Goal: Task Accomplishment & Management: Manage account settings

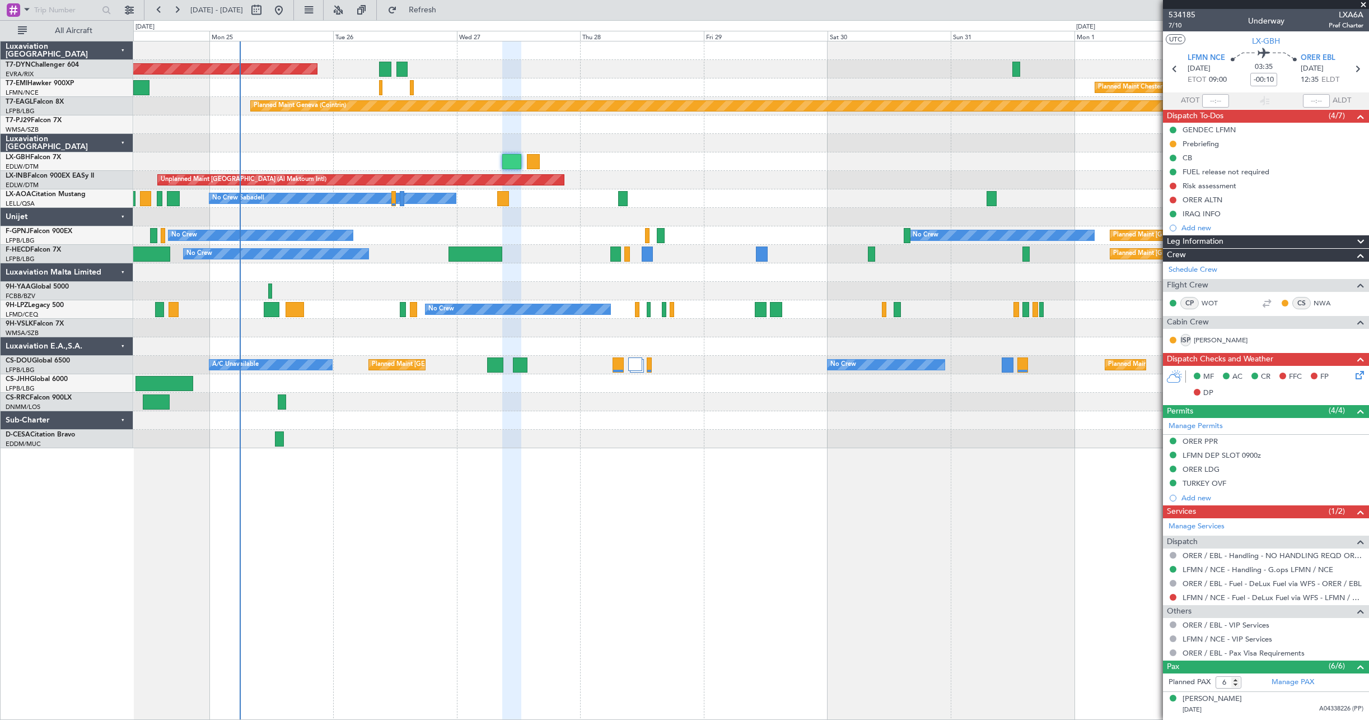
click at [449, 574] on div "AOG Maint Riga (Riga Intl) Planned Maint [GEOGRAPHIC_DATA]-[GEOGRAPHIC_DATA] Pl…" at bounding box center [751, 380] width 1236 height 679
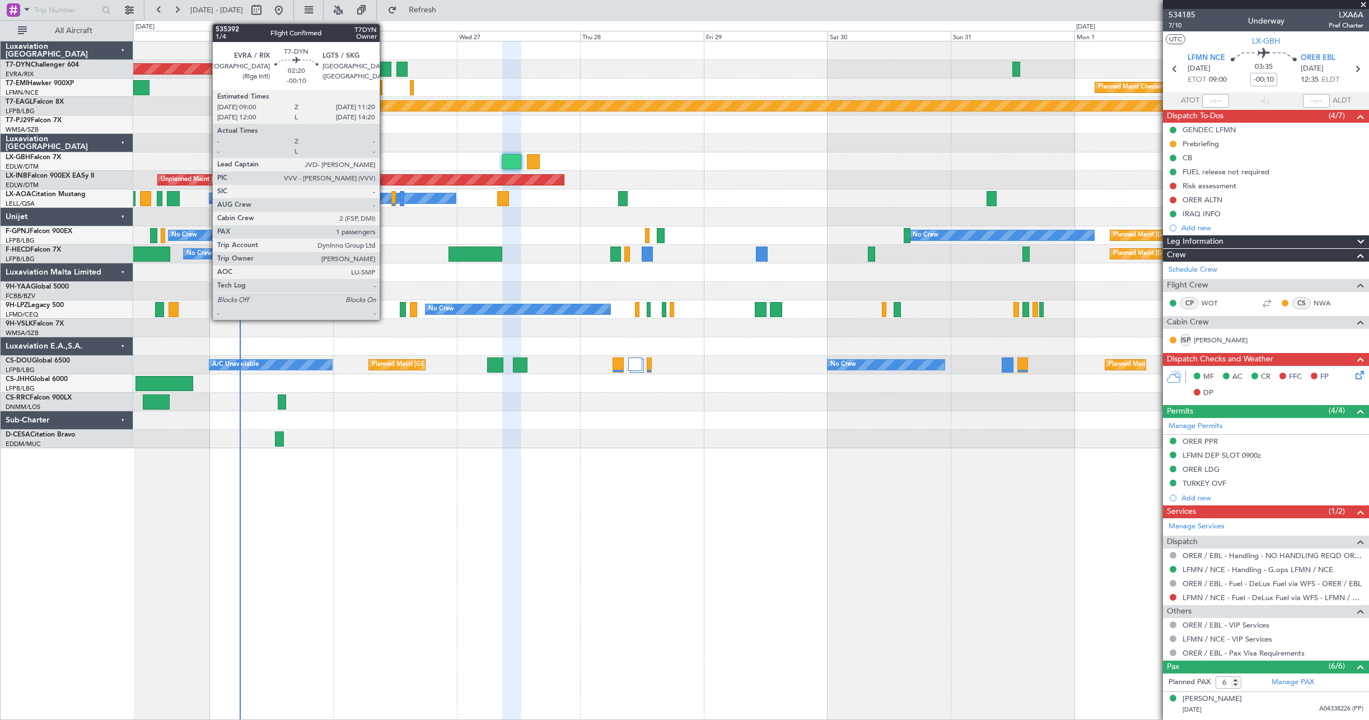
click at [385, 63] on div at bounding box center [385, 69] width 12 height 15
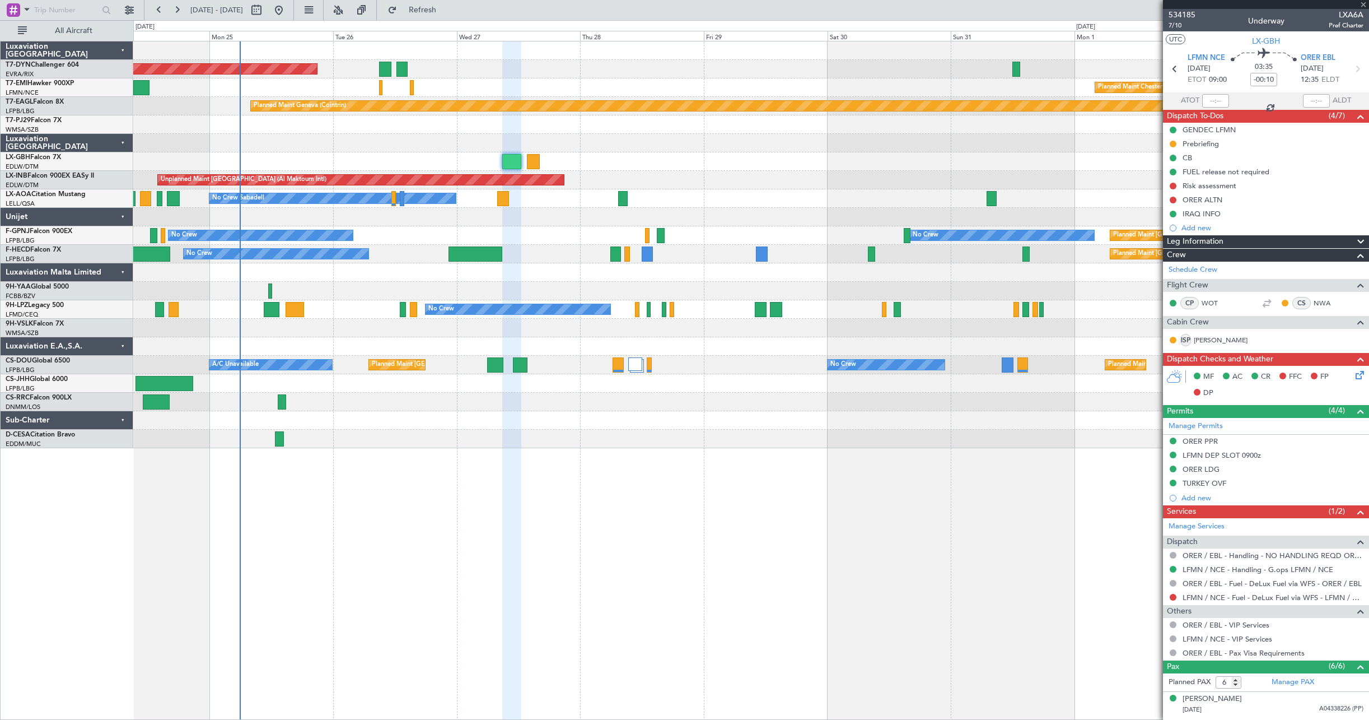
type input "1"
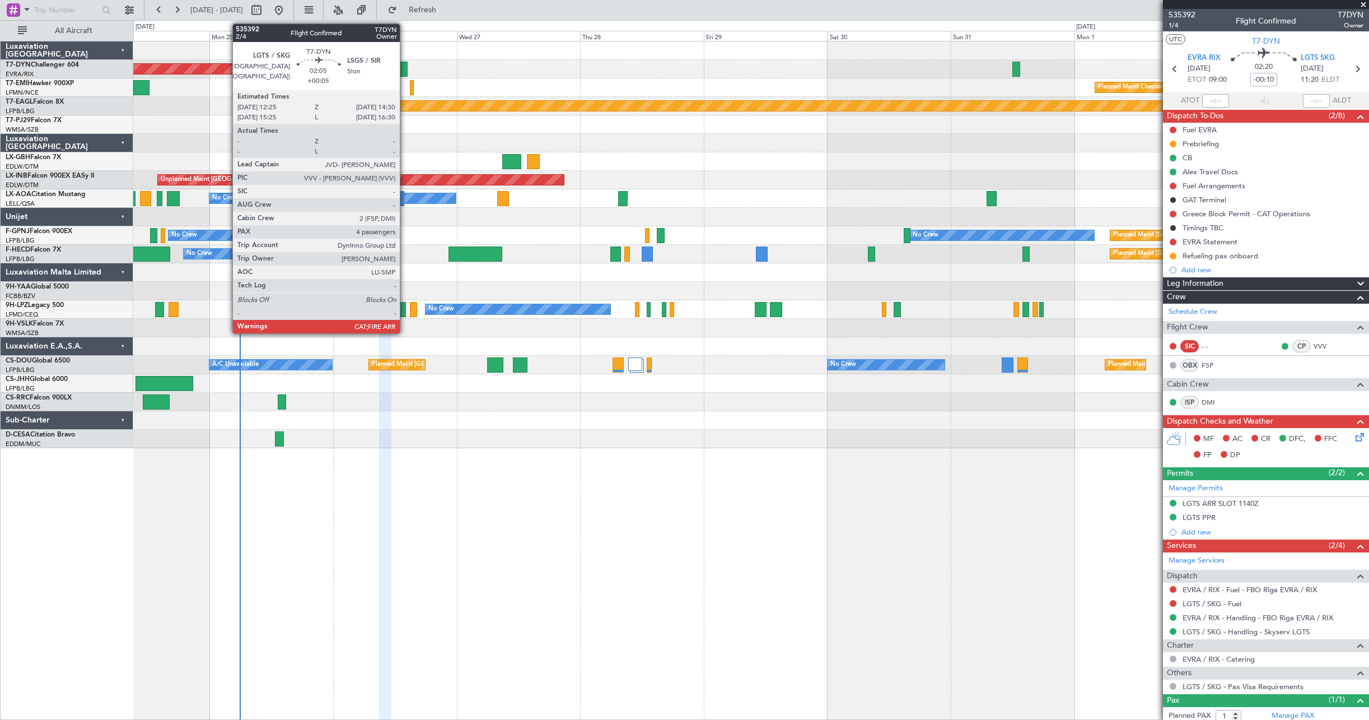
click at [405, 71] on div at bounding box center [402, 69] width 11 height 15
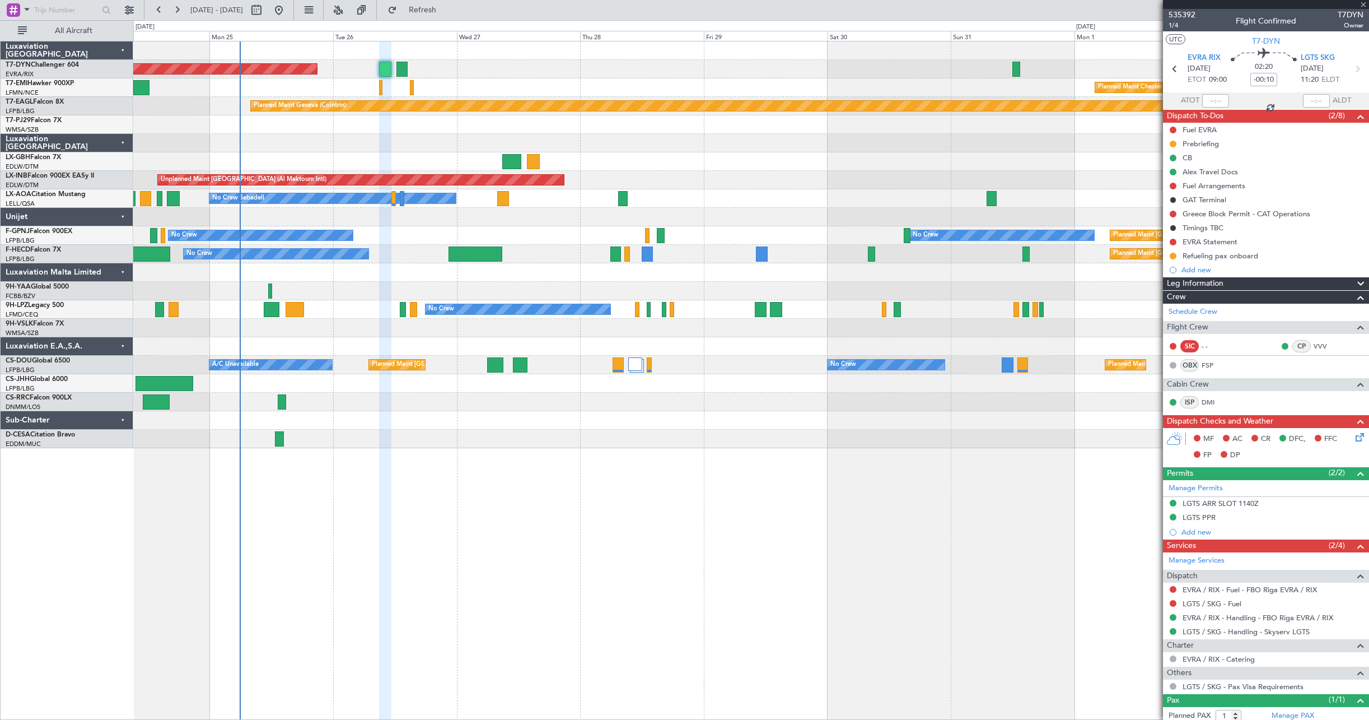
type input "+00:05"
type input "4"
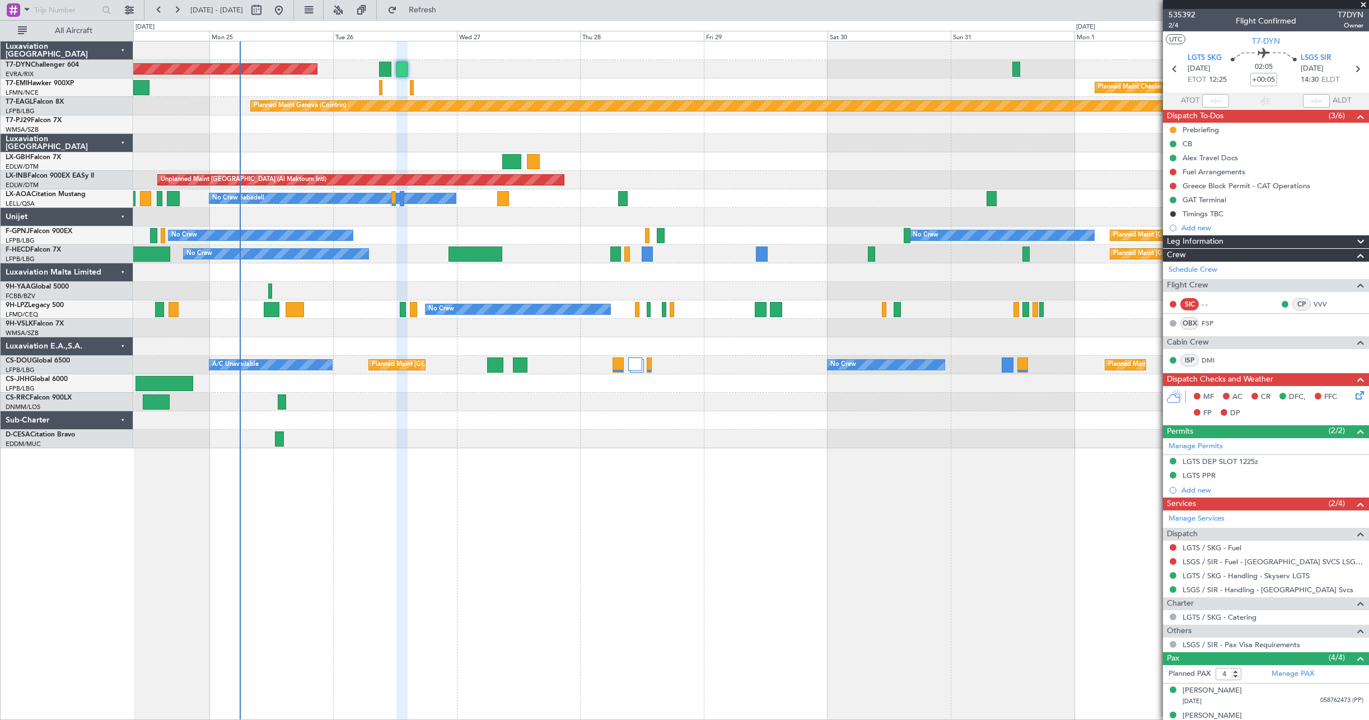
click at [448, 454] on div "AOG Maint Riga (Riga Intl) Planned Maint Basel-Mulhouse Planned Maint Chester P…" at bounding box center [751, 380] width 1236 height 679
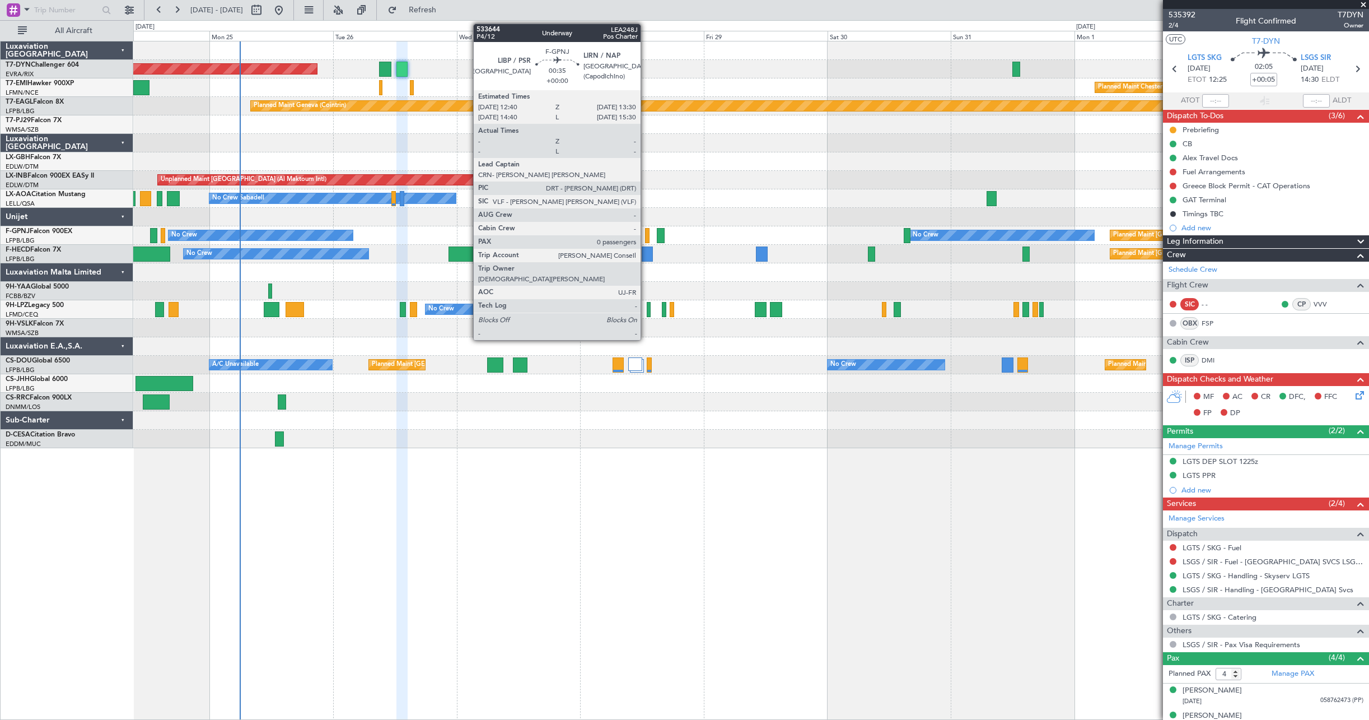
click at [646, 236] on div at bounding box center [647, 235] width 4 height 15
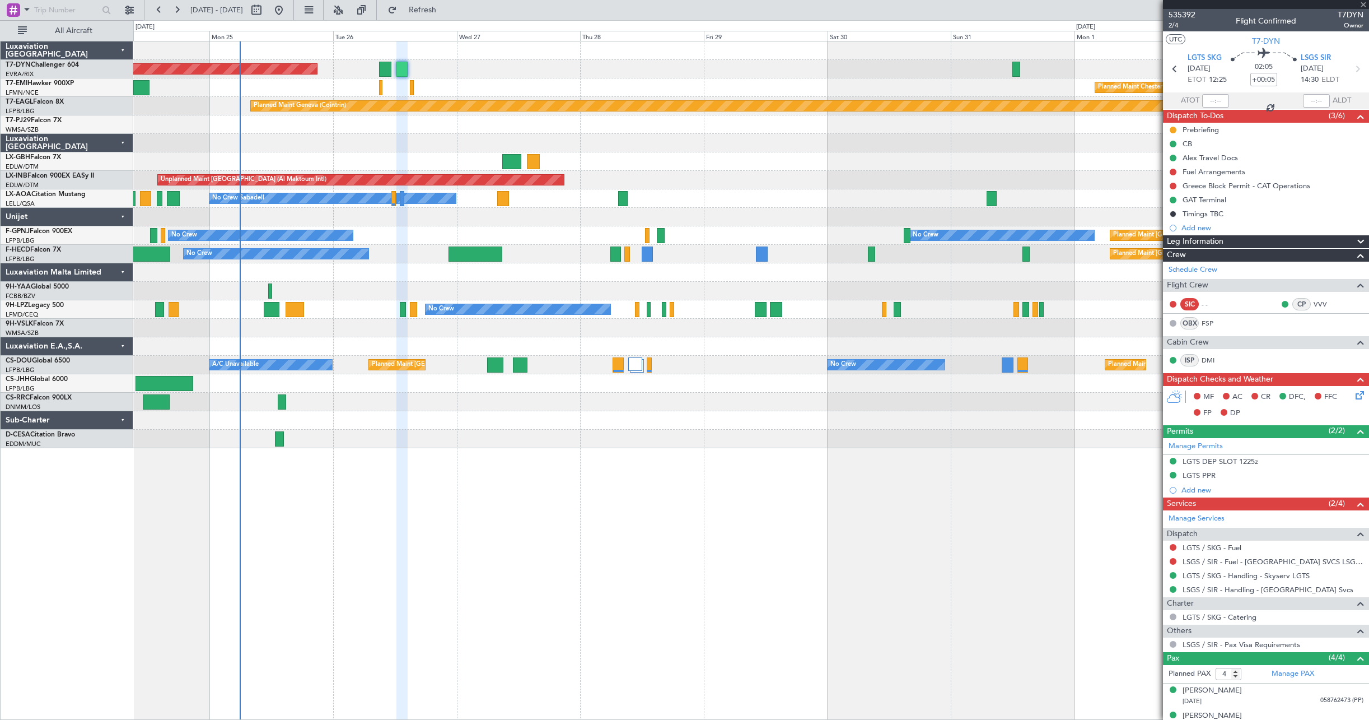
type input "0"
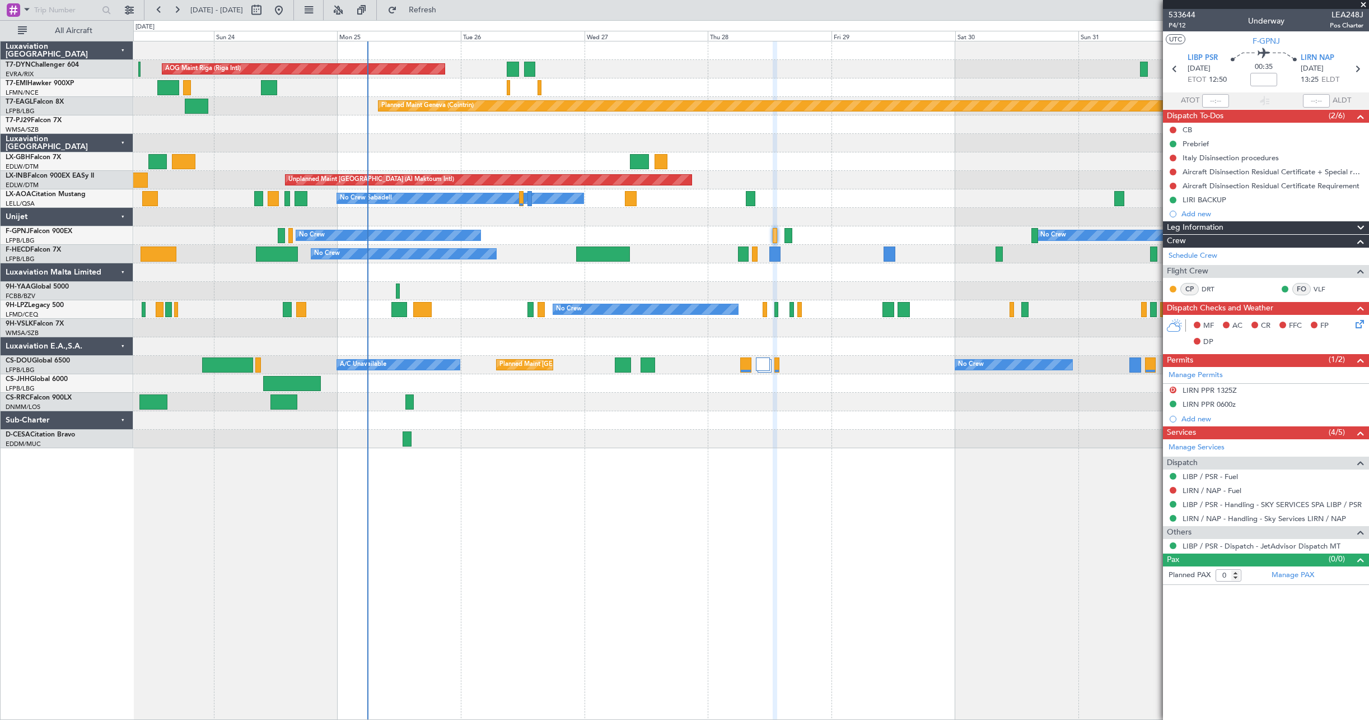
click at [631, 232] on div "No Crew Planned Maint Paris (Le Bourget) No Crew AOG Maint Hyères (Toulon-Hyère…" at bounding box center [751, 235] width 1236 height 18
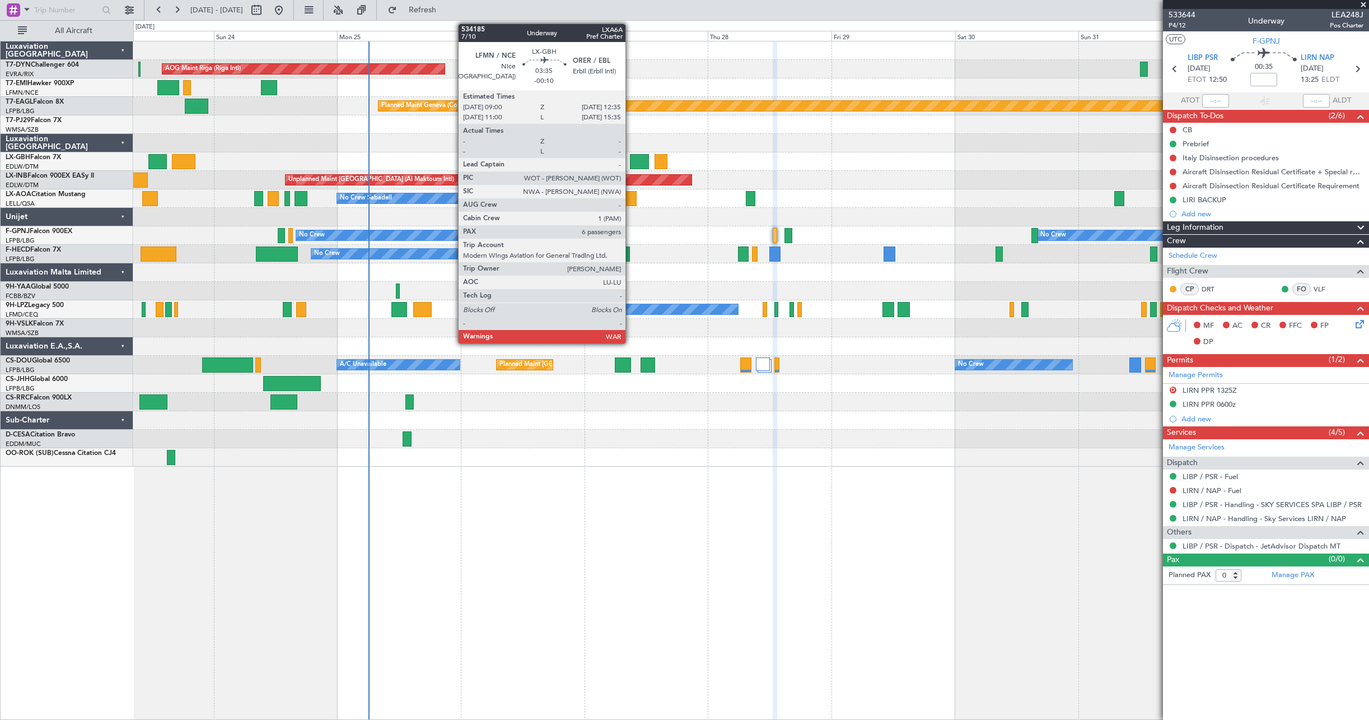
click at [631, 162] on div at bounding box center [639, 161] width 18 height 15
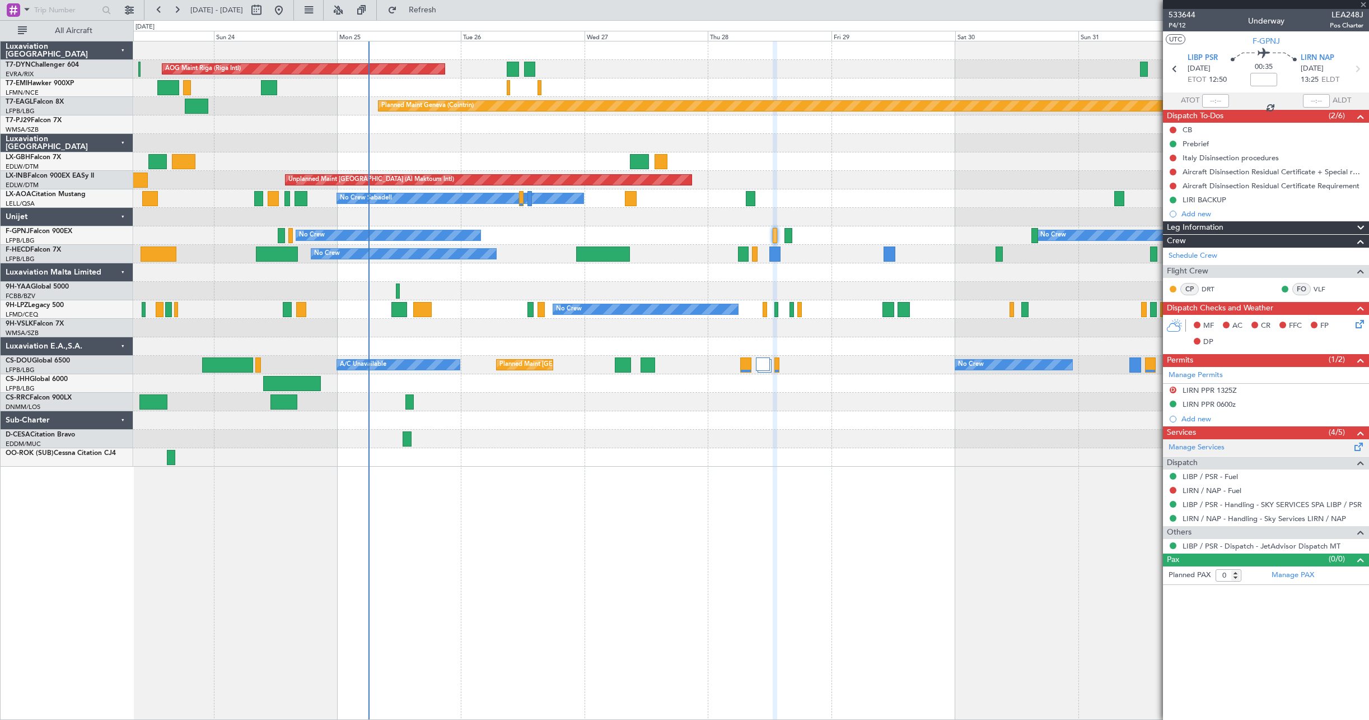
type input "-00:10"
type input "6"
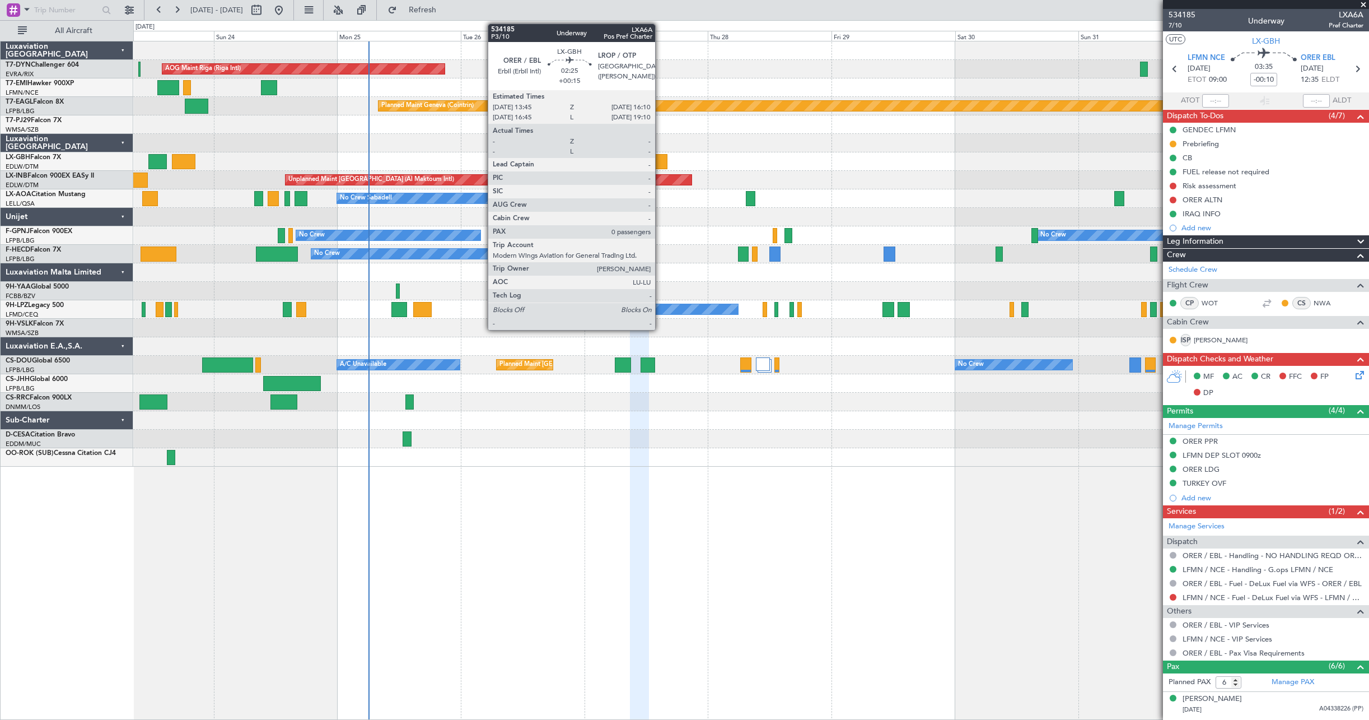
click at [661, 164] on div at bounding box center [661, 161] width 13 height 15
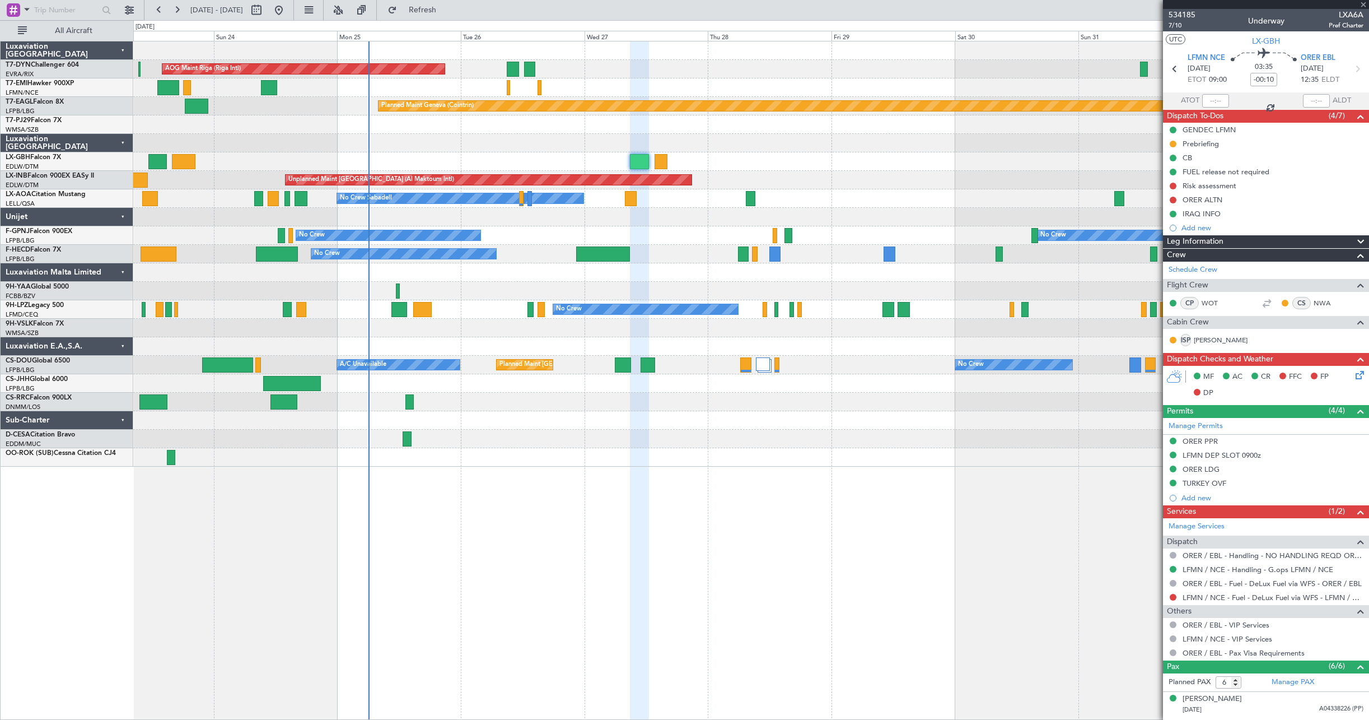
type input "+00:15"
type input "0"
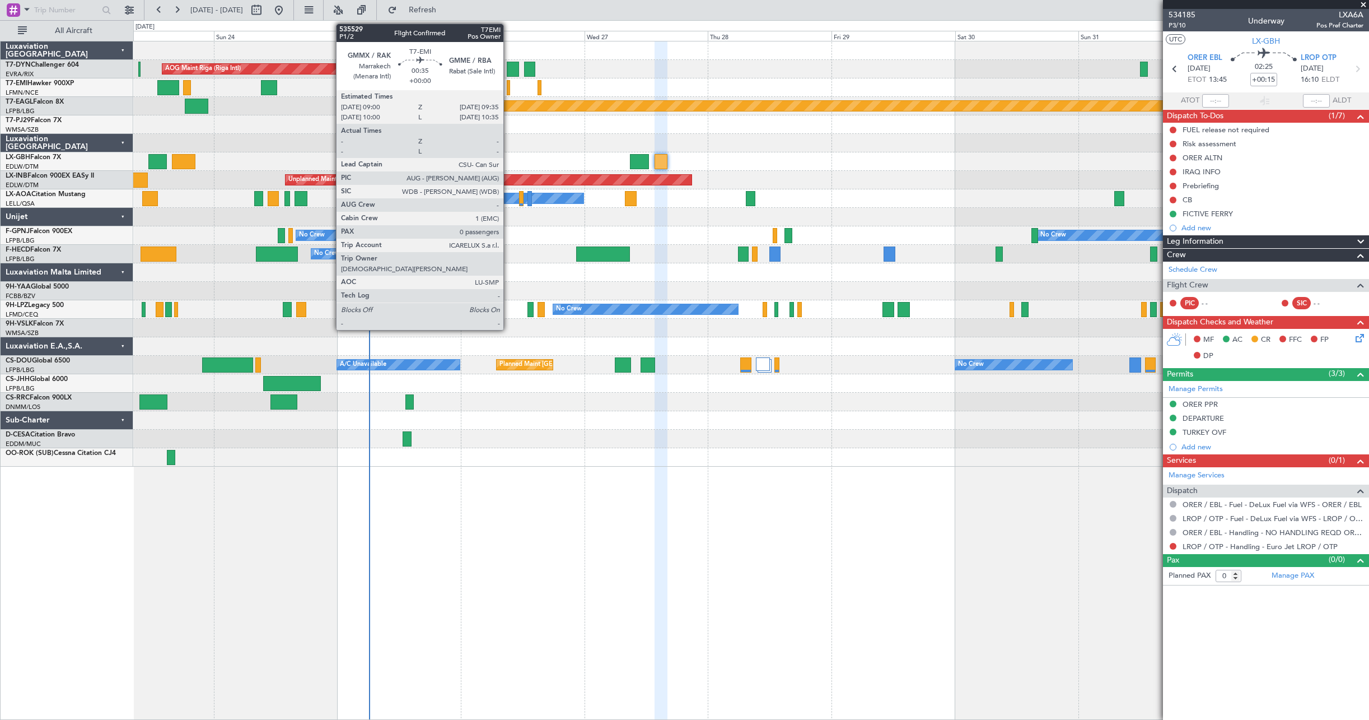
click at [509, 86] on div at bounding box center [508, 87] width 3 height 15
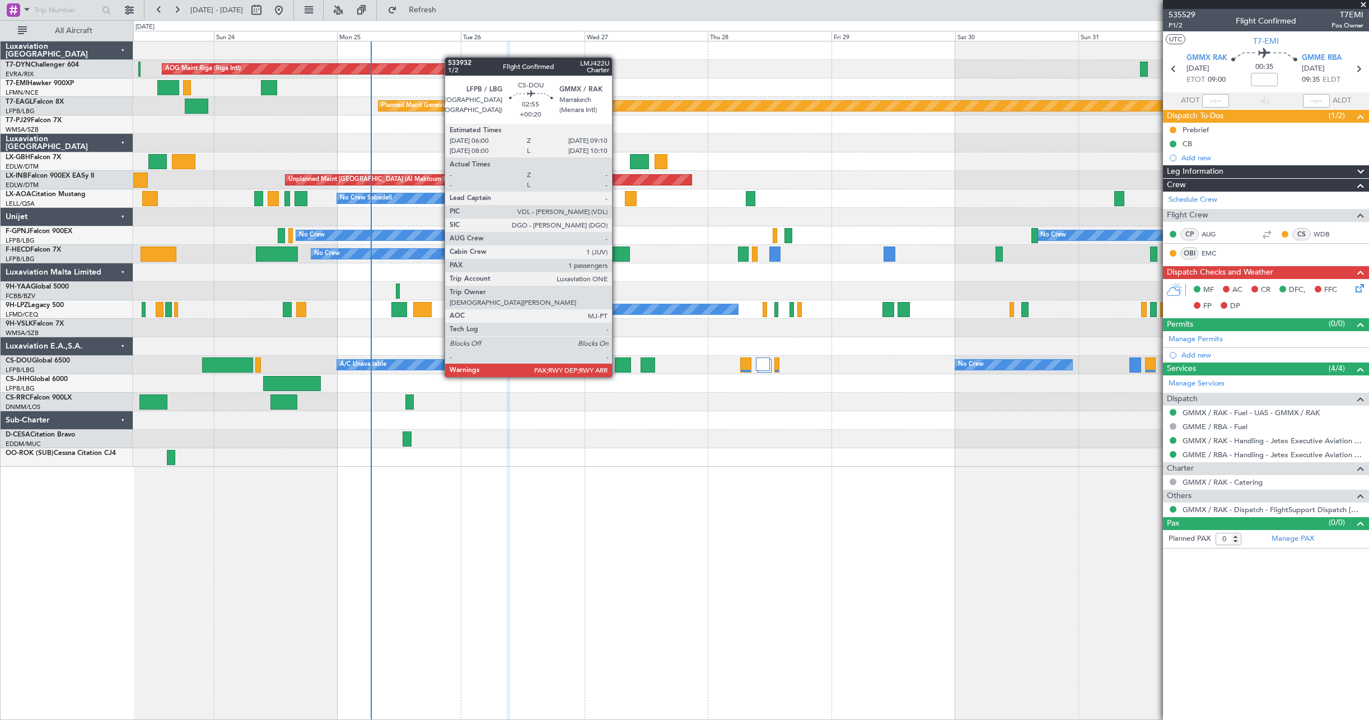
click at [617, 366] on div at bounding box center [623, 364] width 17 height 15
click at [619, 362] on div at bounding box center [623, 364] width 17 height 15
click at [621, 366] on div at bounding box center [623, 364] width 17 height 15
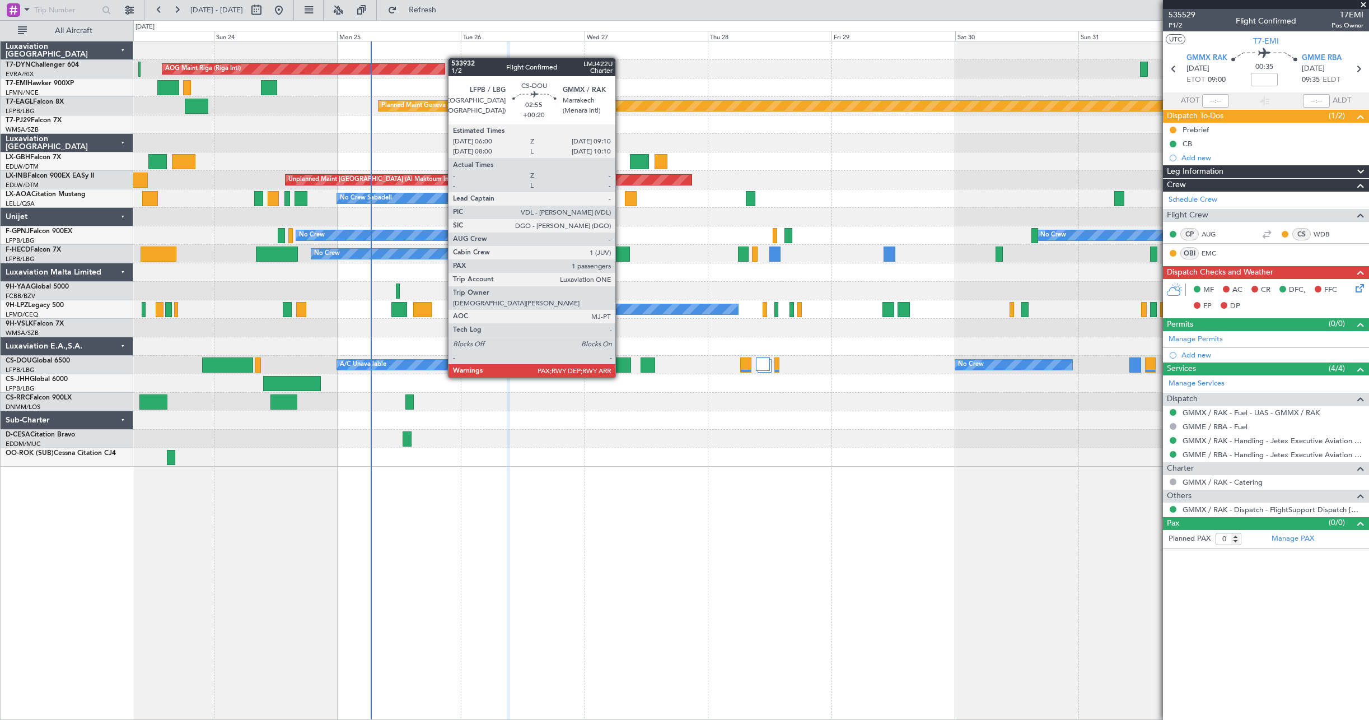
click at [621, 366] on div at bounding box center [623, 364] width 17 height 15
click at [624, 364] on div at bounding box center [623, 364] width 17 height 15
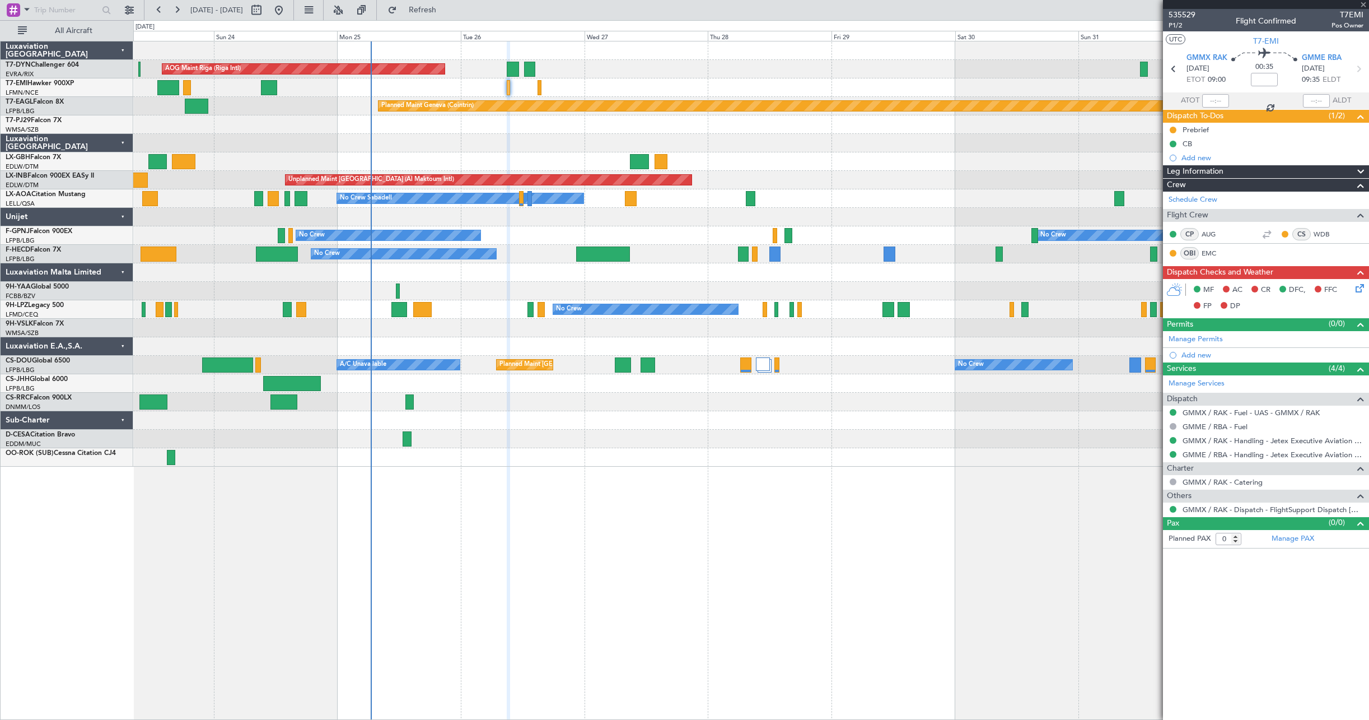
type input "+00:20"
type input "1"
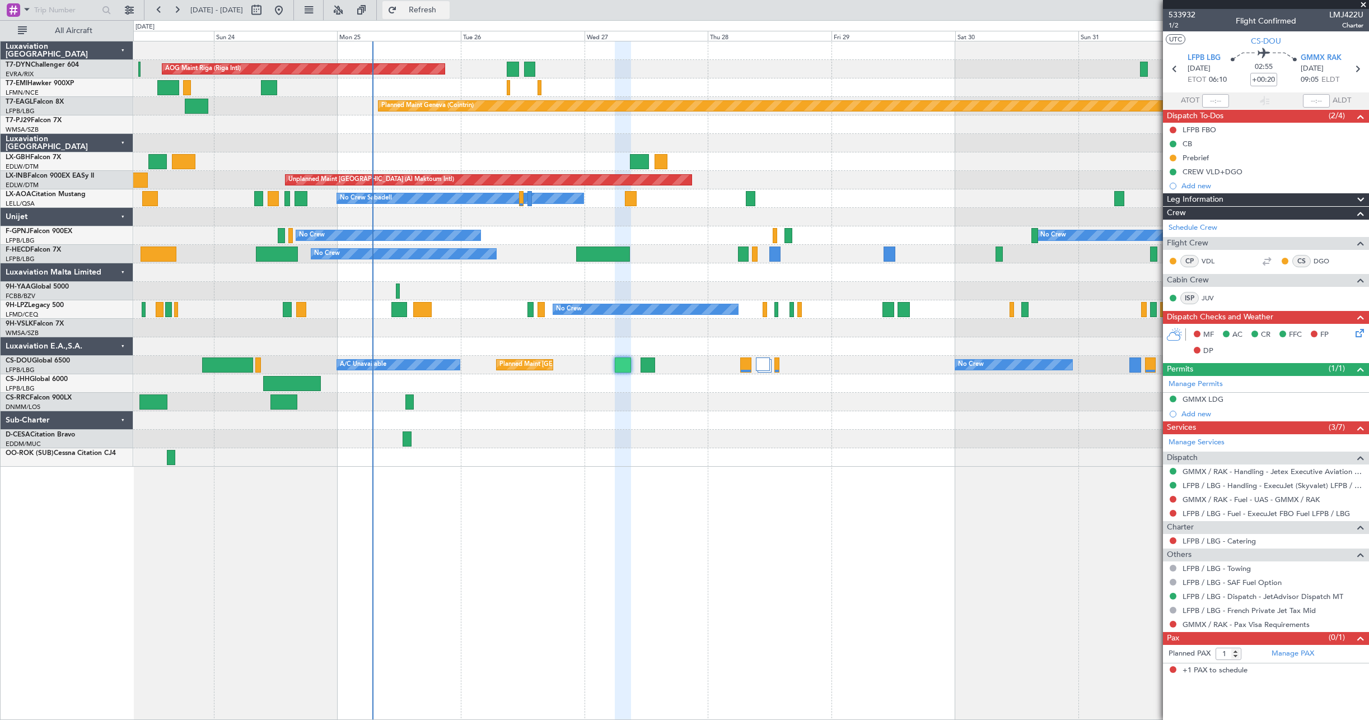
click at [450, 4] on button "Refresh" at bounding box center [416, 10] width 67 height 18
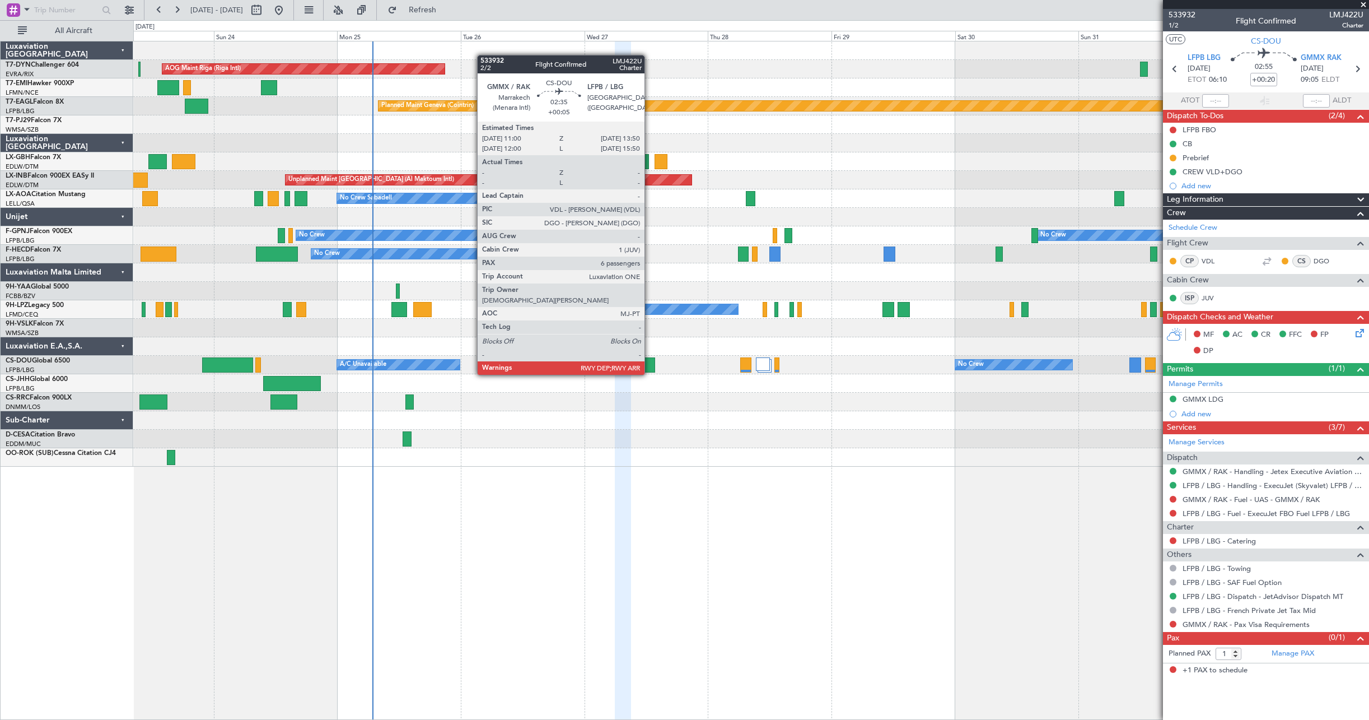
click at [650, 363] on div at bounding box center [648, 364] width 15 height 15
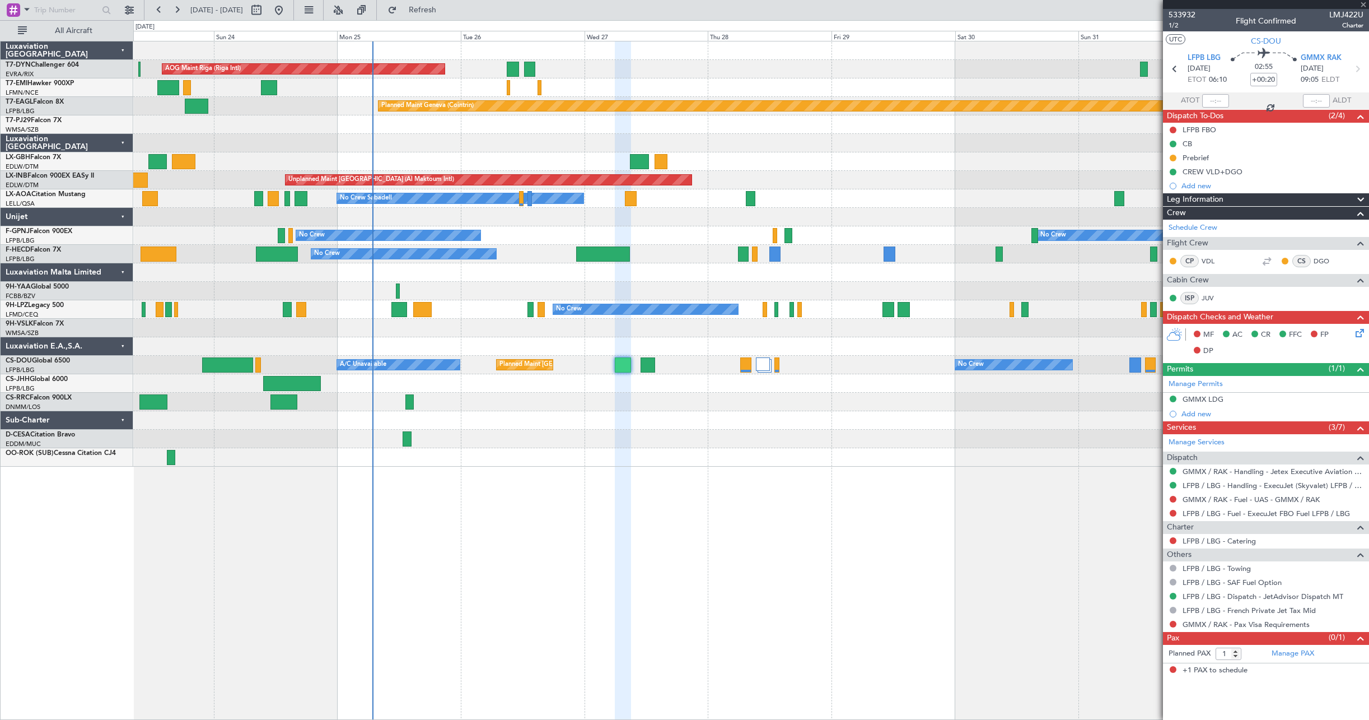
type input "+00:05"
type input "6"
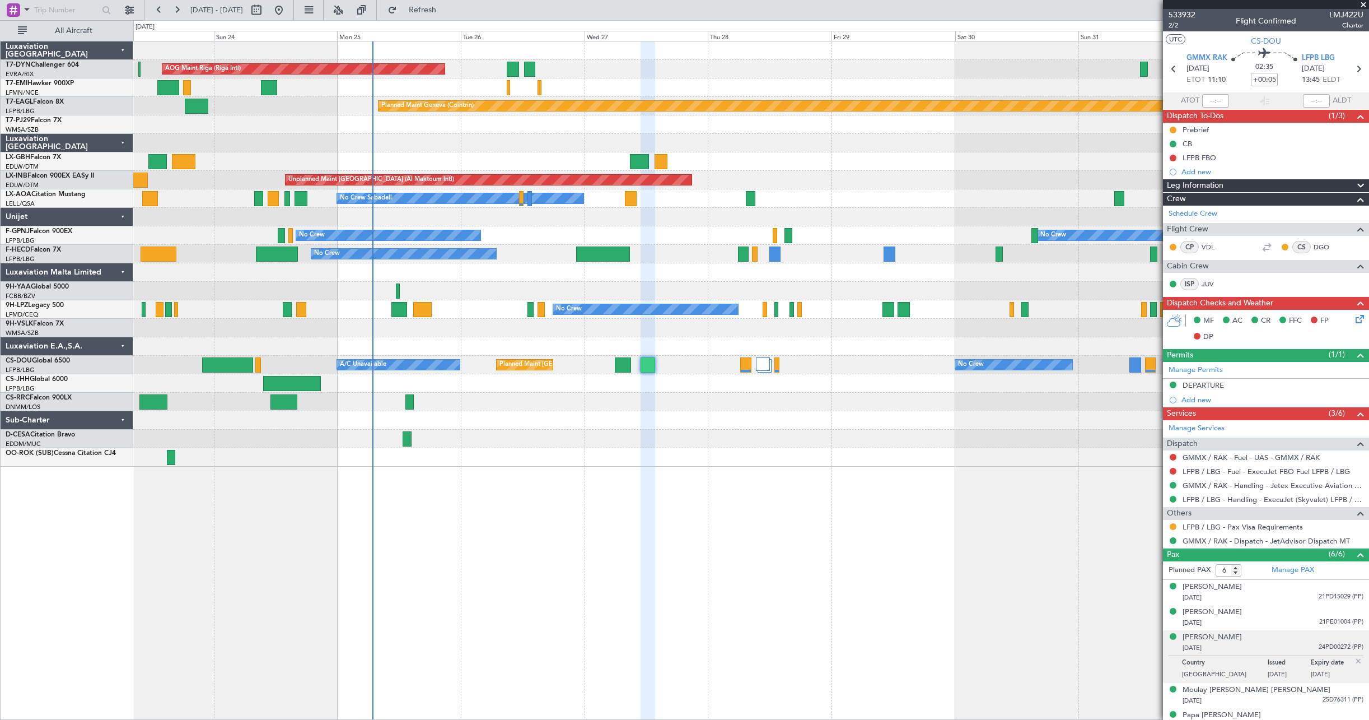
scroll to position [38, 0]
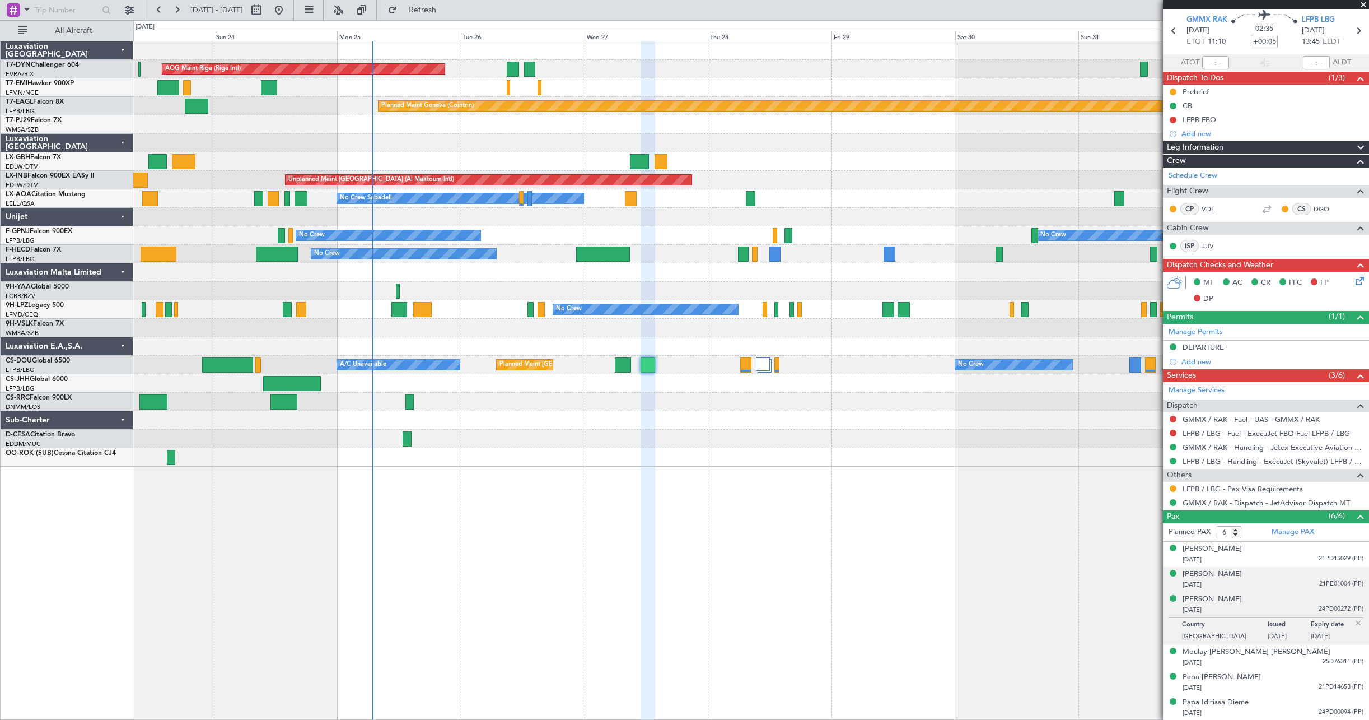
click at [1256, 577] on div "Macky Sall 11/12/1961 21PE01004 (PP)" at bounding box center [1273, 579] width 181 height 22
click at [1248, 556] on div "03/07/1975 21PD15029 (PP)" at bounding box center [1273, 559] width 181 height 11
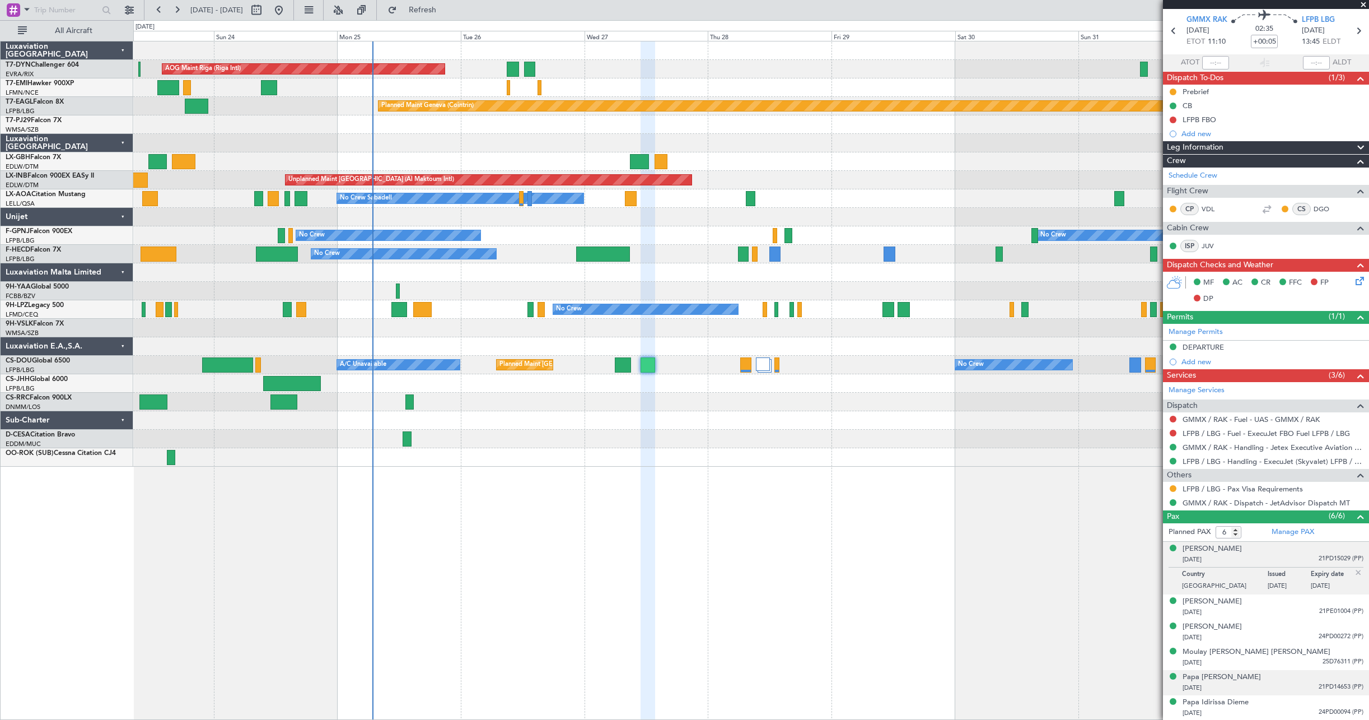
click at [1265, 676] on div "Papa Baba Guisse 18/03/1982 21PD14653 (PP)" at bounding box center [1273, 683] width 181 height 22
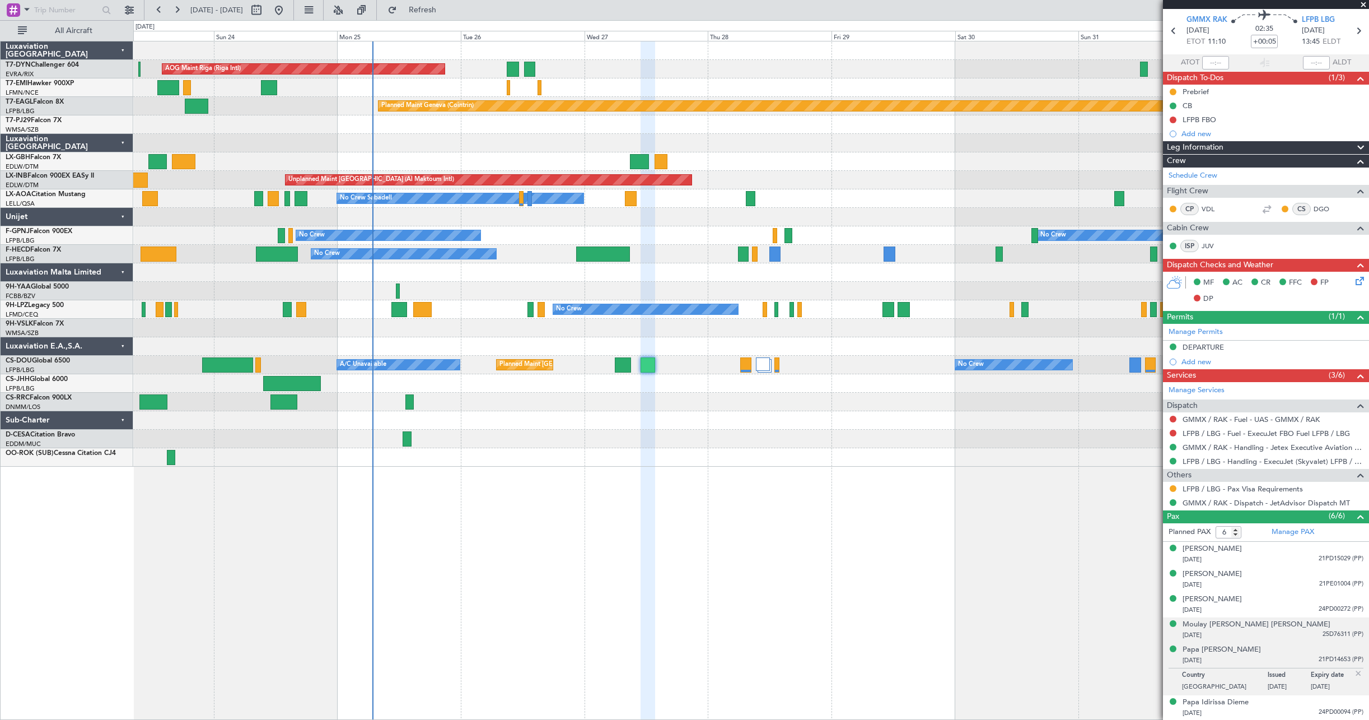
click at [1285, 630] on div "14/07/1976 25D76311 (PP)" at bounding box center [1273, 635] width 181 height 11
click at [1284, 706] on div "Papa Idirissa Dieme 06/01/1969 24PD00094 (PP)" at bounding box center [1273, 708] width 181 height 22
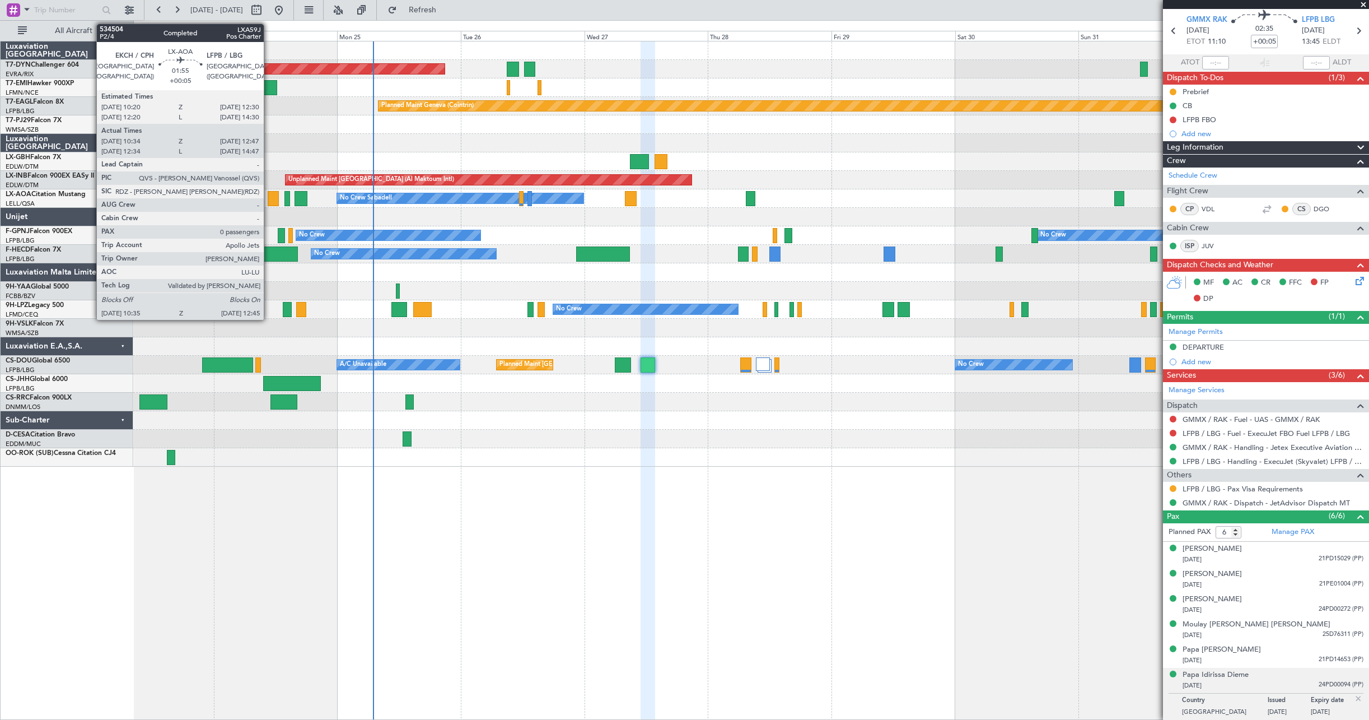
click at [269, 200] on div at bounding box center [273, 198] width 11 height 15
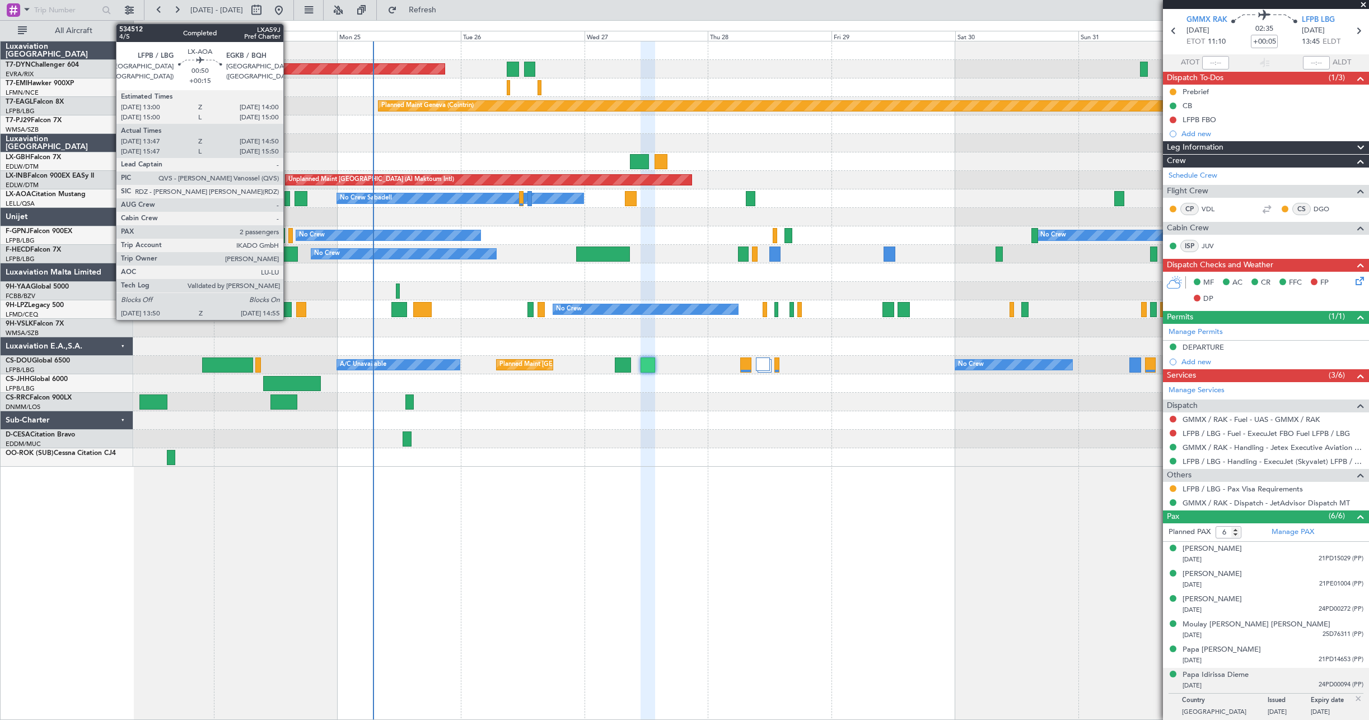
click at [288, 199] on div at bounding box center [288, 198] width 6 height 15
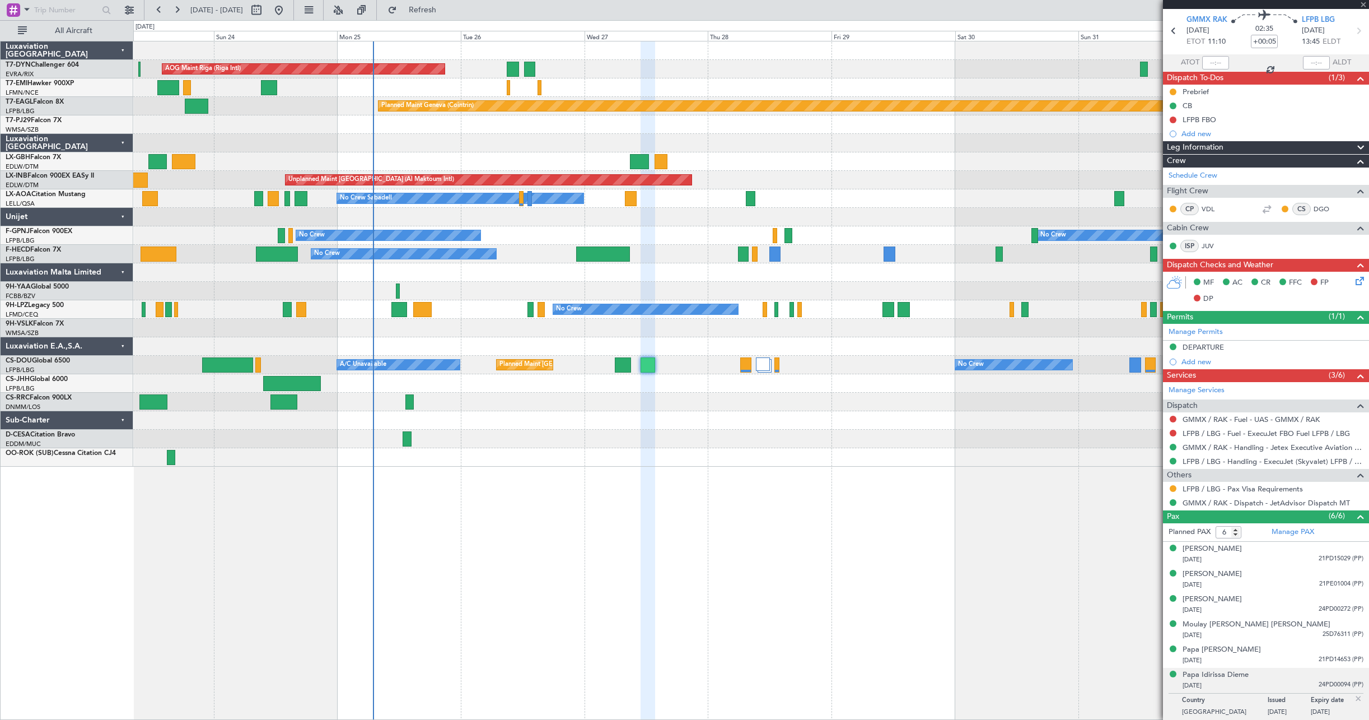
type input "+00:15"
type input "13:57"
type input "14:50"
type input "2"
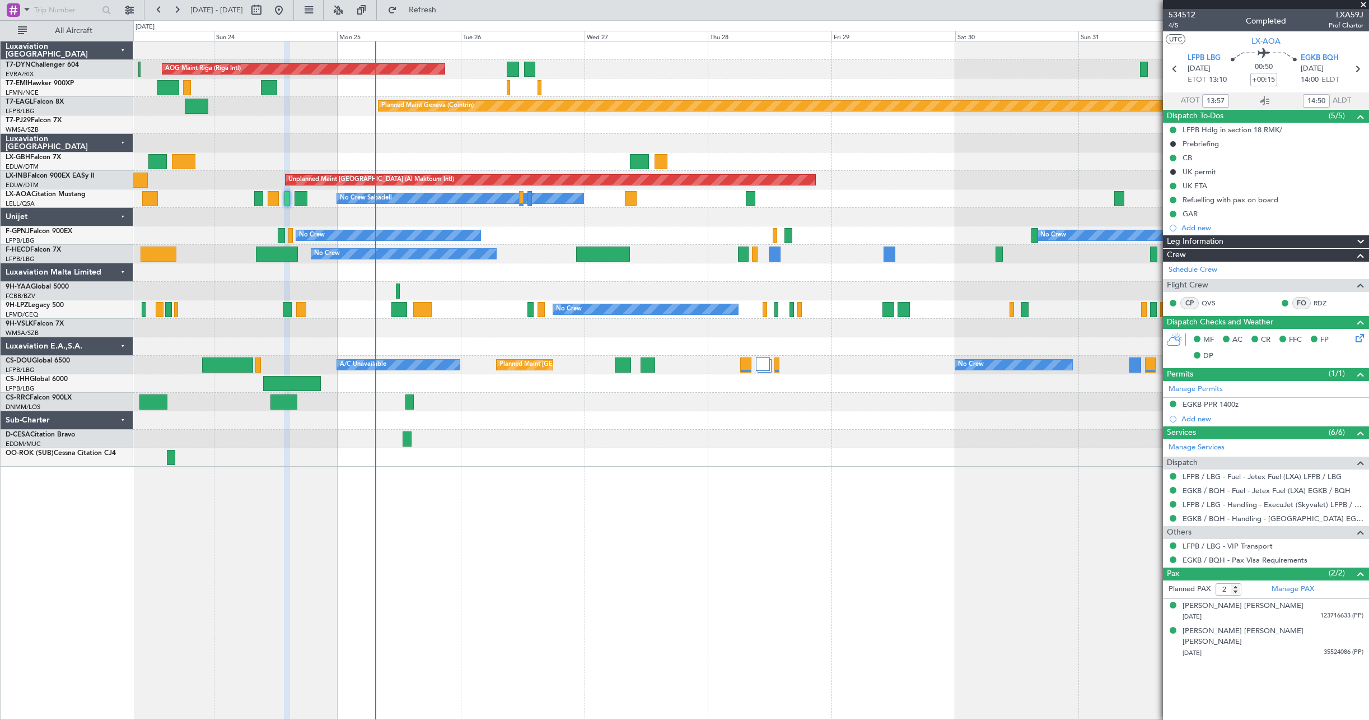
type input "15:57"
type input "15:50"
type input "13:57"
type input "14:50"
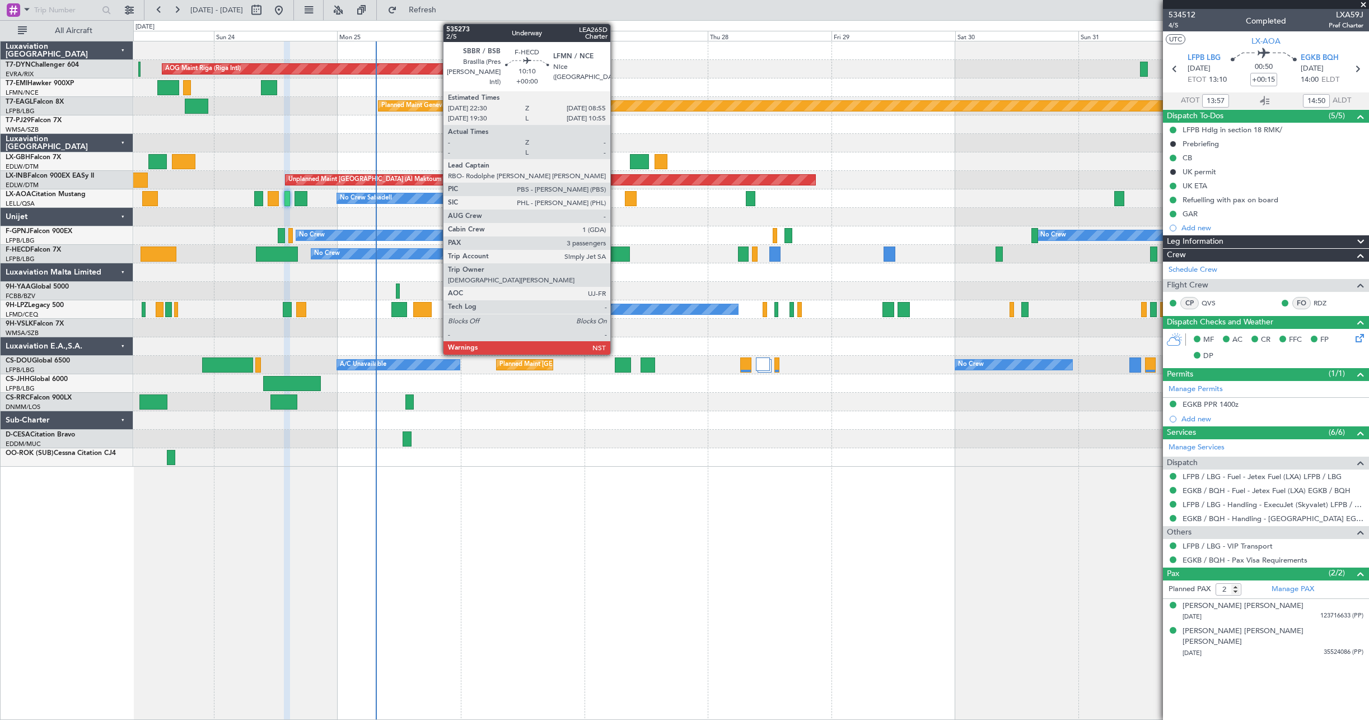
click at [616, 253] on div at bounding box center [603, 253] width 54 height 15
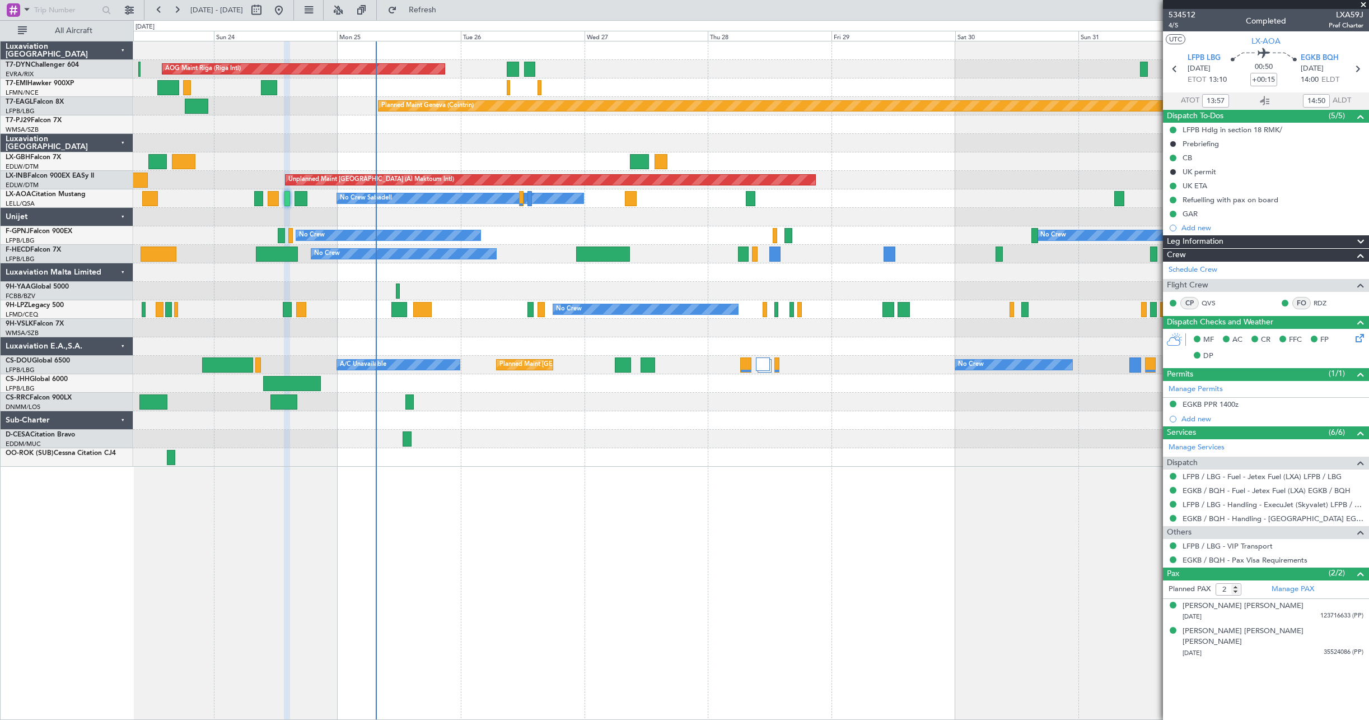
click at [585, 262] on div "No Crew Planned Maint Paris (Le Bourget) Planned Maint Paris (Le Bourget) Plann…" at bounding box center [751, 254] width 1236 height 18
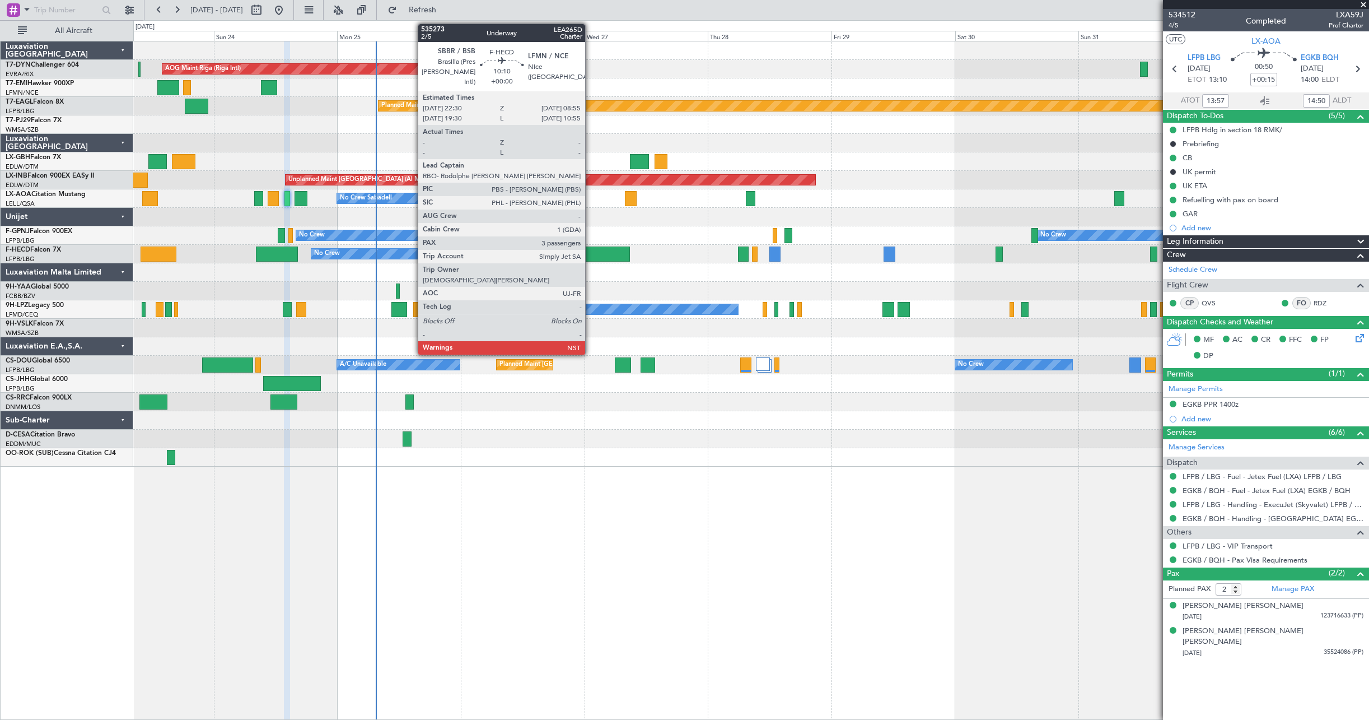
click at [590, 255] on div at bounding box center [603, 253] width 54 height 15
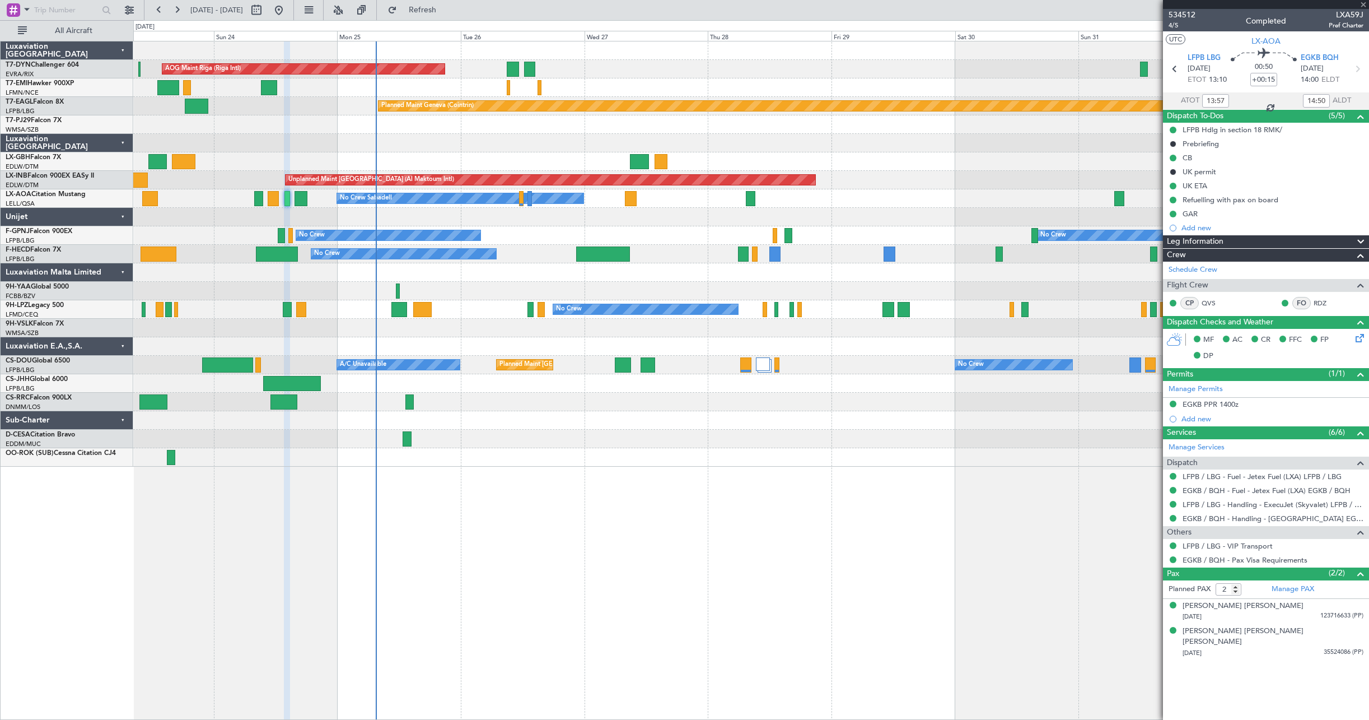
type input "3"
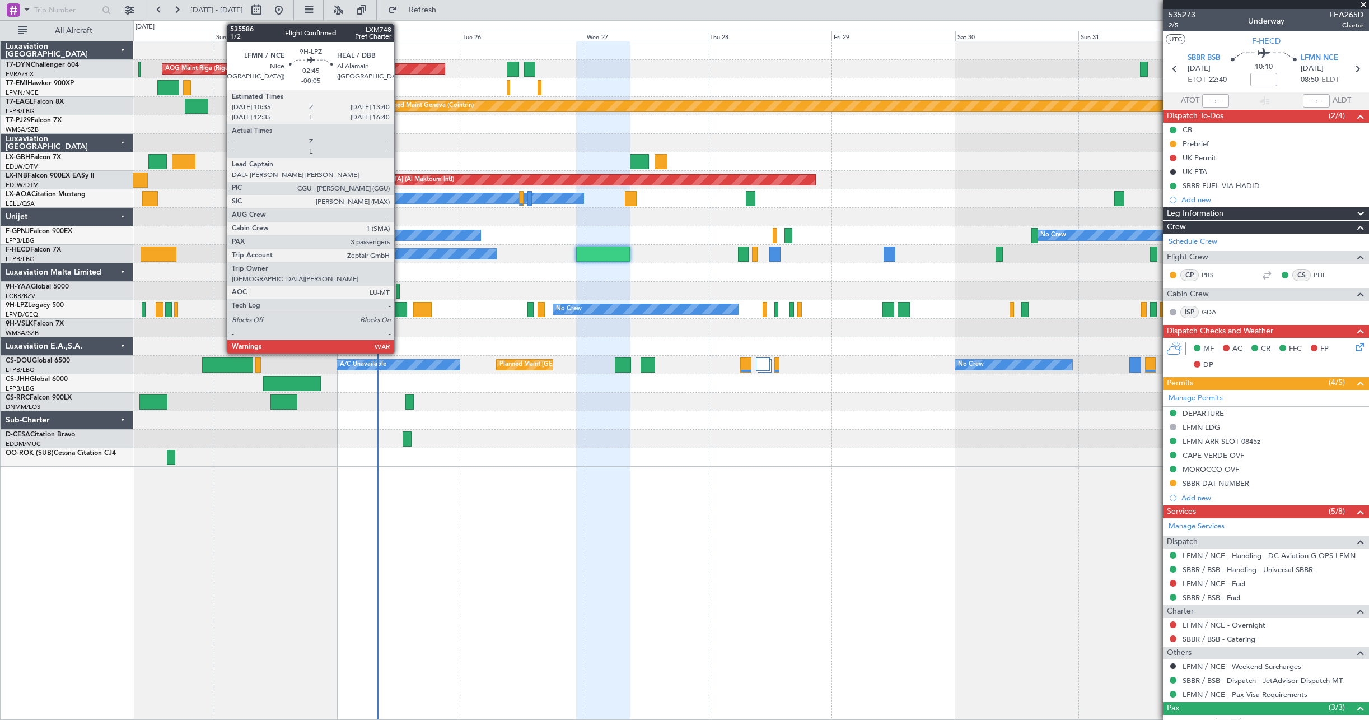
click at [399, 314] on div at bounding box center [399, 309] width 16 height 15
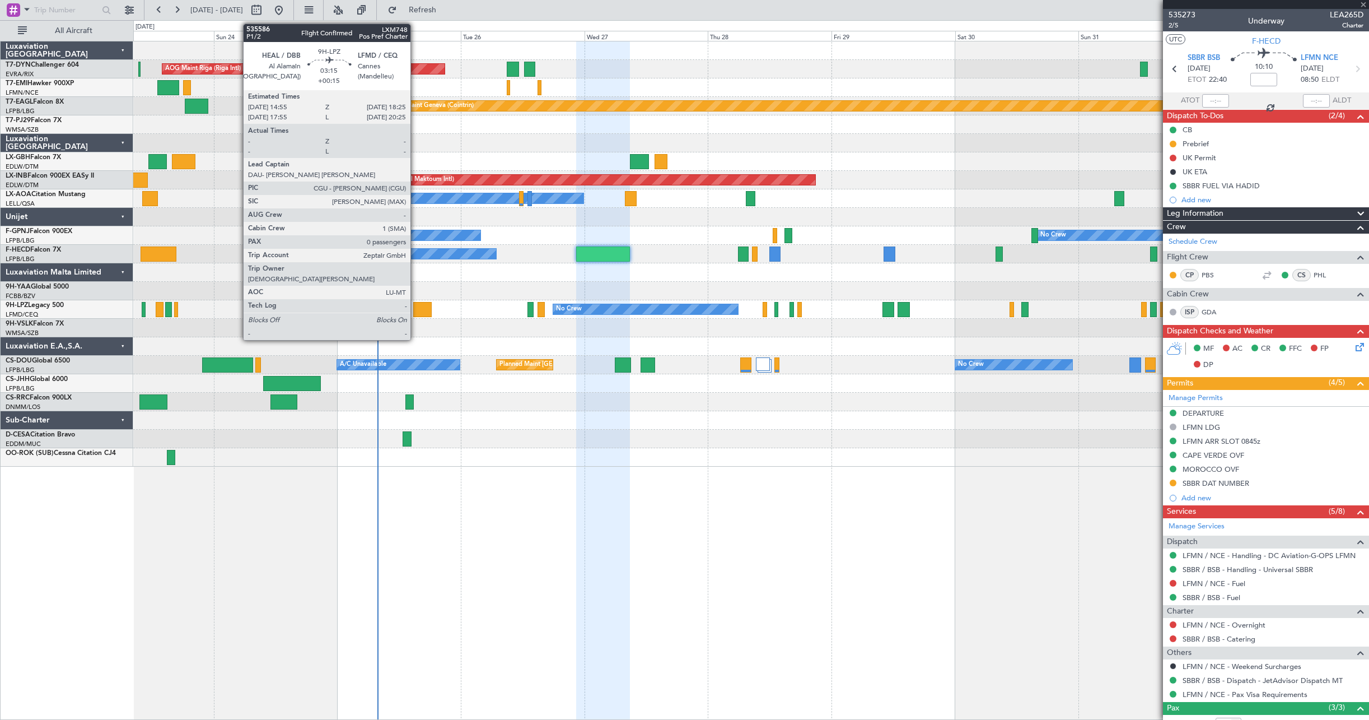
type input "-00:05"
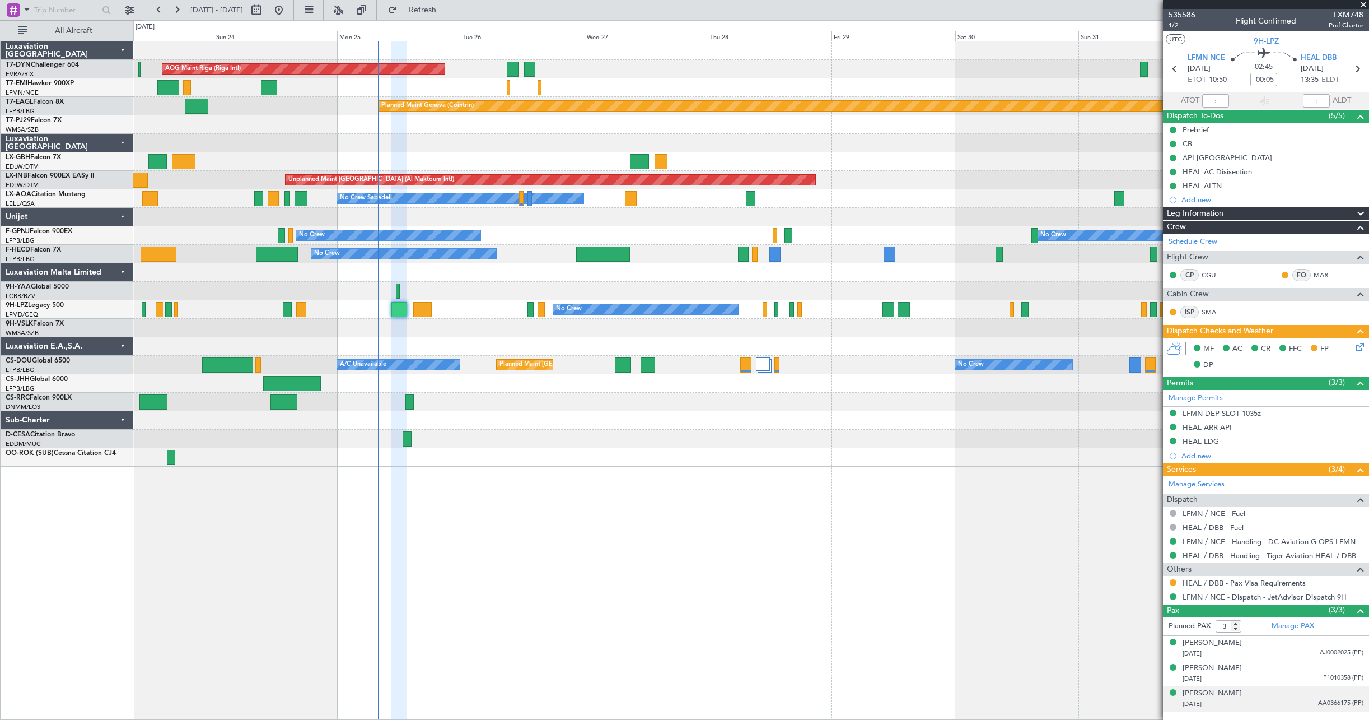
click at [1304, 697] on div "Robert Bchara Alkhoury 09/12/1971 AA0366175 (PP)" at bounding box center [1273, 699] width 181 height 22
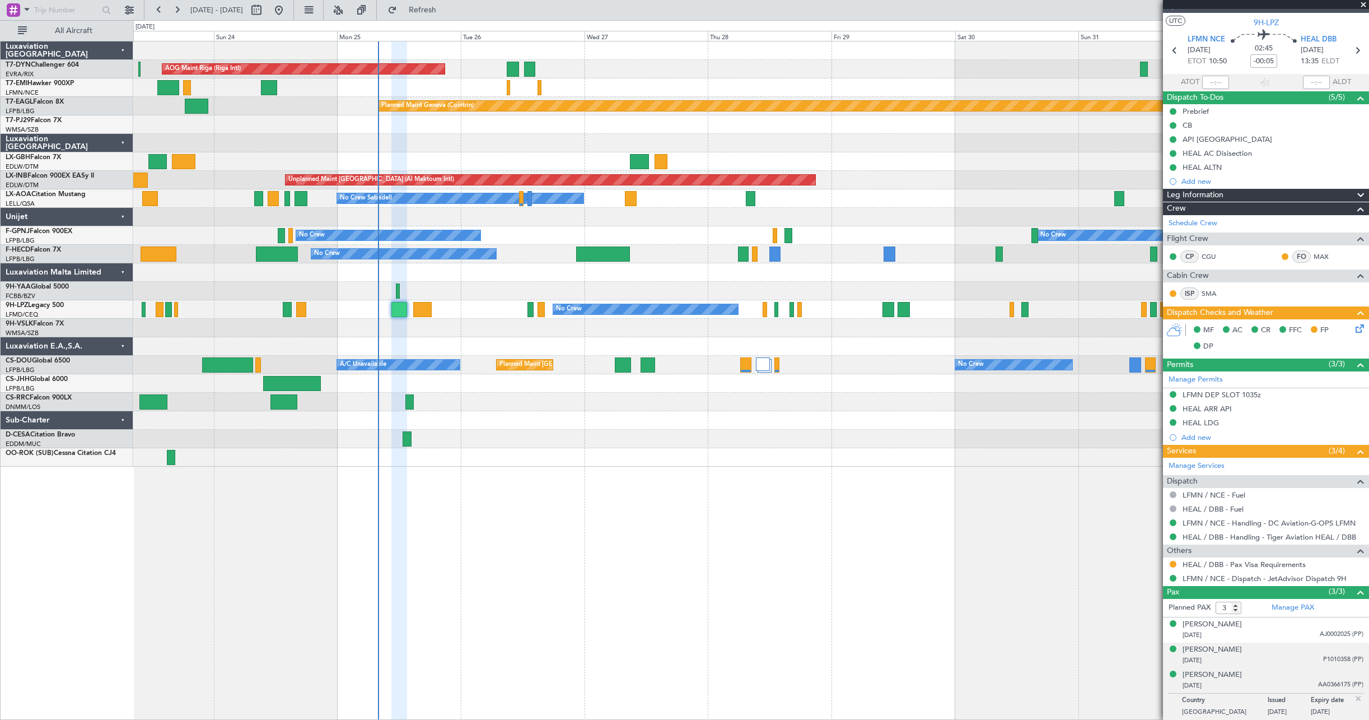
click at [1279, 651] on div "Nijil Tarachery 13/02/1989 P1010358 (PP)" at bounding box center [1273, 655] width 181 height 22
click at [1272, 630] on div "26/11/1939 AJ0002025 (PP)" at bounding box center [1273, 635] width 181 height 11
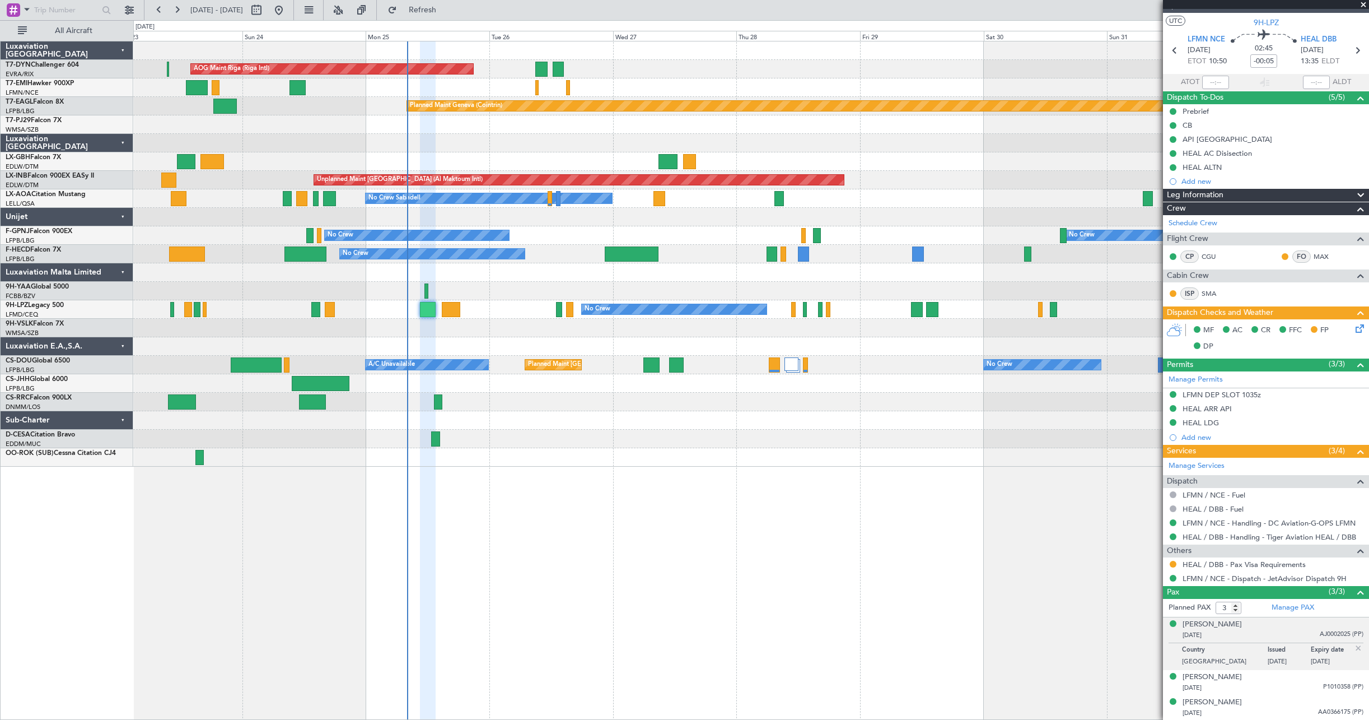
click at [729, 435] on div "AOG Maint Riga (Riga Intl) Planned Maint Basel-Mulhouse Planned Maint Chester P…" at bounding box center [751, 253] width 1236 height 425
click at [729, 435] on div at bounding box center [751, 439] width 1236 height 18
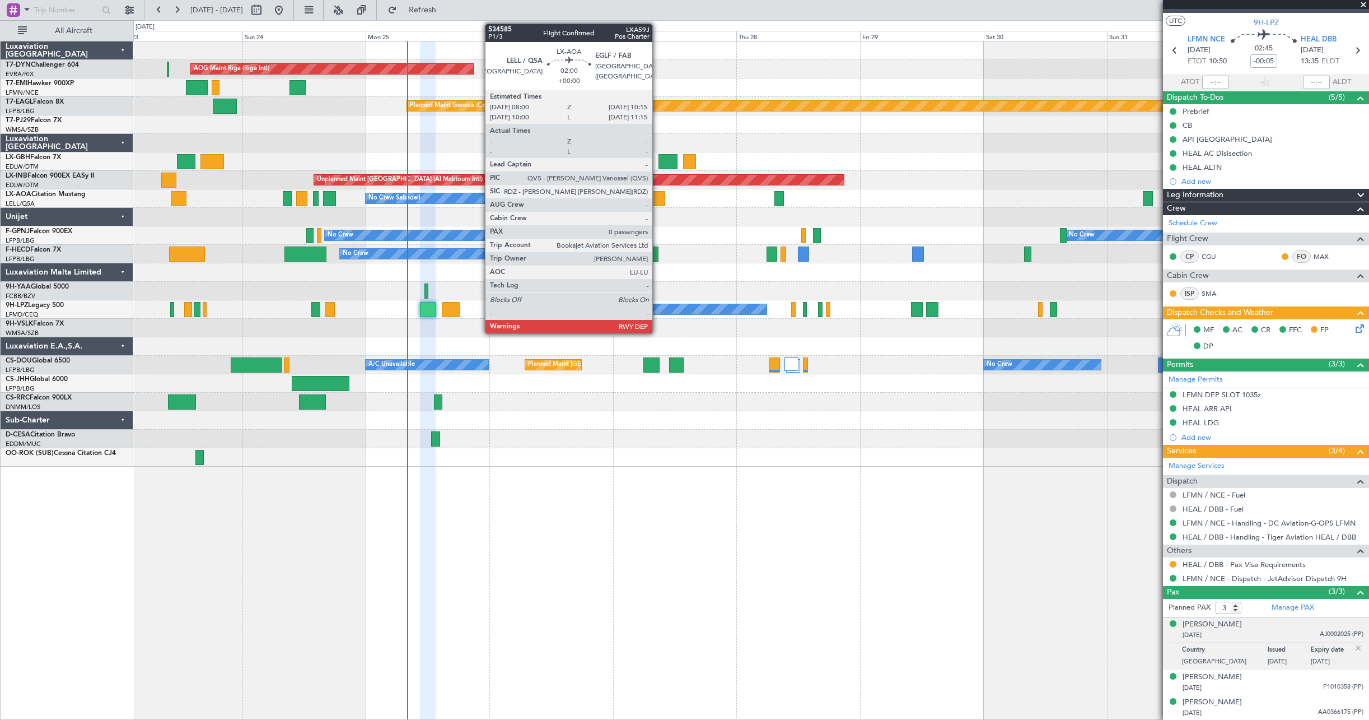
click at [658, 202] on div at bounding box center [660, 198] width 12 height 15
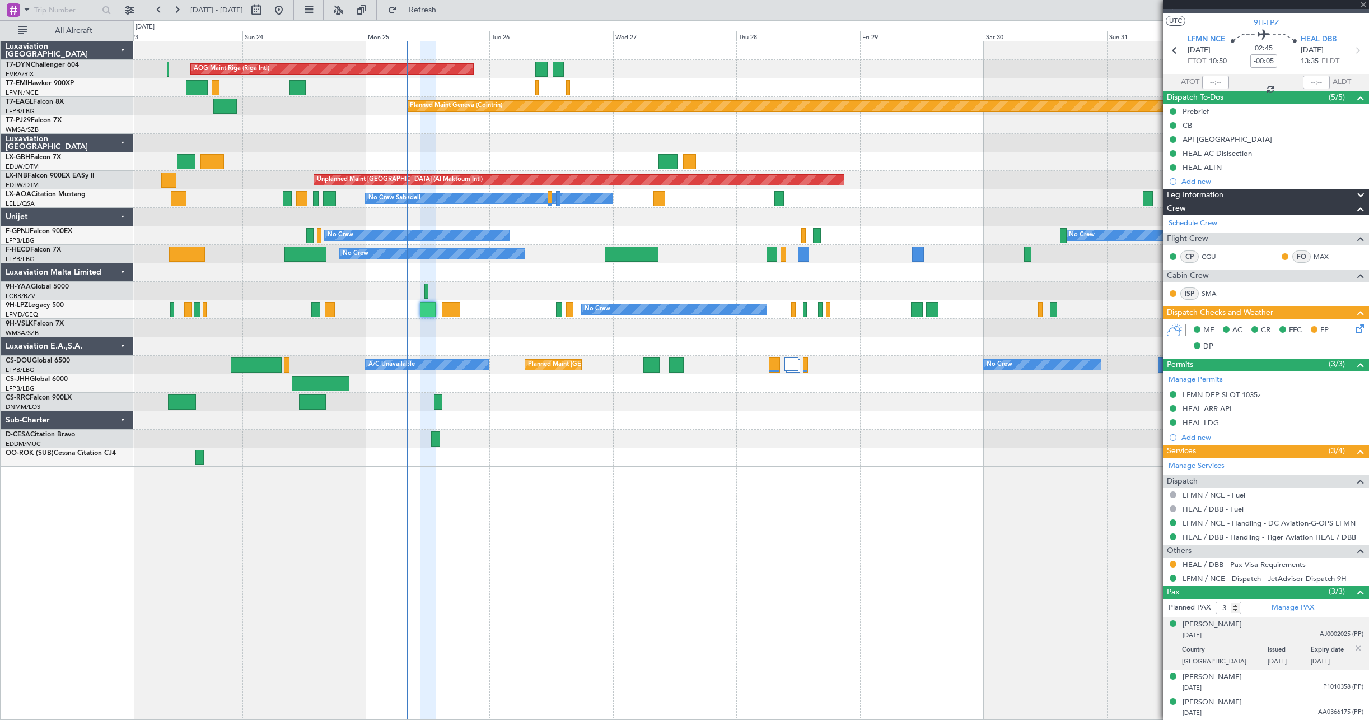
type input "0"
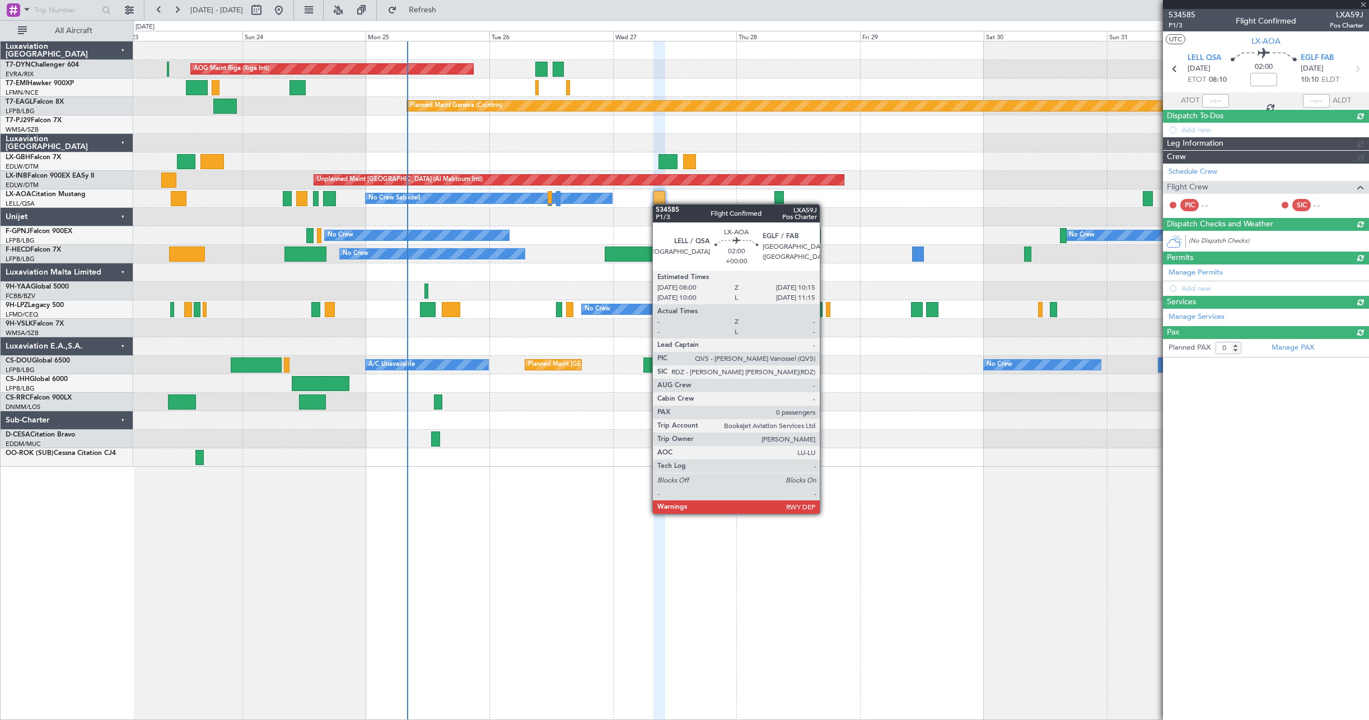
scroll to position [0, 0]
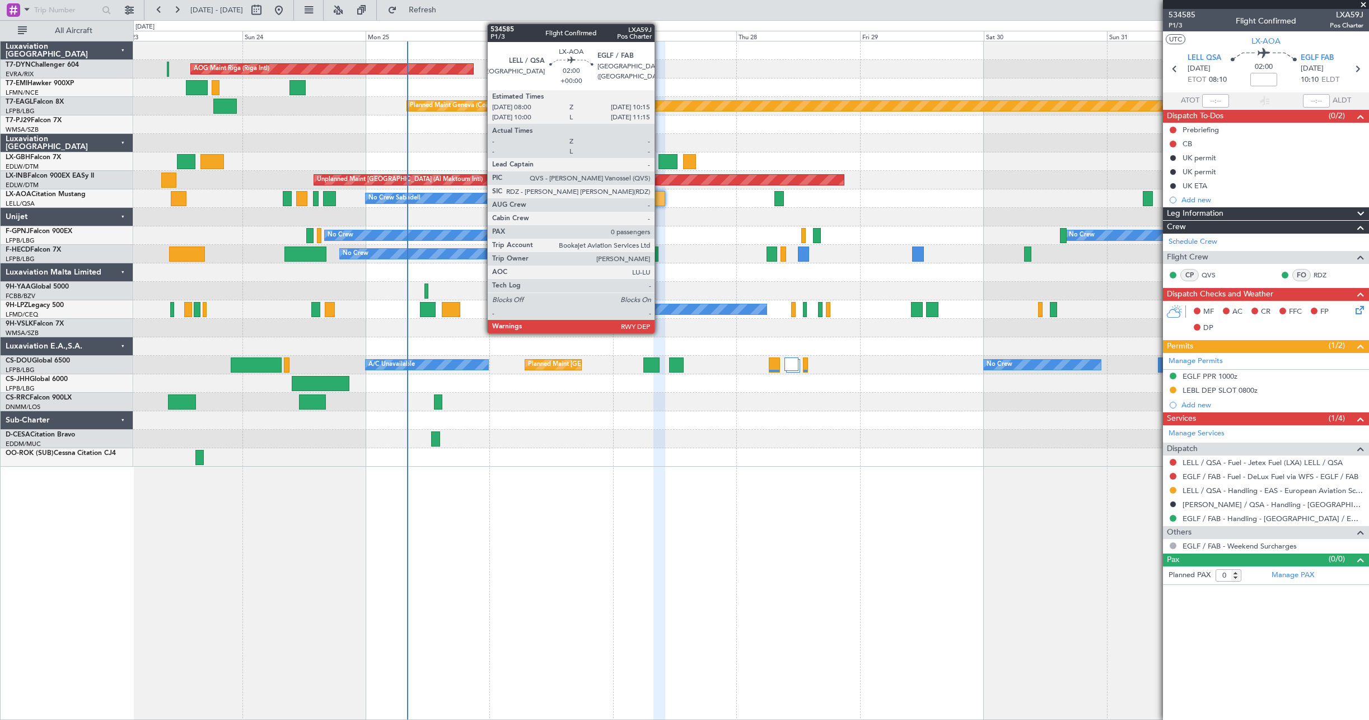
click at [660, 201] on div at bounding box center [660, 198] width 12 height 15
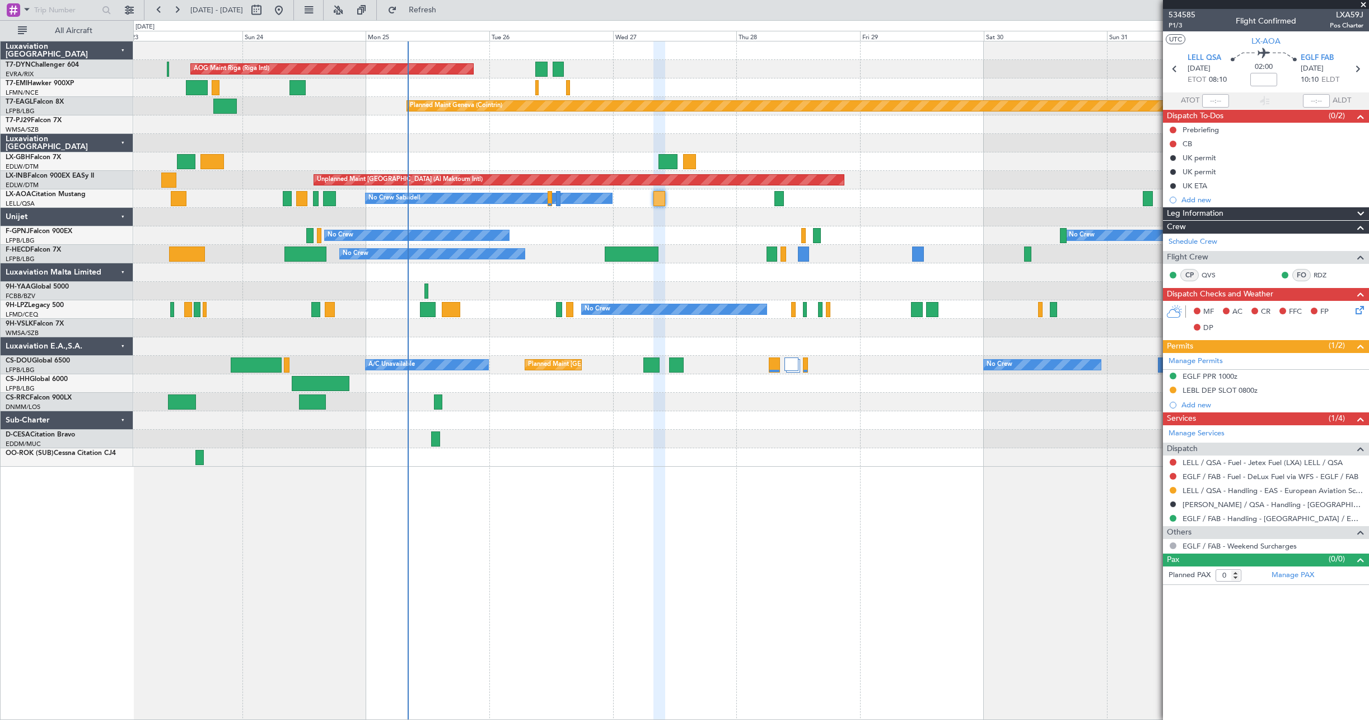
click at [684, 232] on div "No Crew Planned Maint Paris (Le Bourget) No Crew AOG Maint Hyères (Toulon-Hyère…" at bounding box center [751, 235] width 1236 height 18
click at [619, 216] on div at bounding box center [751, 217] width 1236 height 18
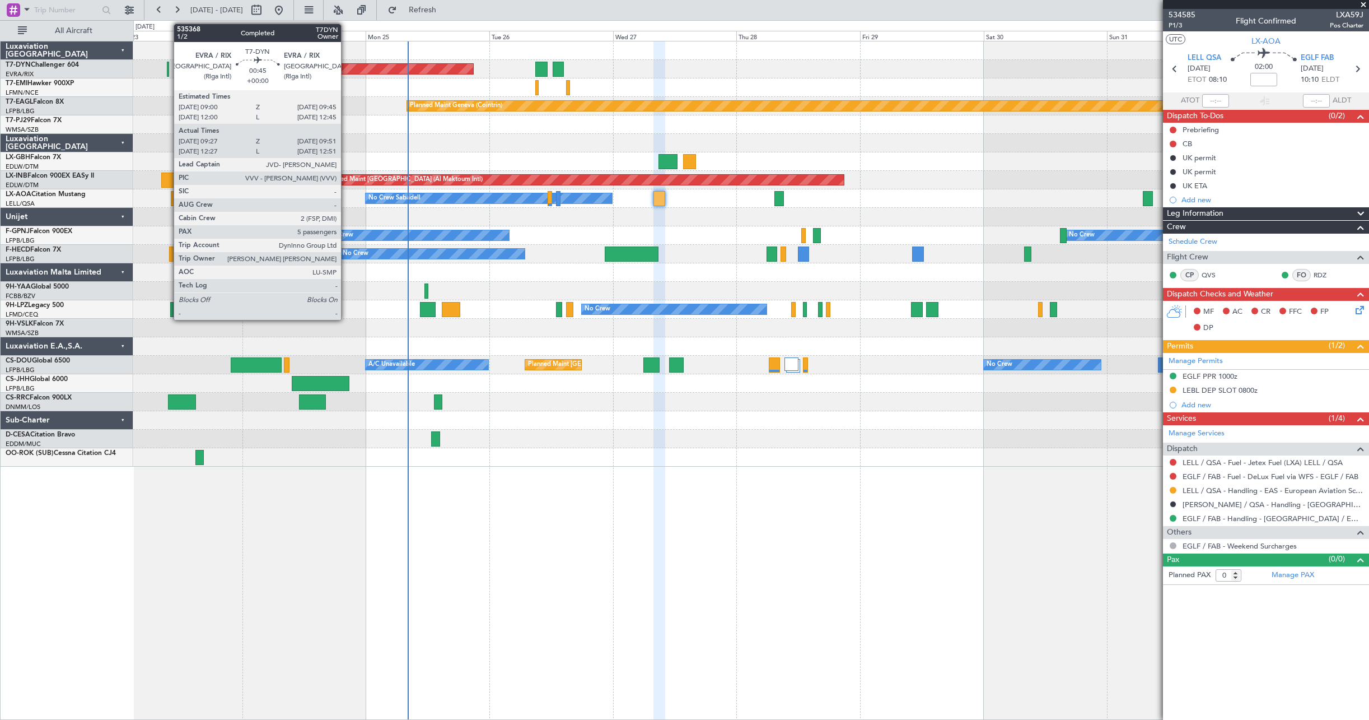
click at [168, 71] on div at bounding box center [168, 69] width 2 height 15
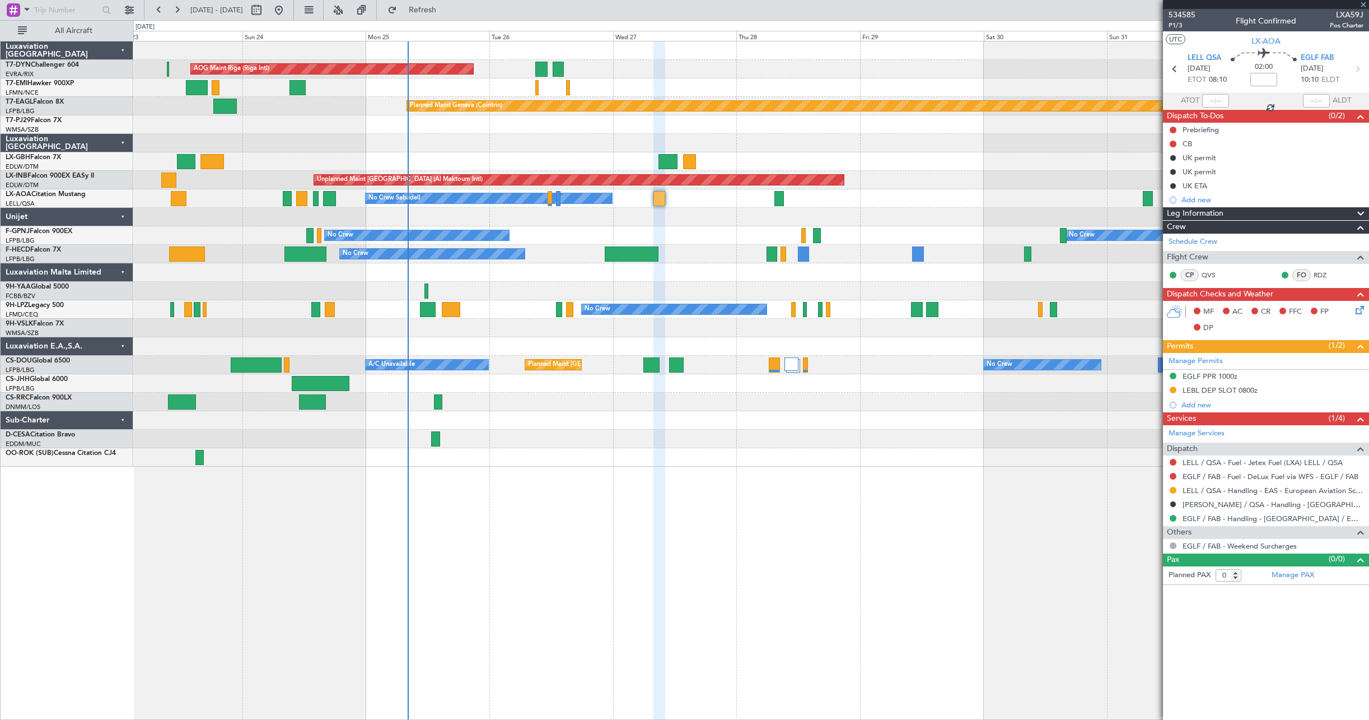
type input "09:27"
type input "09:51"
type input "5"
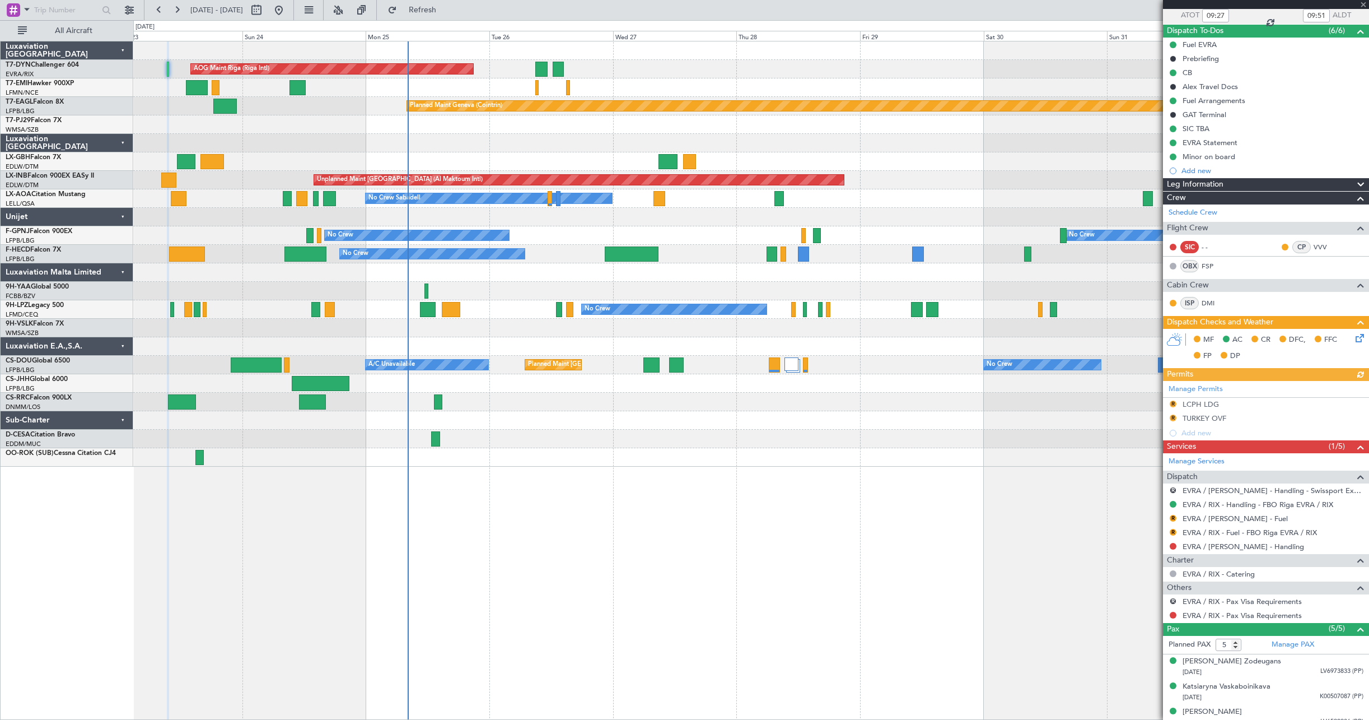
scroll to position [145, 0]
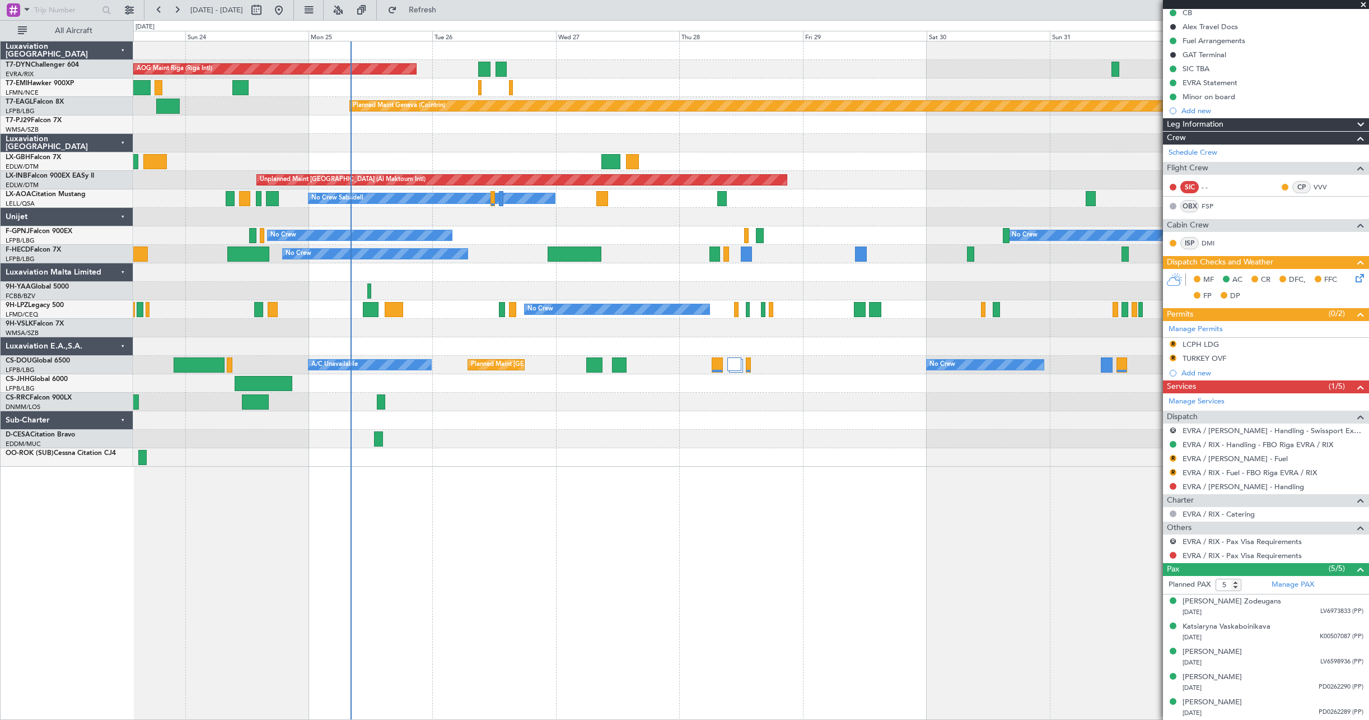
click at [444, 161] on div "Planned Maint Nice ([GEOGRAPHIC_DATA])" at bounding box center [751, 161] width 1236 height 18
click at [498, 162] on div "Planned Maint Nice ([GEOGRAPHIC_DATA])" at bounding box center [751, 161] width 1236 height 18
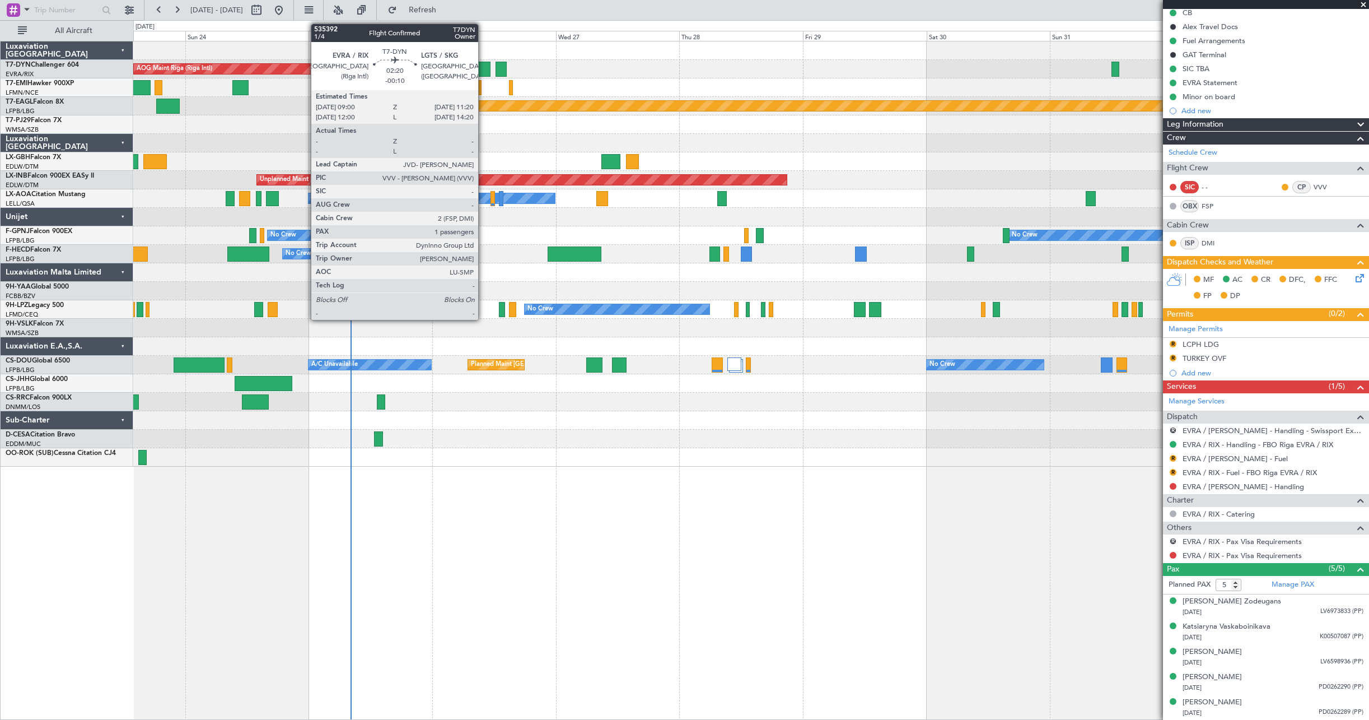
click at [483, 71] on div at bounding box center [484, 69] width 12 height 15
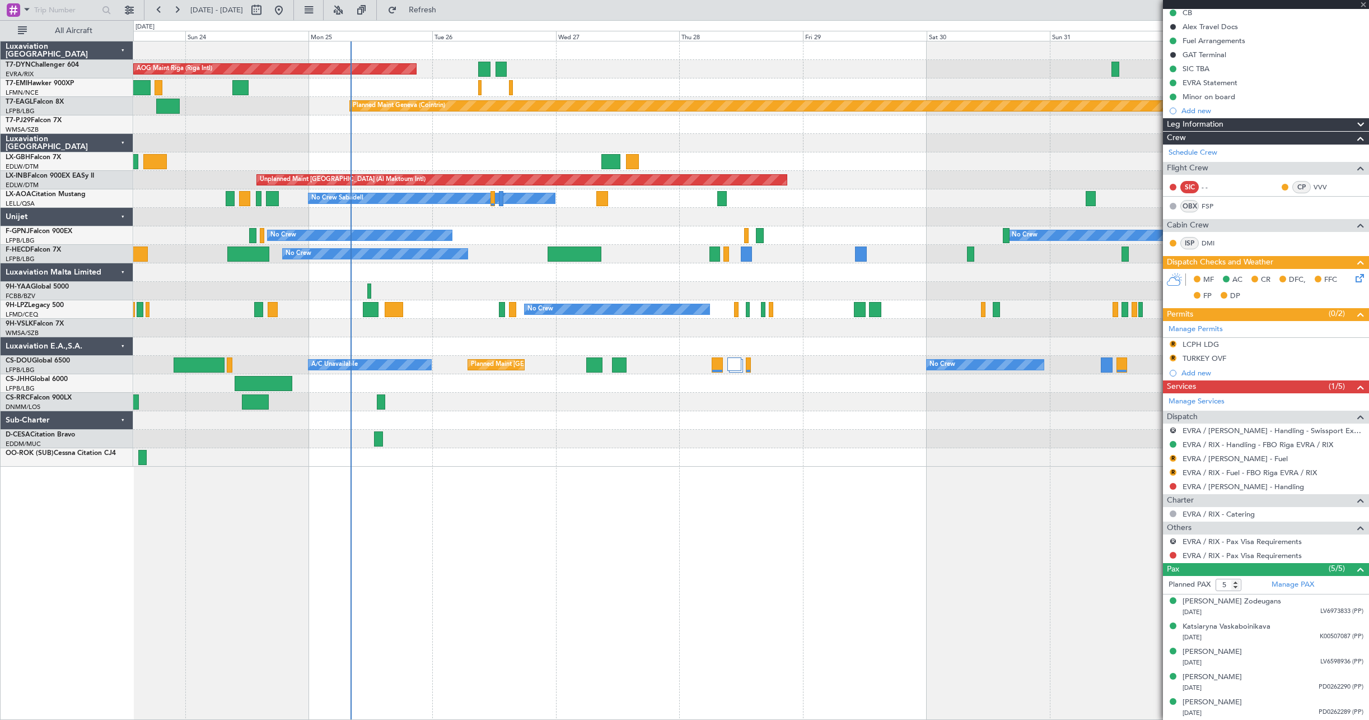
type input "-00:10"
type input "1"
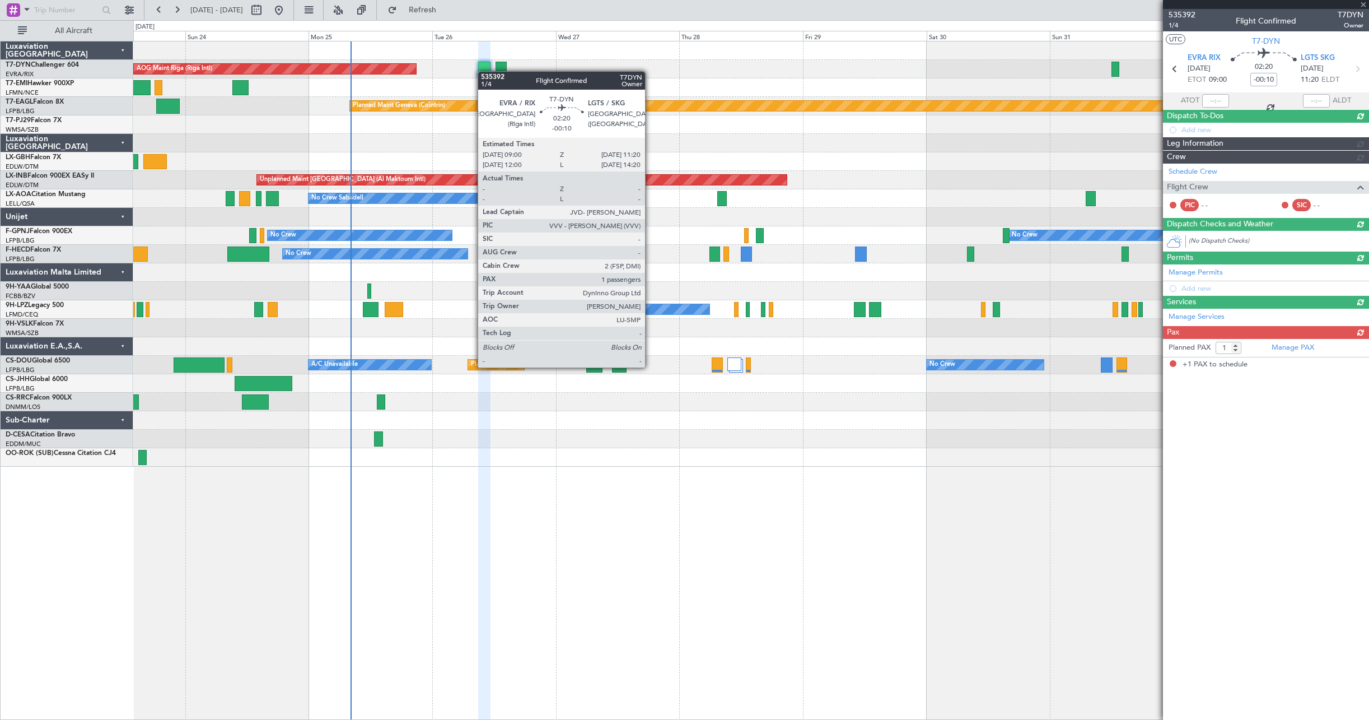
scroll to position [0, 0]
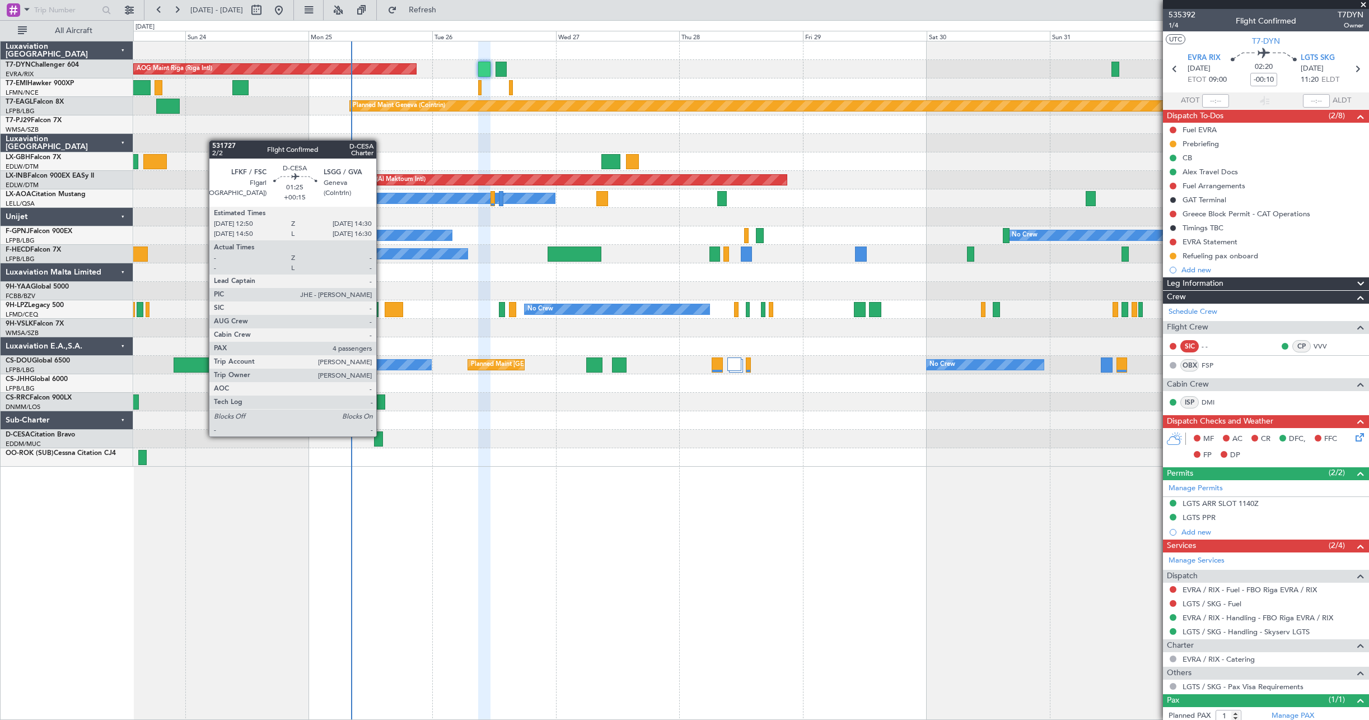
click at [381, 435] on div at bounding box center [378, 438] width 9 height 15
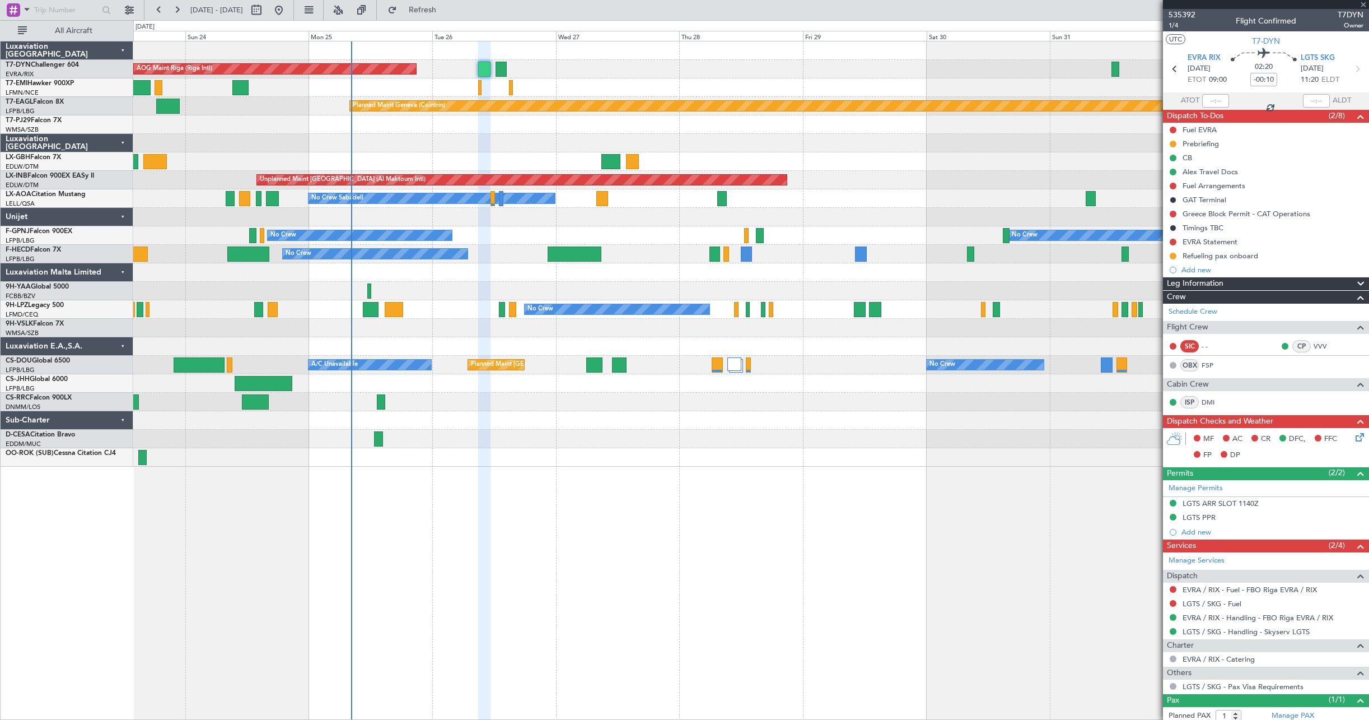
type input "+00:15"
type input "4"
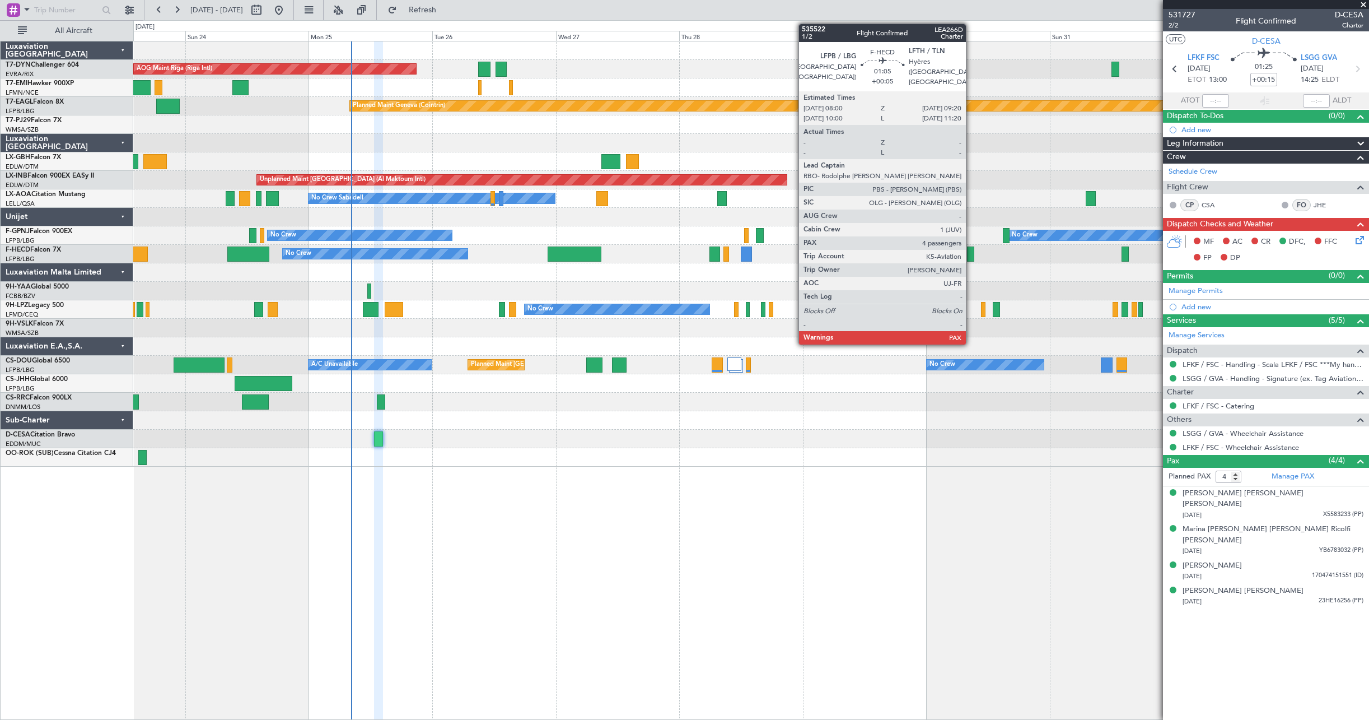
click at [971, 255] on div at bounding box center [970, 253] width 7 height 15
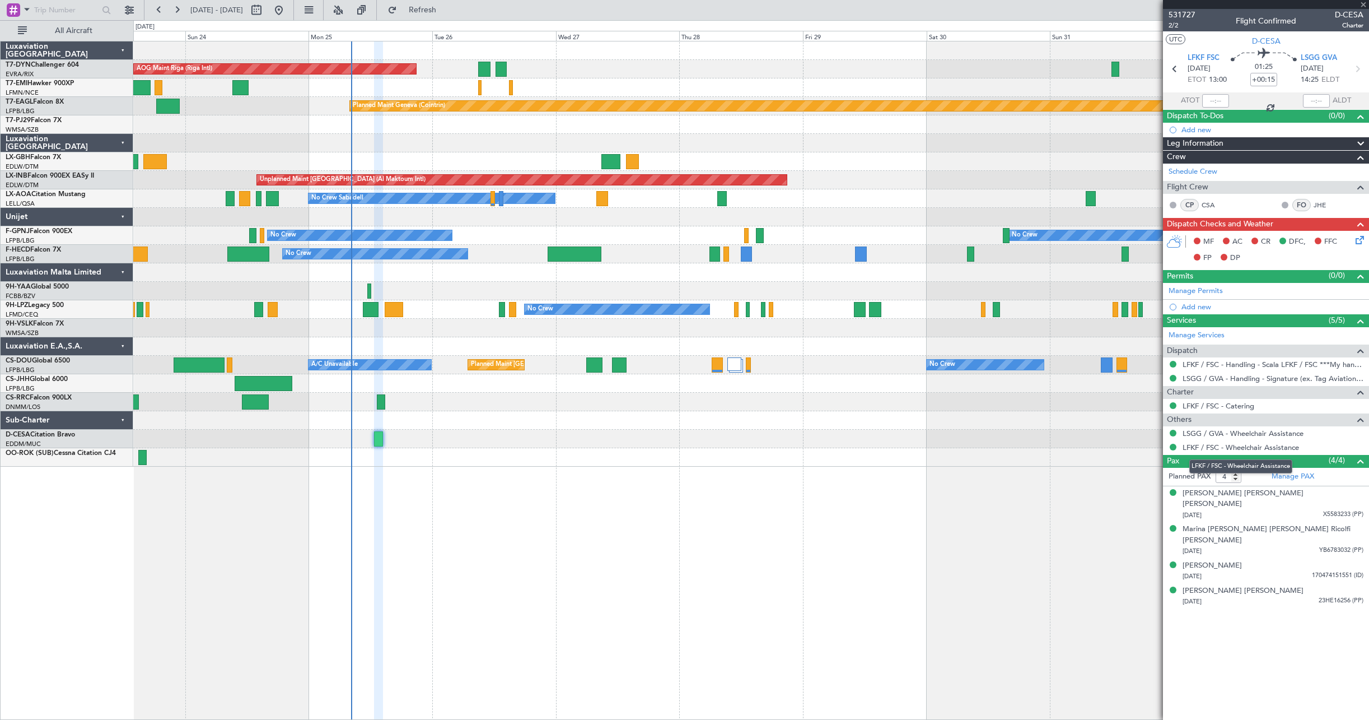
type input "+00:05"
type input "5"
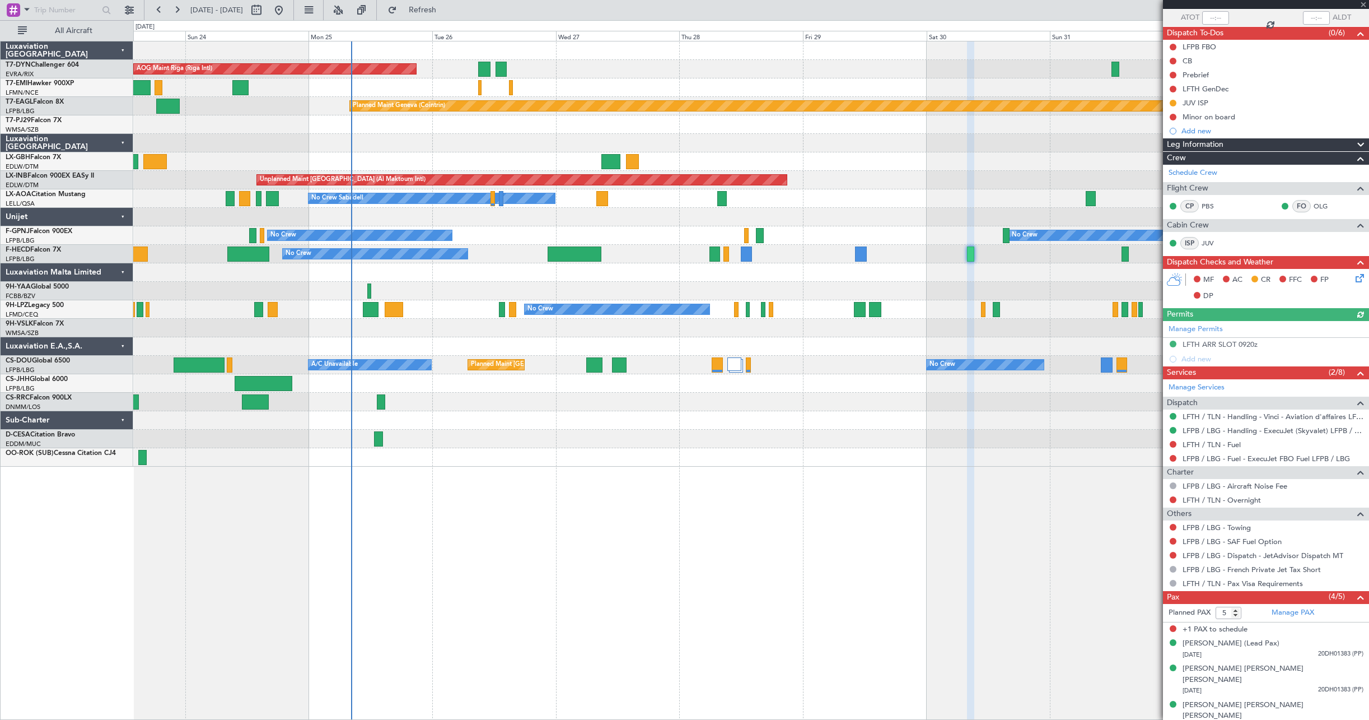
scroll to position [100, 0]
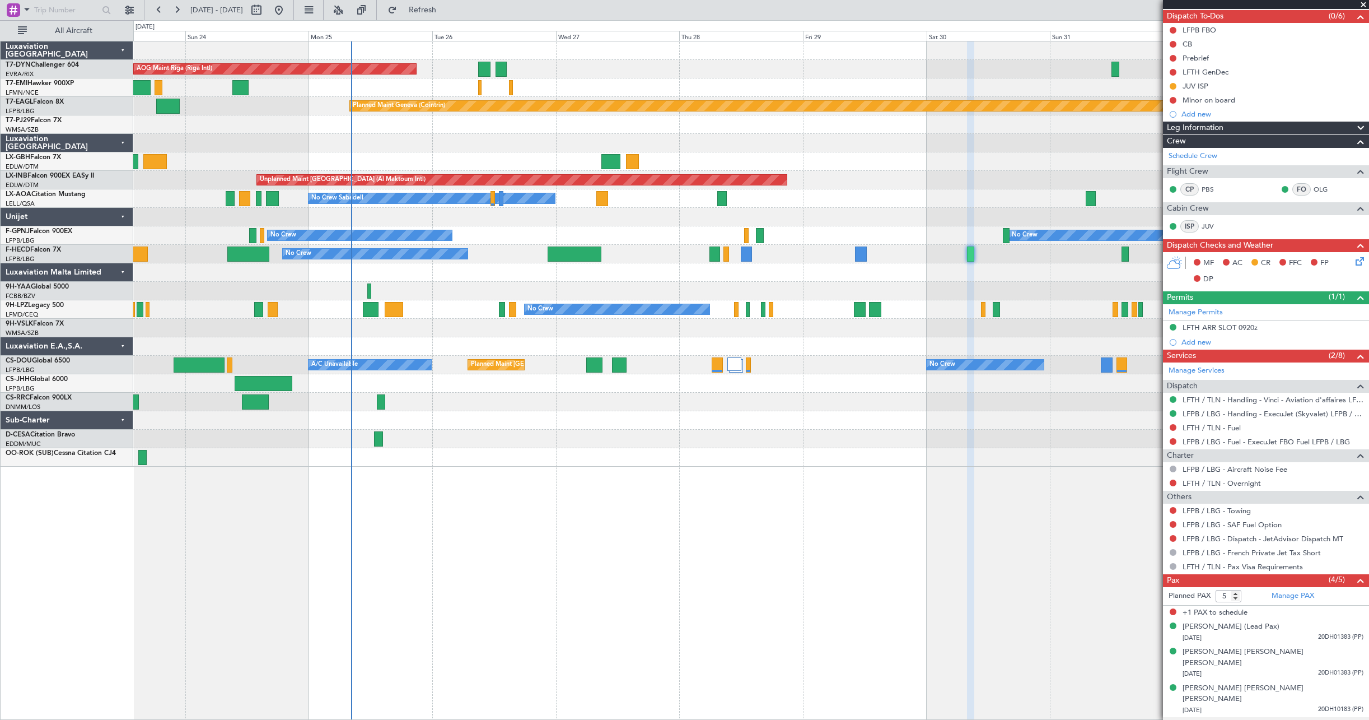
click at [1192, 719] on div "[PERSON_NAME]" at bounding box center [1212, 724] width 59 height 11
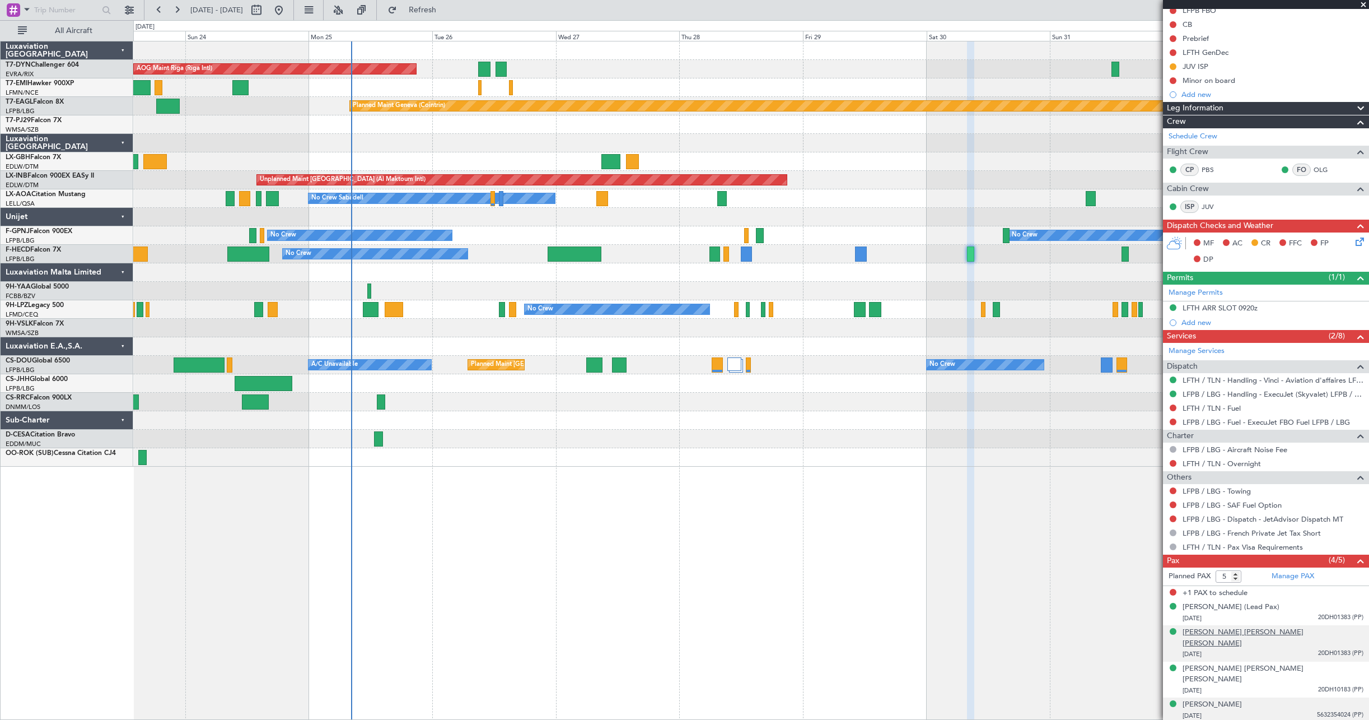
scroll to position [127, 0]
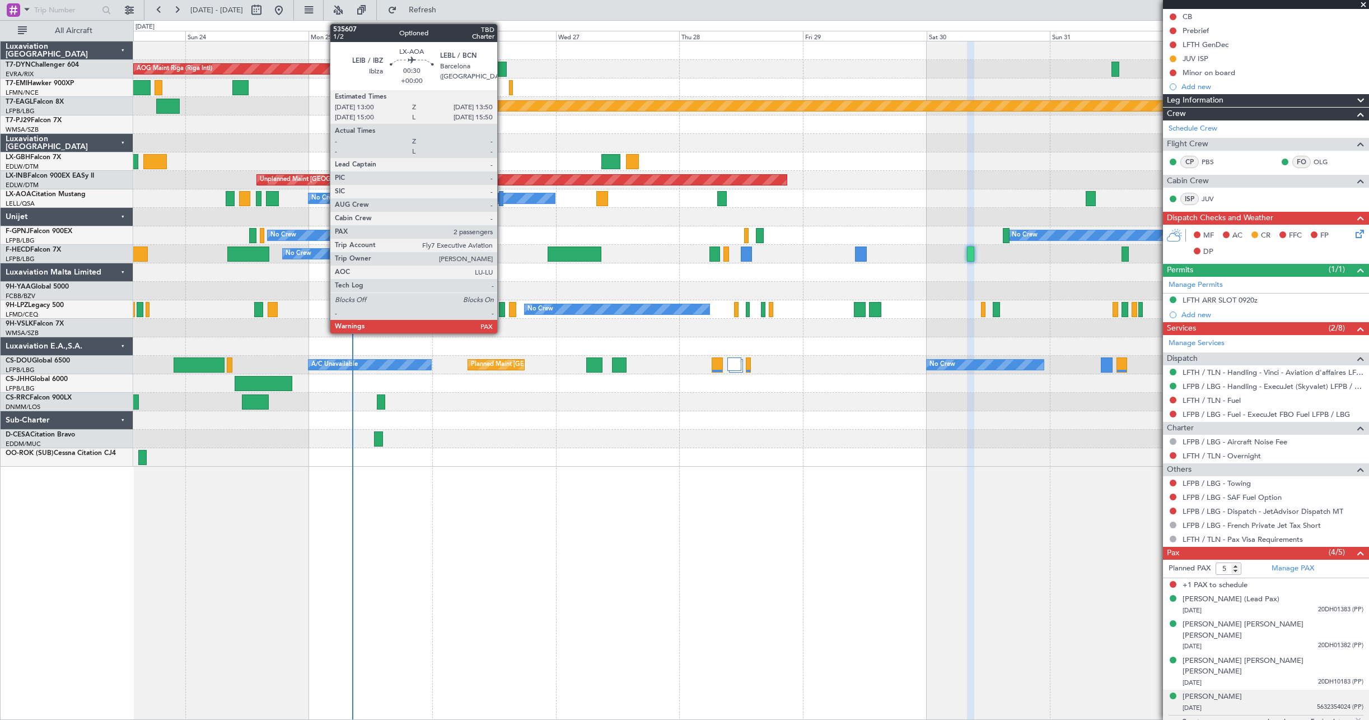
click at [502, 195] on div at bounding box center [501, 198] width 4 height 15
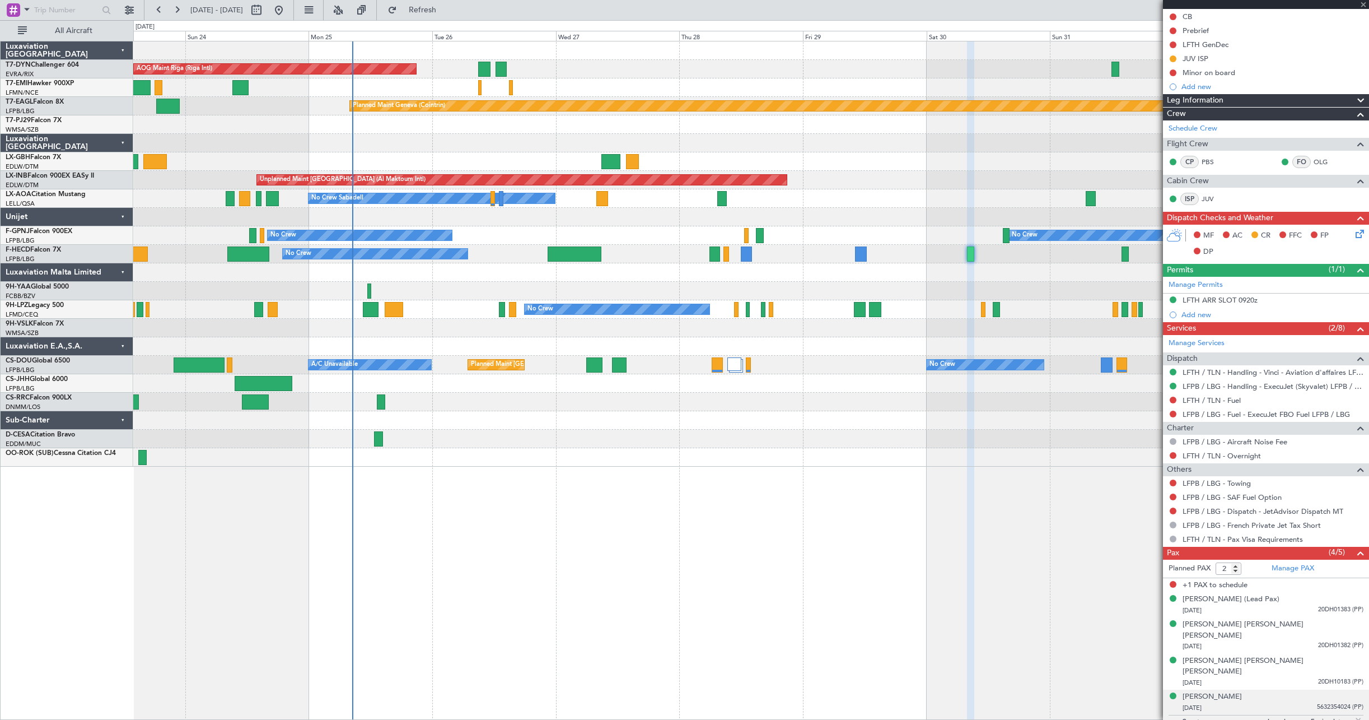
scroll to position [0, 0]
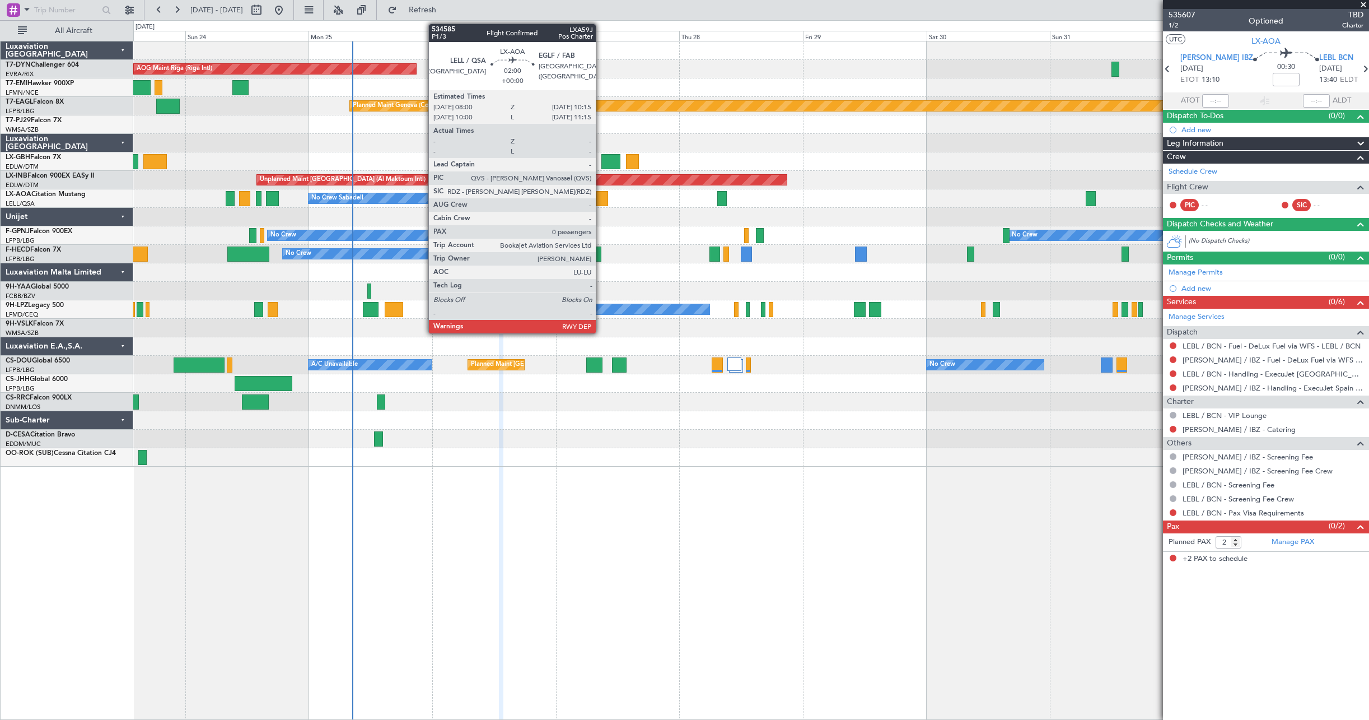
click at [601, 195] on div at bounding box center [602, 198] width 12 height 15
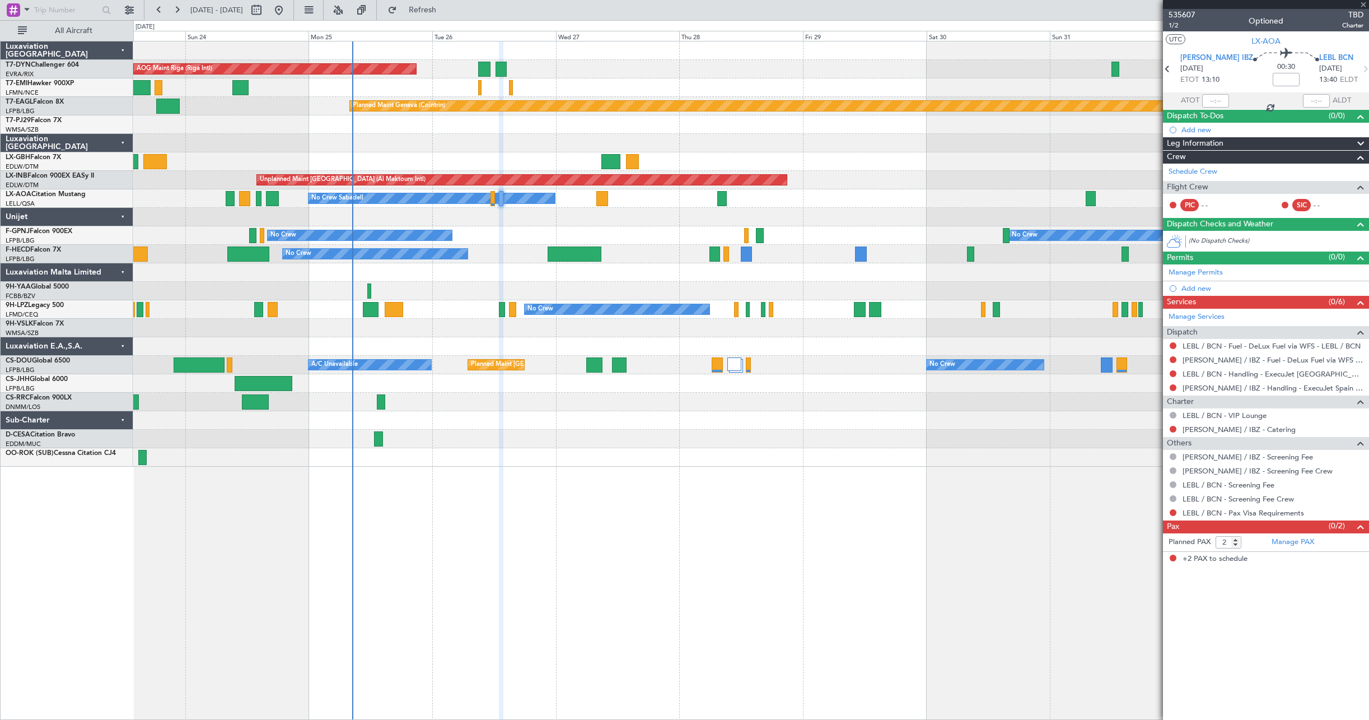
type input "0"
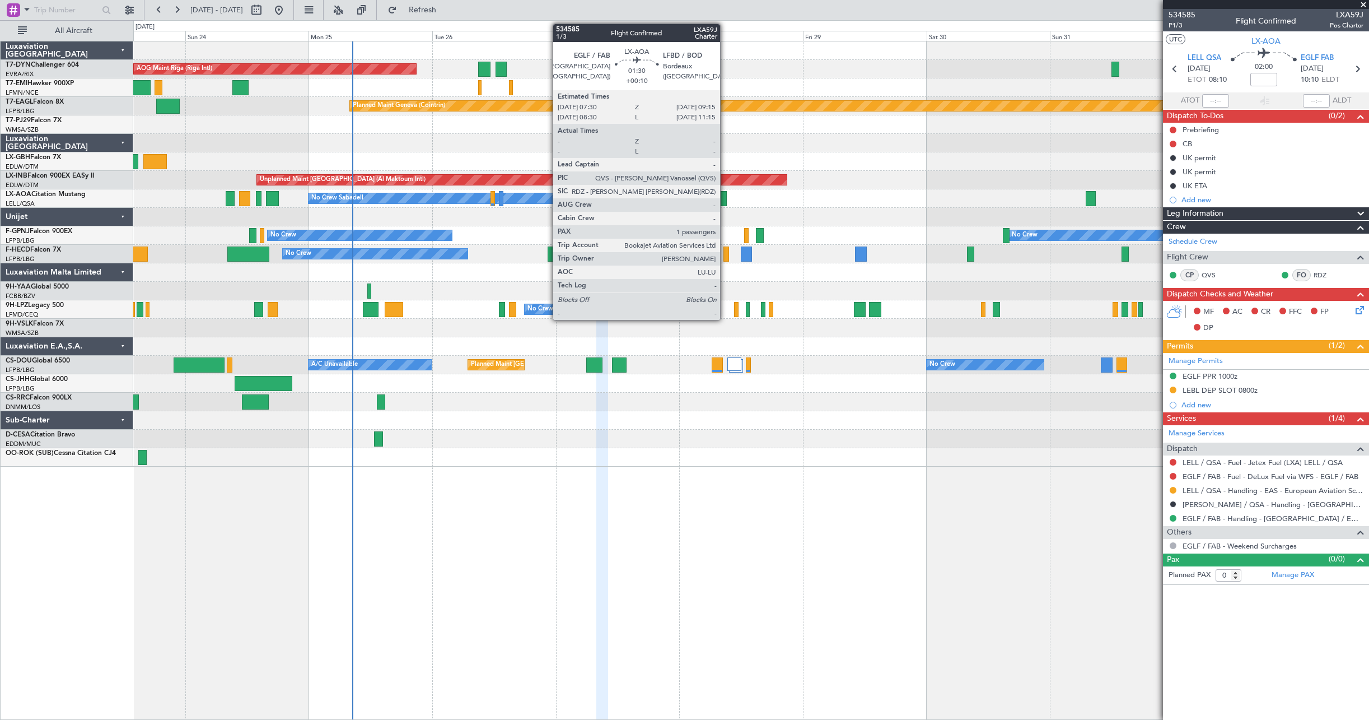
click at [725, 199] on div at bounding box center [722, 198] width 10 height 15
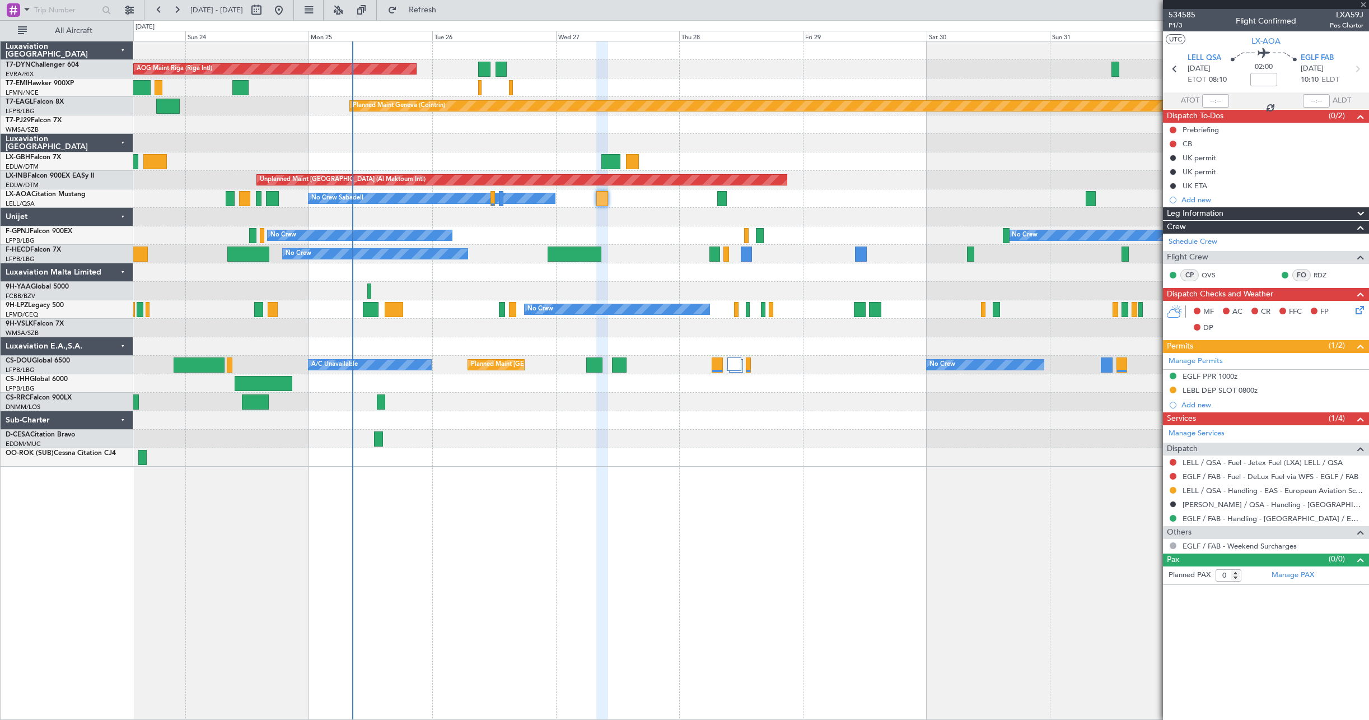
type input "+00:10"
type input "1"
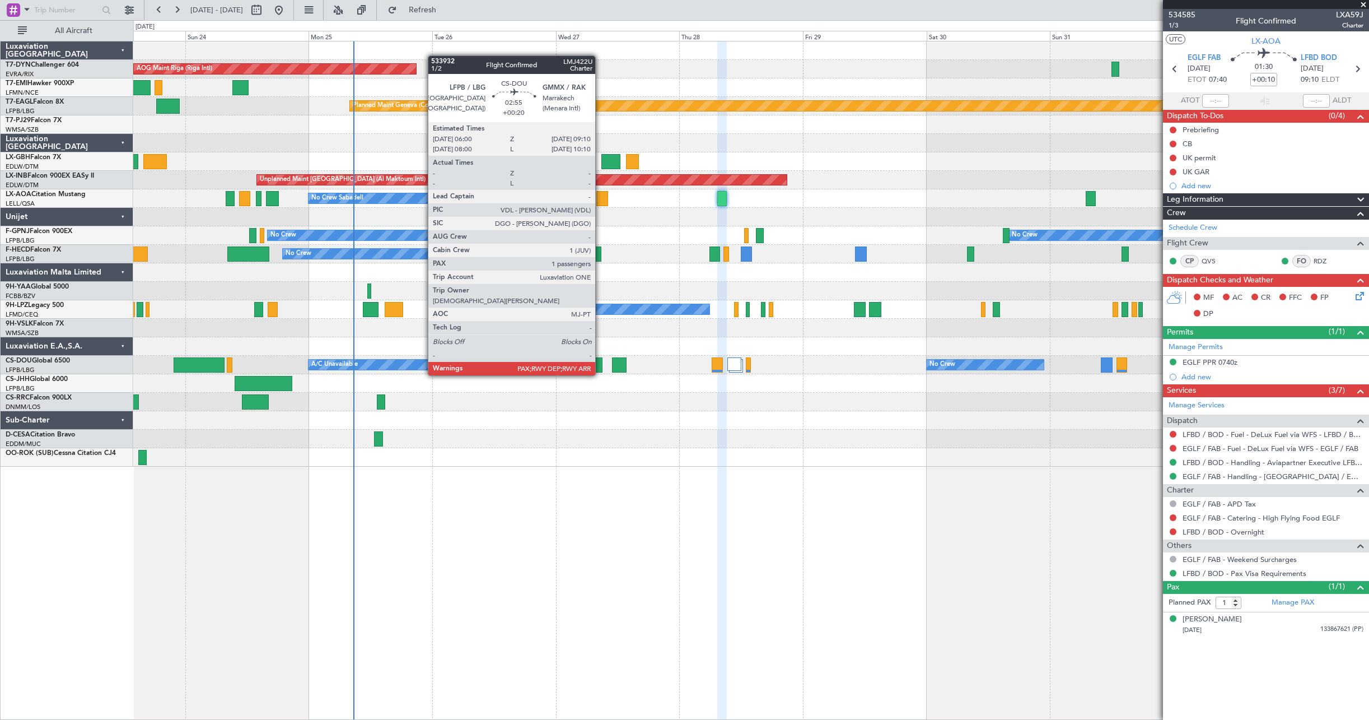
click at [600, 364] on div at bounding box center [594, 364] width 17 height 15
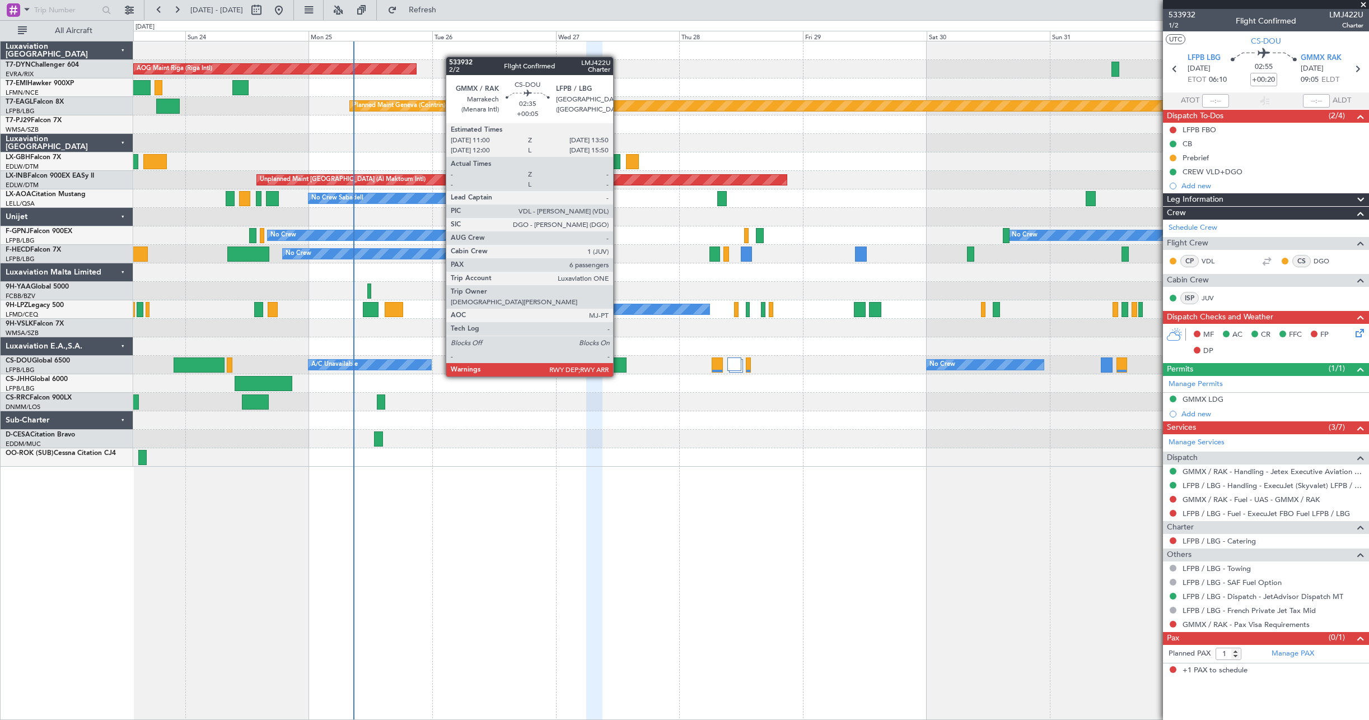
click at [618, 365] on div at bounding box center [619, 364] width 15 height 15
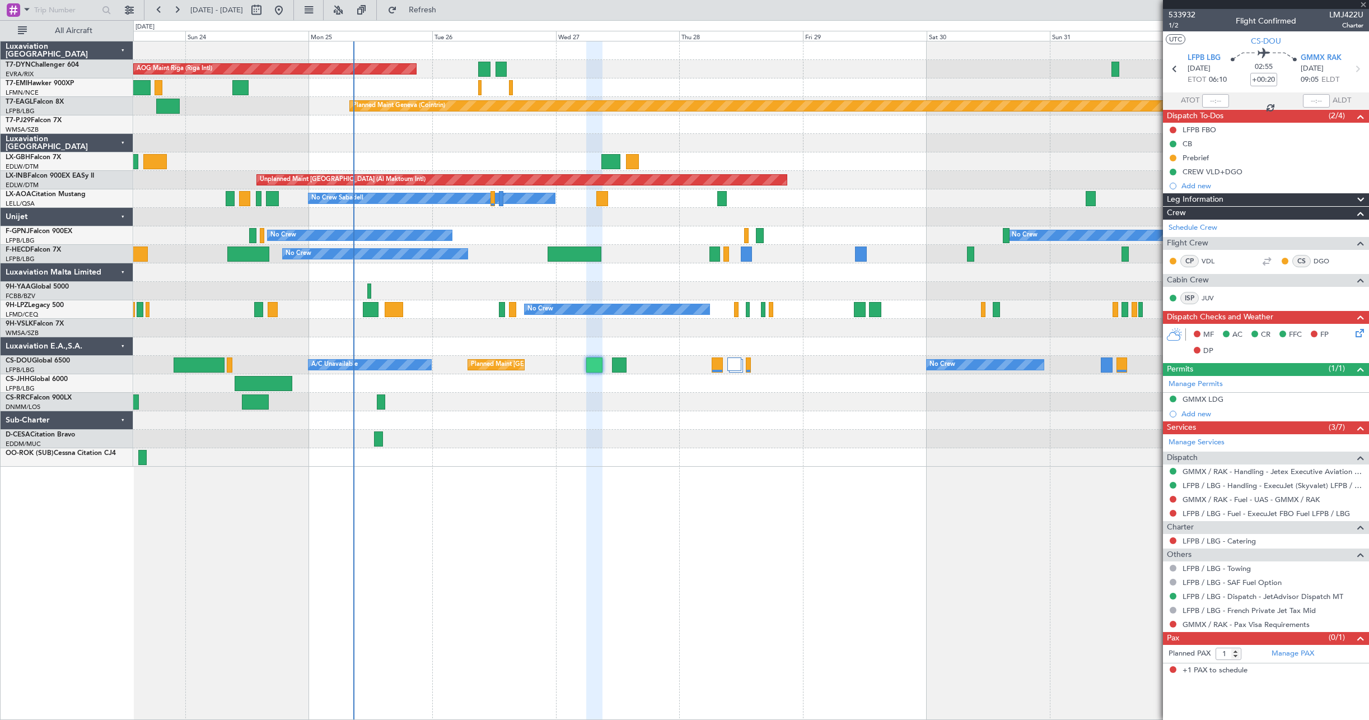
type input "+00:05"
type input "6"
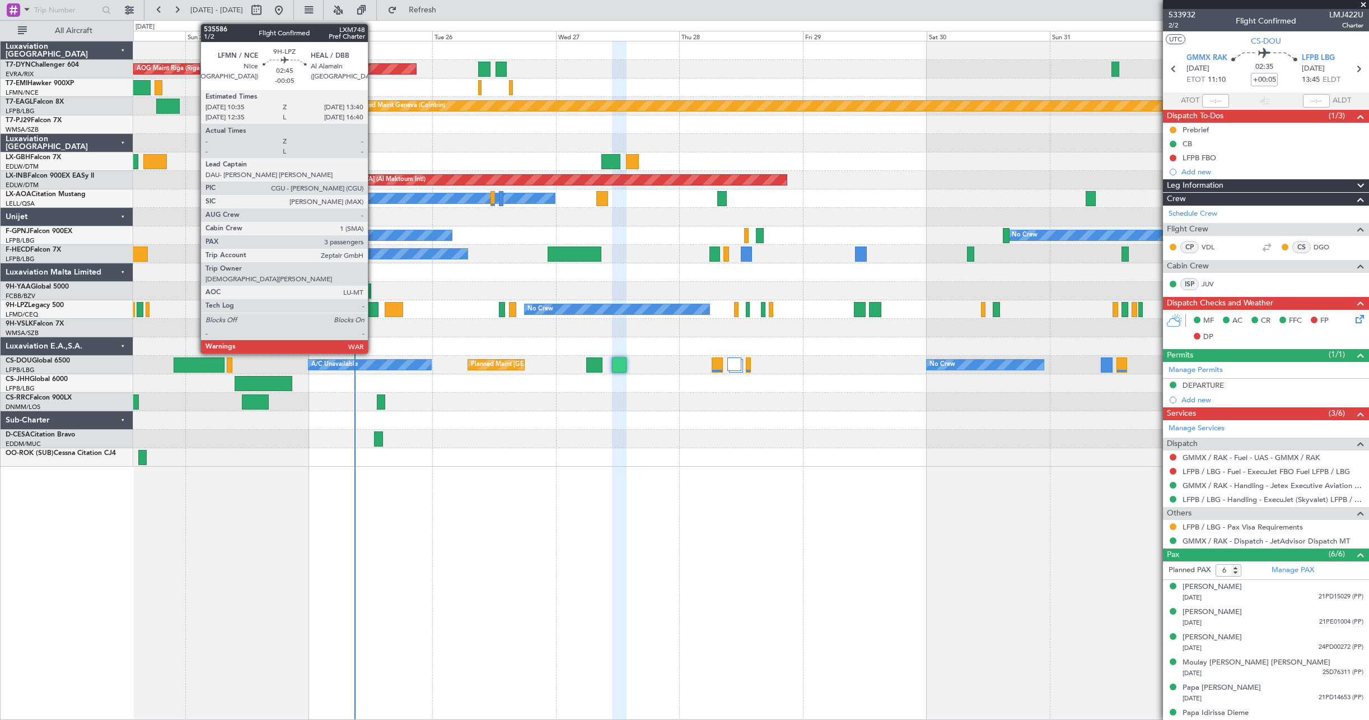
click at [373, 314] on div at bounding box center [371, 309] width 16 height 15
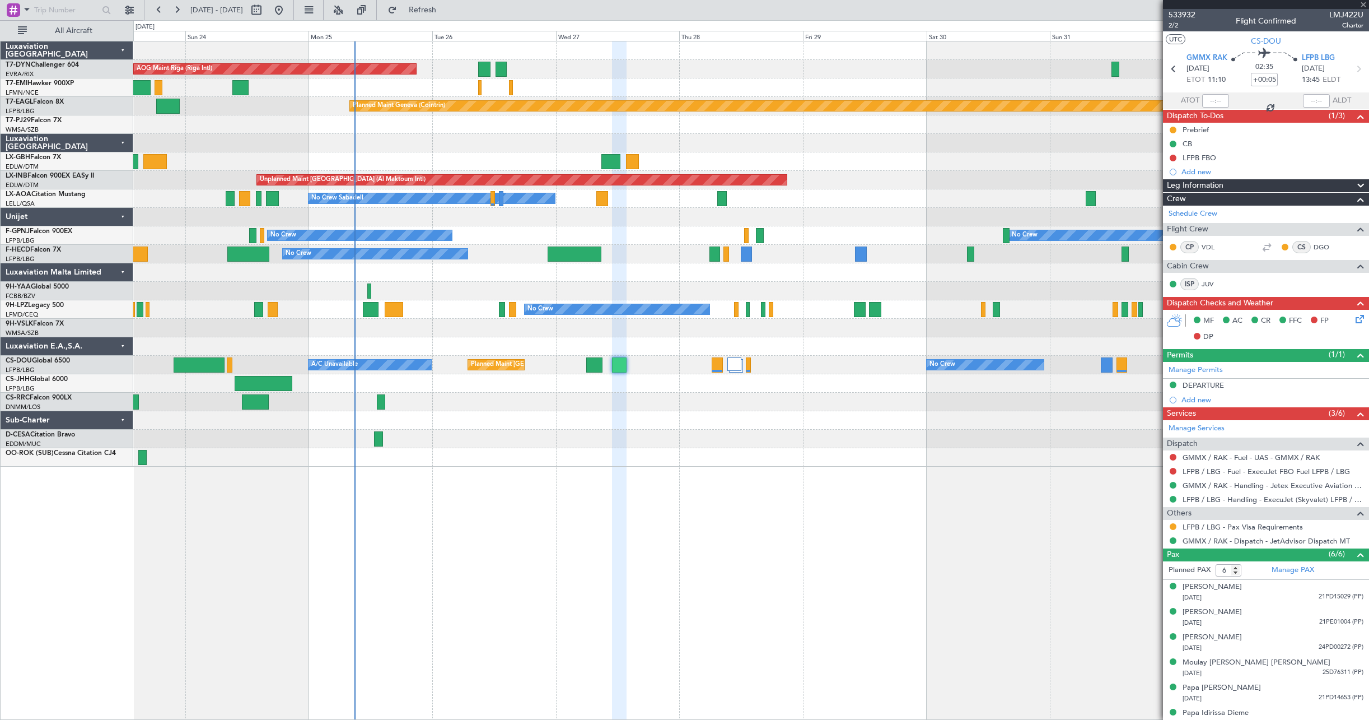
type input "-00:05"
type input "3"
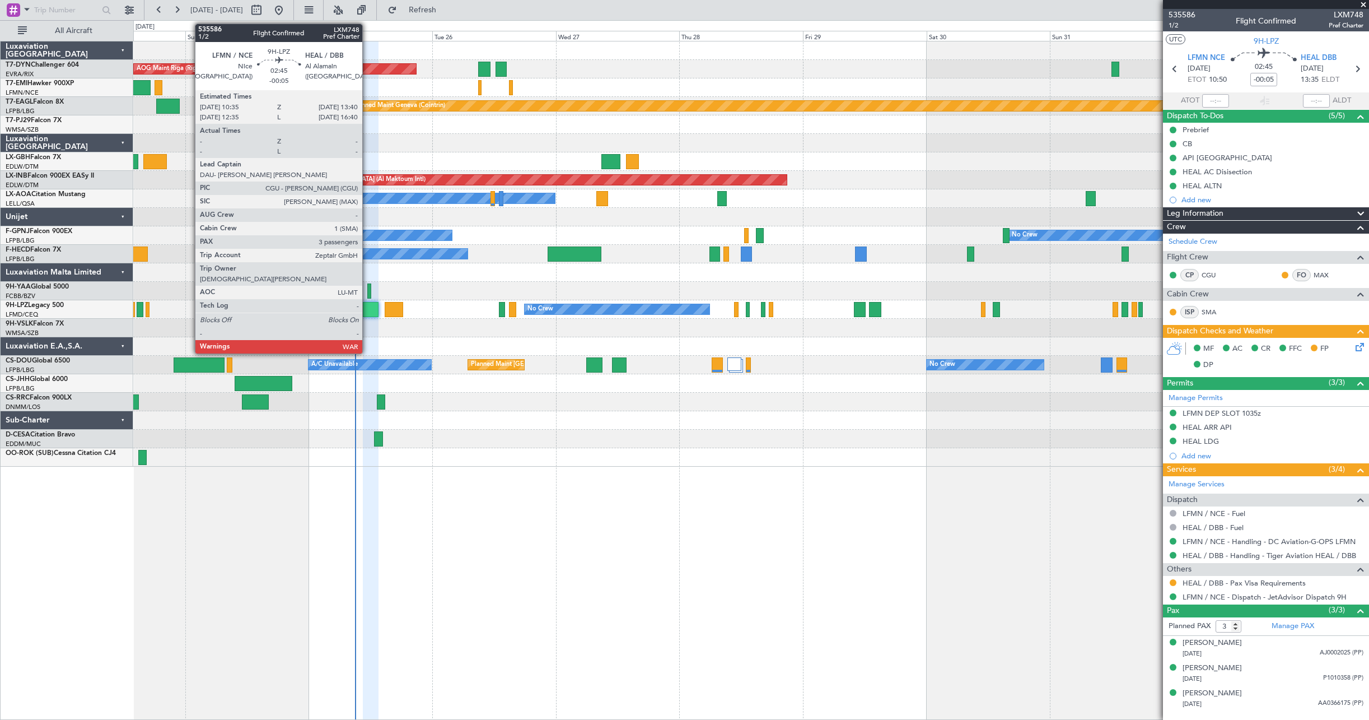
click at [367, 308] on div at bounding box center [371, 309] width 16 height 15
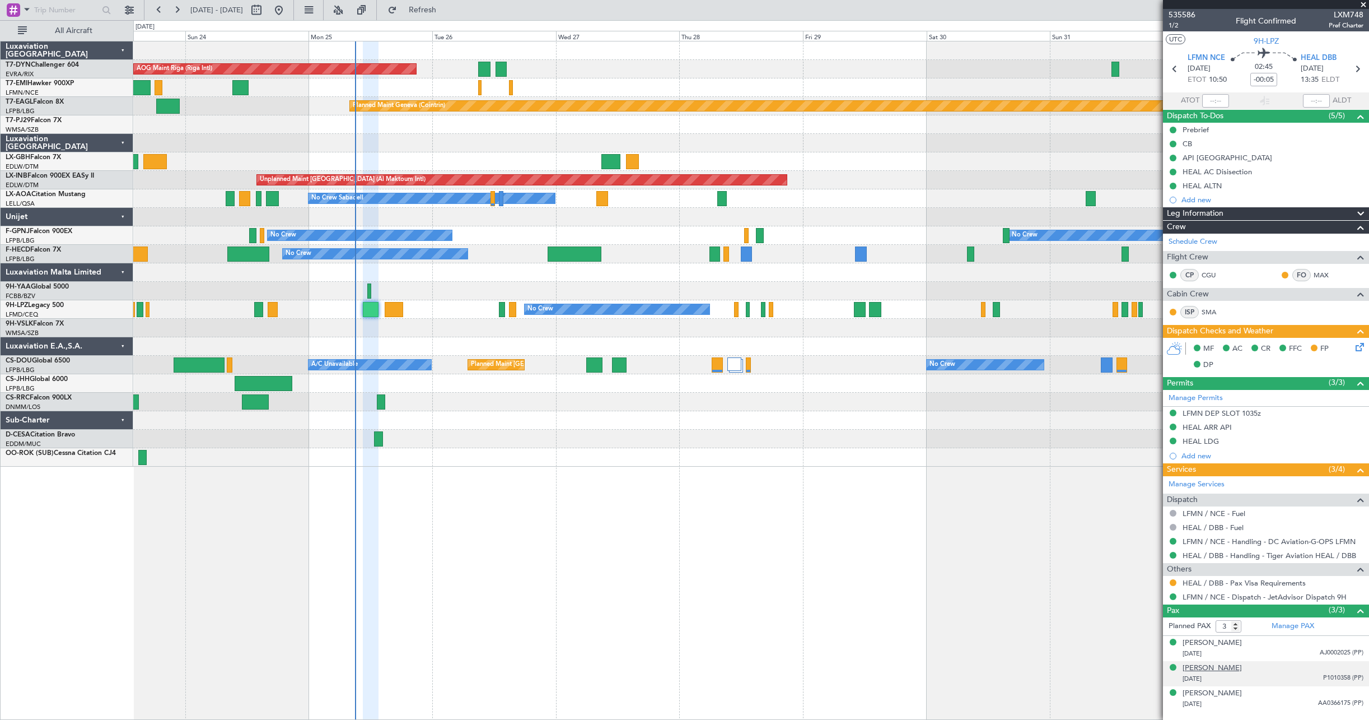
click at [1213, 672] on div "[PERSON_NAME]" at bounding box center [1212, 668] width 59 height 11
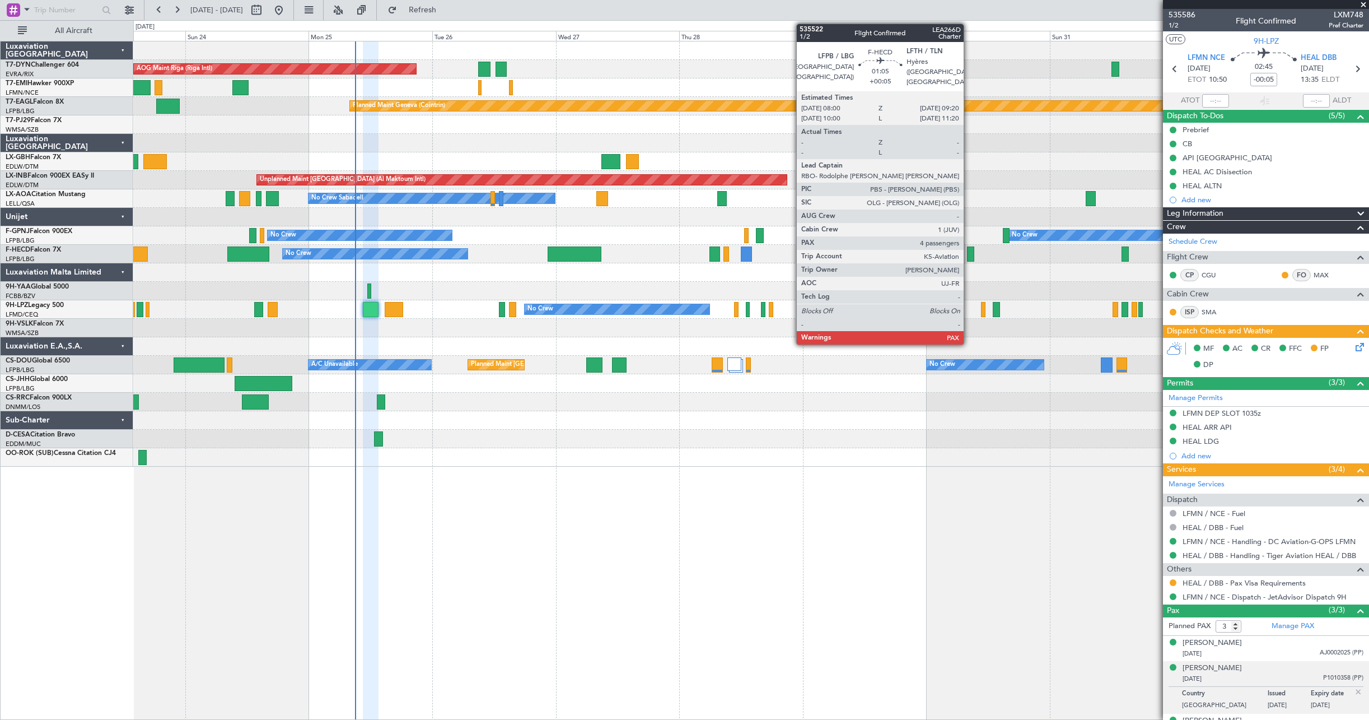
click at [969, 253] on div at bounding box center [970, 253] width 7 height 15
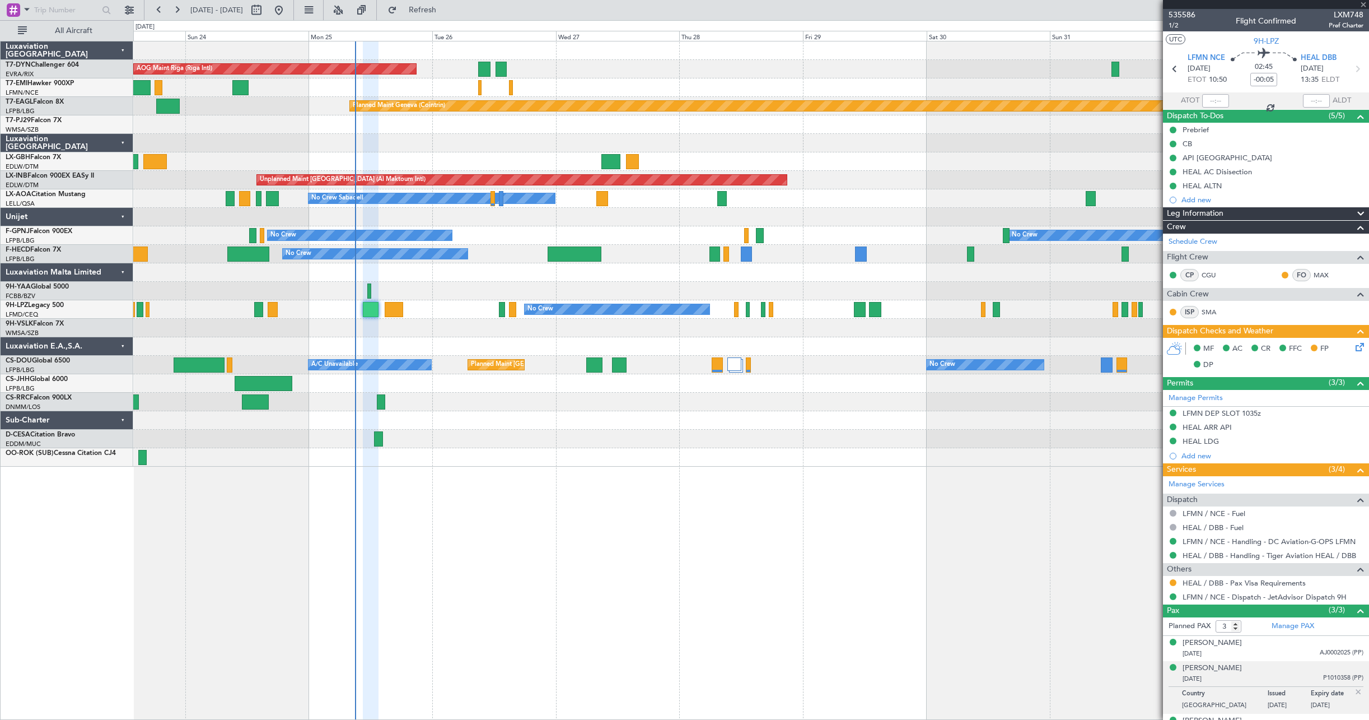
type input "+00:05"
type input "5"
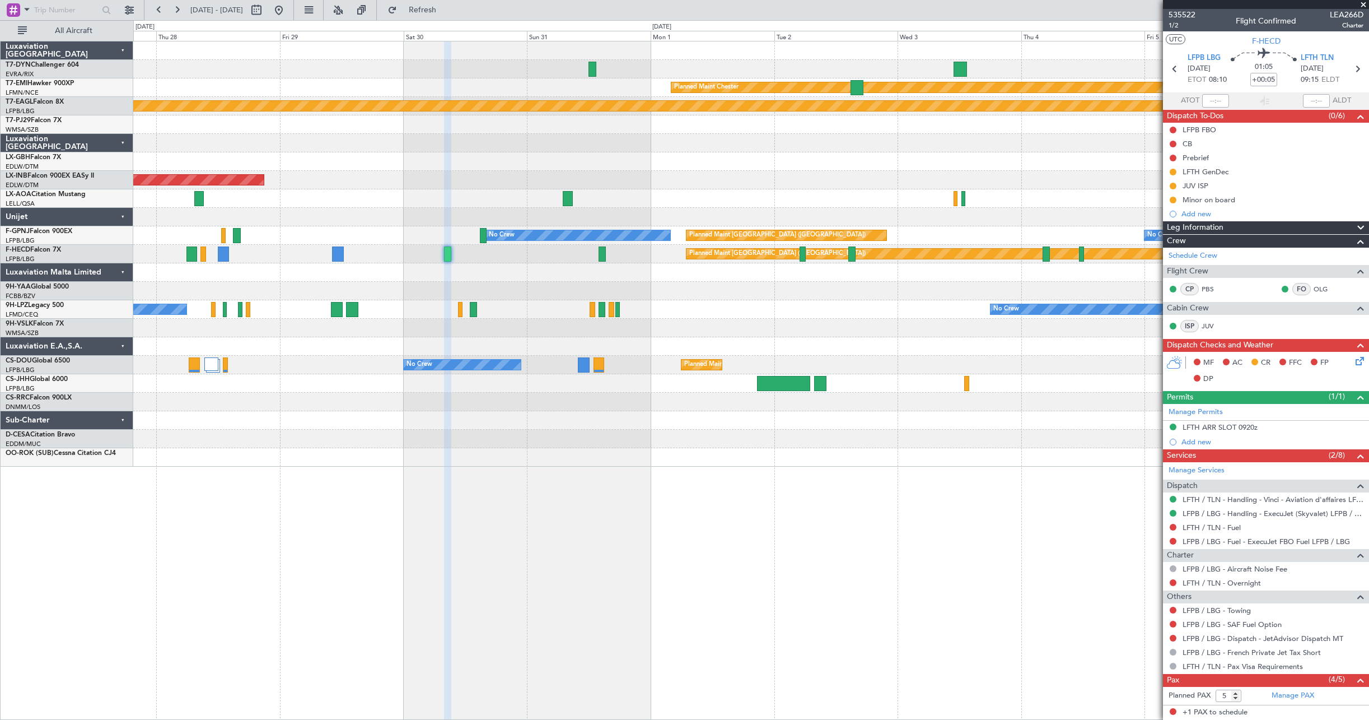
click at [355, 333] on div at bounding box center [751, 328] width 1236 height 18
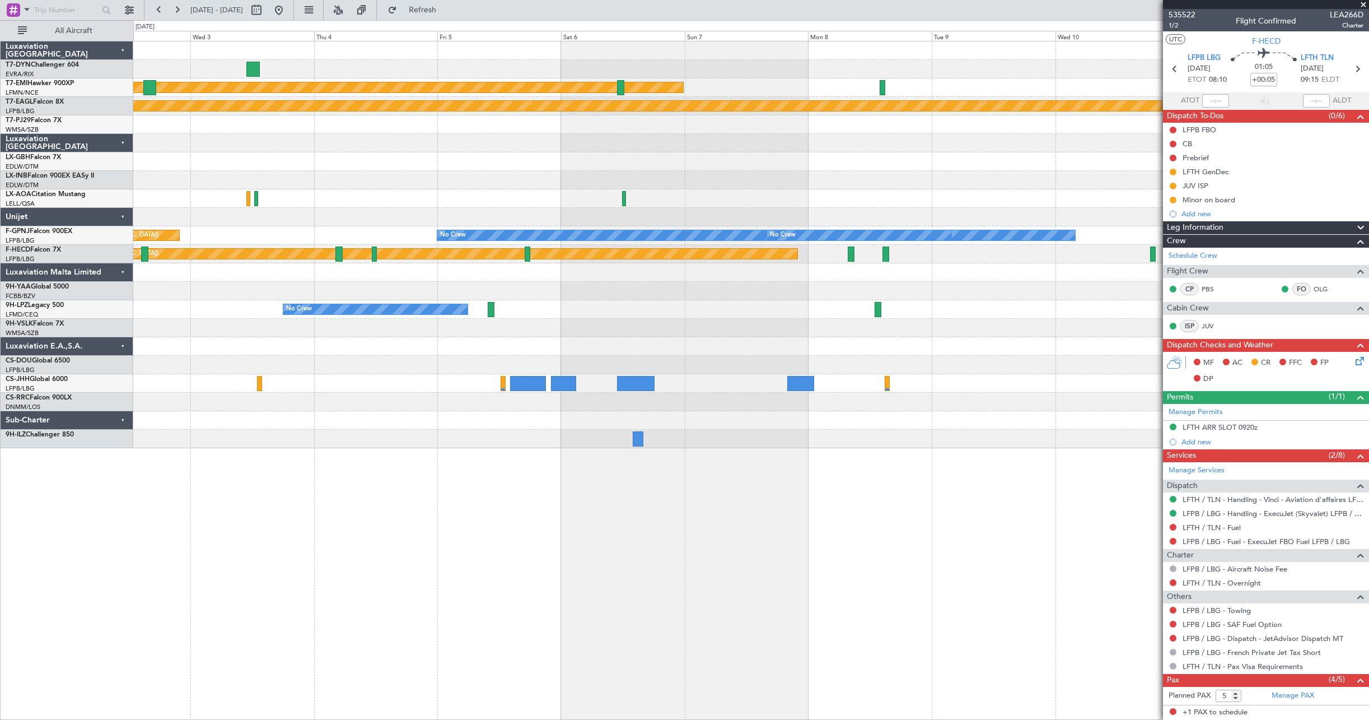
click at [176, 313] on div "Planned Maint [PERSON_NAME] Planned Maint Geneva ([GEOGRAPHIC_DATA]) No Crew Sa…" at bounding box center [751, 244] width 1236 height 407
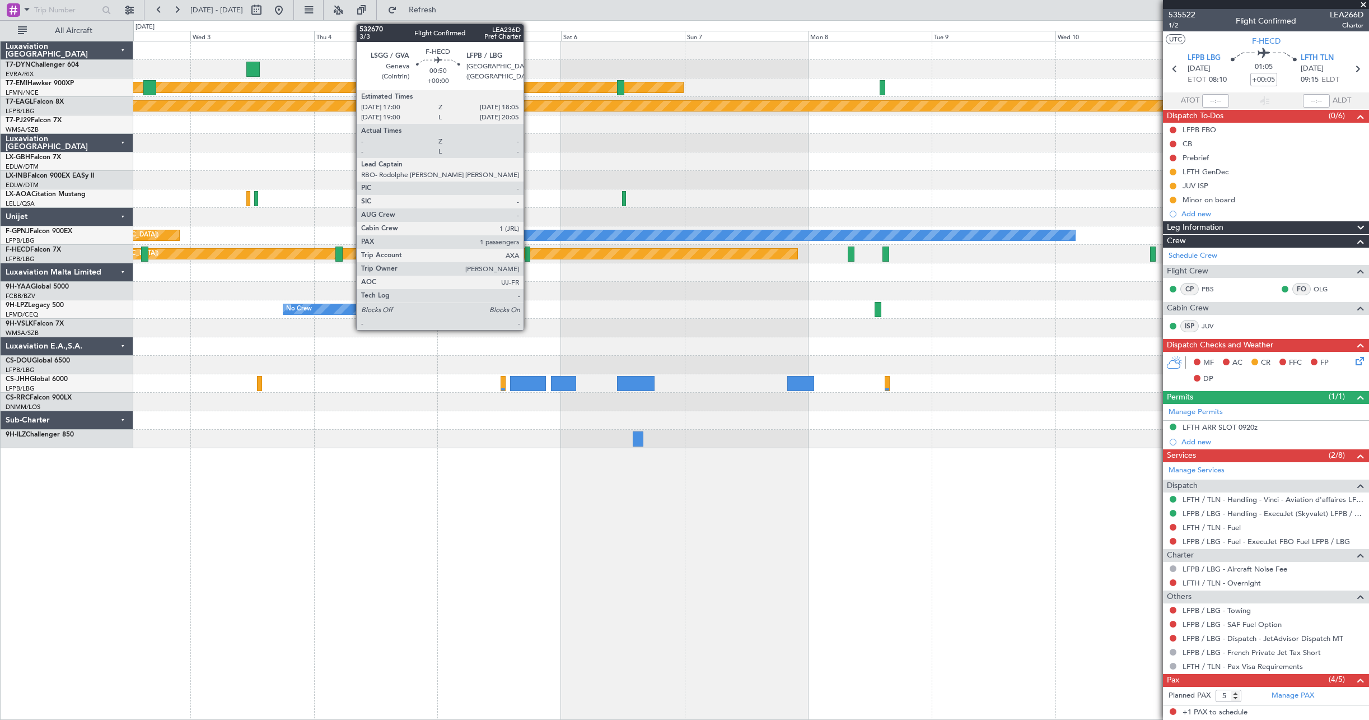
click at [529, 253] on div at bounding box center [528, 253] width 6 height 15
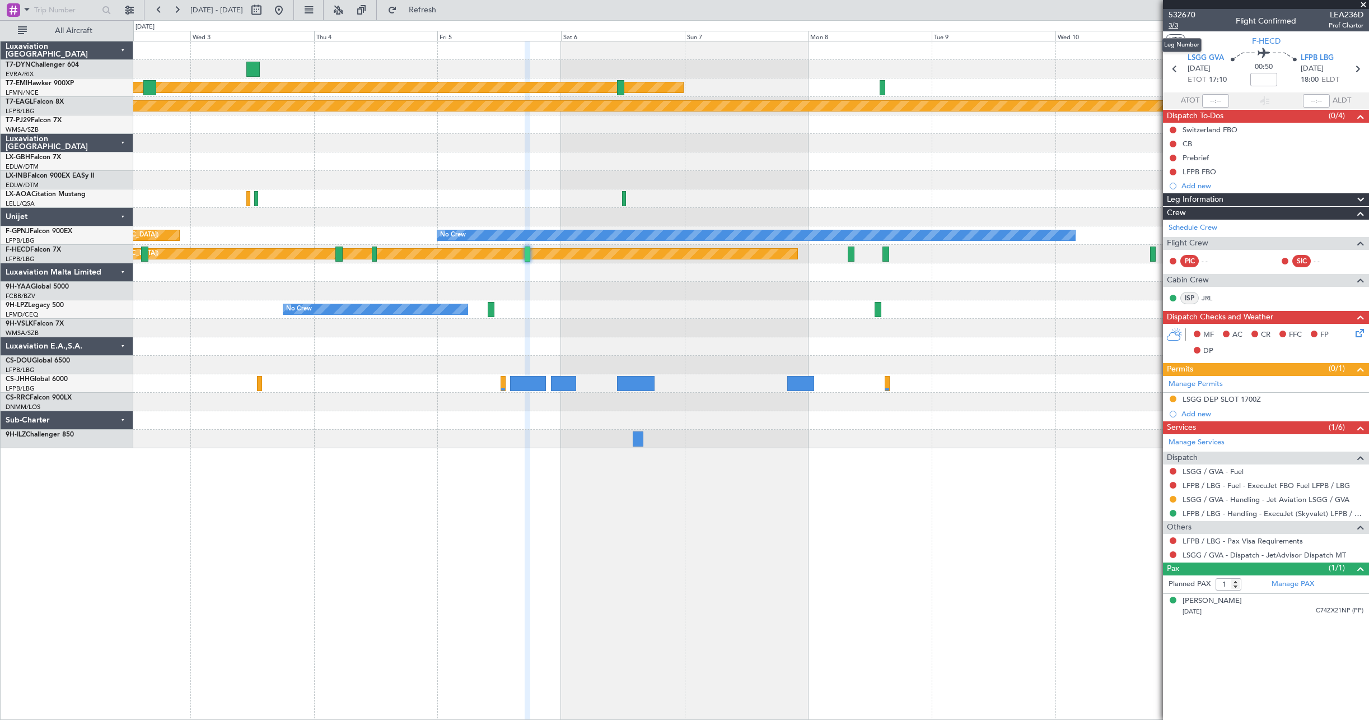
click at [1174, 22] on span "3/3" at bounding box center [1182, 26] width 27 height 10
click at [446, 14] on span "Refresh" at bounding box center [422, 10] width 47 height 8
click at [1177, 21] on span "3/3" at bounding box center [1182, 26] width 27 height 10
click at [1181, 15] on span "532670" at bounding box center [1182, 15] width 27 height 12
click at [288, 11] on button at bounding box center [279, 10] width 18 height 18
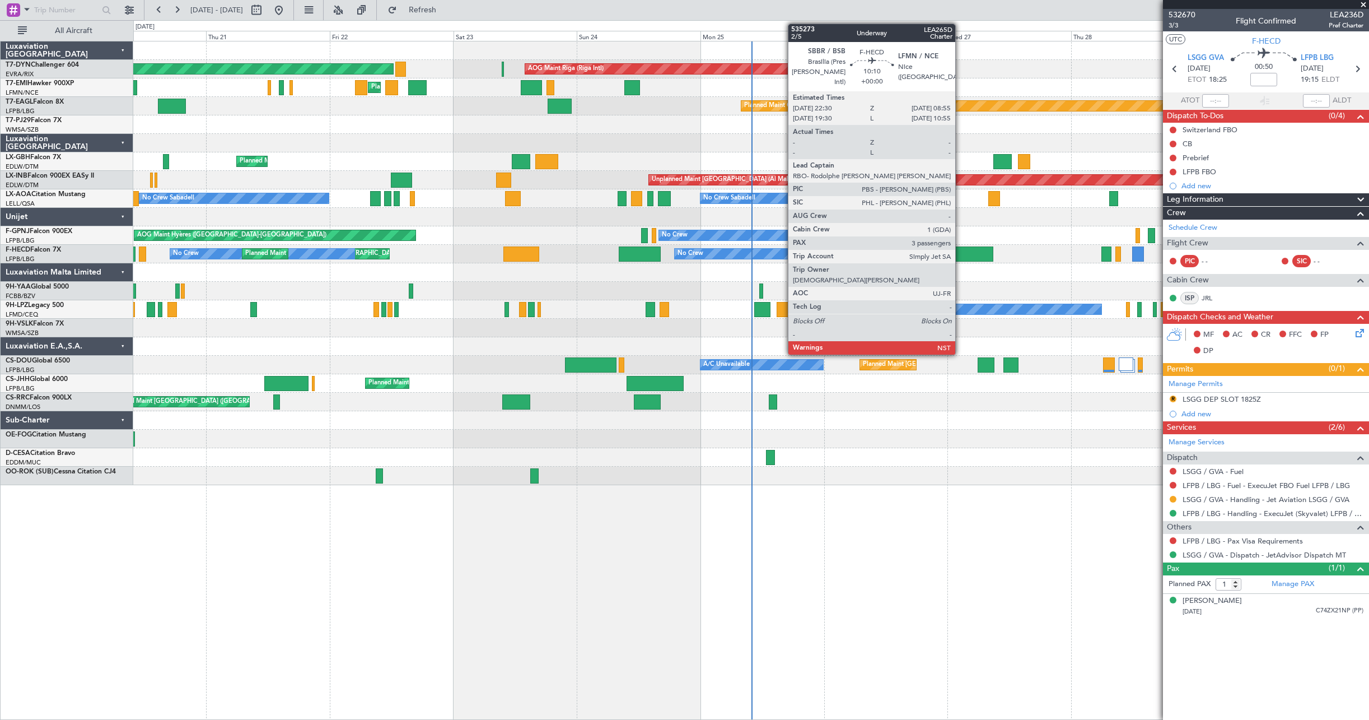
click at [961, 250] on div at bounding box center [966, 253] width 54 height 15
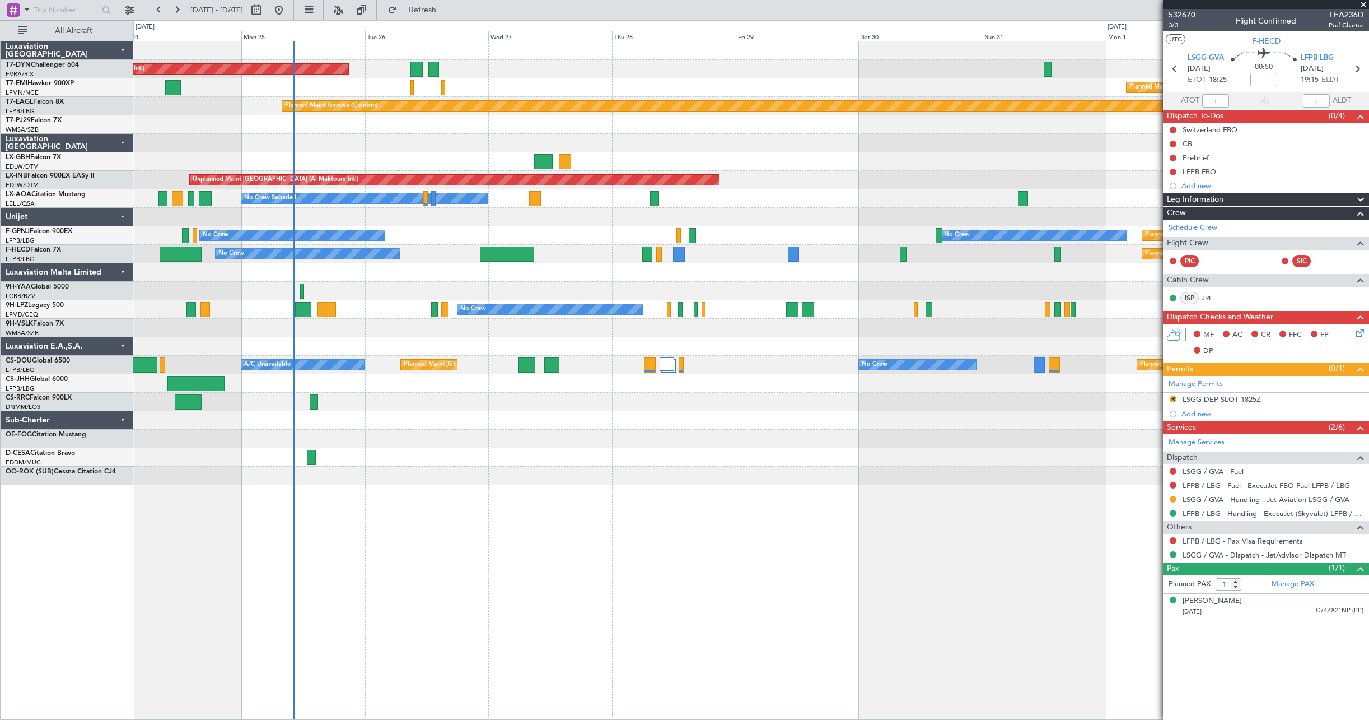
click at [579, 192] on div "AOG Maint Riga (Riga Intl) Planned Maint Basel-Mulhouse Planned Maint Chester P…" at bounding box center [751, 263] width 1236 height 444
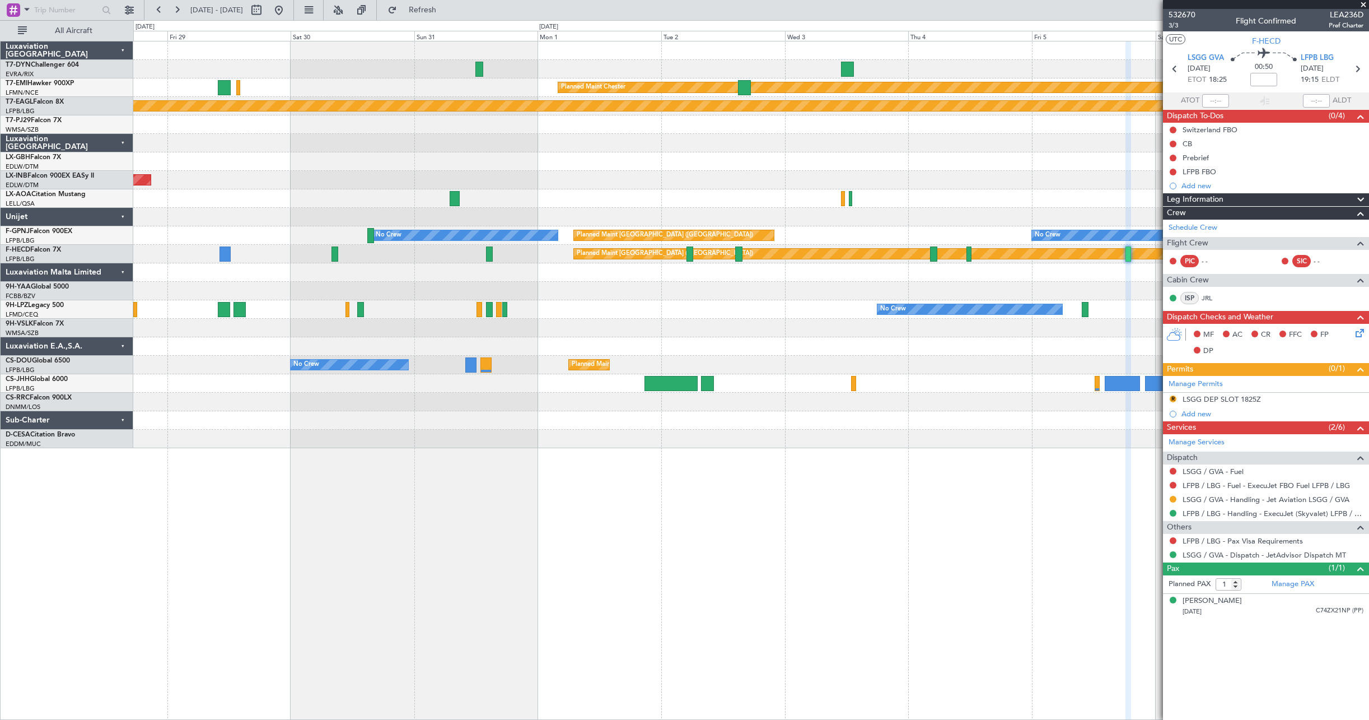
click at [272, 248] on div "Planned Maint Chester Planned Maint Geneva (Cointrin) Planned Maint Nice (Côte …" at bounding box center [751, 244] width 1236 height 407
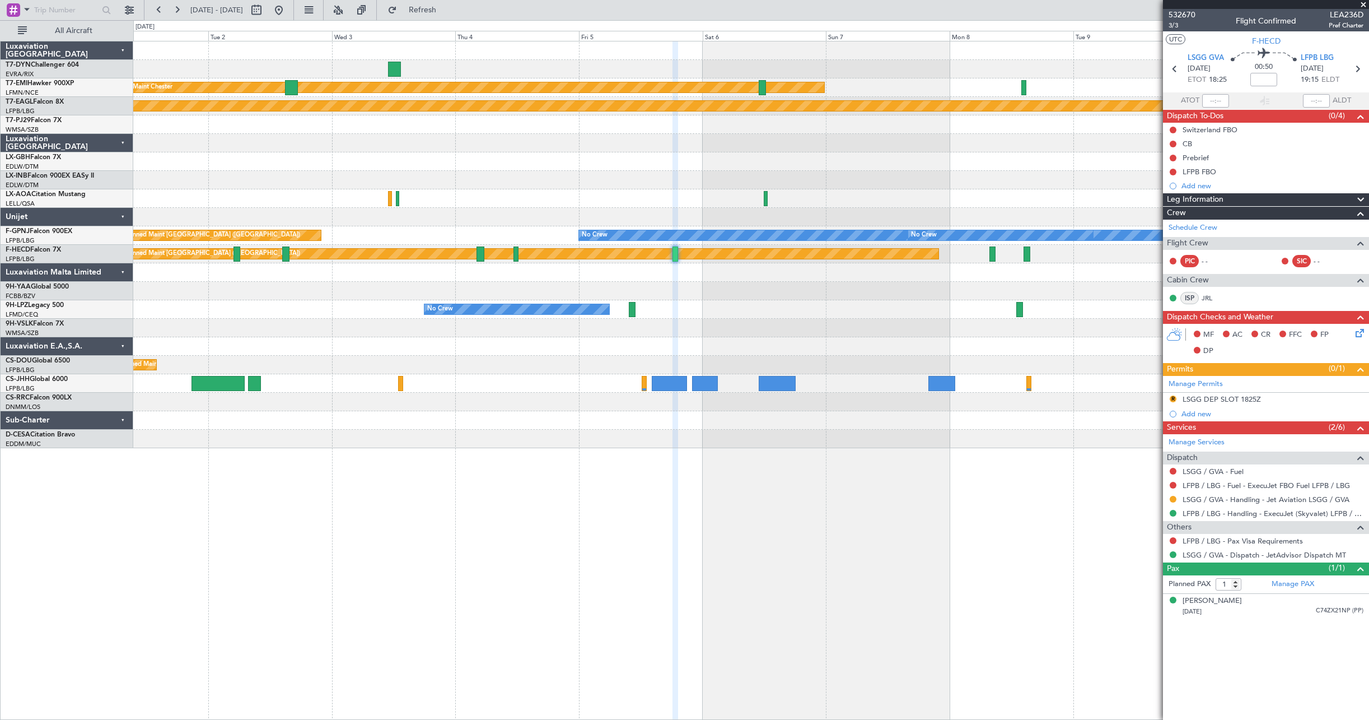
click at [342, 247] on div "Planned Maint Chester Planned Maint Geneva (Cointrin) No Crew Sabadell Planned …" at bounding box center [751, 244] width 1236 height 407
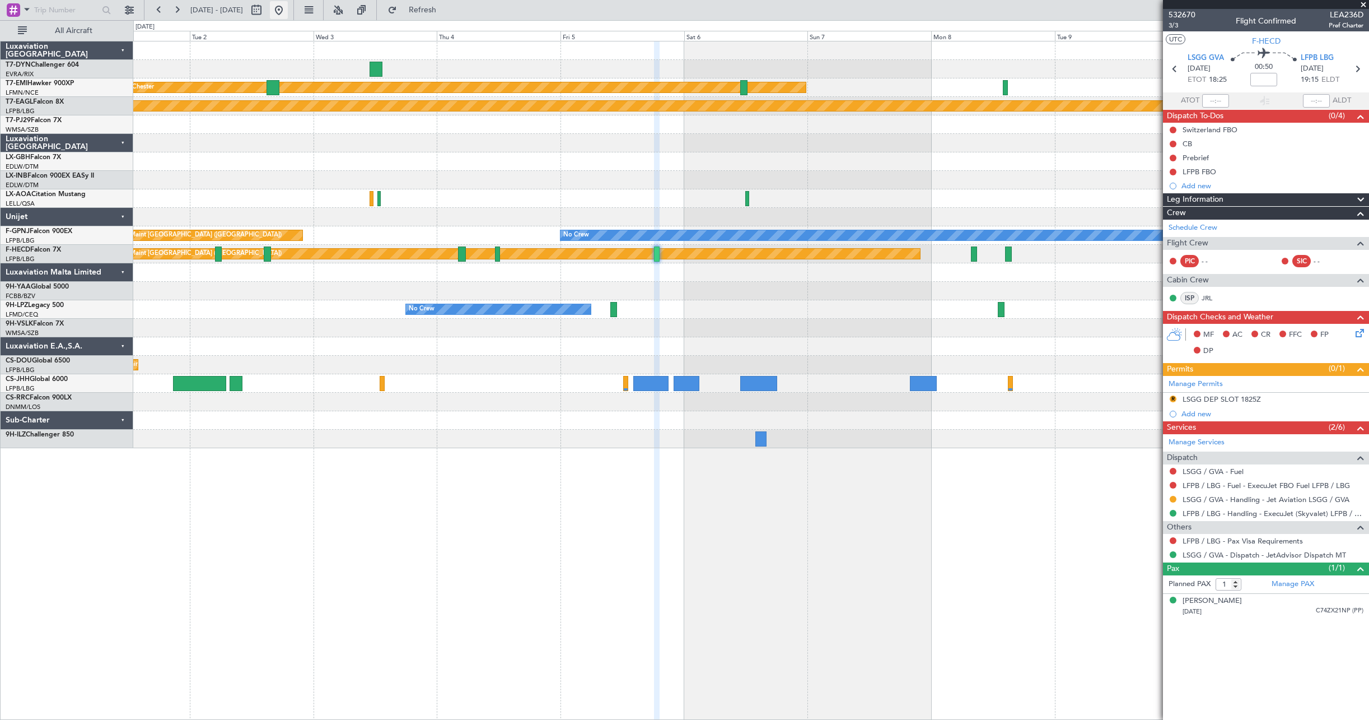
click at [294, 7] on fb-range-datepicker "01 Sep 2025 - 11 Sep 2025" at bounding box center [219, 10] width 150 height 20
click at [288, 8] on button at bounding box center [279, 10] width 18 height 18
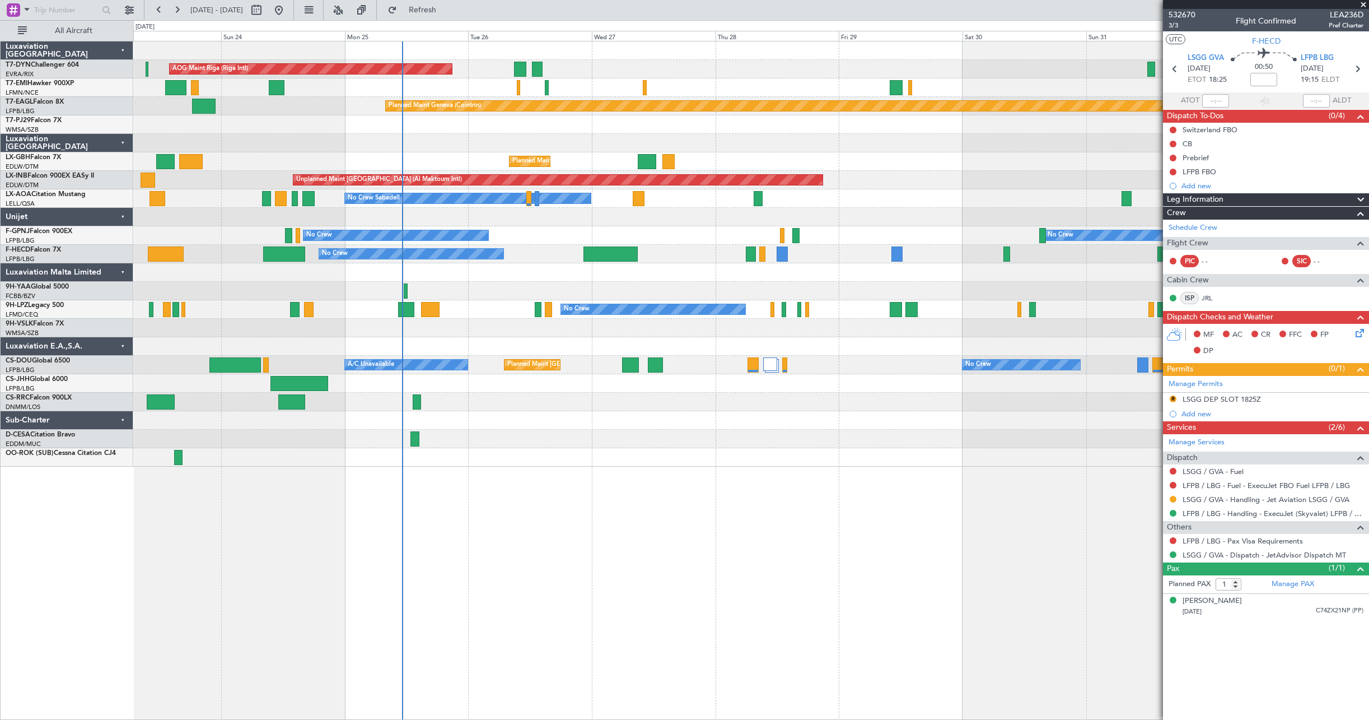
click at [657, 136] on div at bounding box center [751, 143] width 1236 height 18
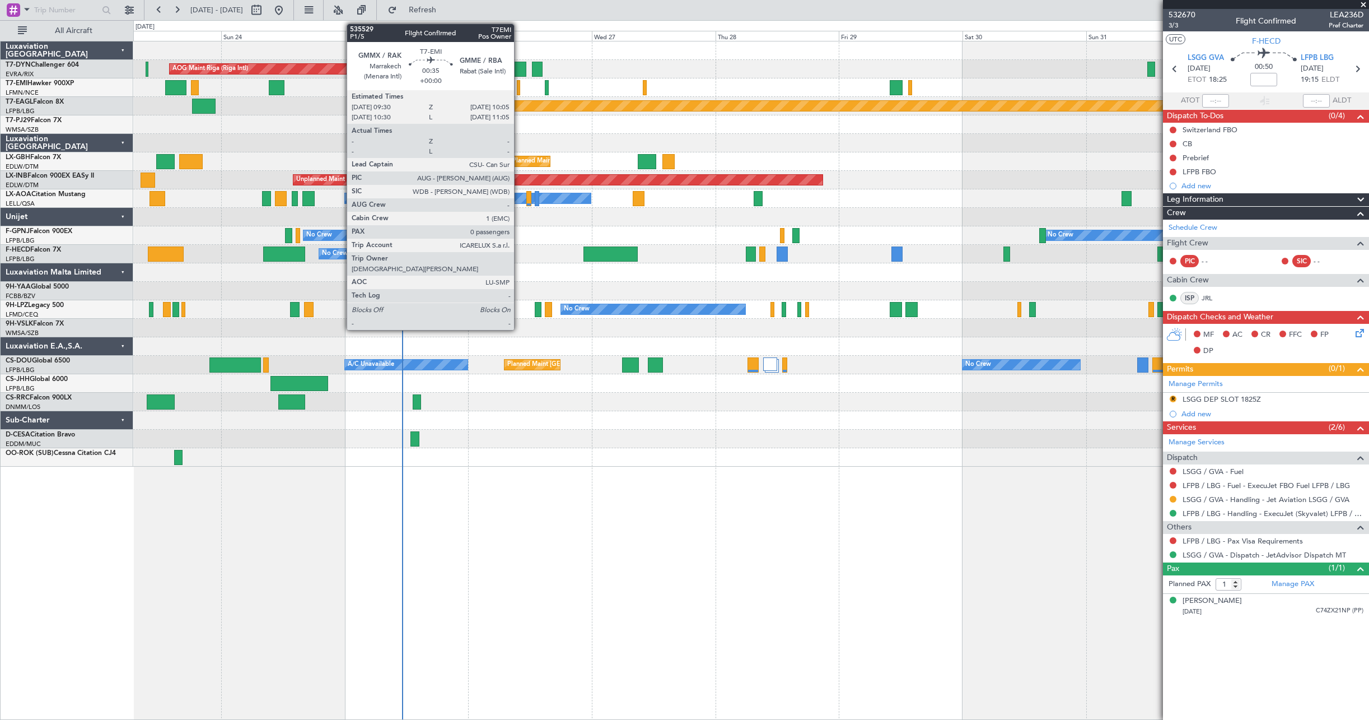
click at [519, 87] on div at bounding box center [518, 87] width 3 height 15
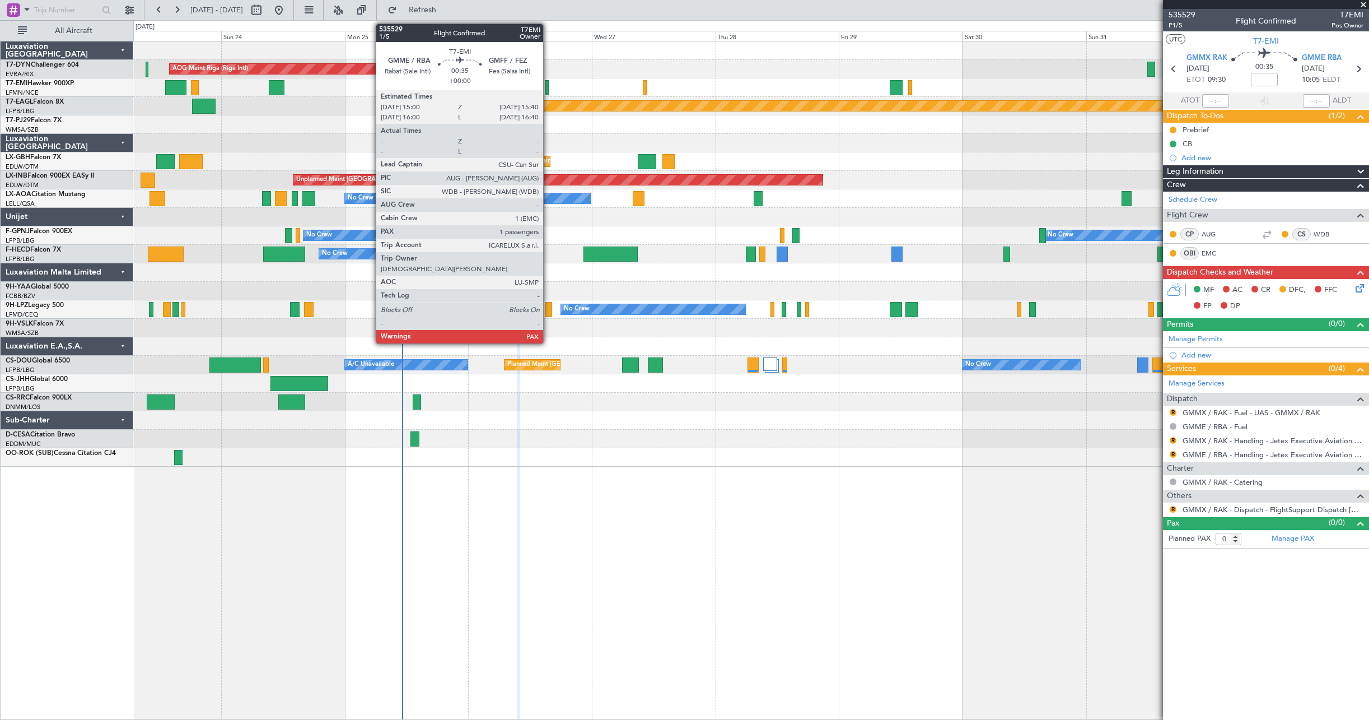
click at [548, 95] on div at bounding box center [547, 87] width 4 height 15
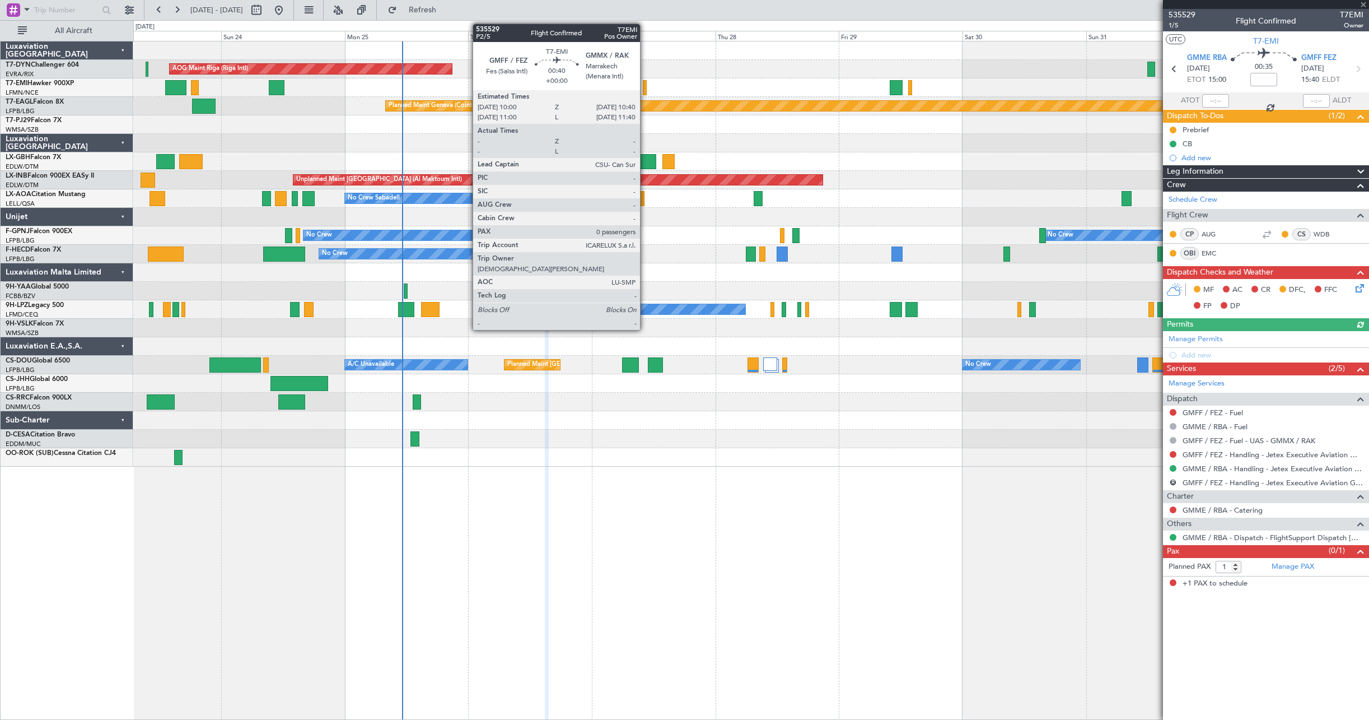
click at [645, 94] on div at bounding box center [645, 87] width 4 height 15
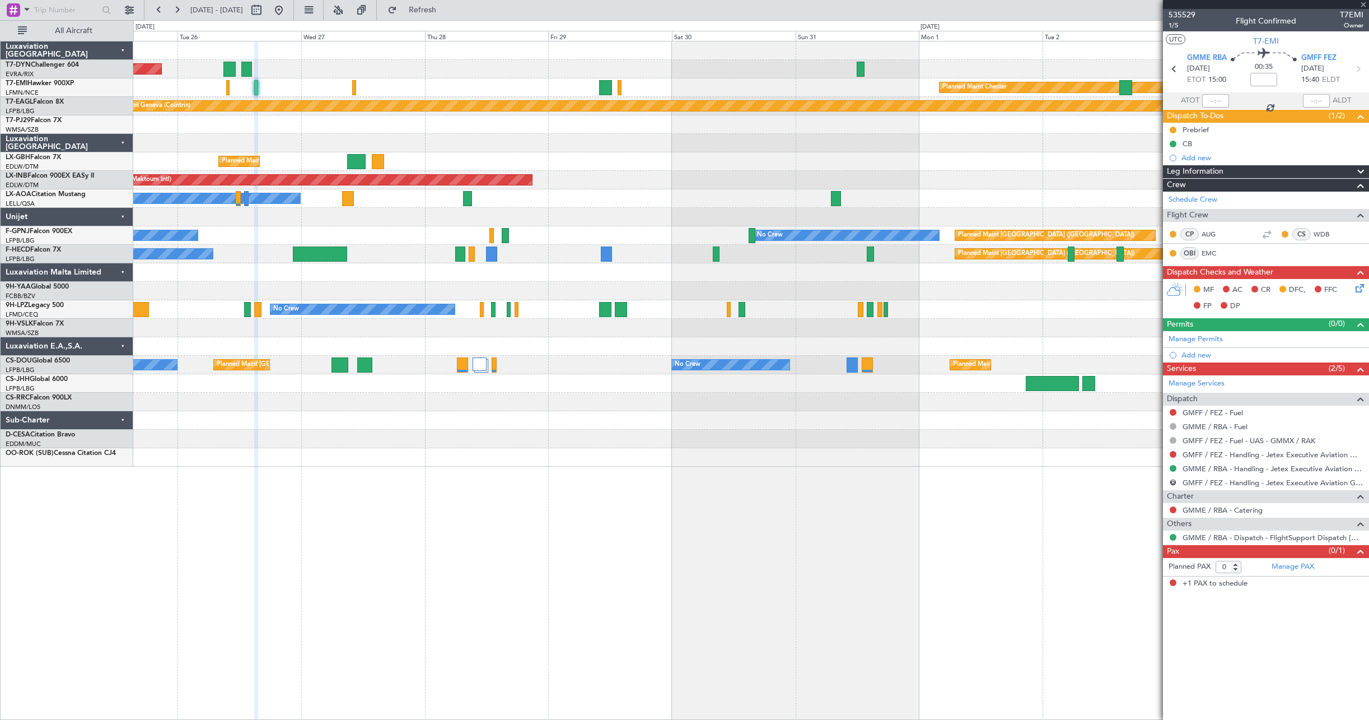
click at [603, 144] on div "AOG Maint Riga (Riga Intl) Planned Maint Chester Planned Maint Geneva (Cointrin…" at bounding box center [751, 253] width 1236 height 425
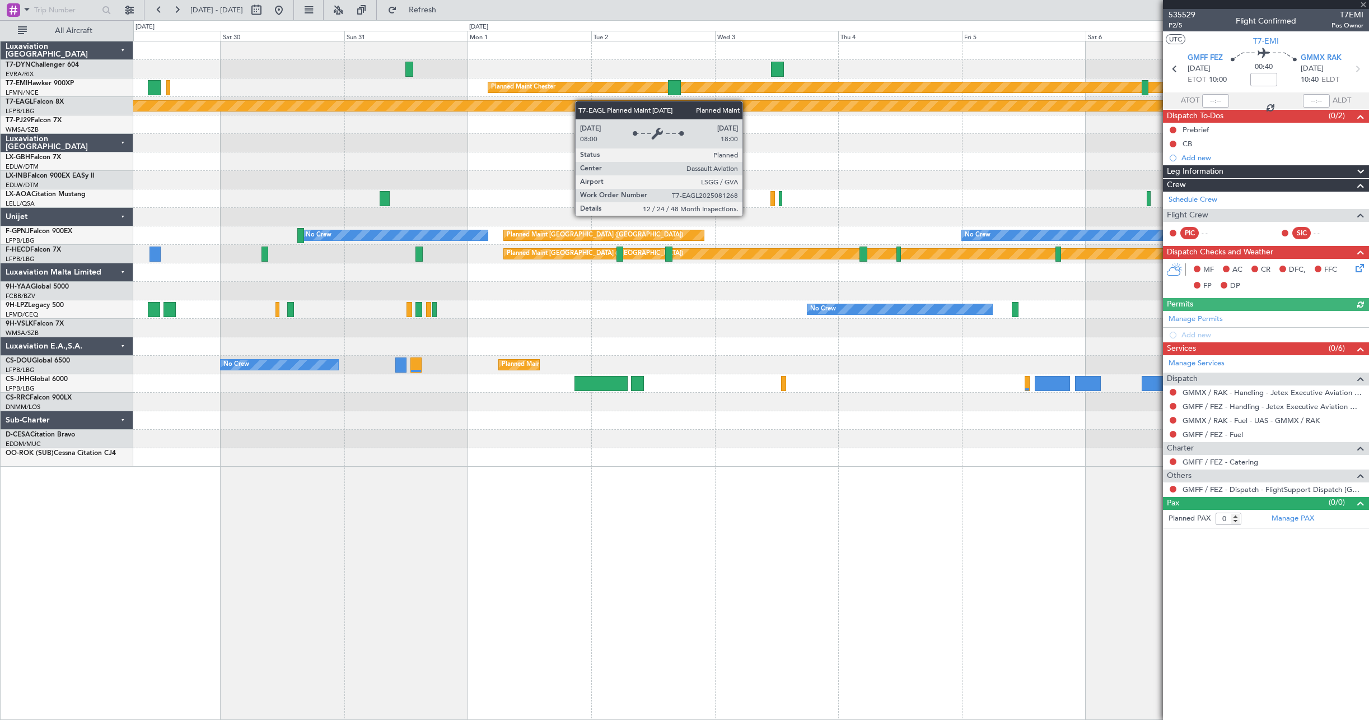
click at [565, 106] on div "Planned Maint Chester Planned Maint Geneva (Cointrin) Unplanned Maint Dubai (Al…" at bounding box center [751, 253] width 1236 height 425
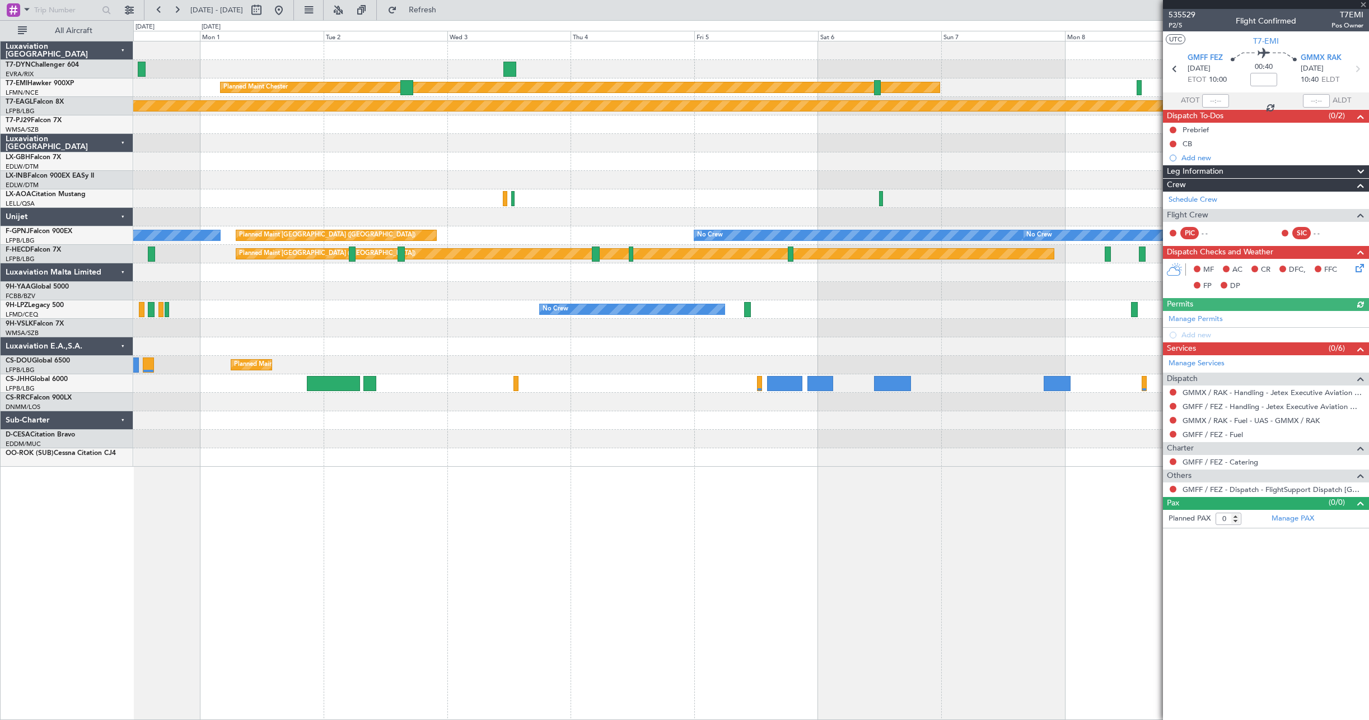
click at [607, 122] on div "Planned Maint Chester Planned Maint Geneva (Cointrin) No Crew Sabadell No Crew …" at bounding box center [751, 253] width 1236 height 425
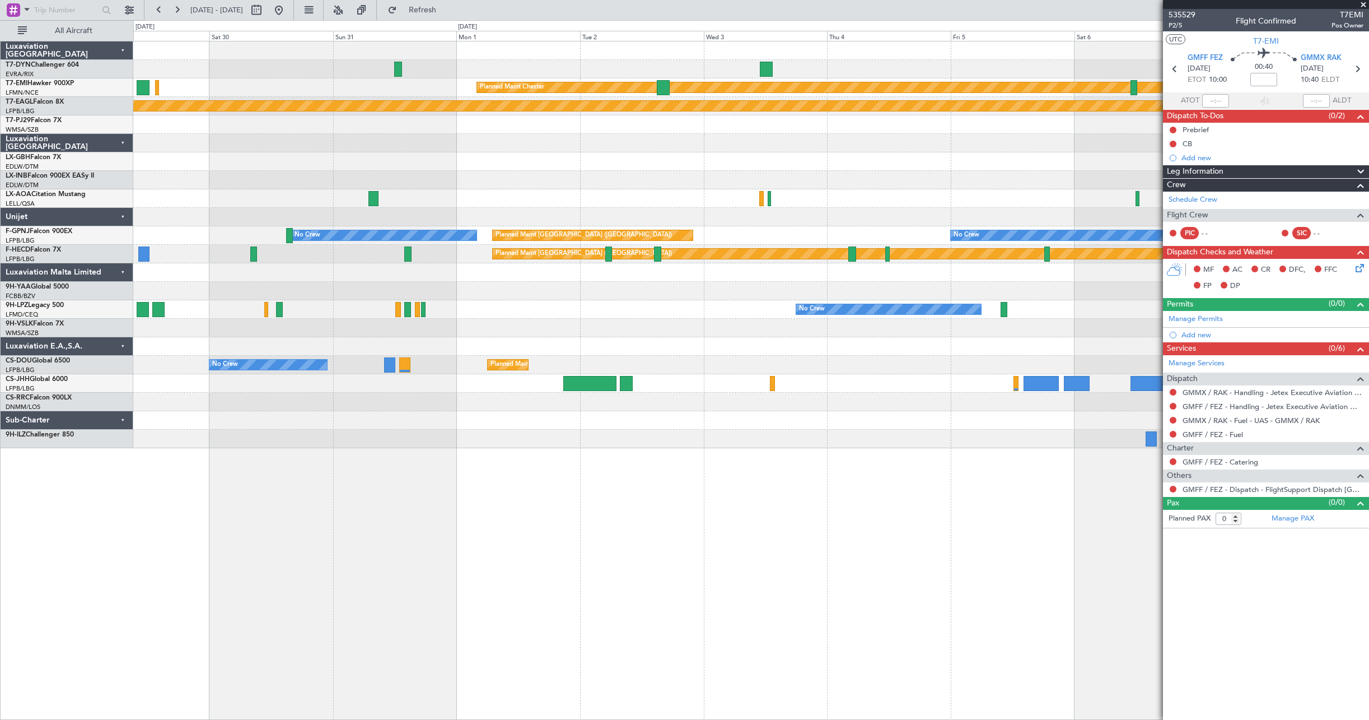
click at [938, 126] on div "Planned Maint Chester Planned Maint Geneva (Cointrin) Unplanned Maint Dubai (Al…" at bounding box center [751, 244] width 1236 height 407
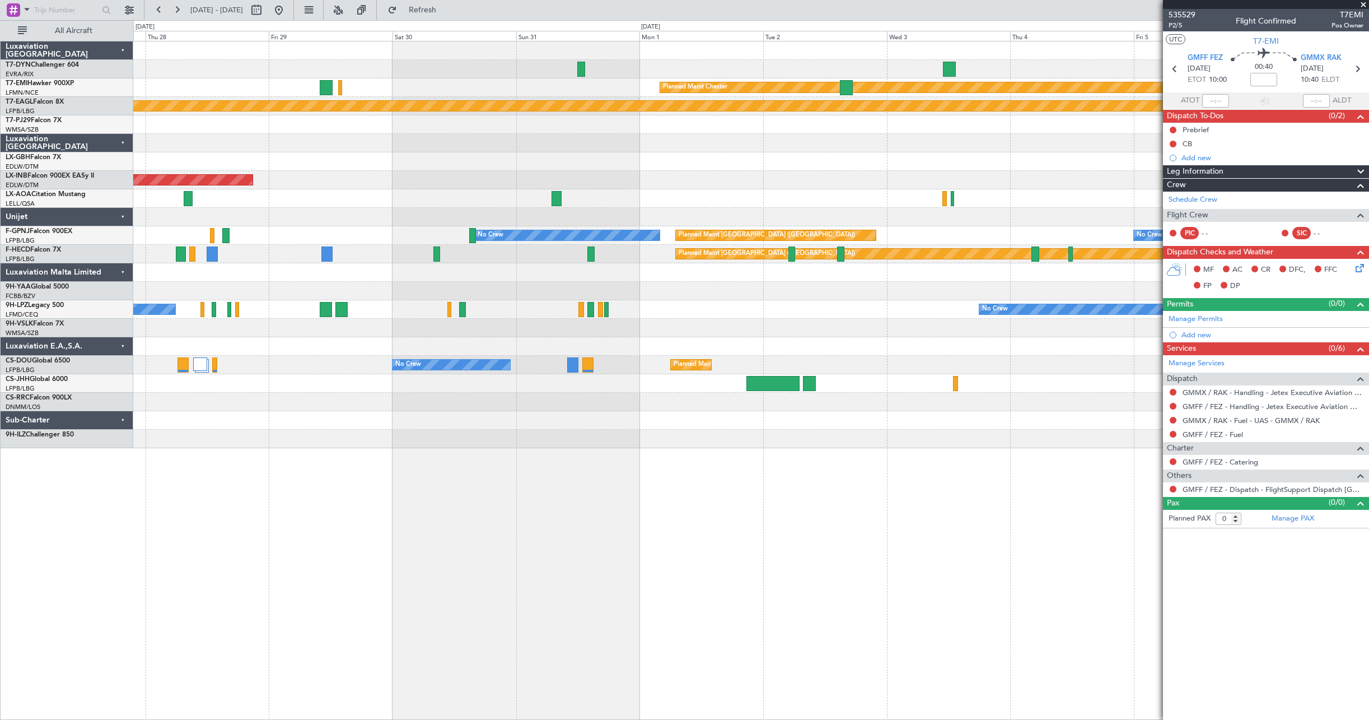
click at [751, 148] on div at bounding box center [751, 143] width 1236 height 18
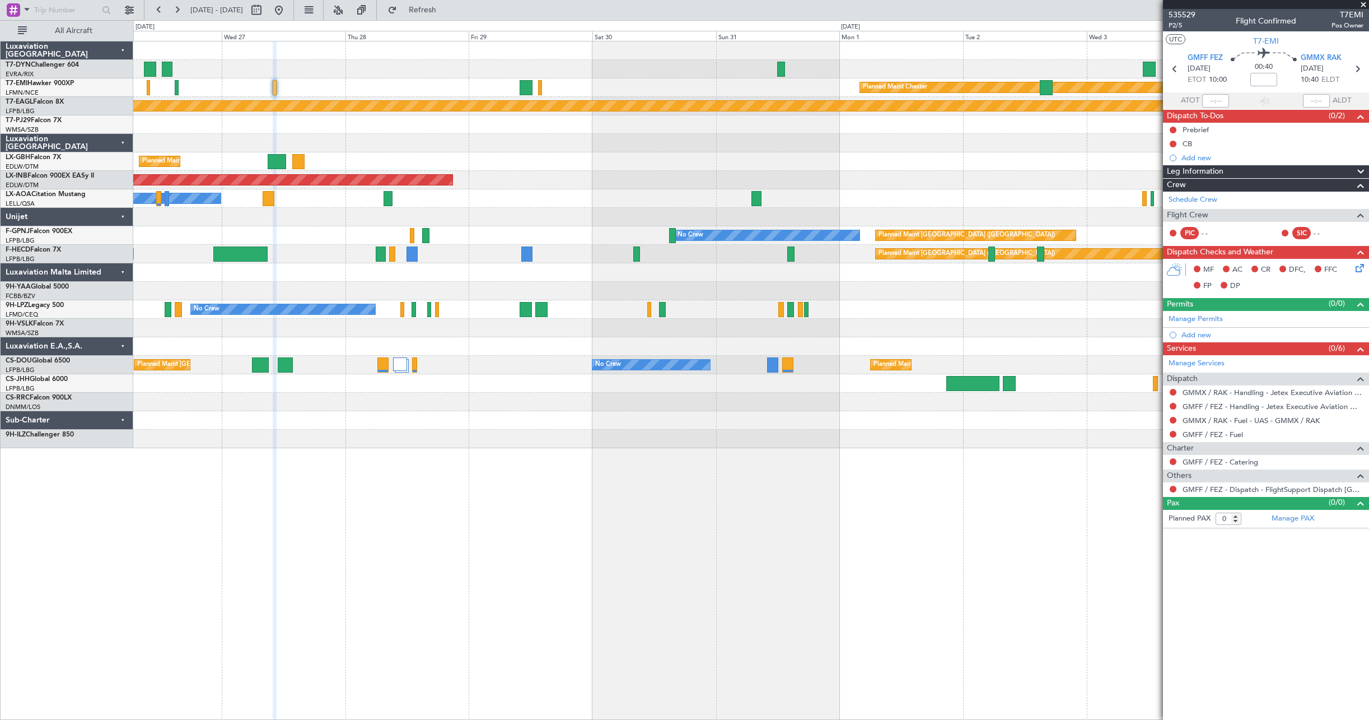
click at [659, 181] on div "Unplanned Maint [GEOGRAPHIC_DATA] (Al Maktoum Intl)" at bounding box center [751, 180] width 1236 height 18
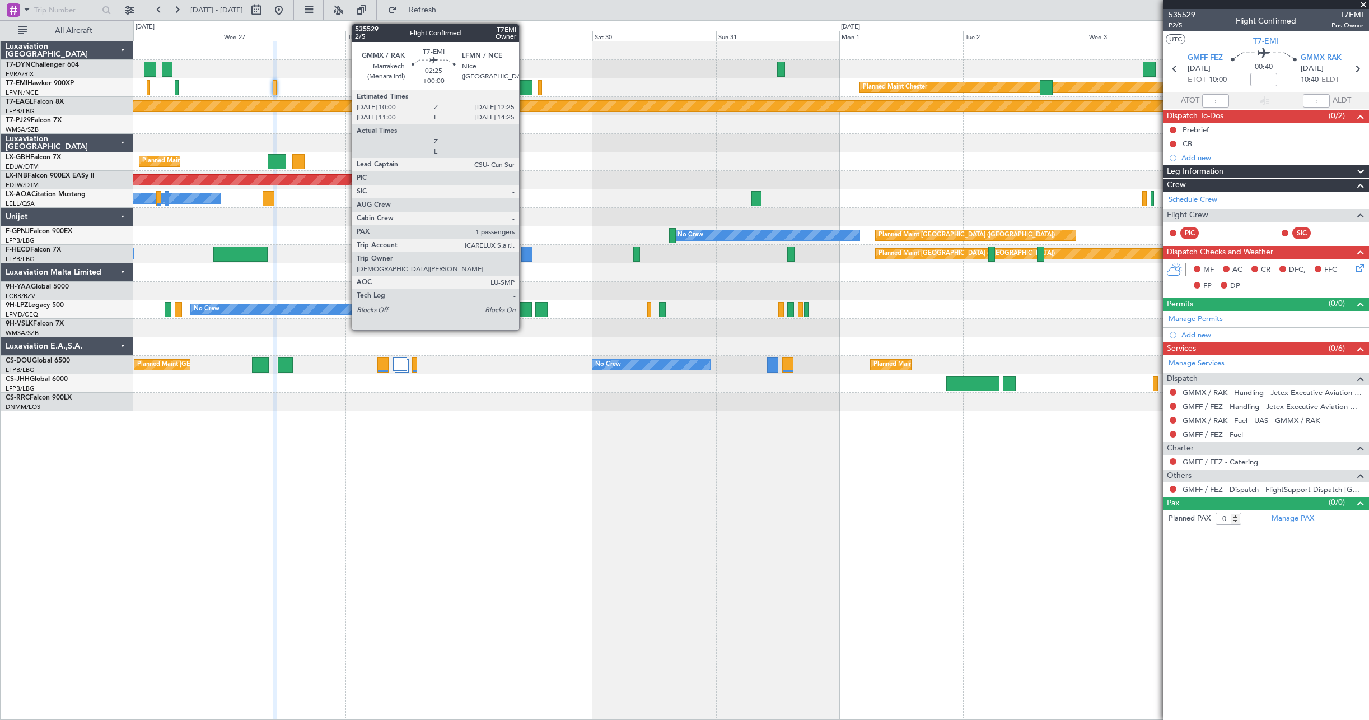
click at [524, 87] on div at bounding box center [526, 87] width 13 height 15
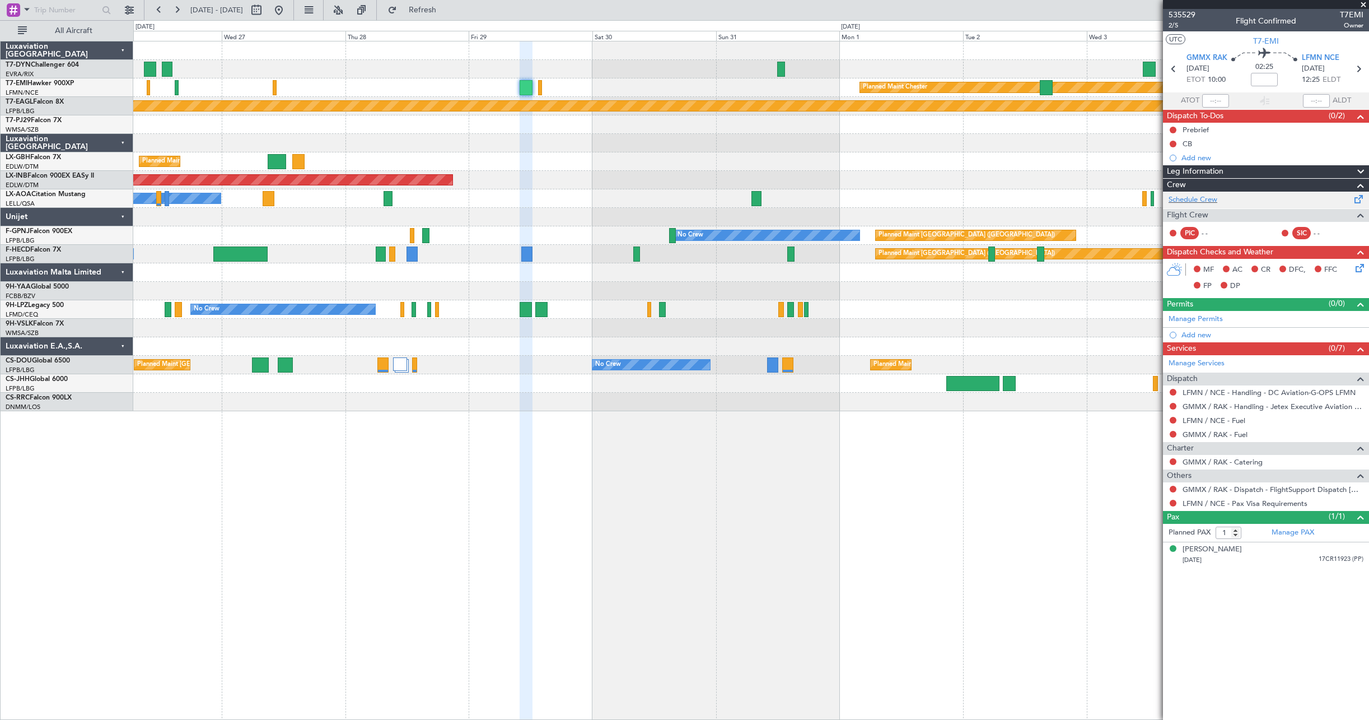
click at [1360, 201] on span at bounding box center [1359, 197] width 13 height 8
click at [1359, 533] on span at bounding box center [1359, 529] width 13 height 8
click at [446, 6] on span "Refresh" at bounding box center [422, 10] width 47 height 8
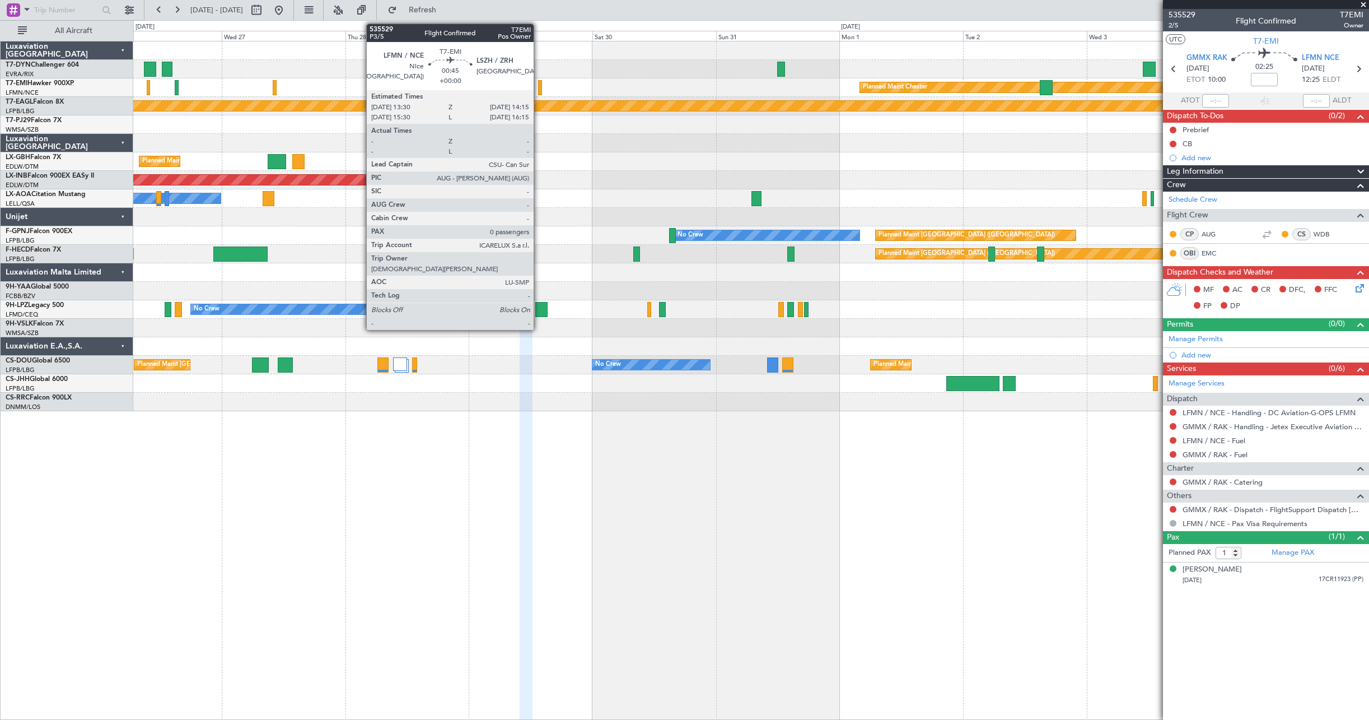
click at [539, 82] on div at bounding box center [540, 87] width 4 height 15
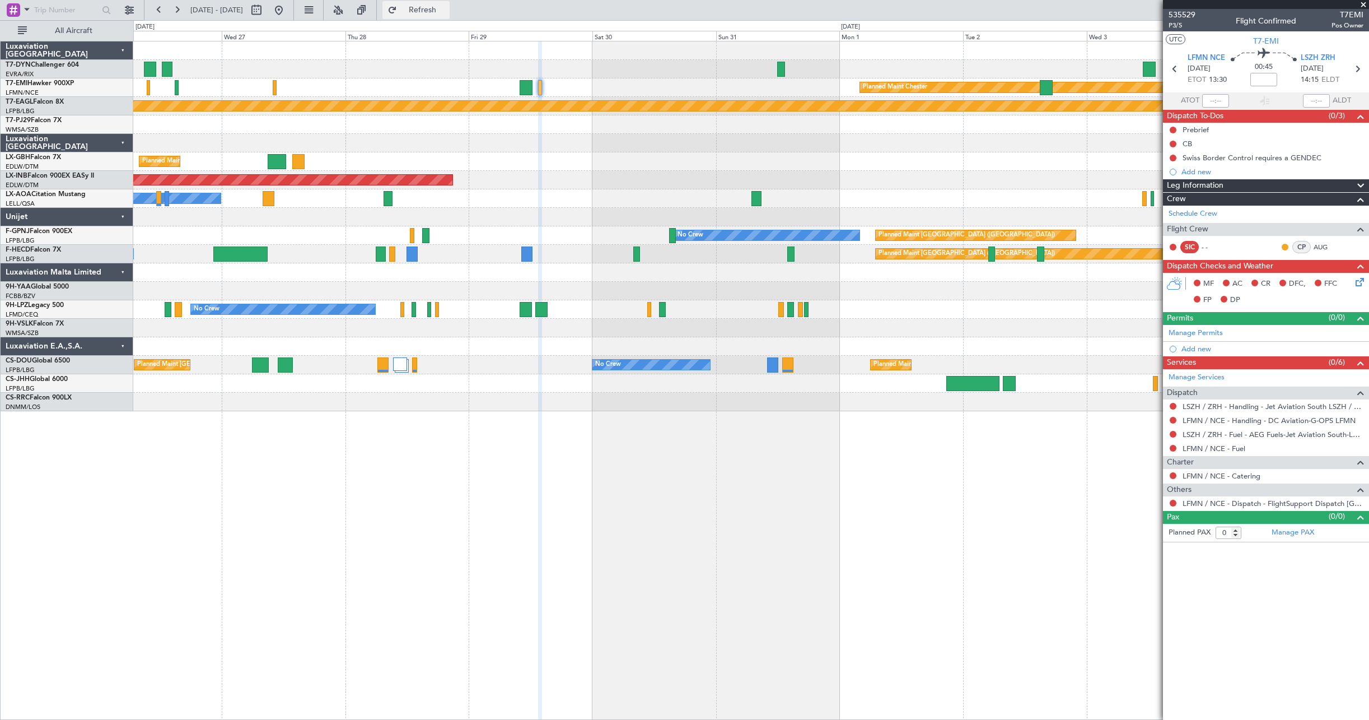
click at [445, 11] on span "Refresh" at bounding box center [422, 10] width 47 height 8
click at [443, 14] on button "Refresh" at bounding box center [416, 10] width 67 height 18
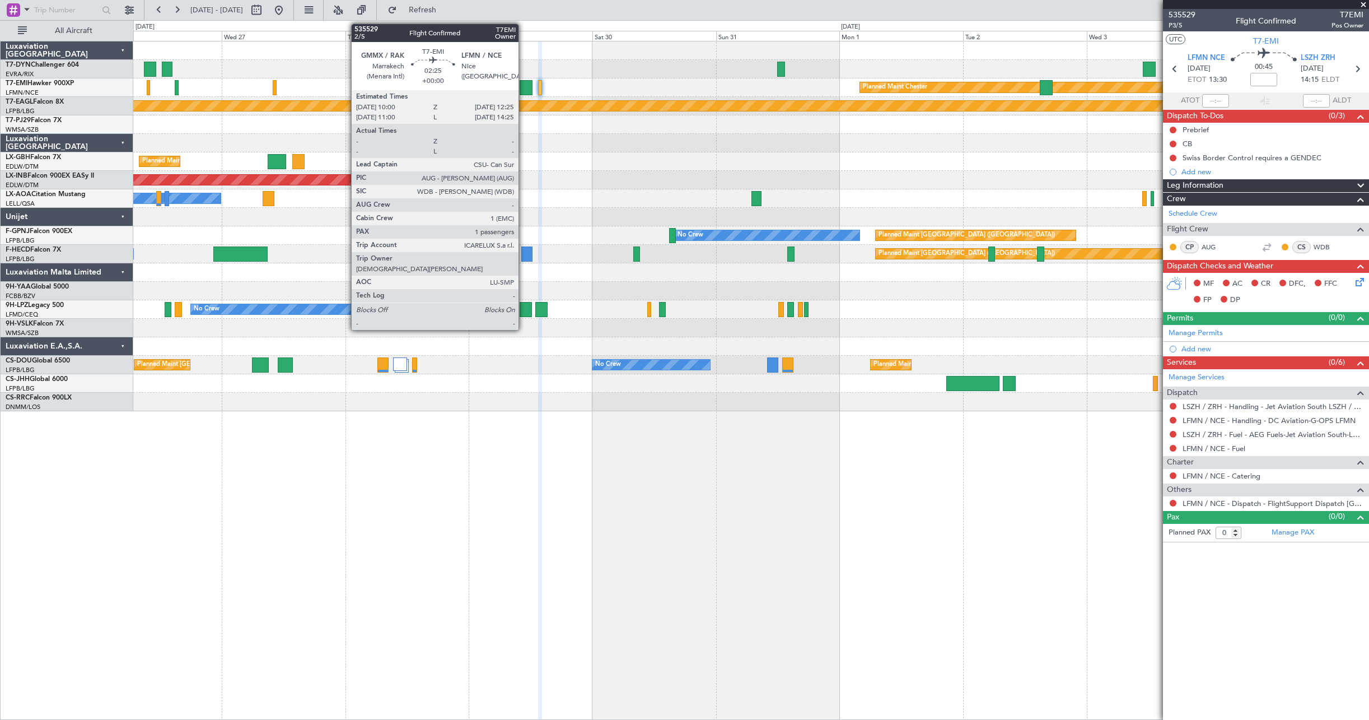
click at [524, 83] on div at bounding box center [526, 87] width 13 height 15
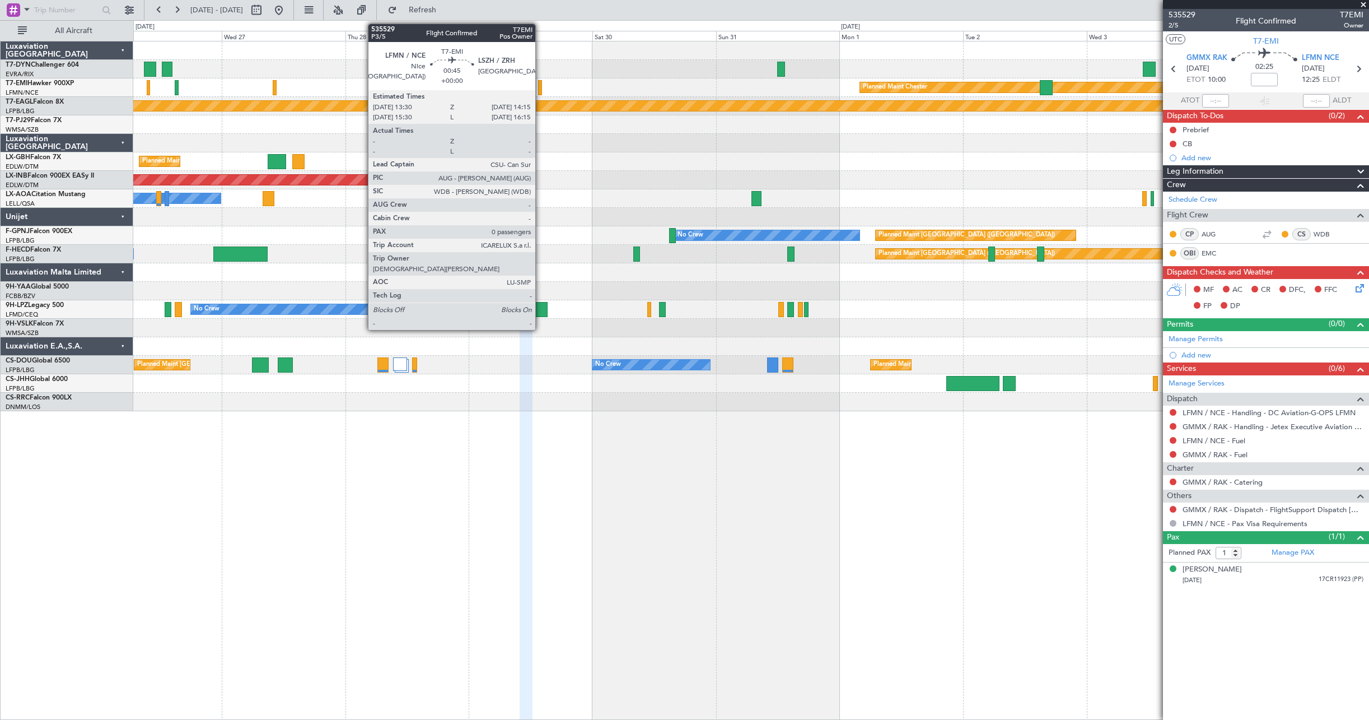
click at [540, 88] on div at bounding box center [540, 87] width 4 height 15
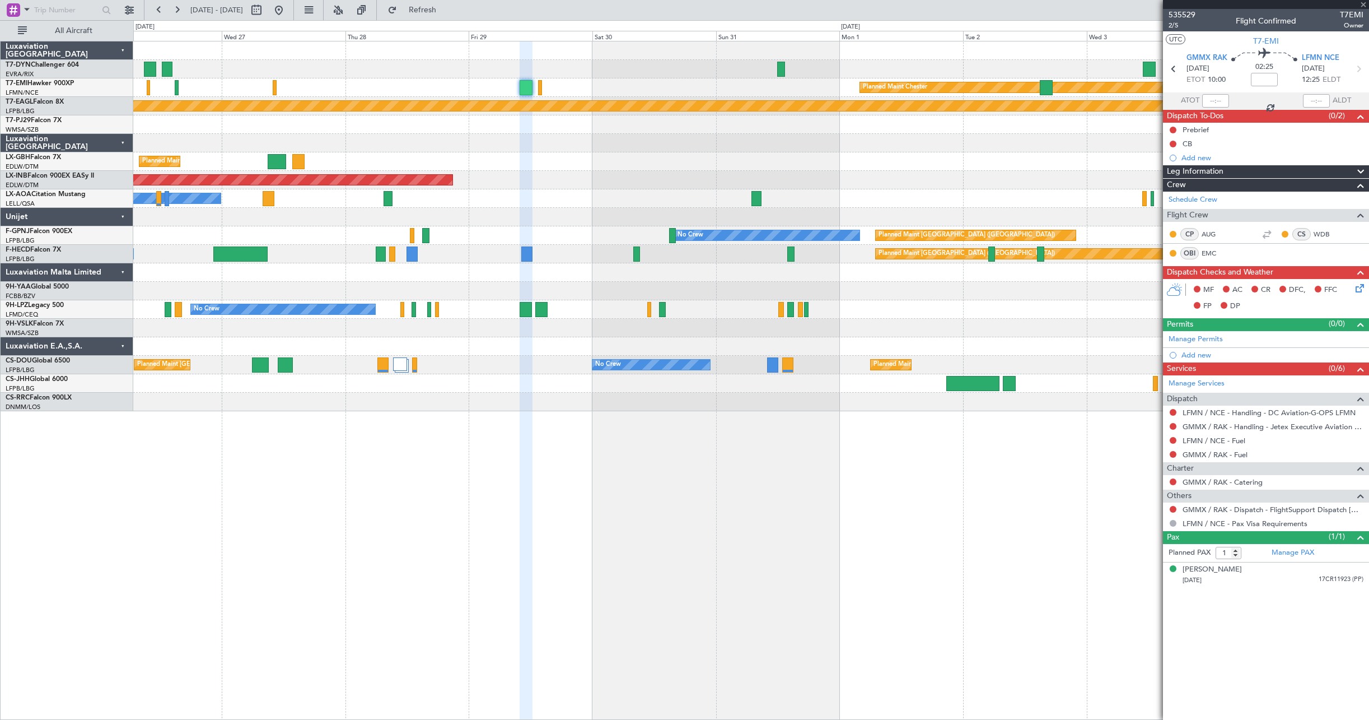
type input "0"
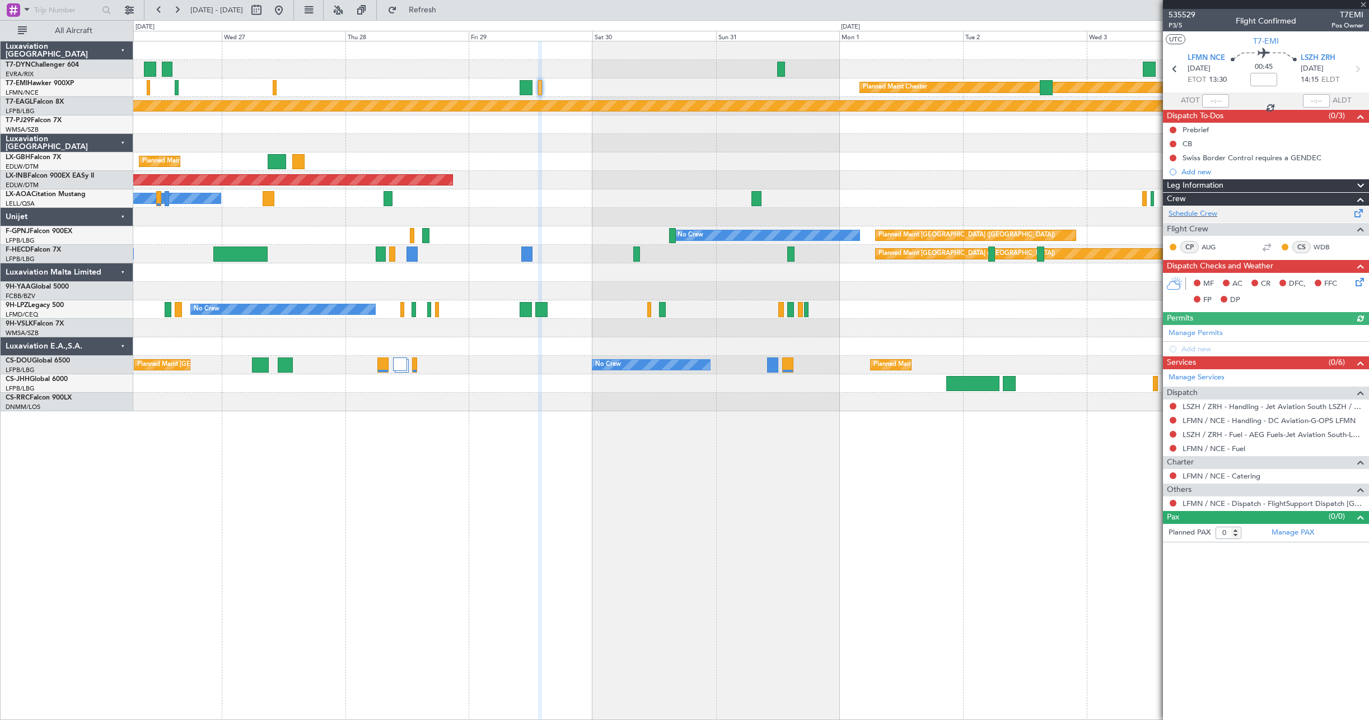
click at [1339, 214] on div "Schedule Crew" at bounding box center [1266, 214] width 206 height 17
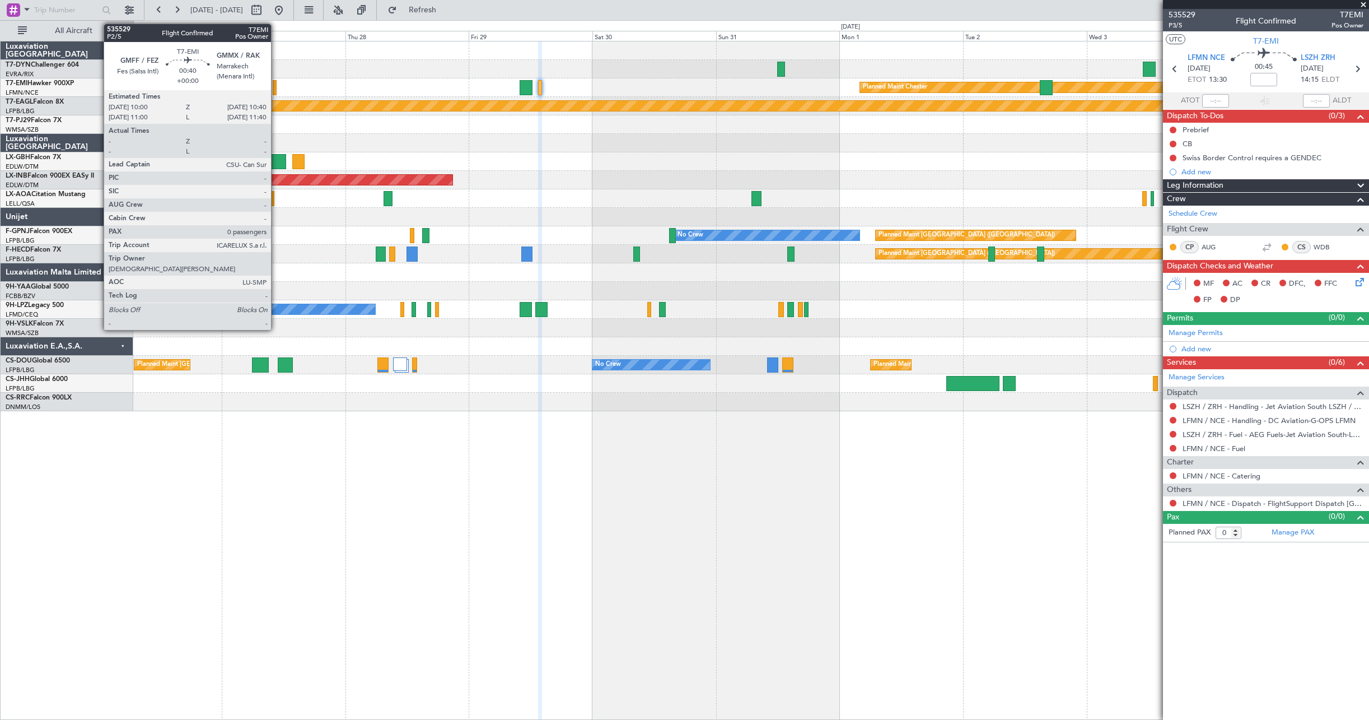
click at [276, 90] on div at bounding box center [275, 87] width 4 height 15
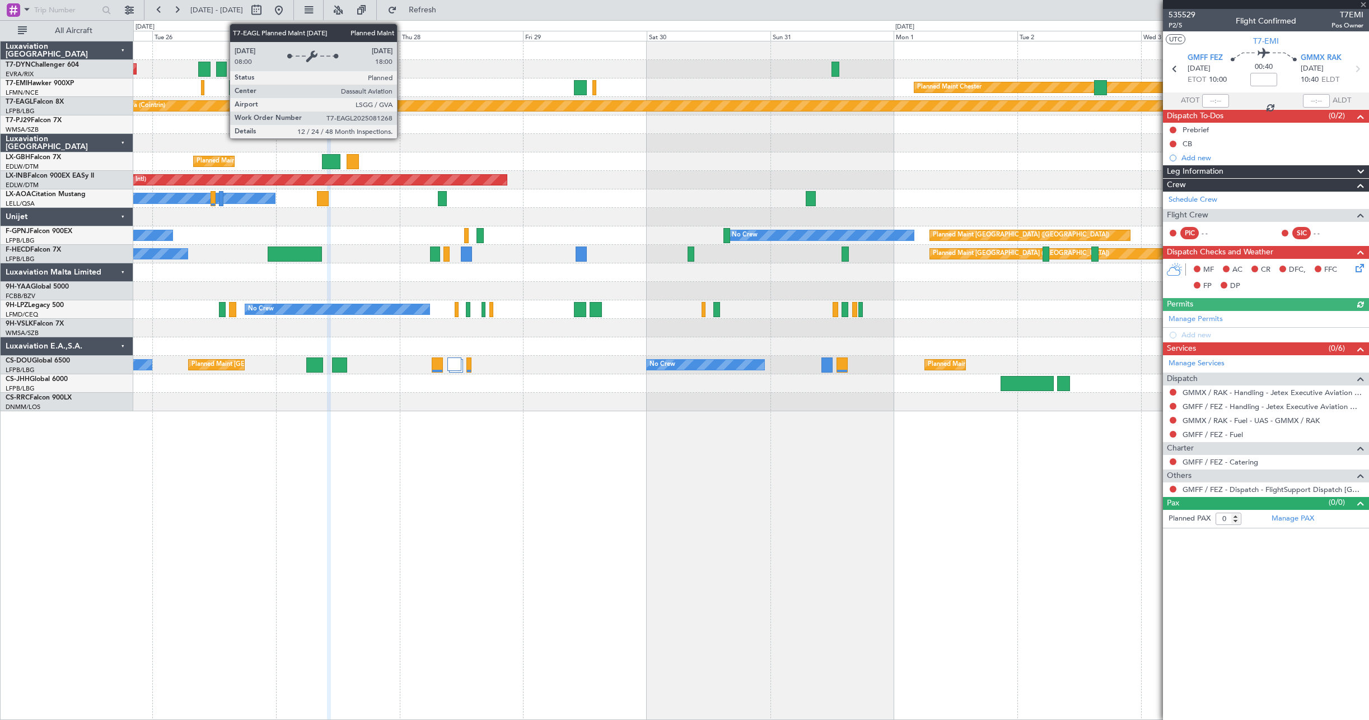
click at [455, 108] on div "Planned Maint Geneva (Cointrin)" at bounding box center [1331, 106] width 2522 height 10
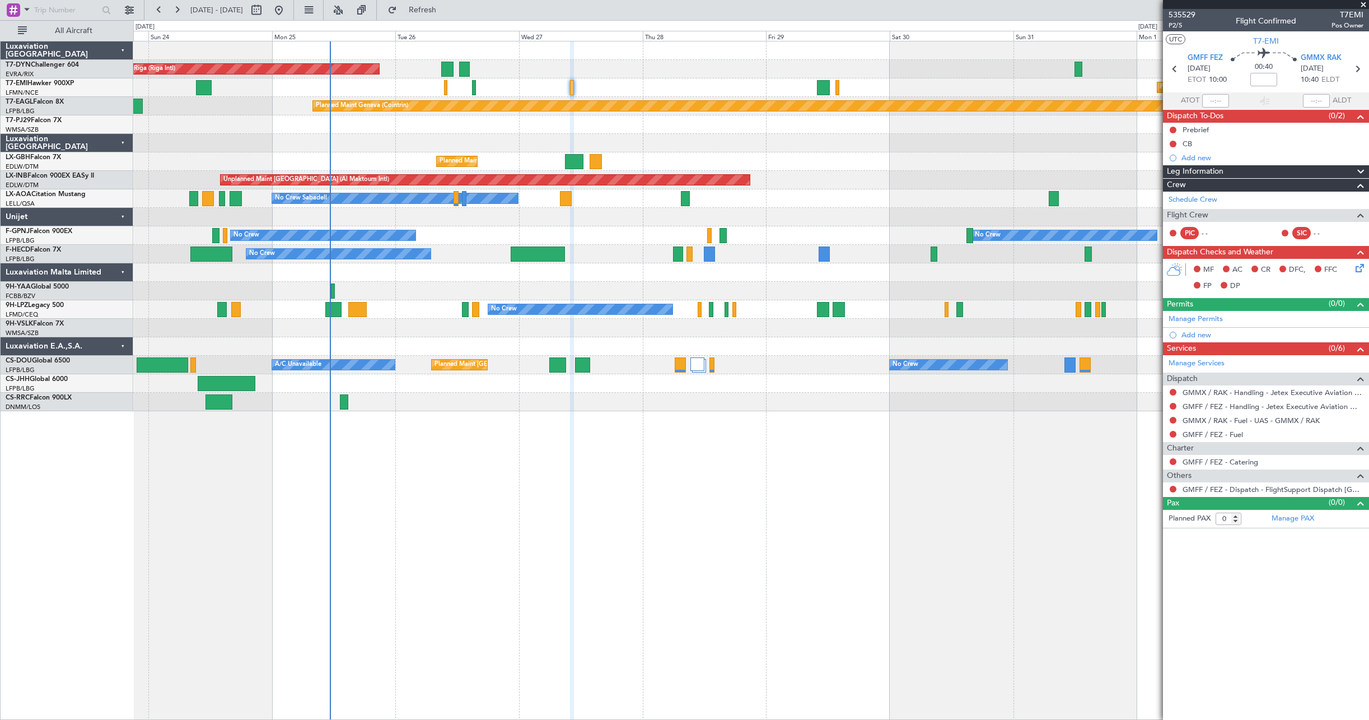
click at [563, 170] on div "AOG Maint Riga (Riga Intl) Planned Maint Basel-Mulhouse Planned Maint Chester P…" at bounding box center [751, 226] width 1236 height 370
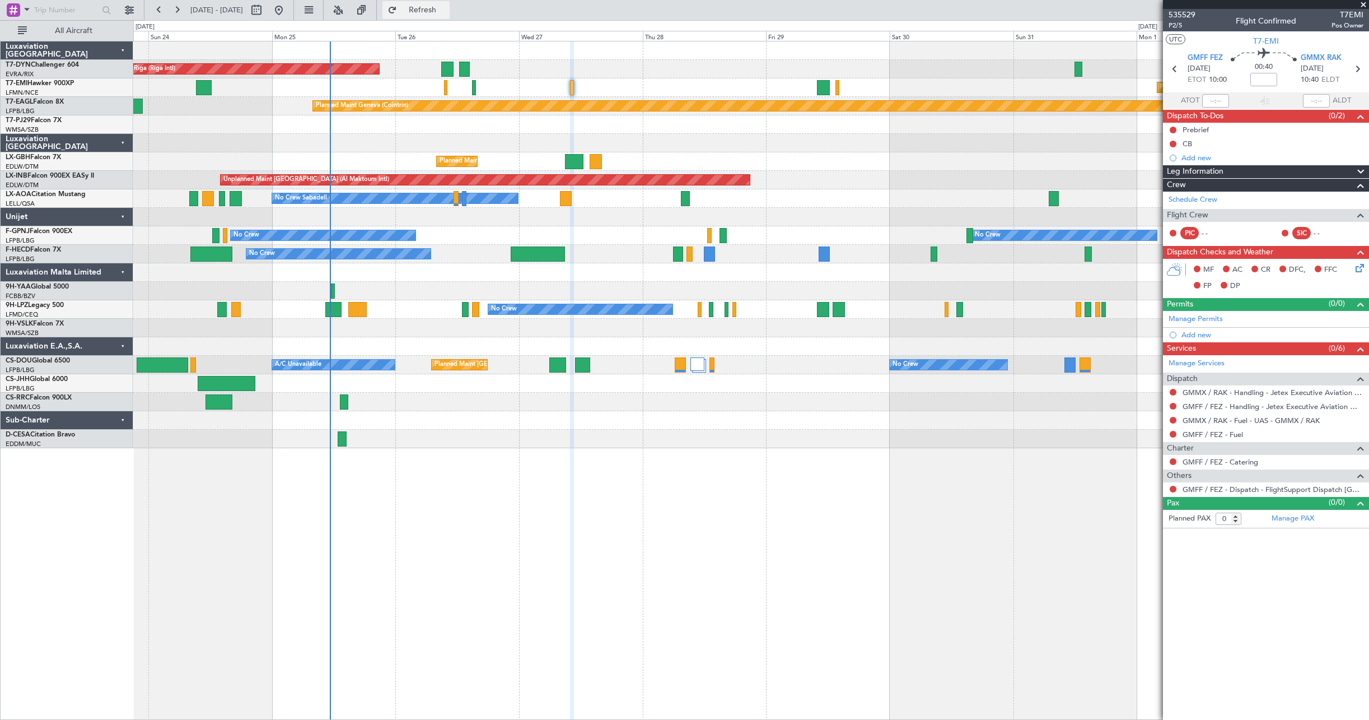
click at [450, 17] on button "Refresh" at bounding box center [416, 10] width 67 height 18
click at [1295, 521] on link "Manage PAX" at bounding box center [1293, 518] width 43 height 11
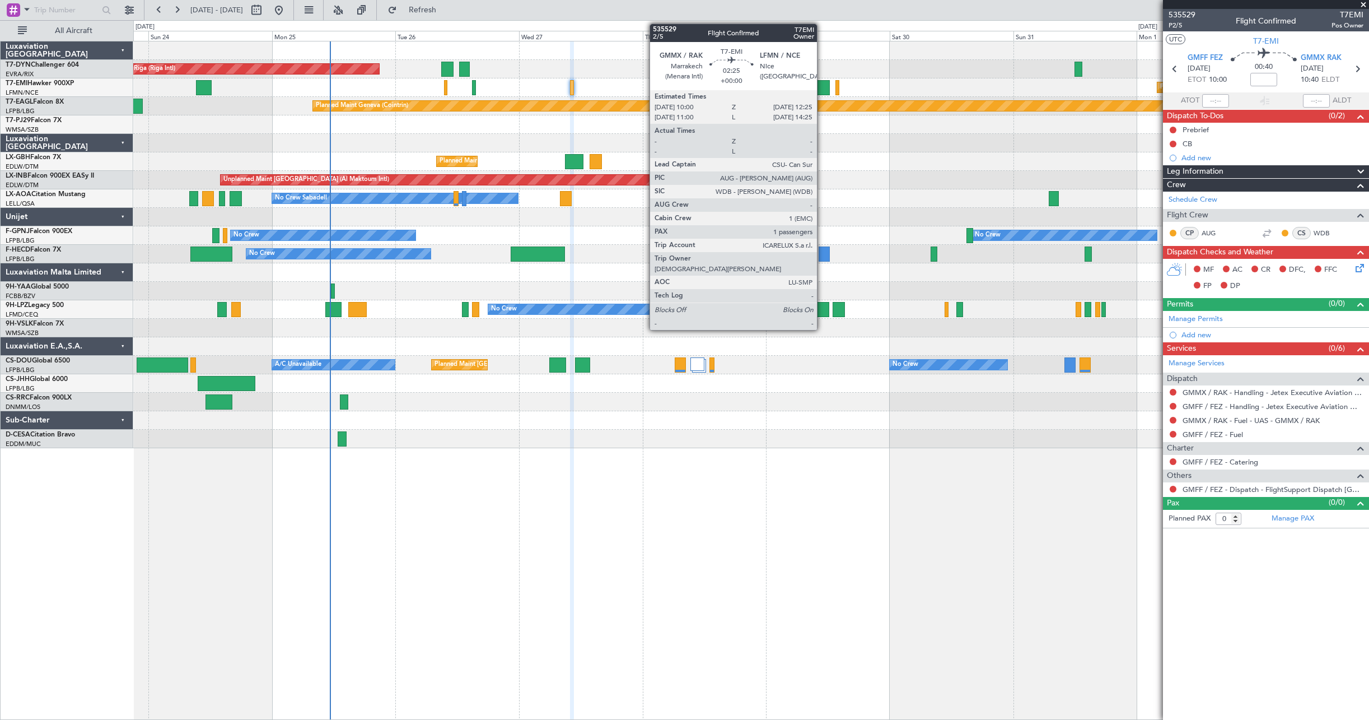
click at [822, 90] on div at bounding box center [823, 87] width 13 height 15
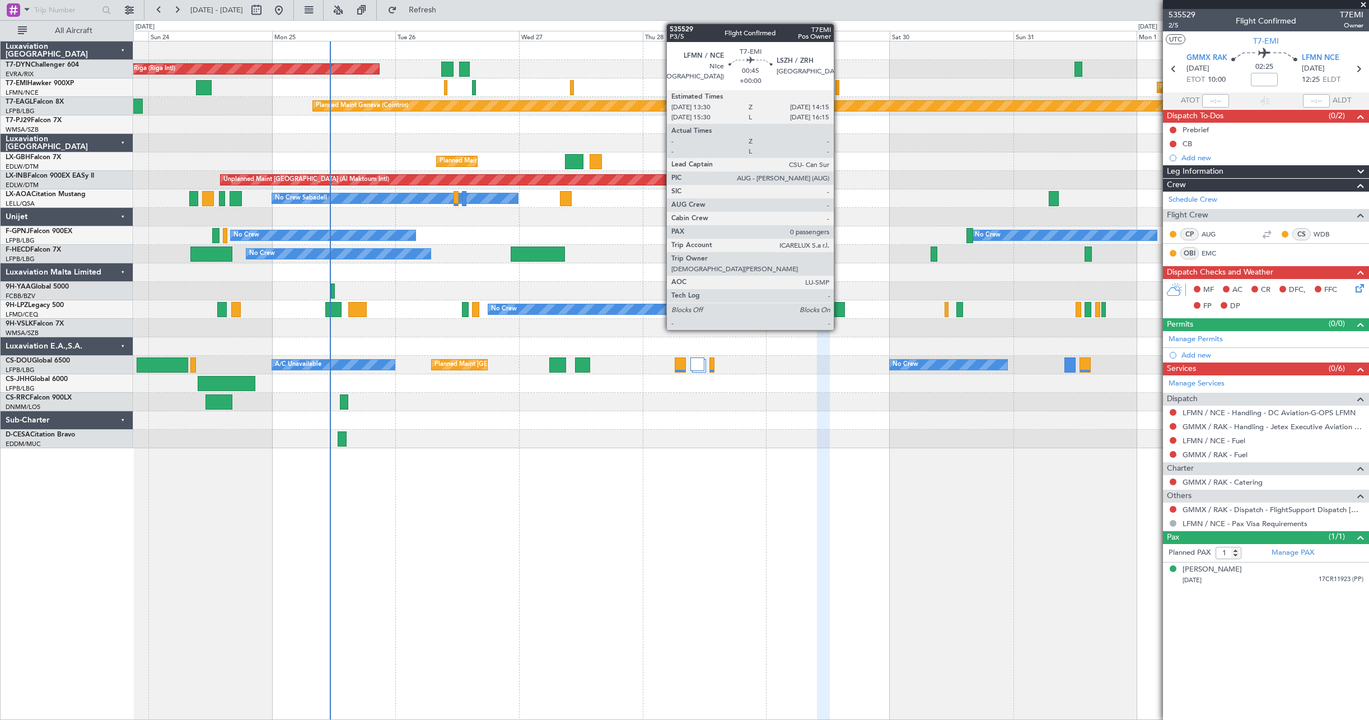
click at [839, 92] on div at bounding box center [838, 87] width 4 height 15
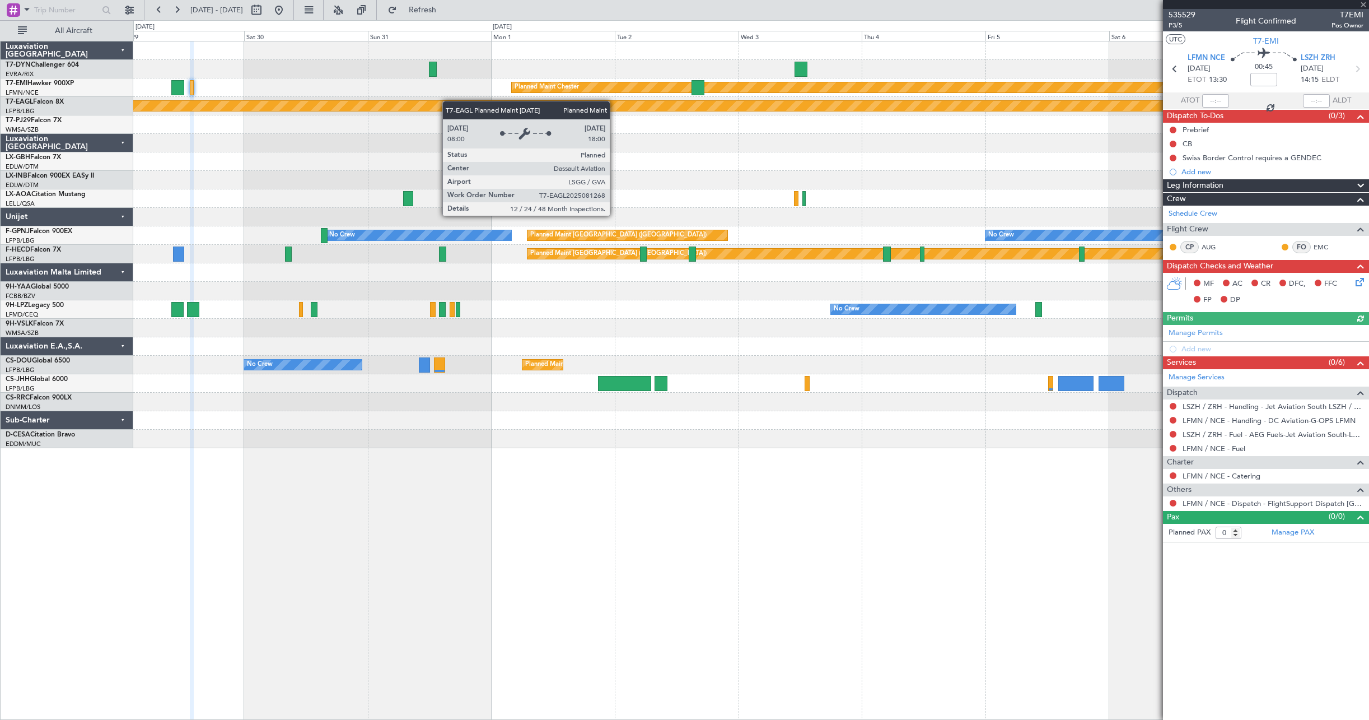
click at [330, 104] on div "Planned Maint Chester Planned Maint Geneva (Cointrin) Planned Maint Nice (Côte …" at bounding box center [751, 244] width 1236 height 407
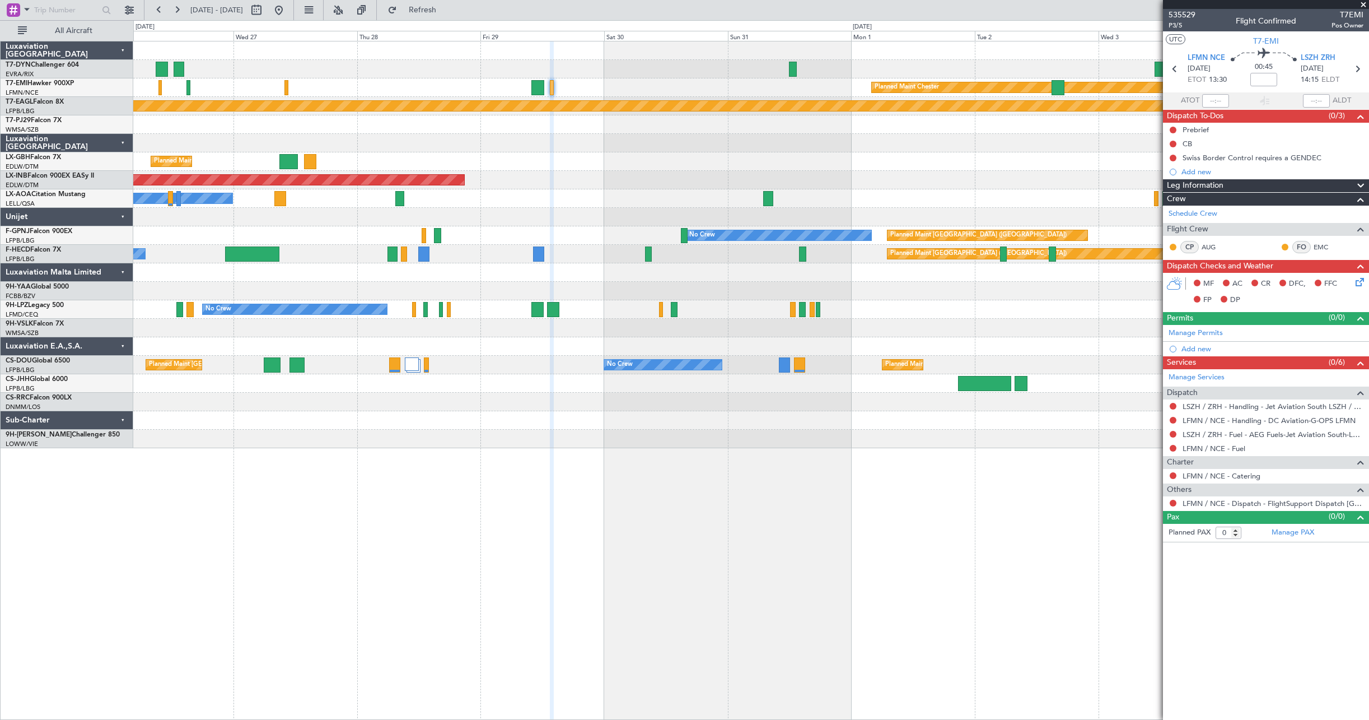
click at [1073, 173] on div "AOG Maint Riga (Riga Intl) Planned Maint Chester Planned Maint Geneva (Cointrin…" at bounding box center [751, 244] width 1236 height 407
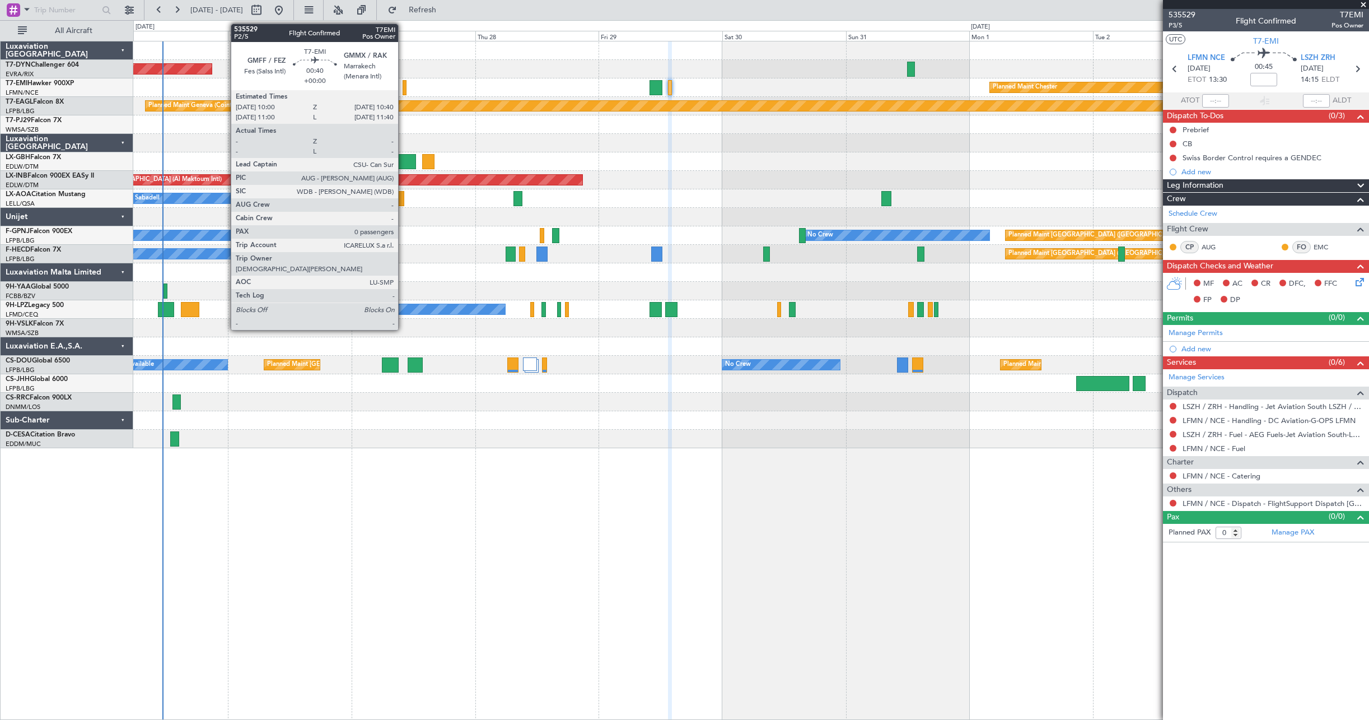
click at [403, 86] on div at bounding box center [405, 87] width 4 height 15
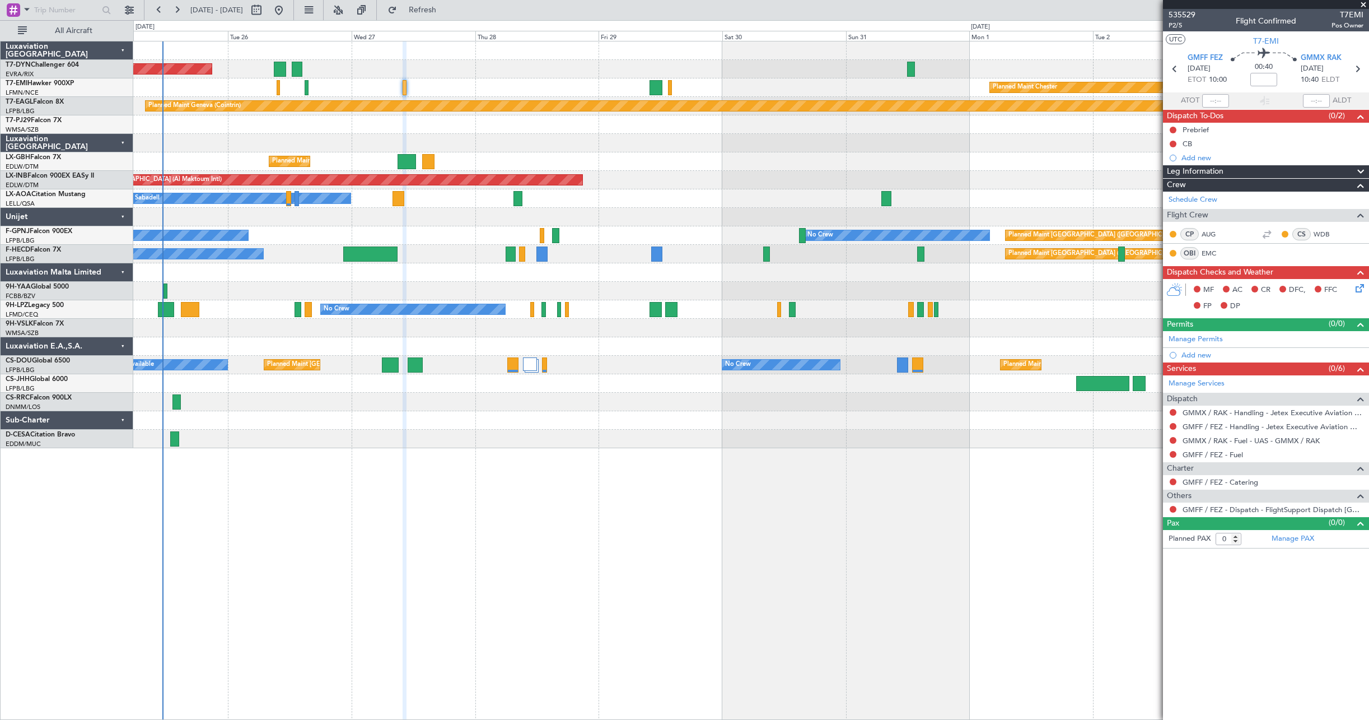
click at [525, 155] on div "Planned Maint Nice ([GEOGRAPHIC_DATA])" at bounding box center [751, 161] width 1236 height 18
click at [28, 82] on link "T7-EMI Hawker 900XP" at bounding box center [40, 83] width 68 height 7
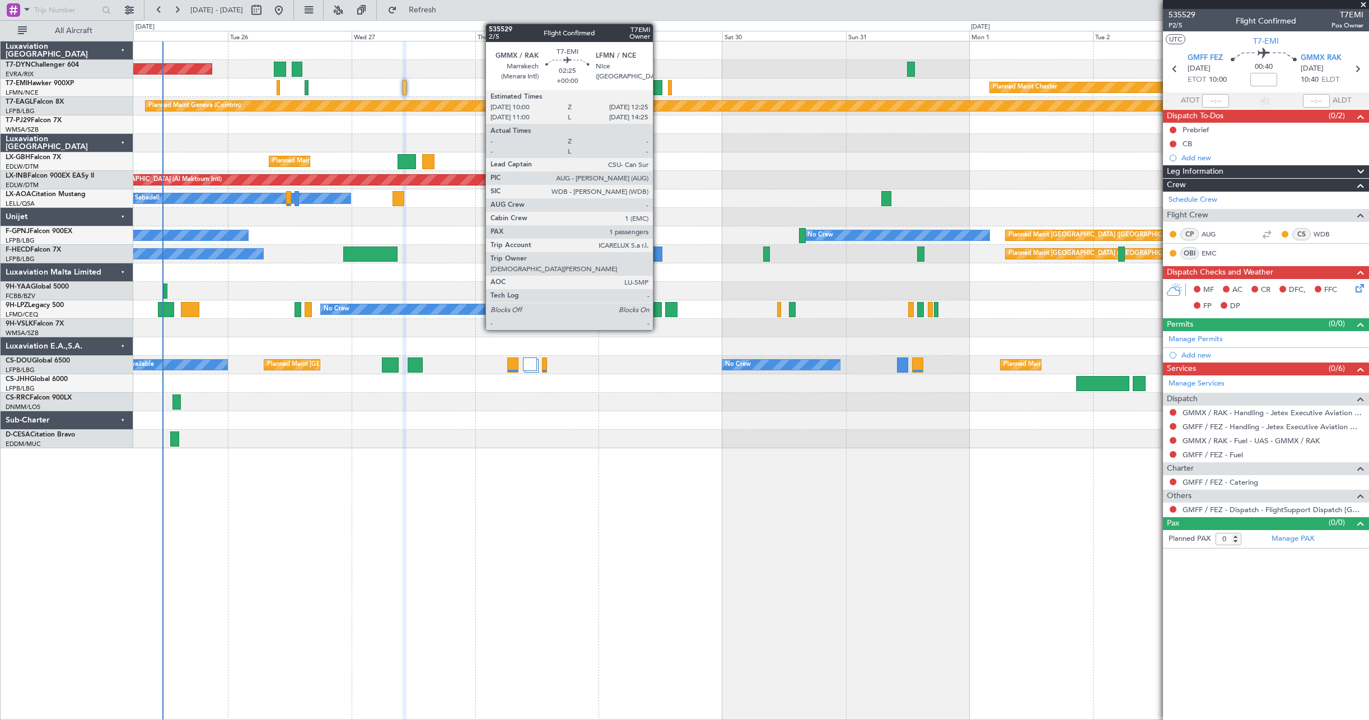
click at [658, 86] on div at bounding box center [656, 87] width 13 height 15
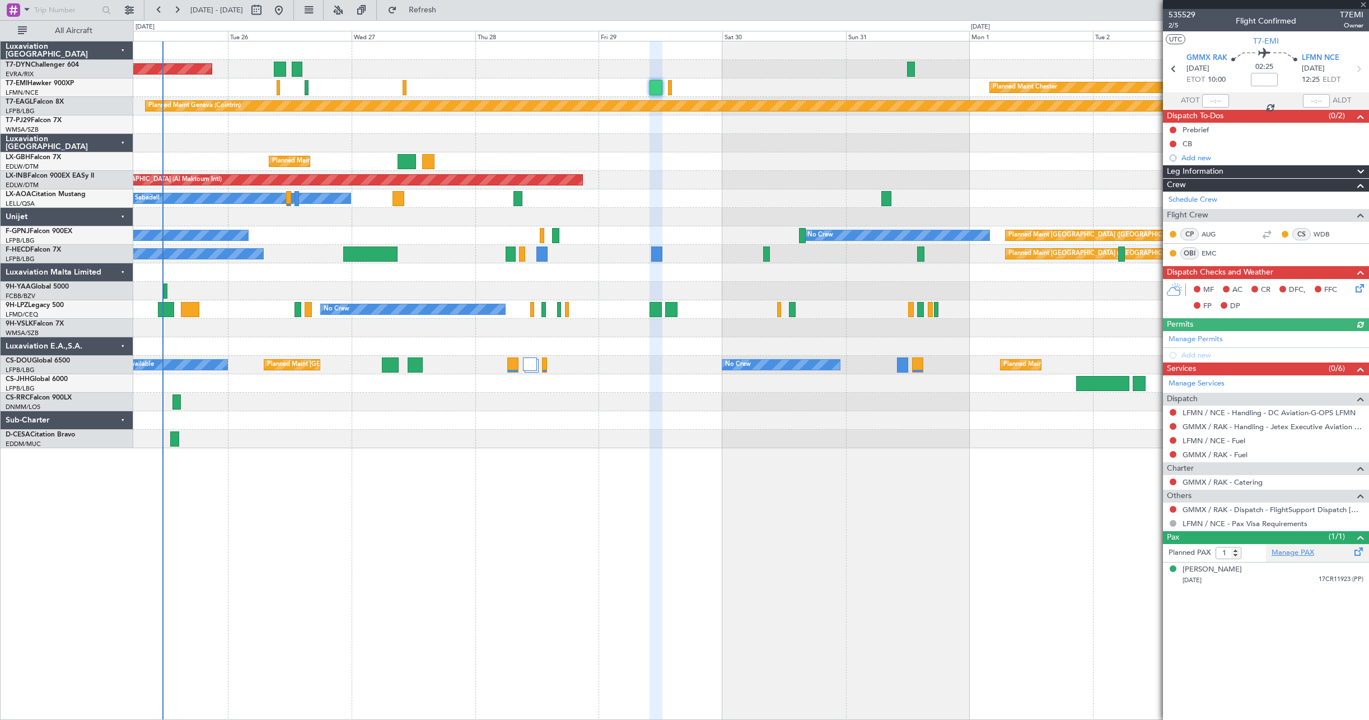
click at [1298, 553] on link "Manage PAX" at bounding box center [1293, 552] width 43 height 11
click at [59, 87] on link "T7-EMI Hawker 900XP" at bounding box center [40, 83] width 68 height 7
click at [1304, 551] on link "Manage PAX" at bounding box center [1293, 552] width 43 height 11
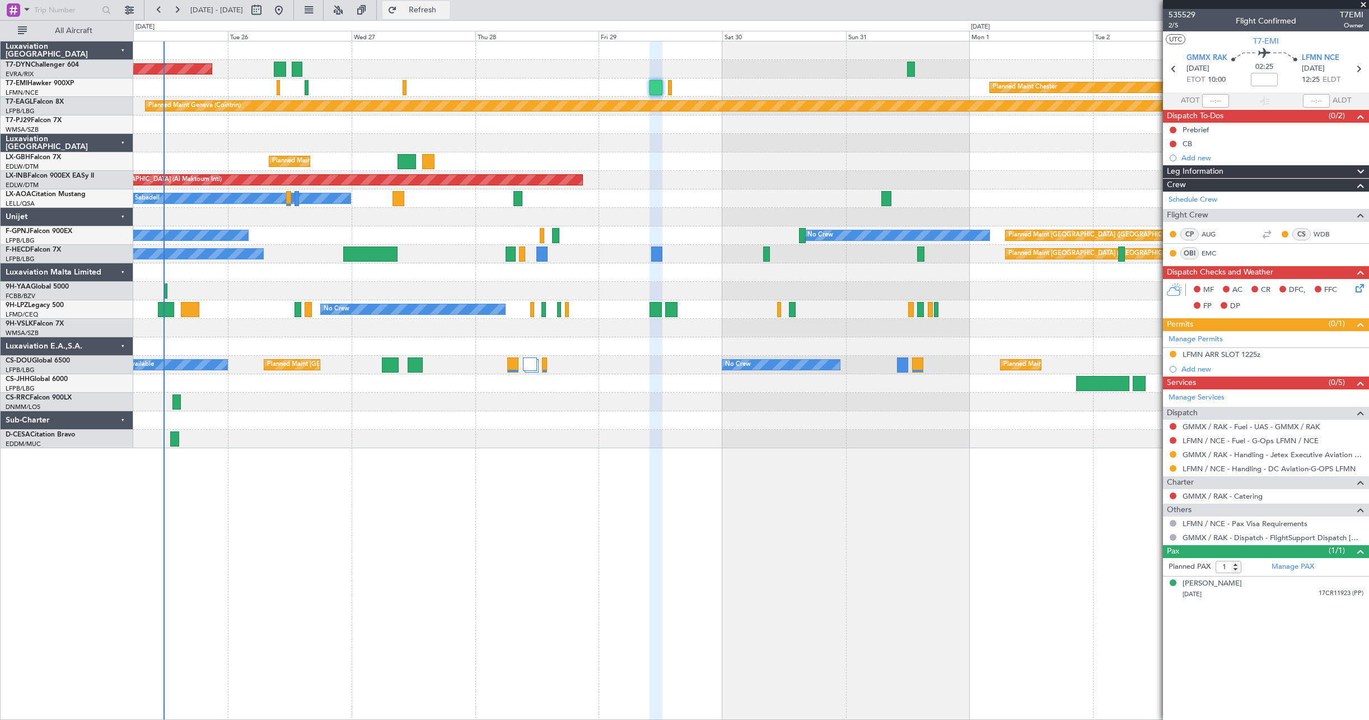
click at [444, 12] on span "Refresh" at bounding box center [422, 10] width 47 height 8
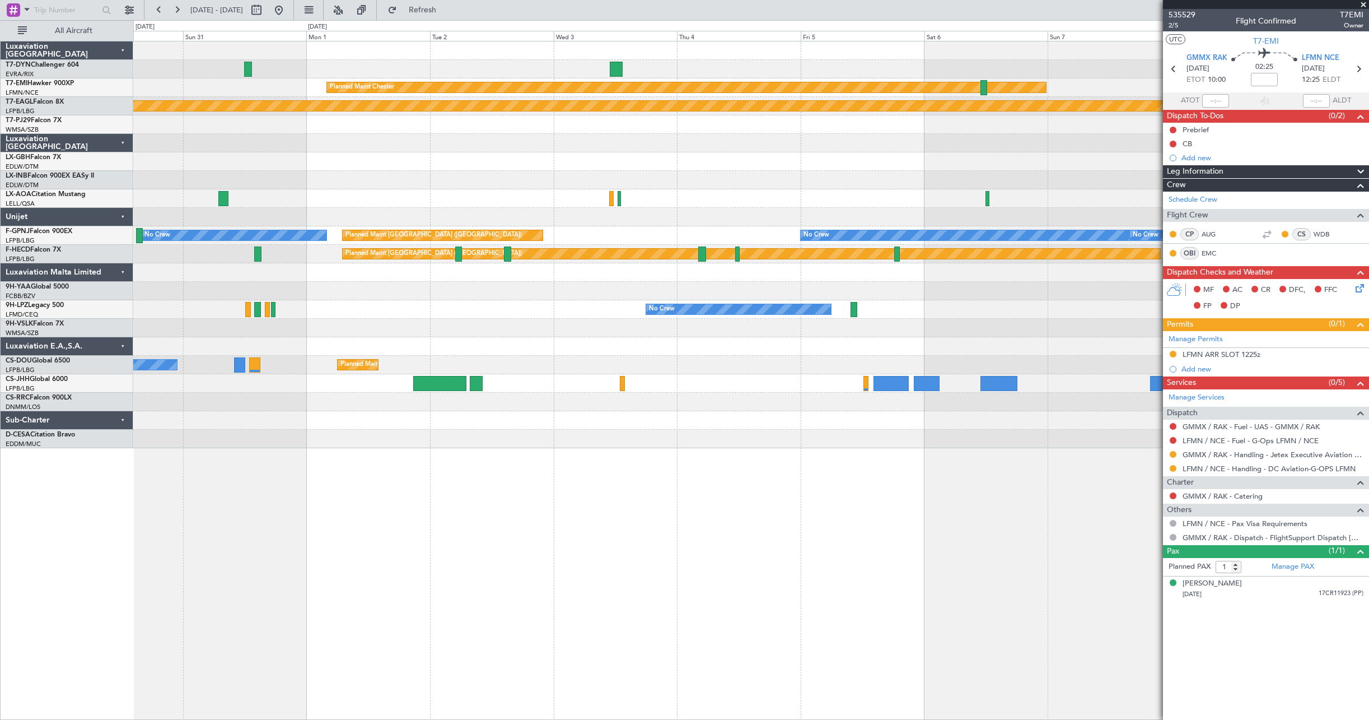
click at [193, 440] on div at bounding box center [751, 439] width 1236 height 18
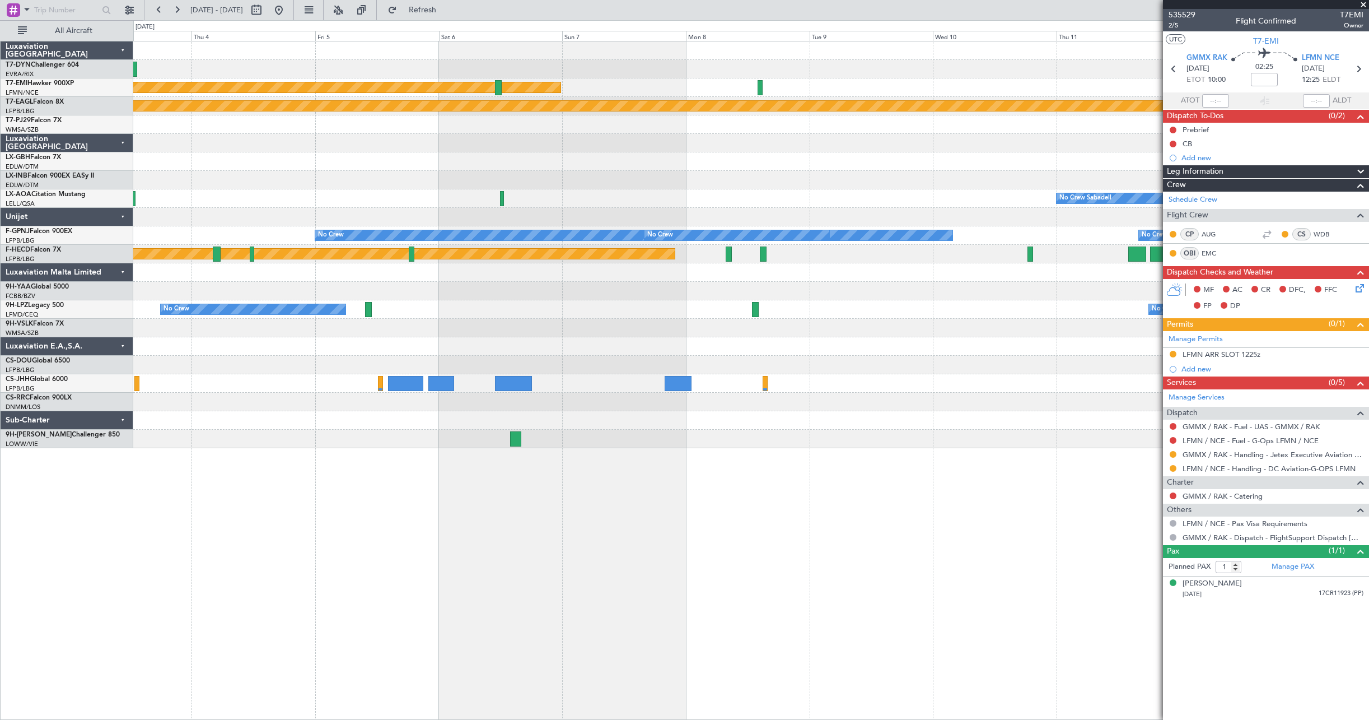
click at [153, 456] on div "Planned Maint Chester Planned Maint Geneva (Cointrin) No Crew Sabadell No Crew …" at bounding box center [751, 380] width 1236 height 679
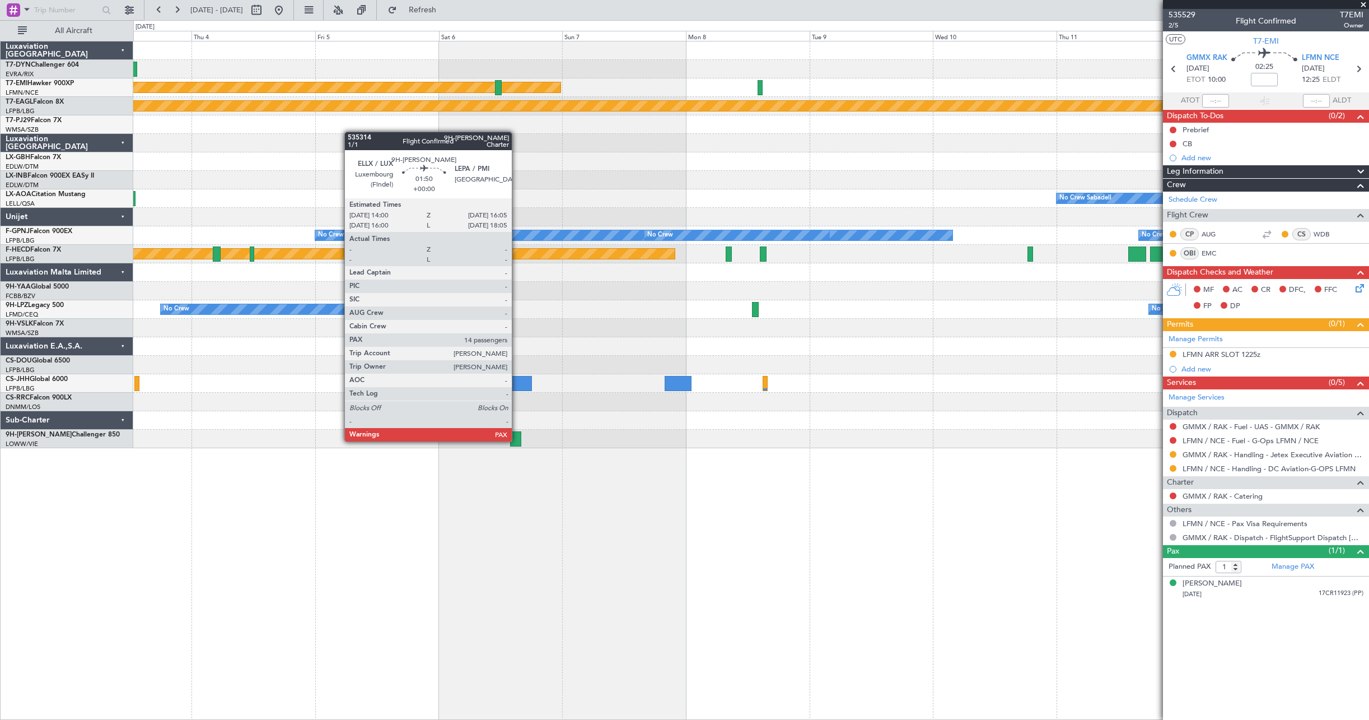
click at [517, 440] on div at bounding box center [515, 438] width 11 height 15
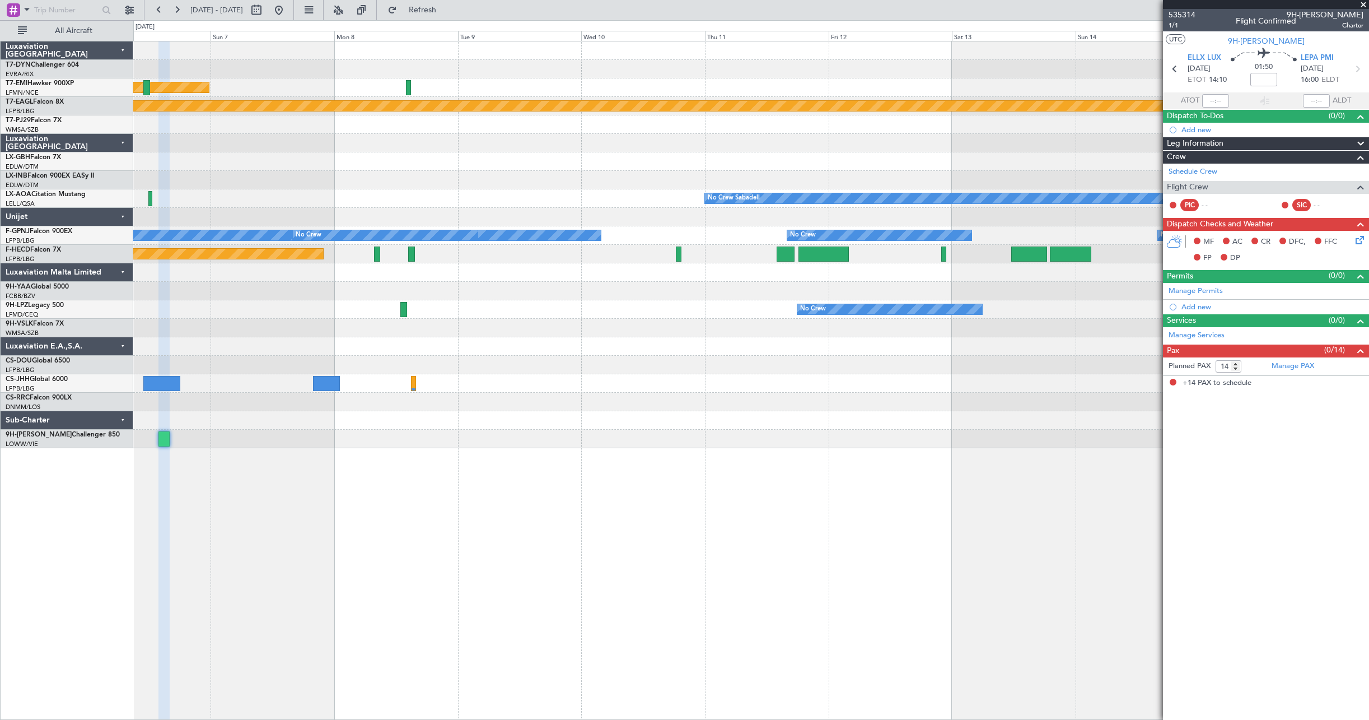
click at [557, 456] on div "Planned Maint Chester Planned Maint Geneva (Cointrin) Planned Maint Nurnberg No…" at bounding box center [751, 380] width 1236 height 679
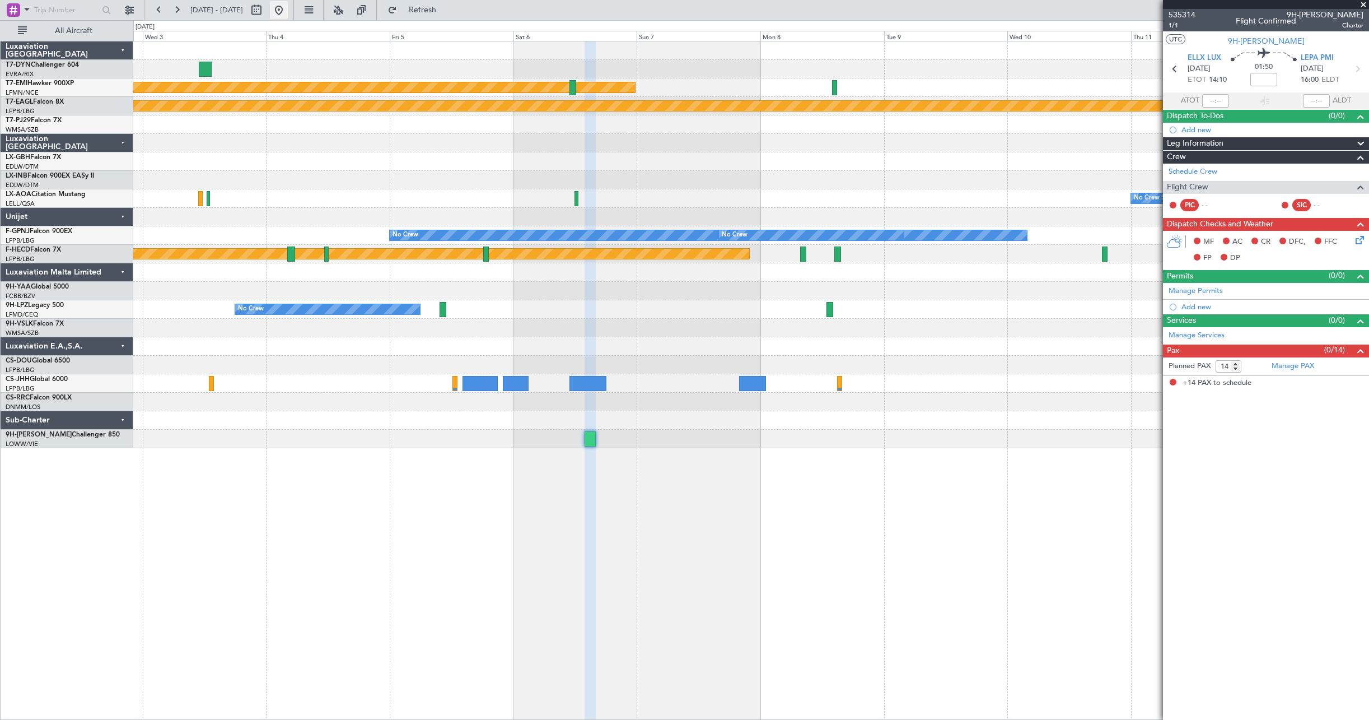
click at [288, 12] on button at bounding box center [279, 10] width 18 height 18
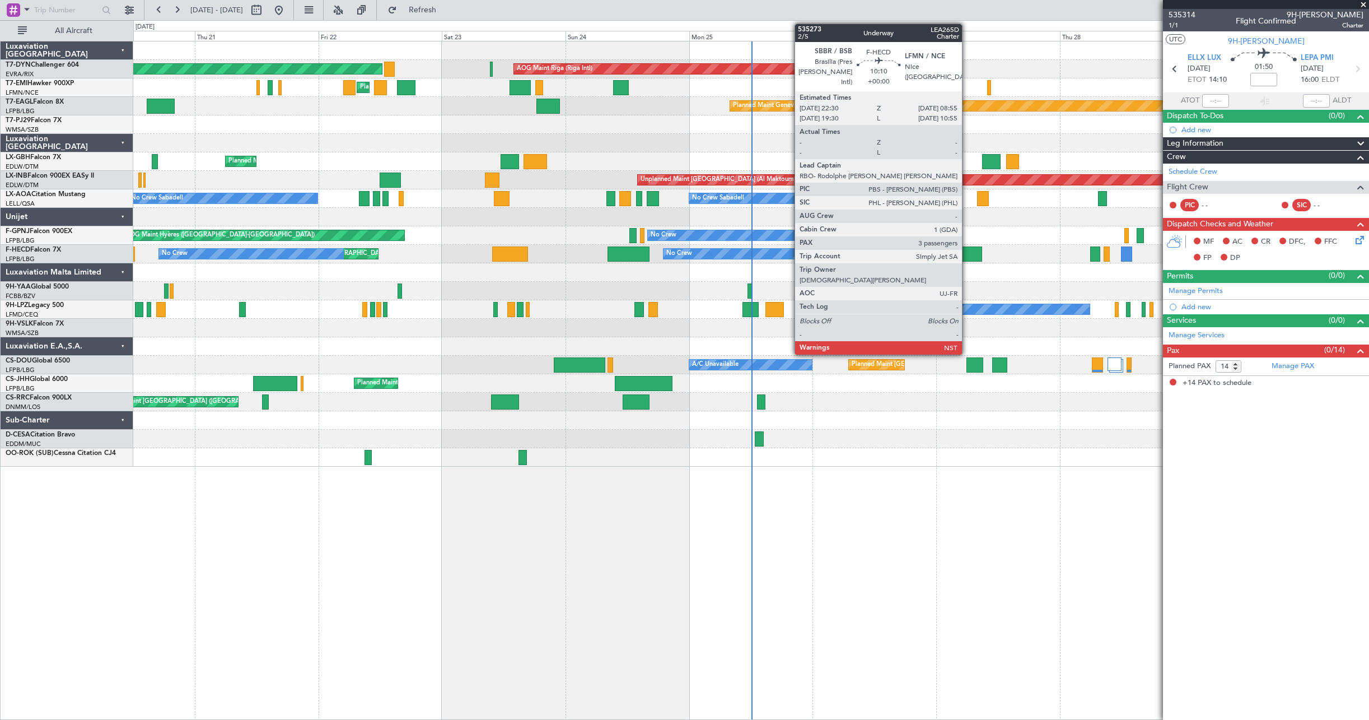
click at [967, 259] on div at bounding box center [955, 253] width 54 height 15
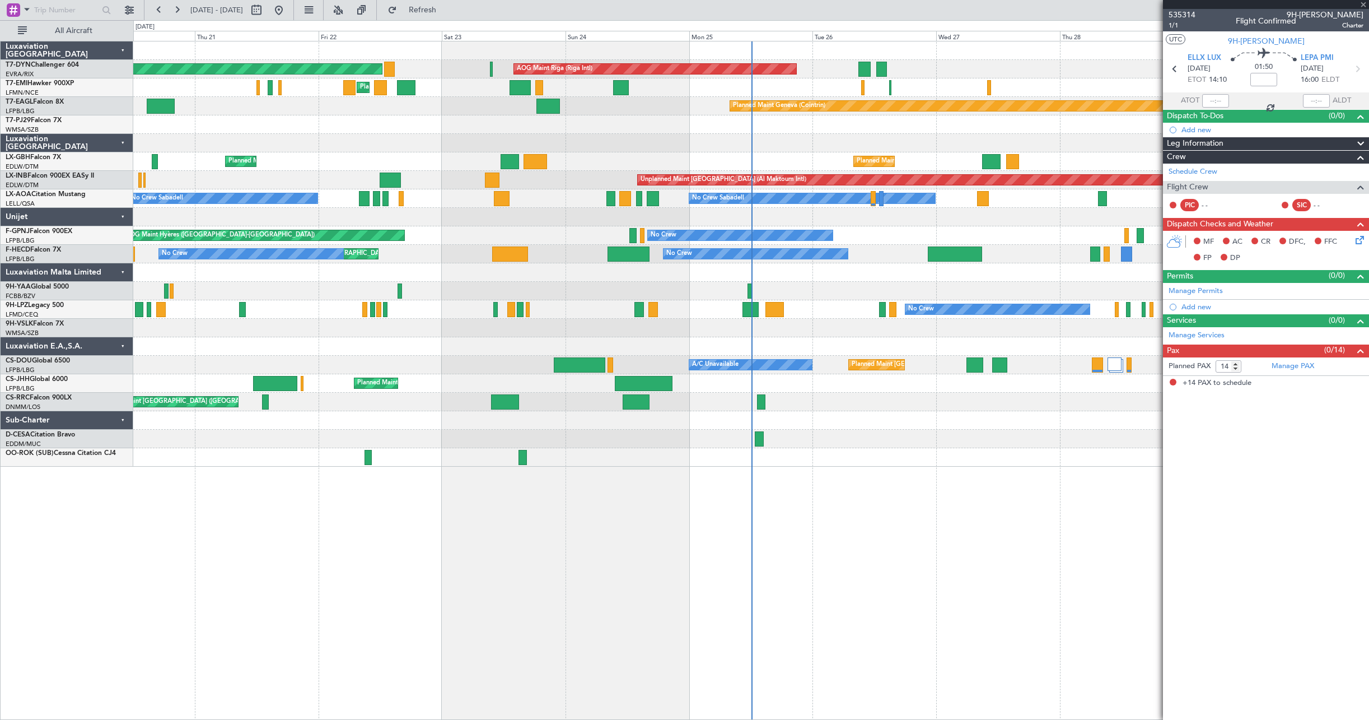
type input "3"
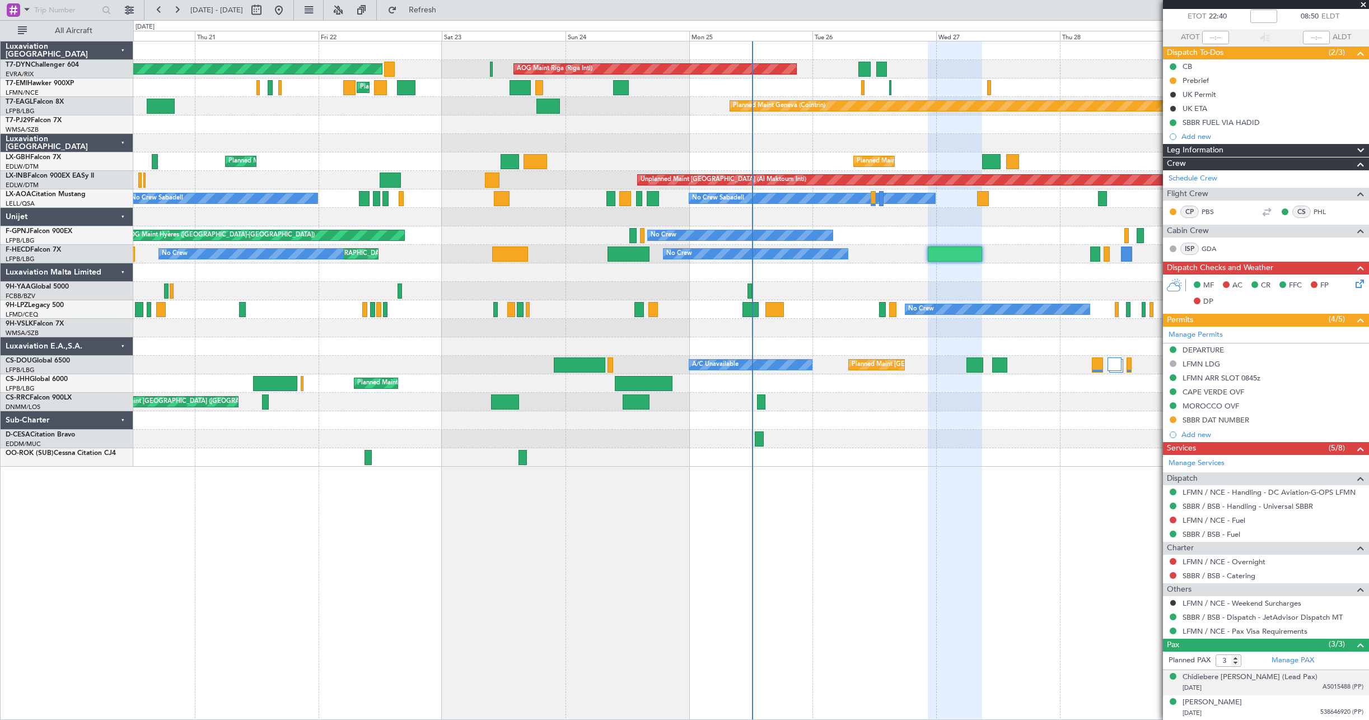
scroll to position [88, 0]
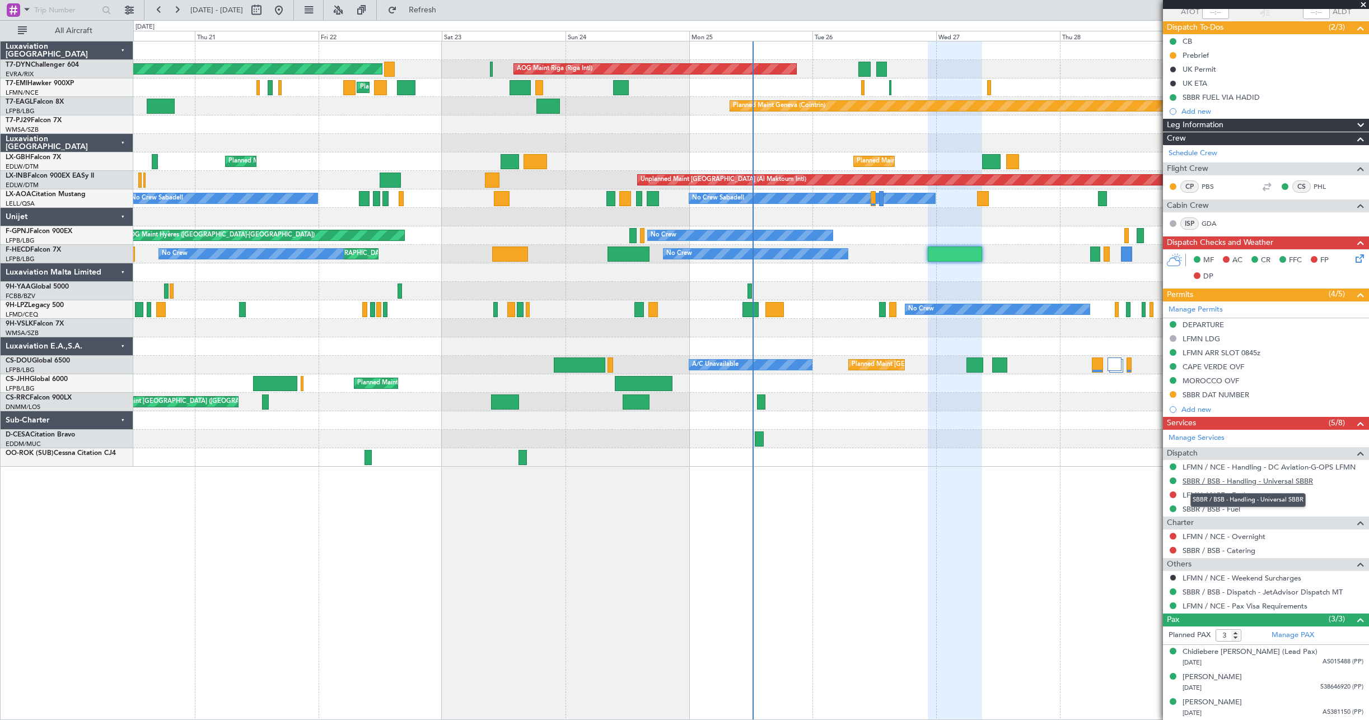
click at [1237, 481] on link "SBBR / BSB - Handling - Universal SBBR" at bounding box center [1248, 481] width 130 height 10
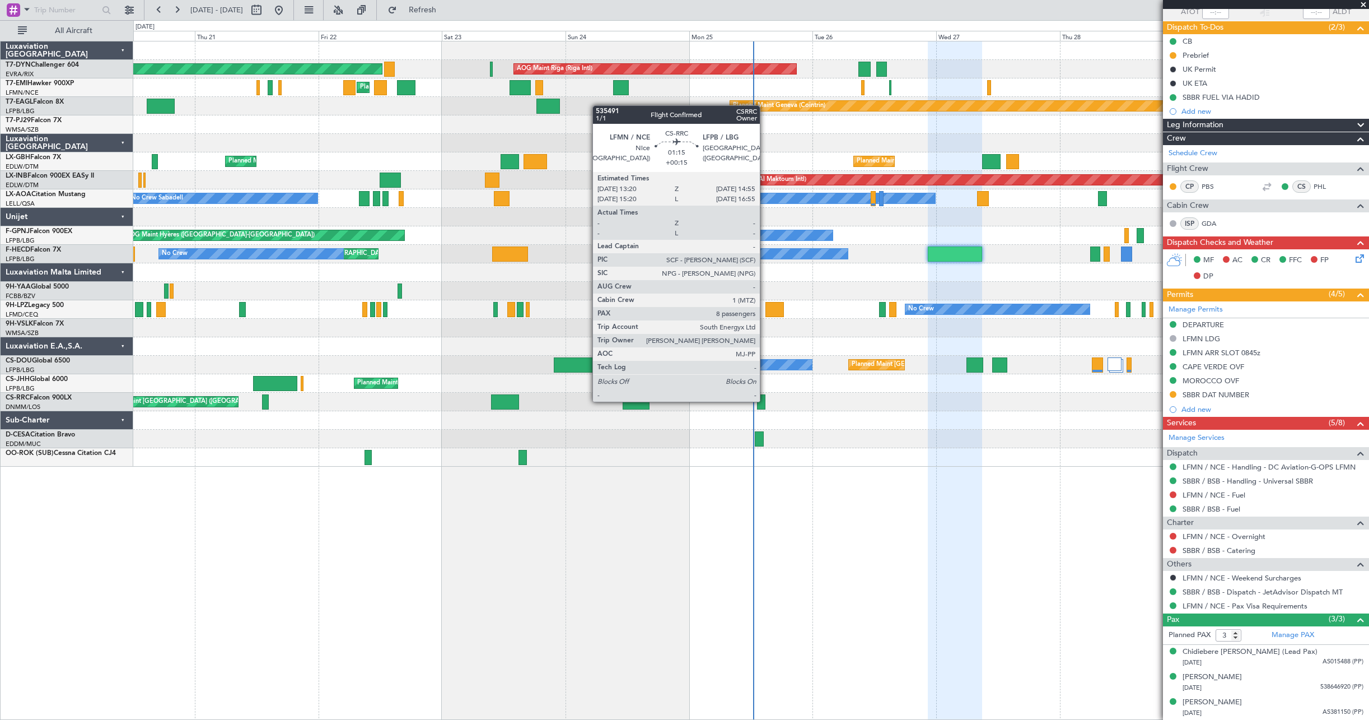
click at [765, 400] on div at bounding box center [761, 401] width 8 height 15
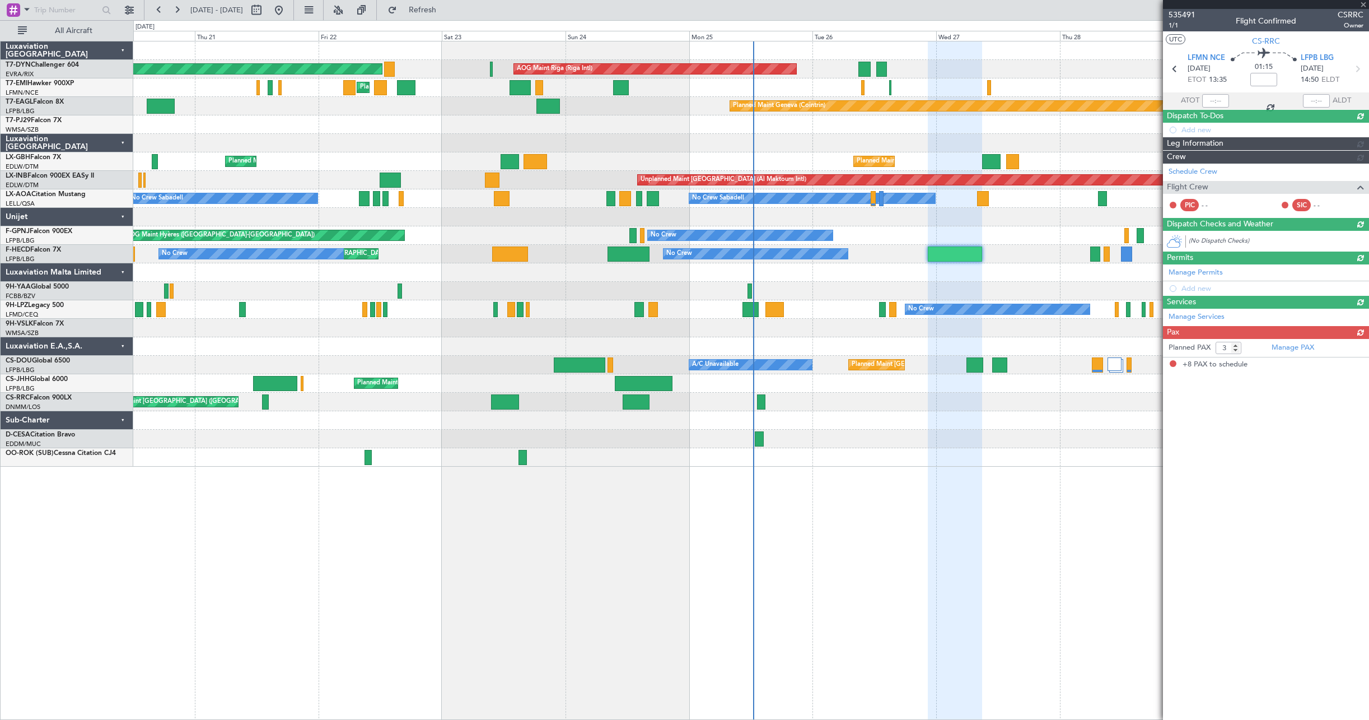
type input "+00:15"
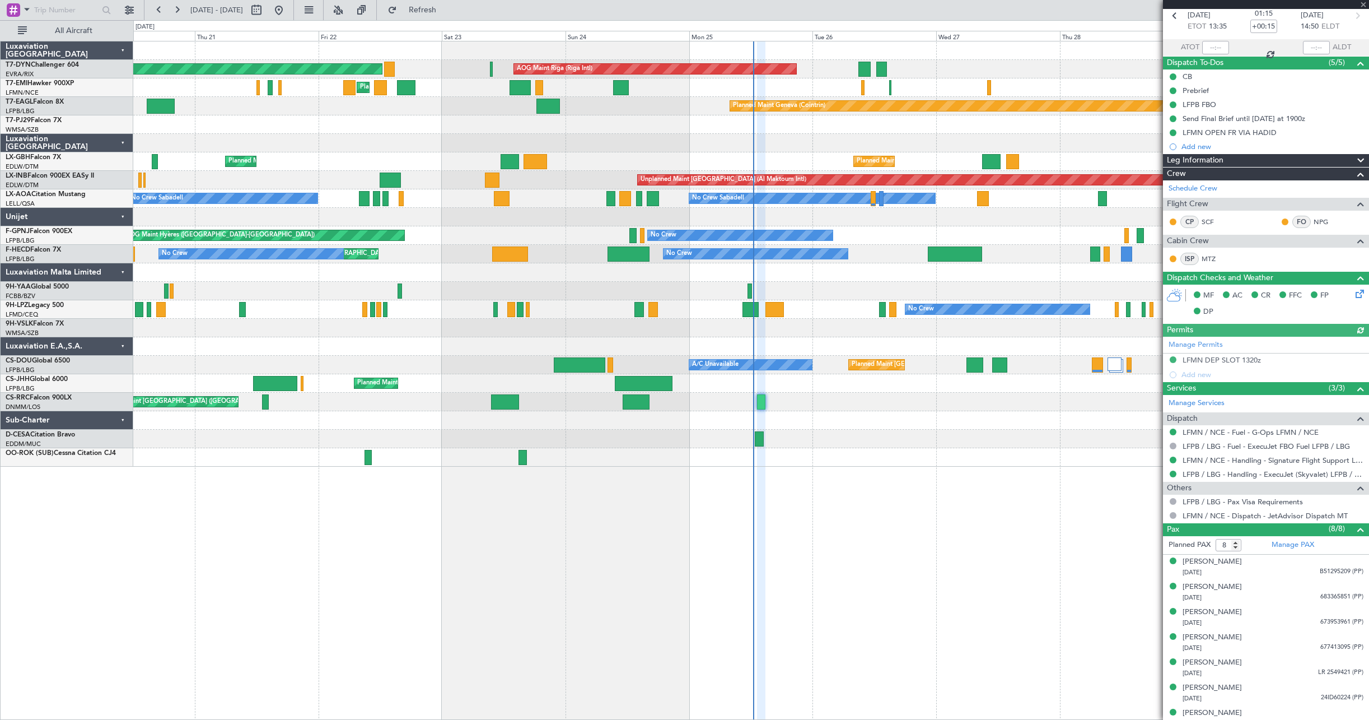
scroll to position [89, 0]
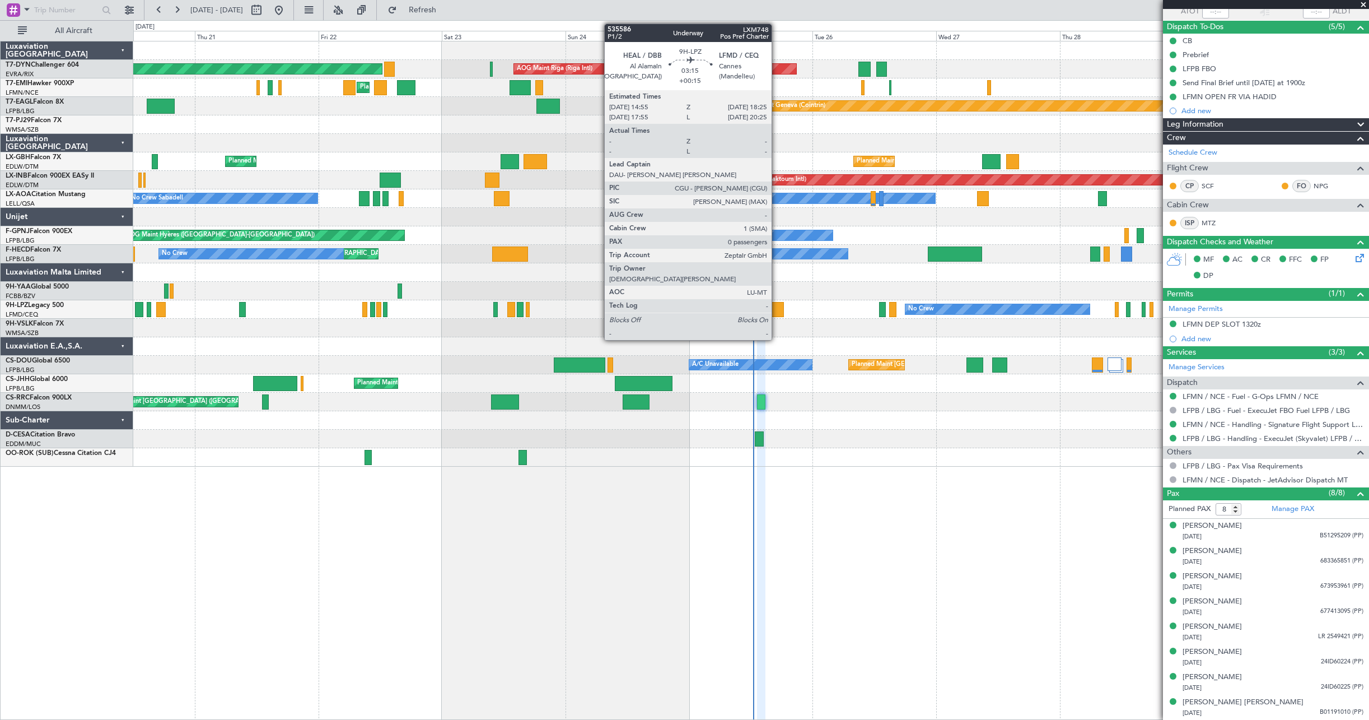
click at [777, 307] on div at bounding box center [775, 309] width 18 height 15
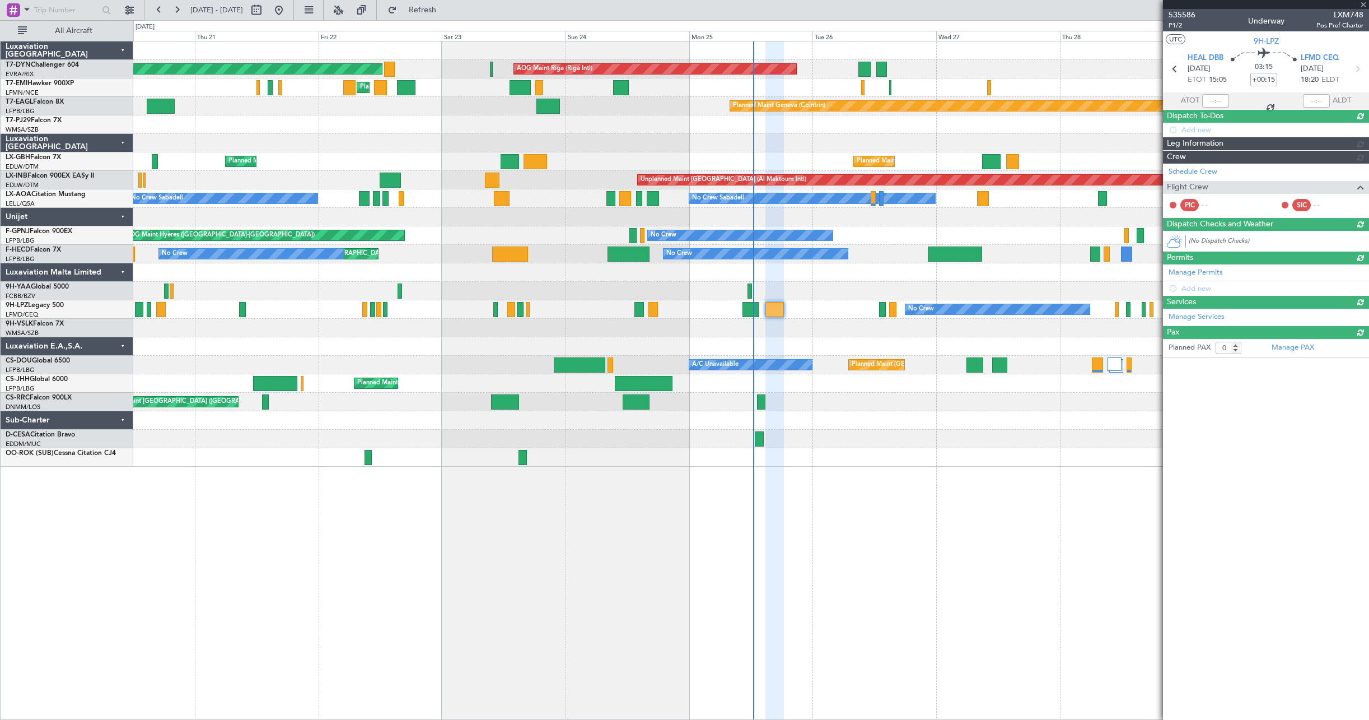
scroll to position [0, 0]
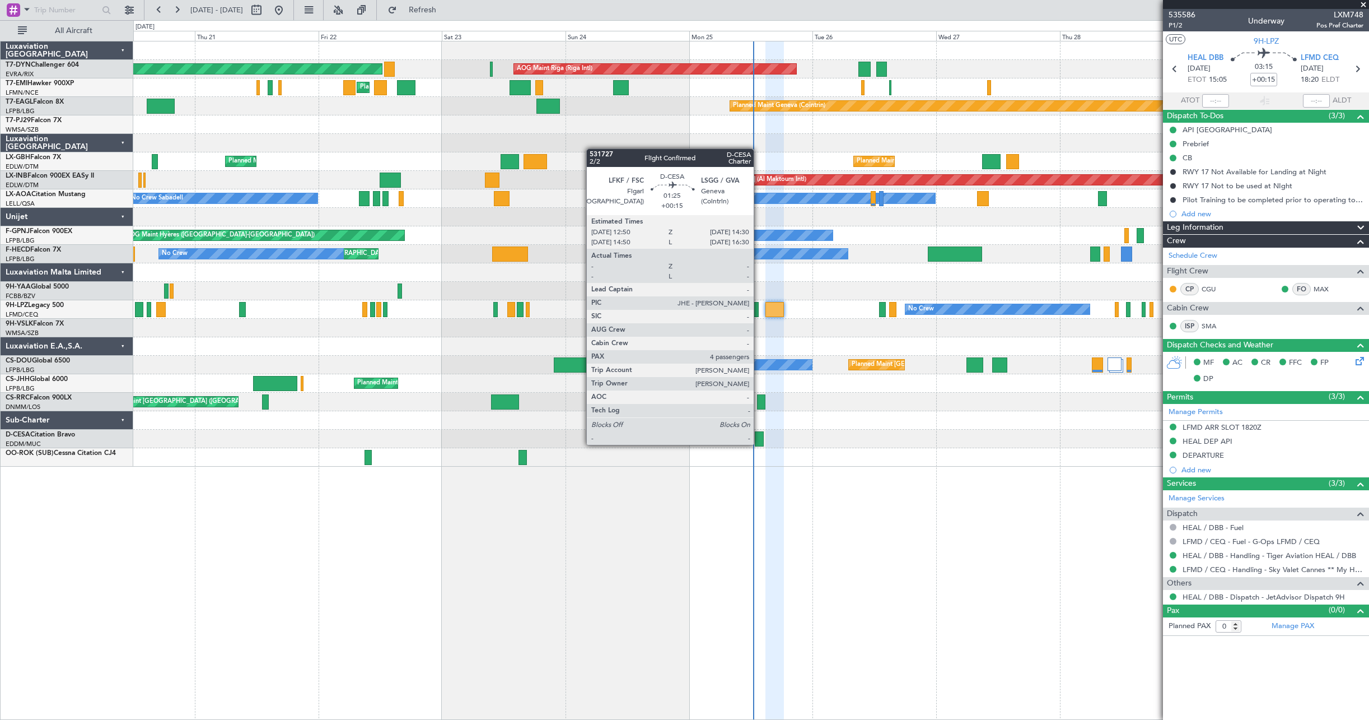
click at [758, 443] on div at bounding box center [759, 438] width 9 height 15
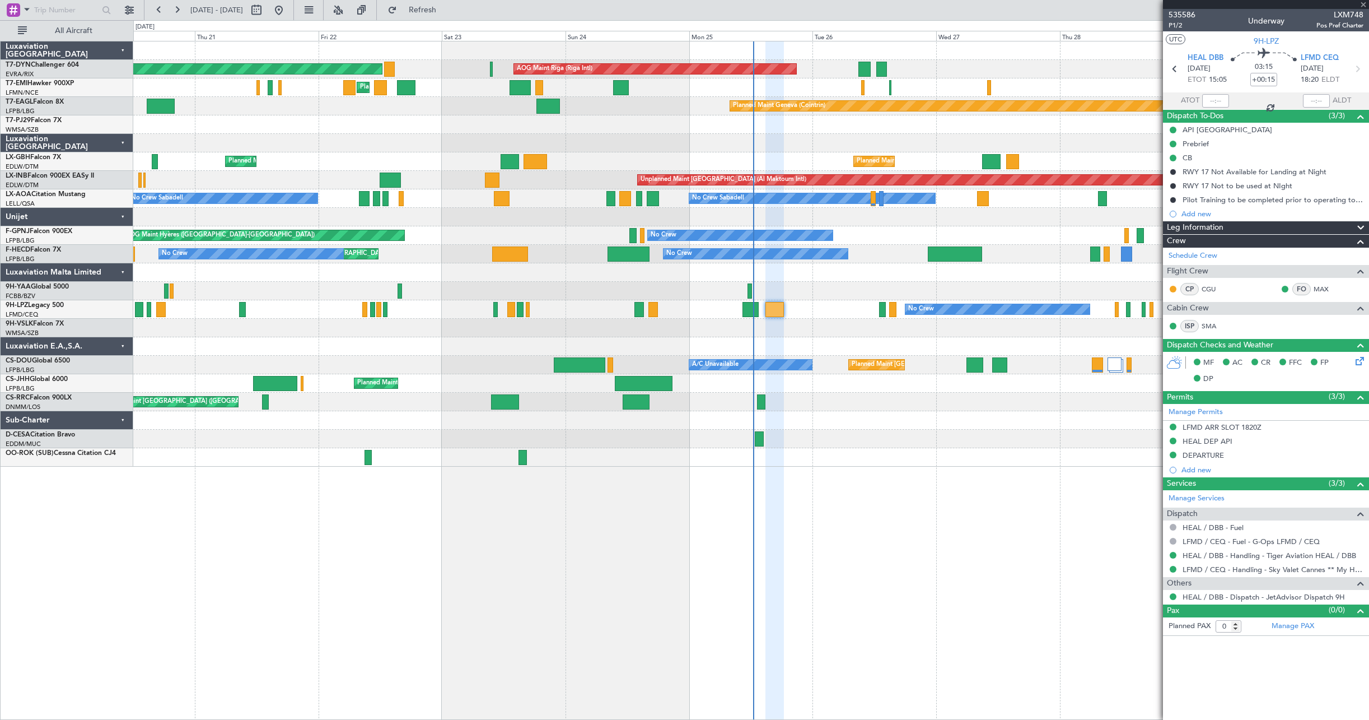
type input "4"
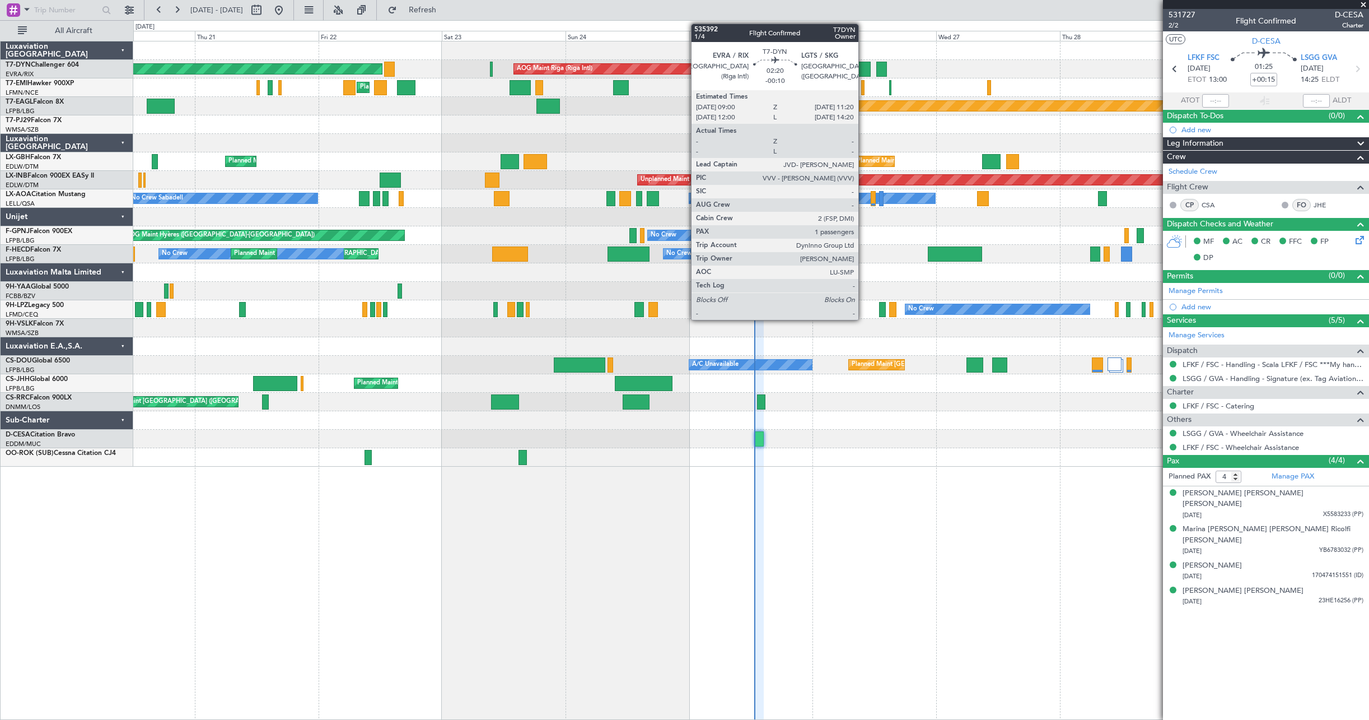
click at [864, 71] on div at bounding box center [865, 69] width 12 height 15
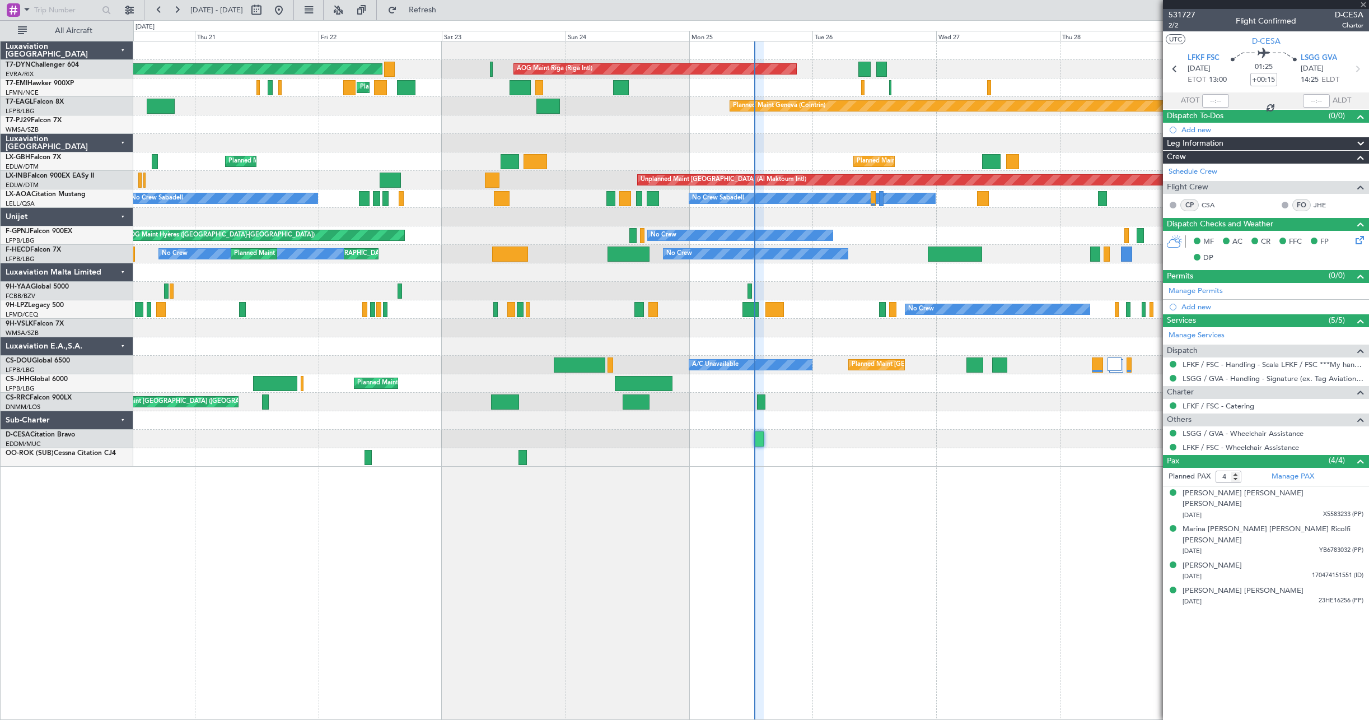
type input "-00:10"
type input "1"
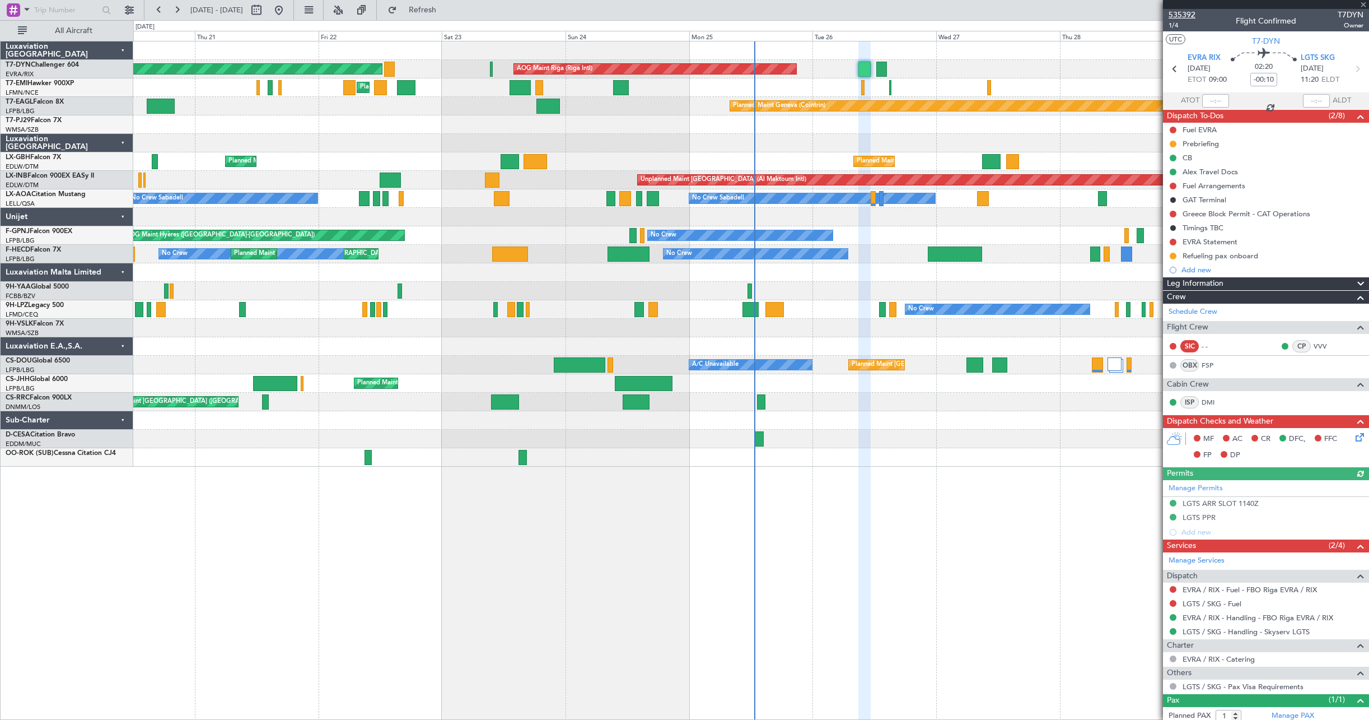
click at [1194, 15] on span "535392" at bounding box center [1182, 15] width 27 height 12
click at [435, 11] on button "Refresh" at bounding box center [416, 10] width 67 height 18
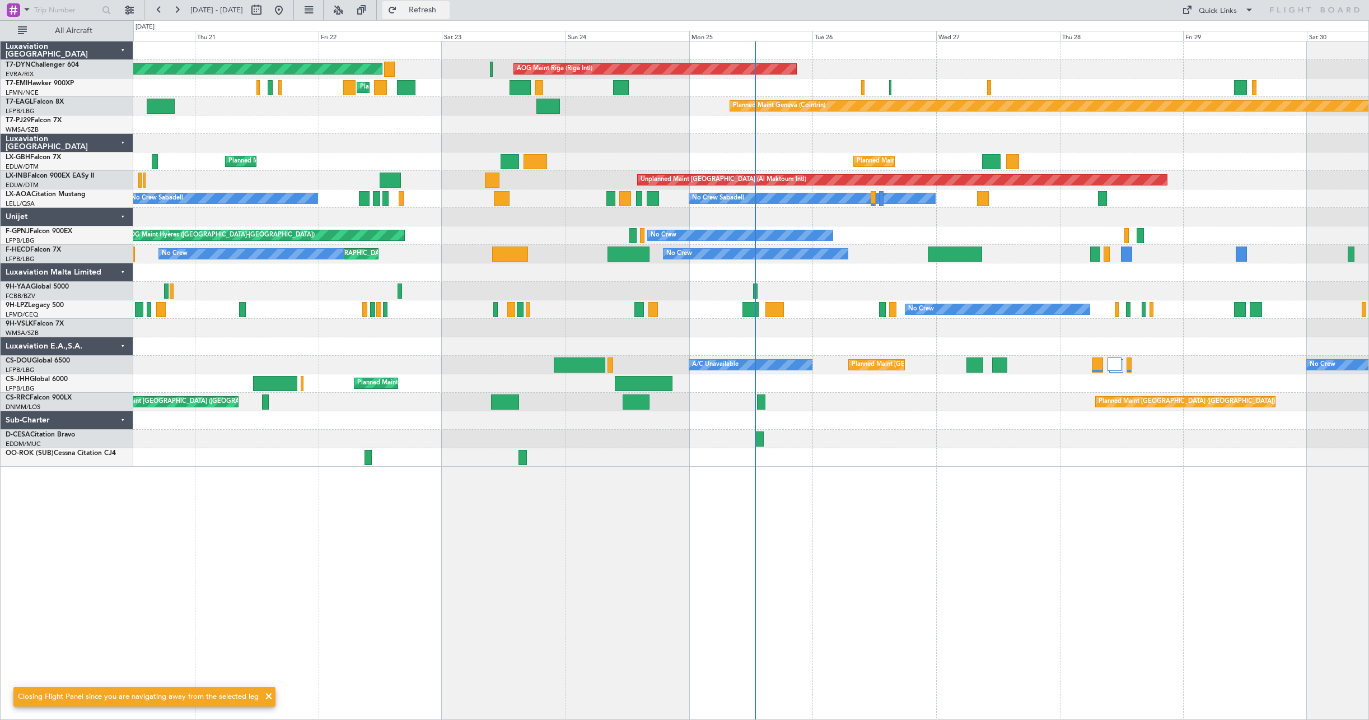
click at [446, 12] on span "Refresh" at bounding box center [422, 10] width 47 height 8
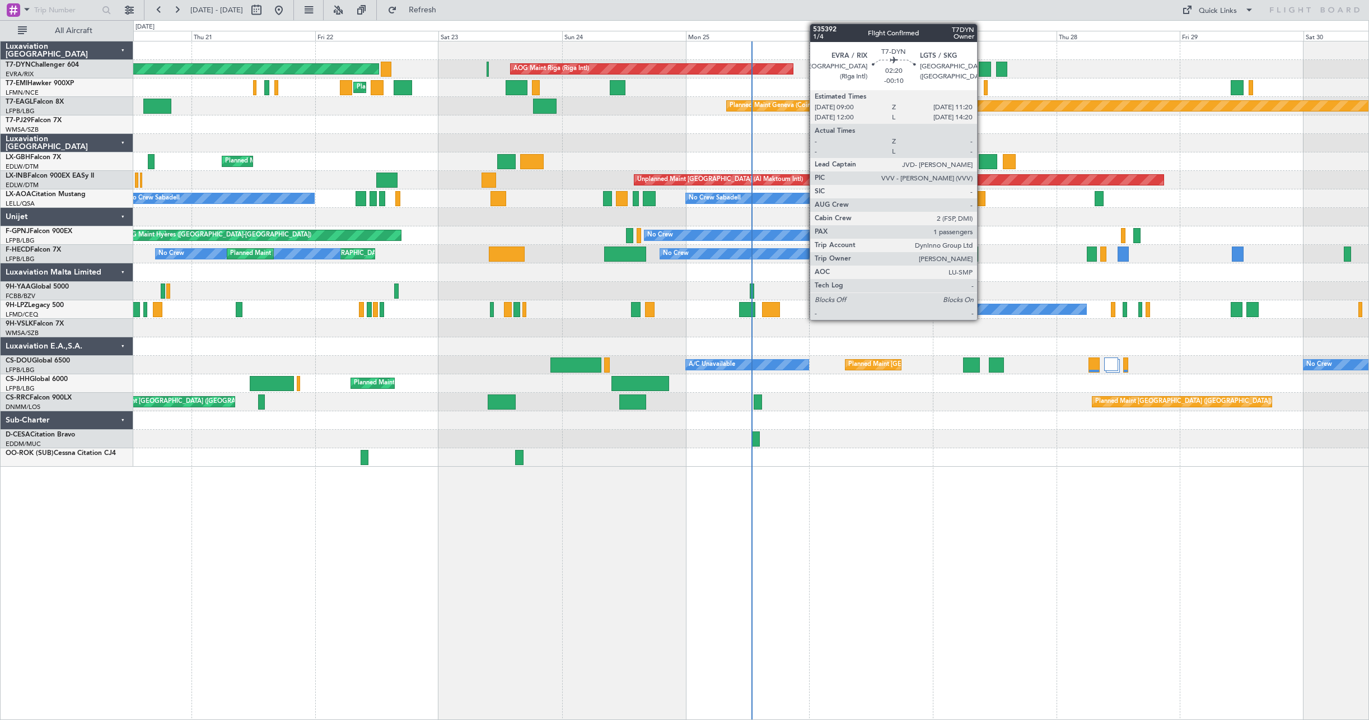
click at [983, 70] on div at bounding box center [985, 69] width 12 height 15
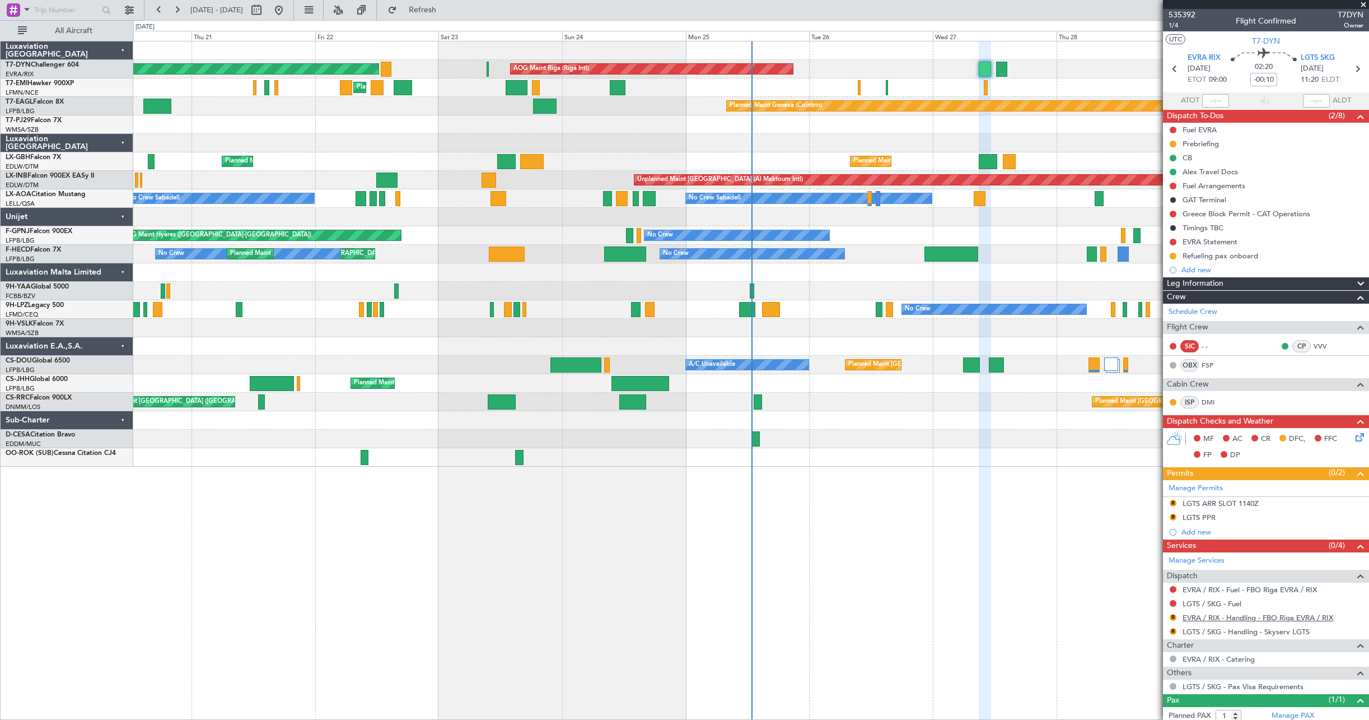
scroll to position [30, 0]
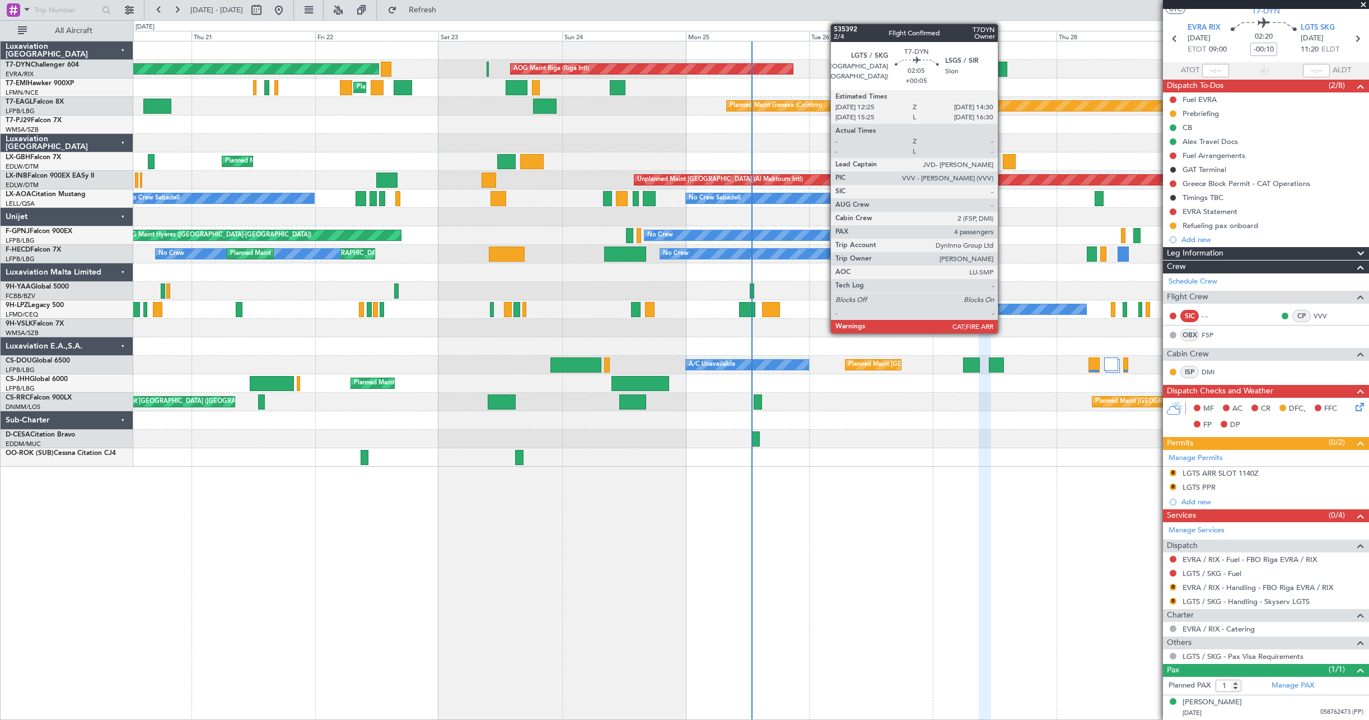
click at [1003, 72] on div at bounding box center [1001, 69] width 11 height 15
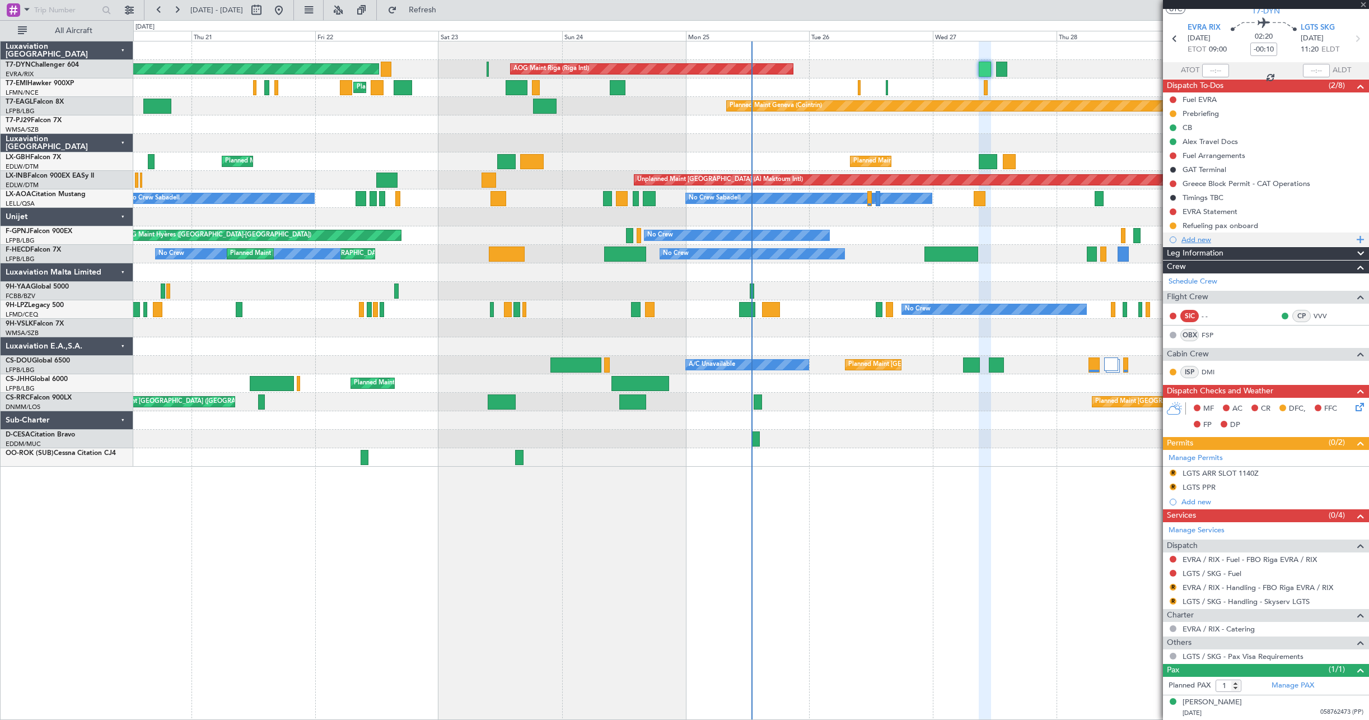
type input "+00:05"
type input "4"
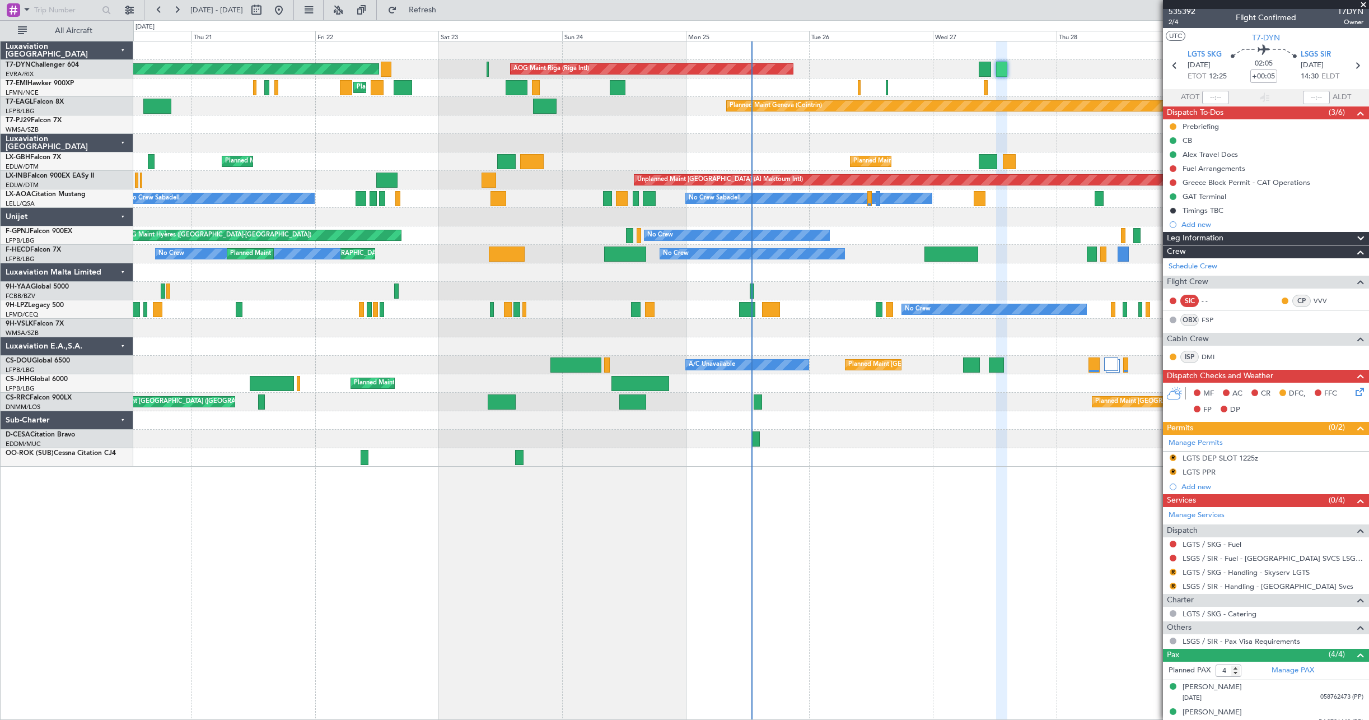
scroll to position [0, 0]
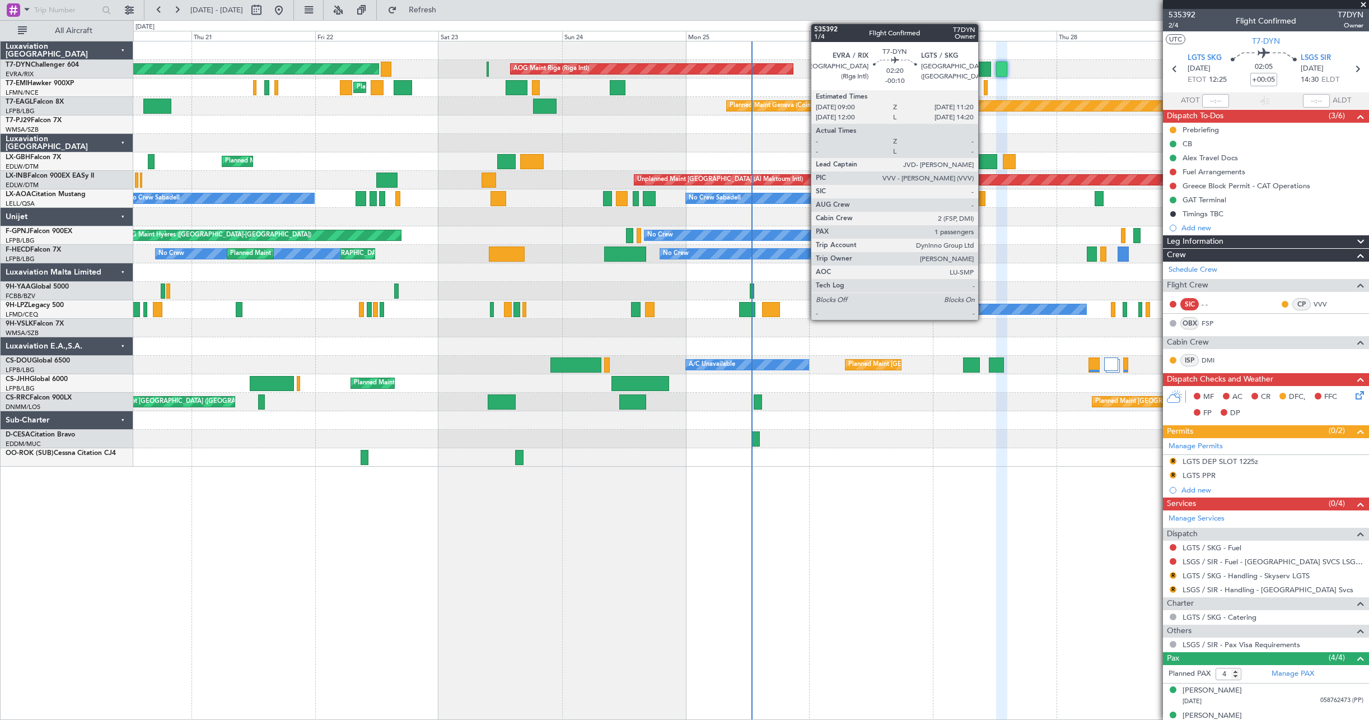
click at [983, 71] on div at bounding box center [985, 69] width 12 height 15
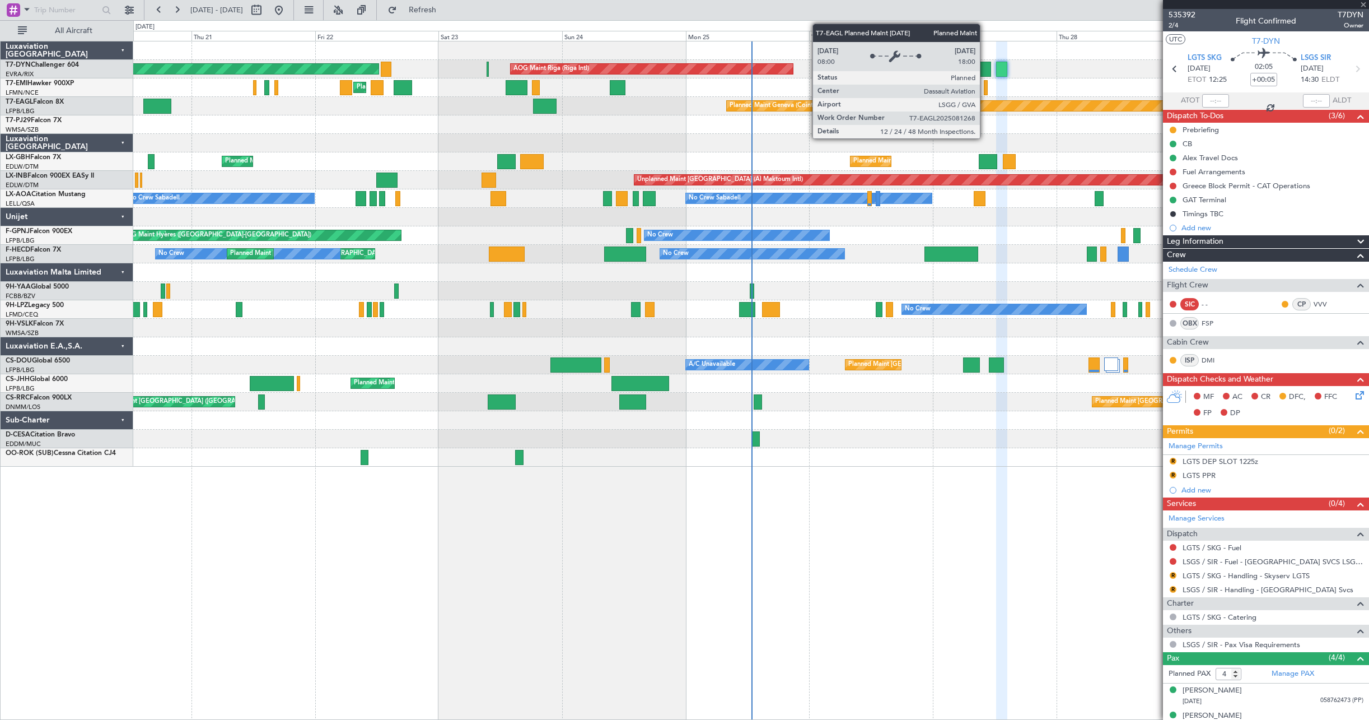
type input "-00:10"
type input "1"
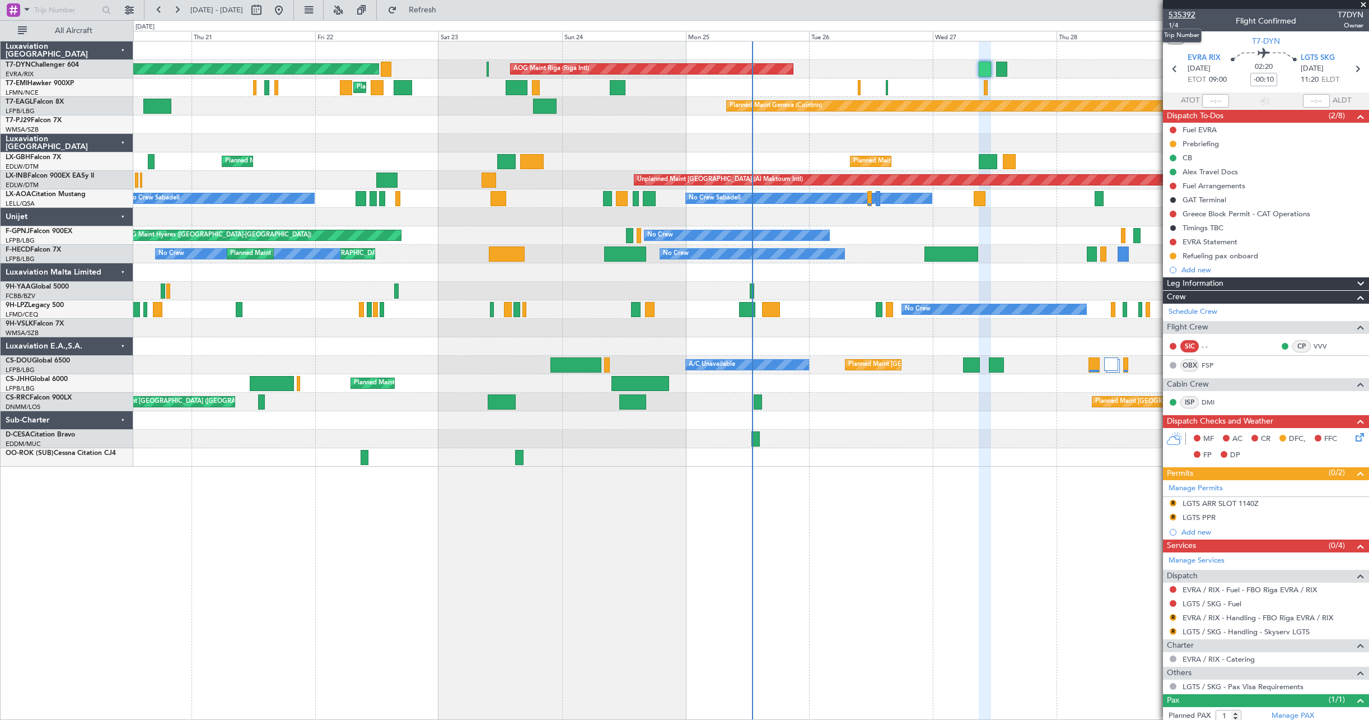
click at [1181, 16] on span "535392" at bounding box center [1182, 15] width 27 height 12
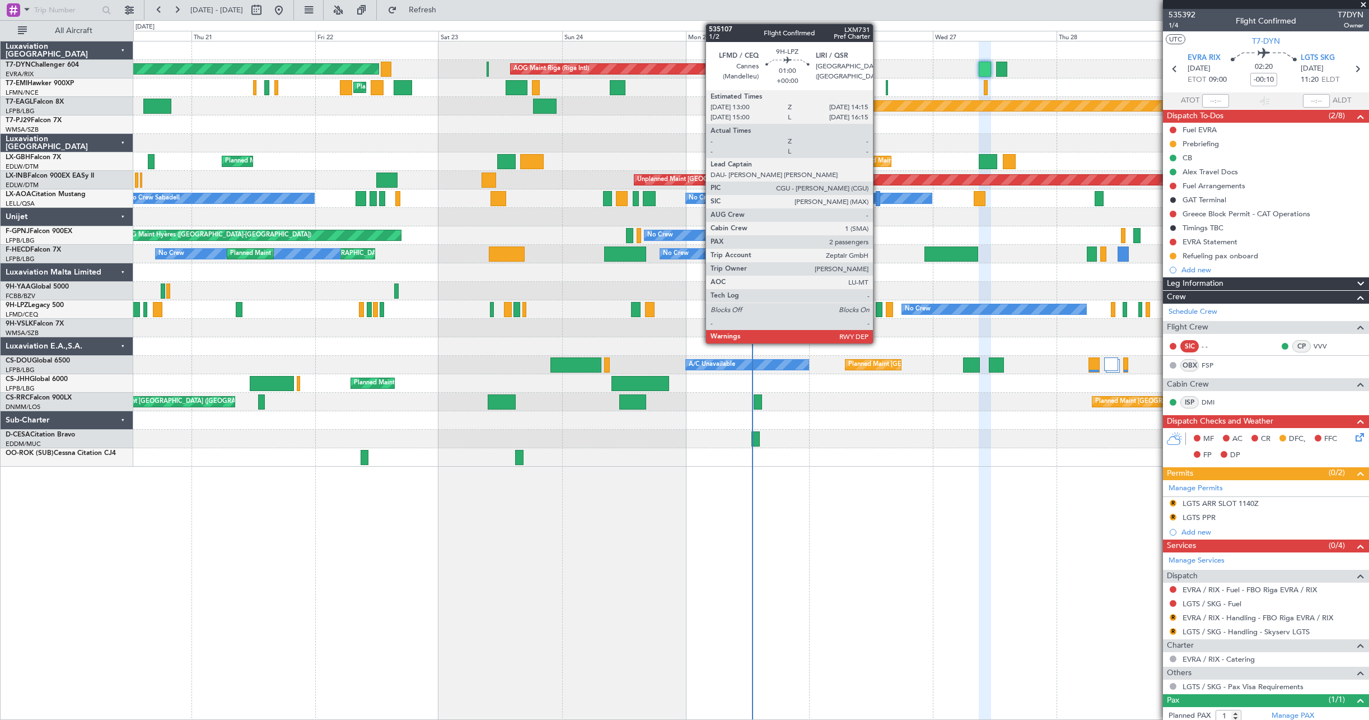
click at [878, 304] on div at bounding box center [879, 309] width 7 height 15
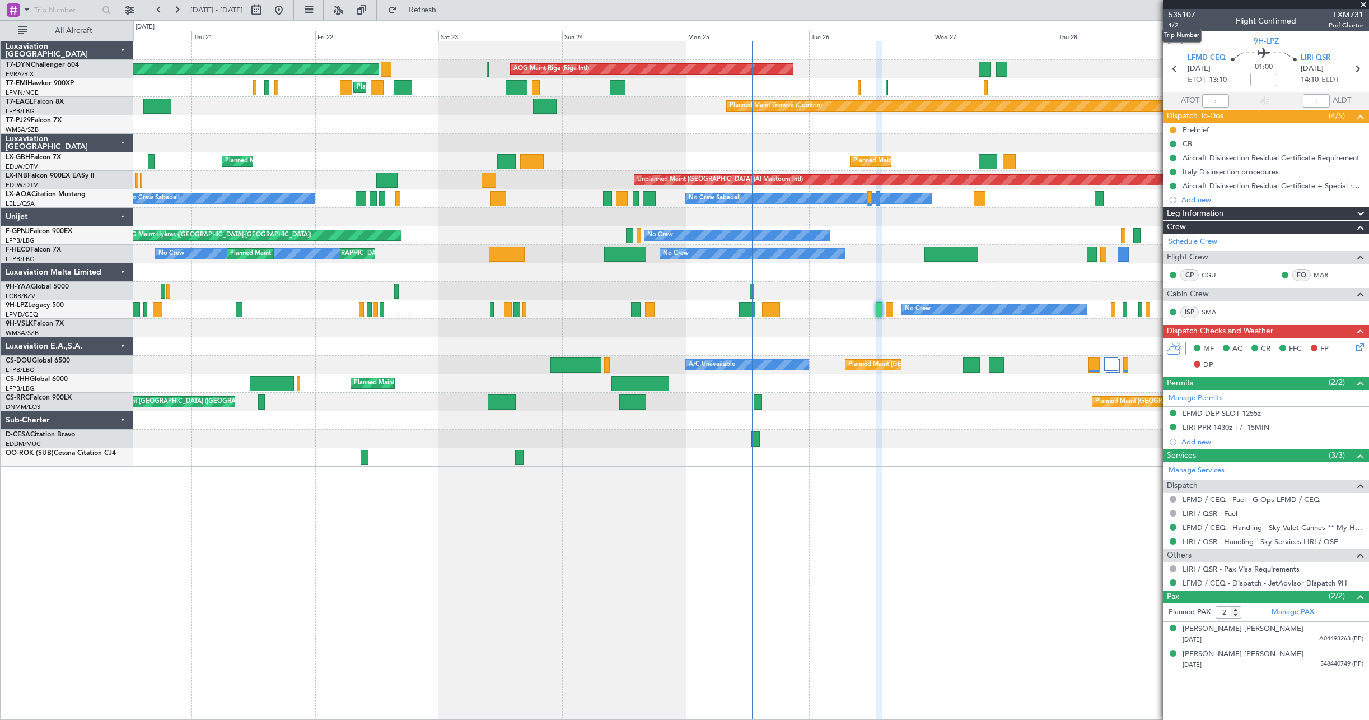
click at [1171, 25] on mat-tooltip-component "Trip Number" at bounding box center [1181, 36] width 55 height 30
click at [1180, 27] on span "1/2" at bounding box center [1182, 26] width 27 height 10
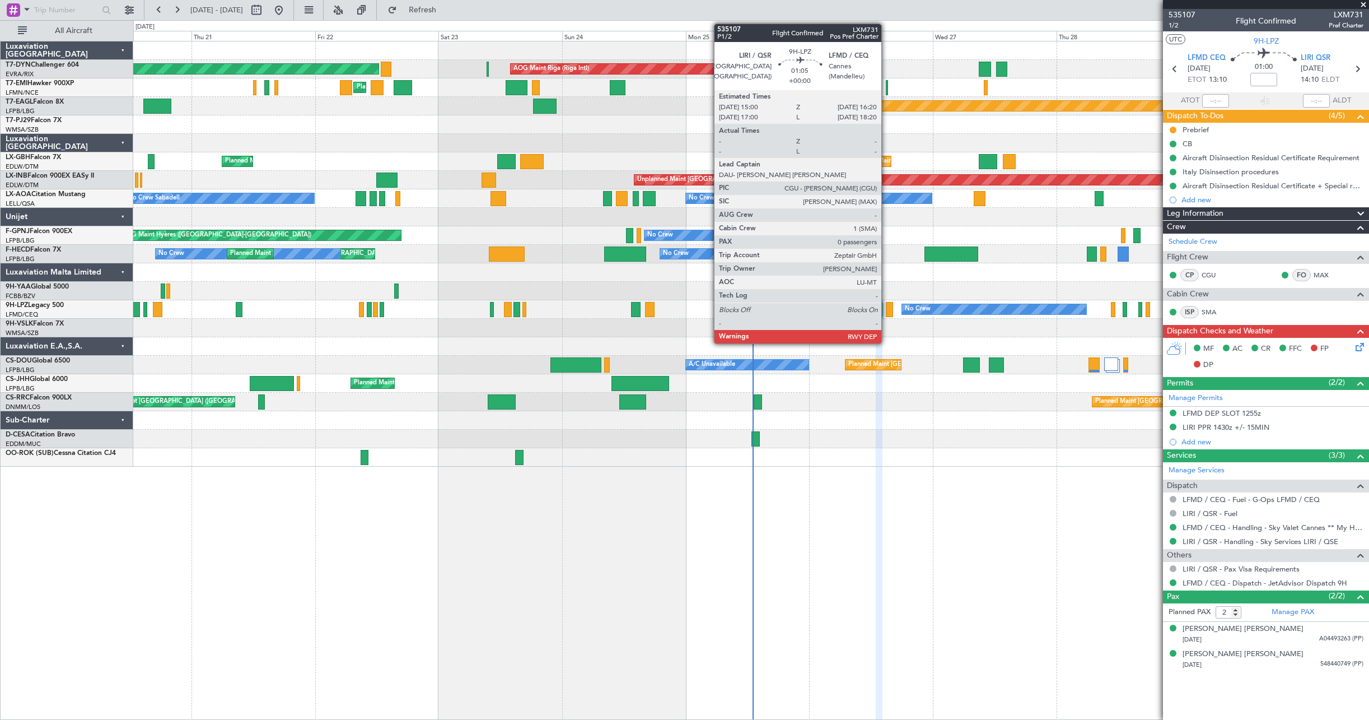
click at [887, 310] on div at bounding box center [889, 309] width 7 height 15
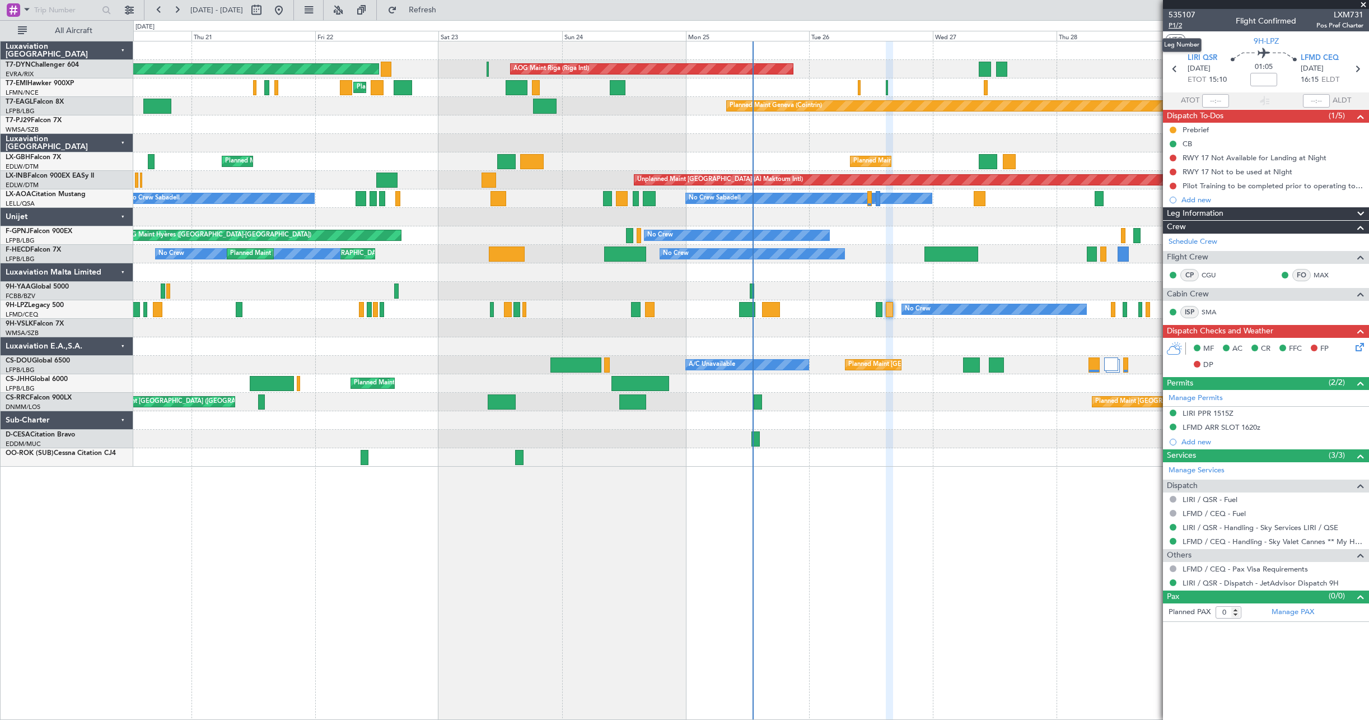
click at [1187, 26] on span "P1/2" at bounding box center [1182, 26] width 27 height 10
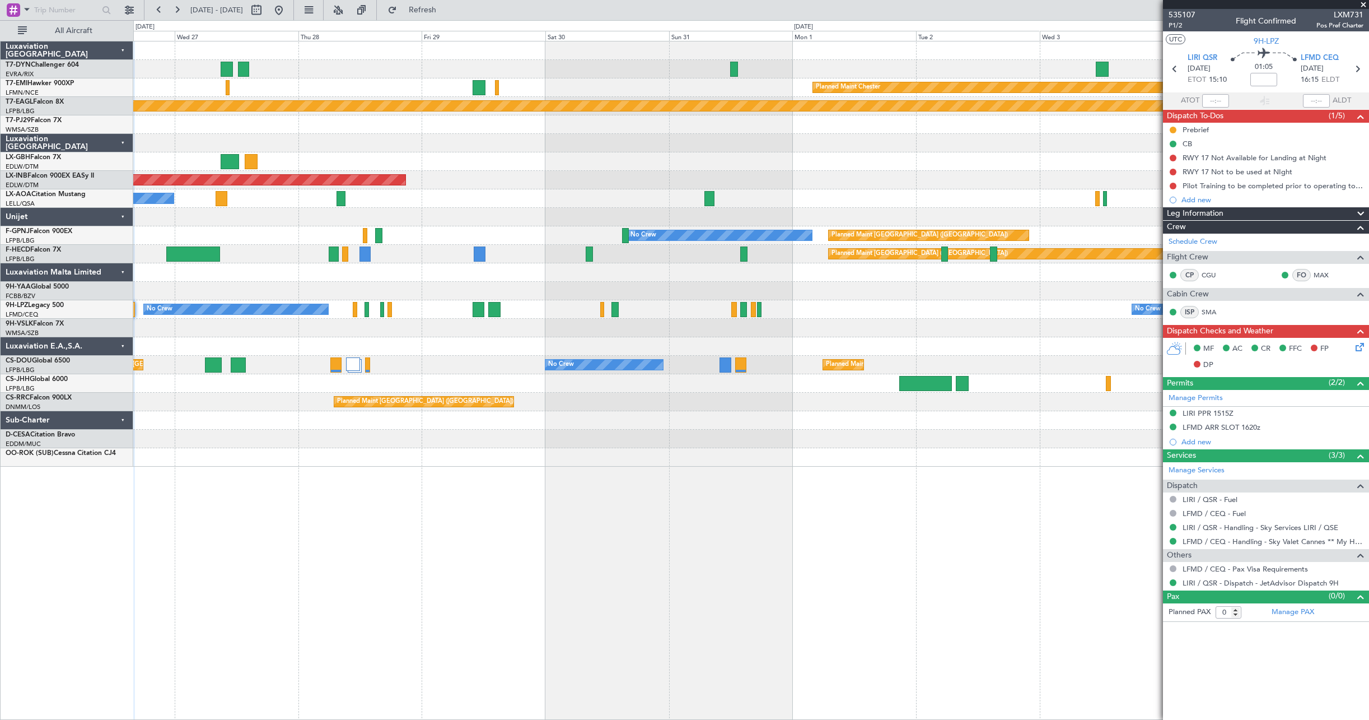
click at [163, 477] on div "AOG Maint Riga (Riga Intl) Planned Maint [PERSON_NAME] Planned Maint Geneva ([G…" at bounding box center [751, 380] width 1236 height 679
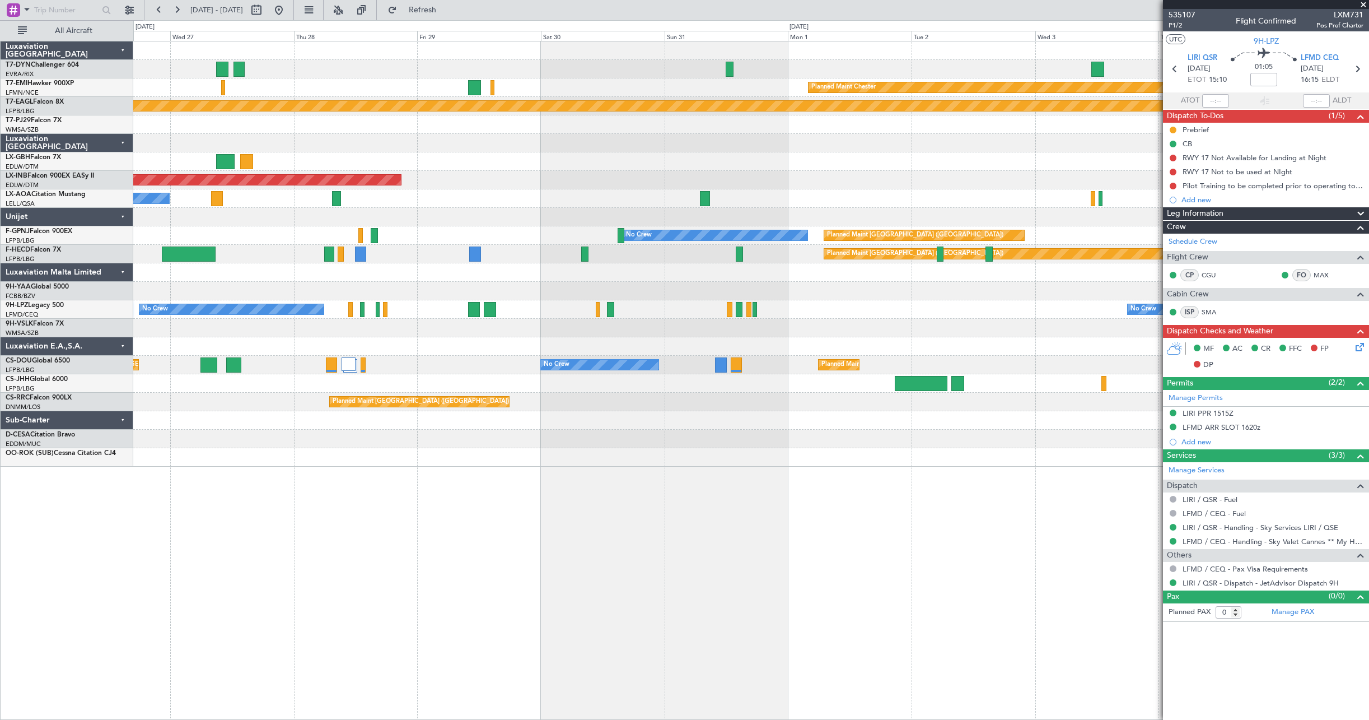
click at [340, 506] on div "AOG Maint Riga (Riga Intl) Planned Maint [PERSON_NAME] Planned Maint Geneva ([G…" at bounding box center [751, 380] width 1236 height 679
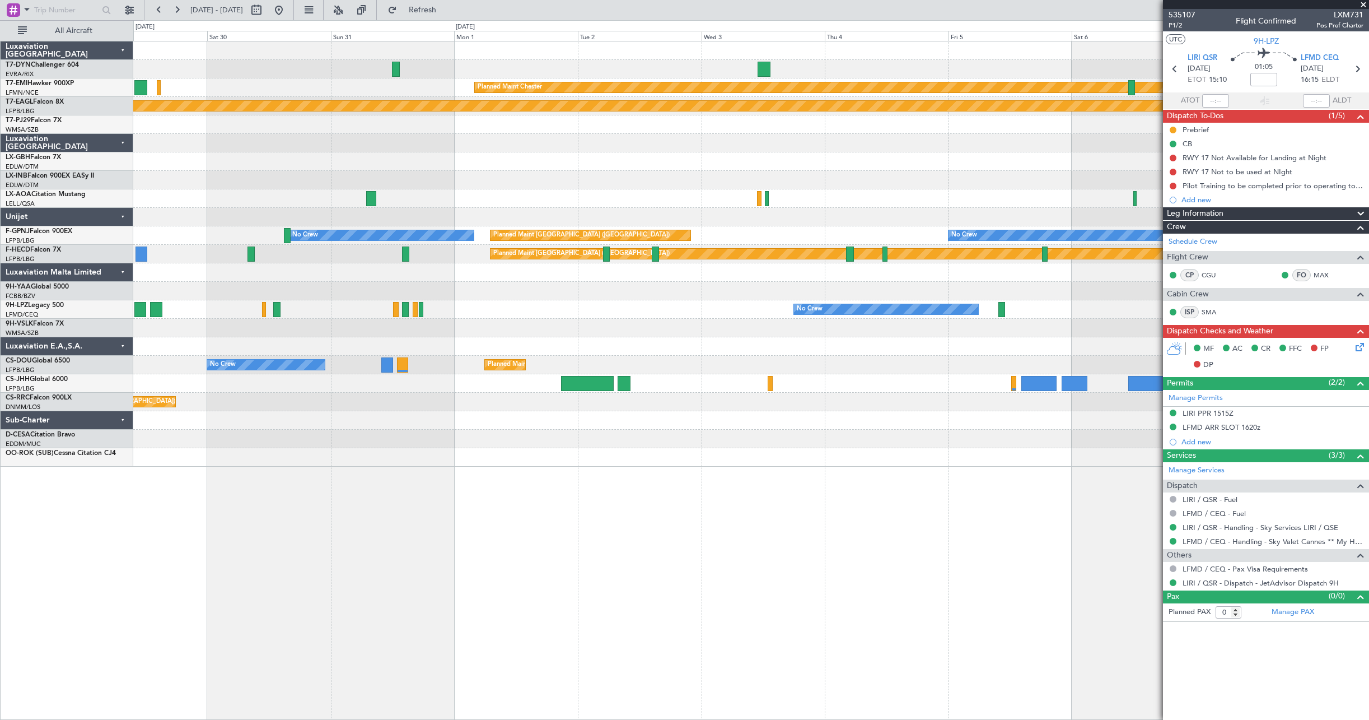
click at [413, 499] on div "Planned Maint [PERSON_NAME] Planned Maint Geneva ([GEOGRAPHIC_DATA]) Unplanned …" at bounding box center [751, 380] width 1236 height 679
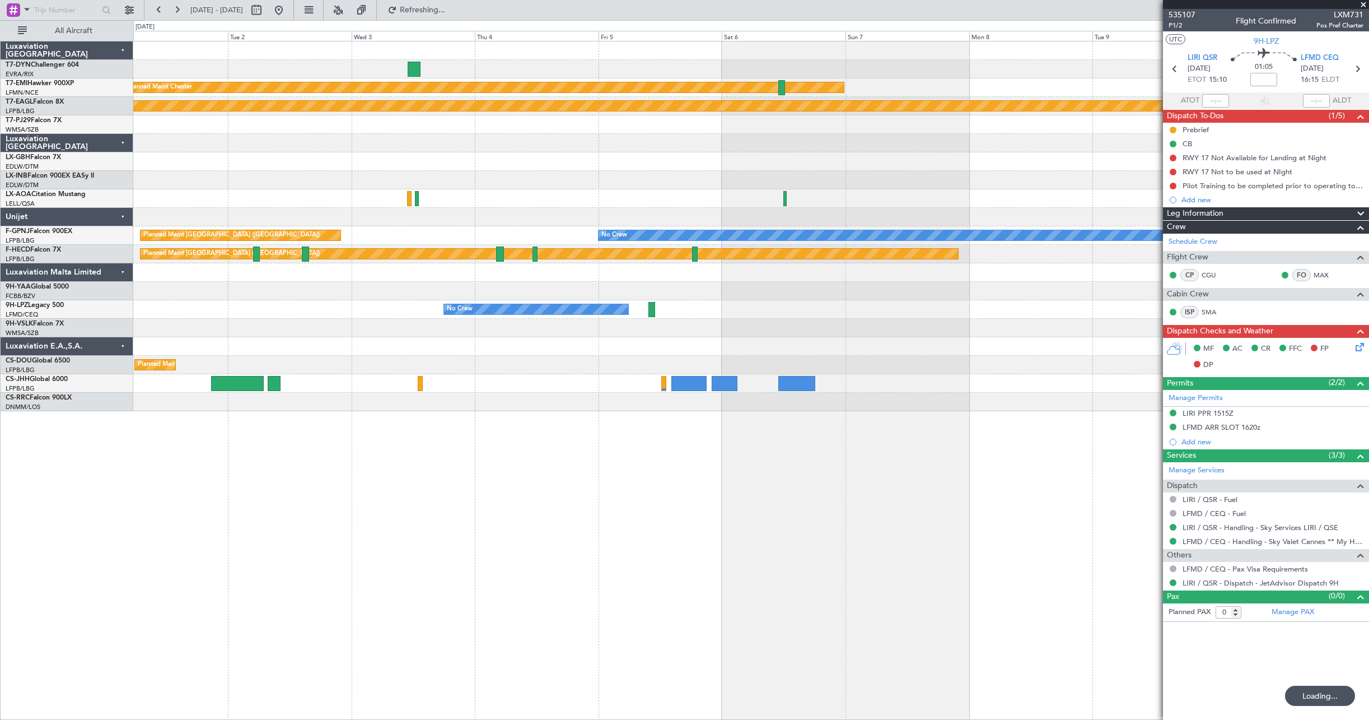
click at [157, 502] on div "Planned Maint [PERSON_NAME] Planned Maint Geneva ([GEOGRAPHIC_DATA]) Planned Ma…" at bounding box center [751, 380] width 1236 height 679
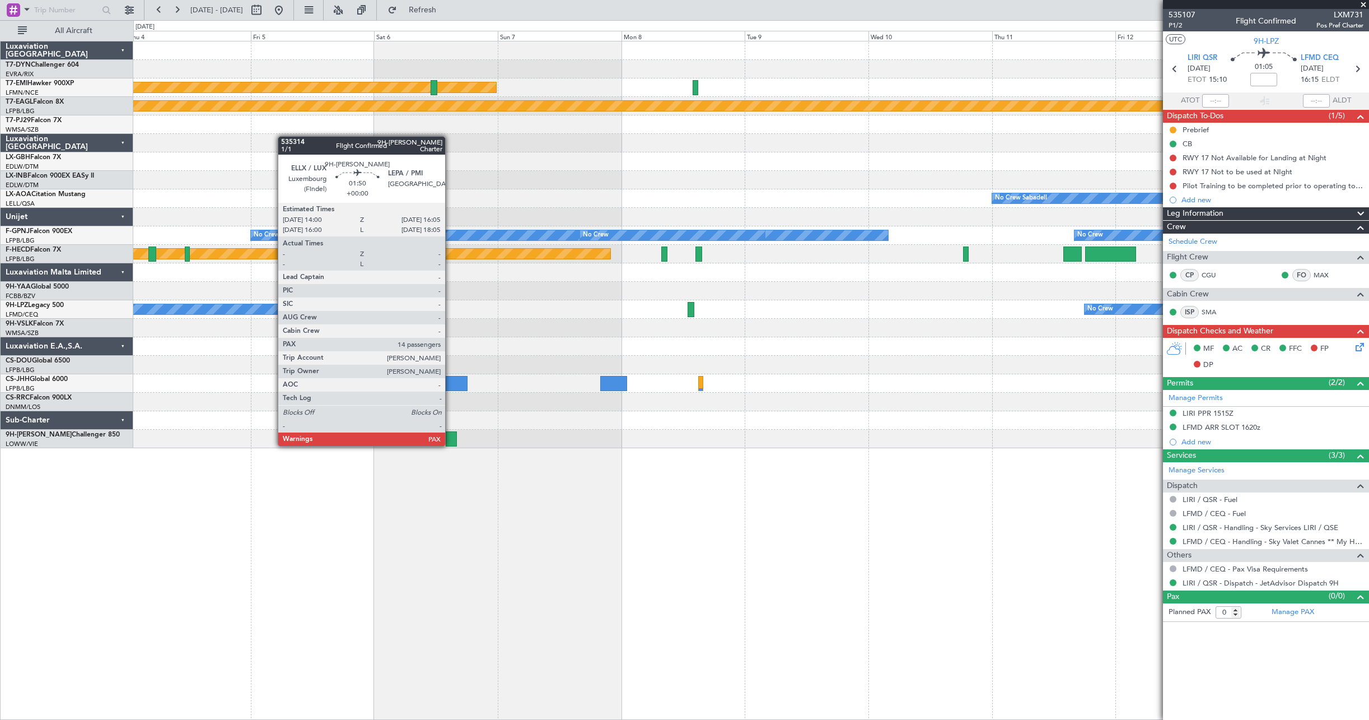
click at [450, 445] on div at bounding box center [451, 438] width 11 height 15
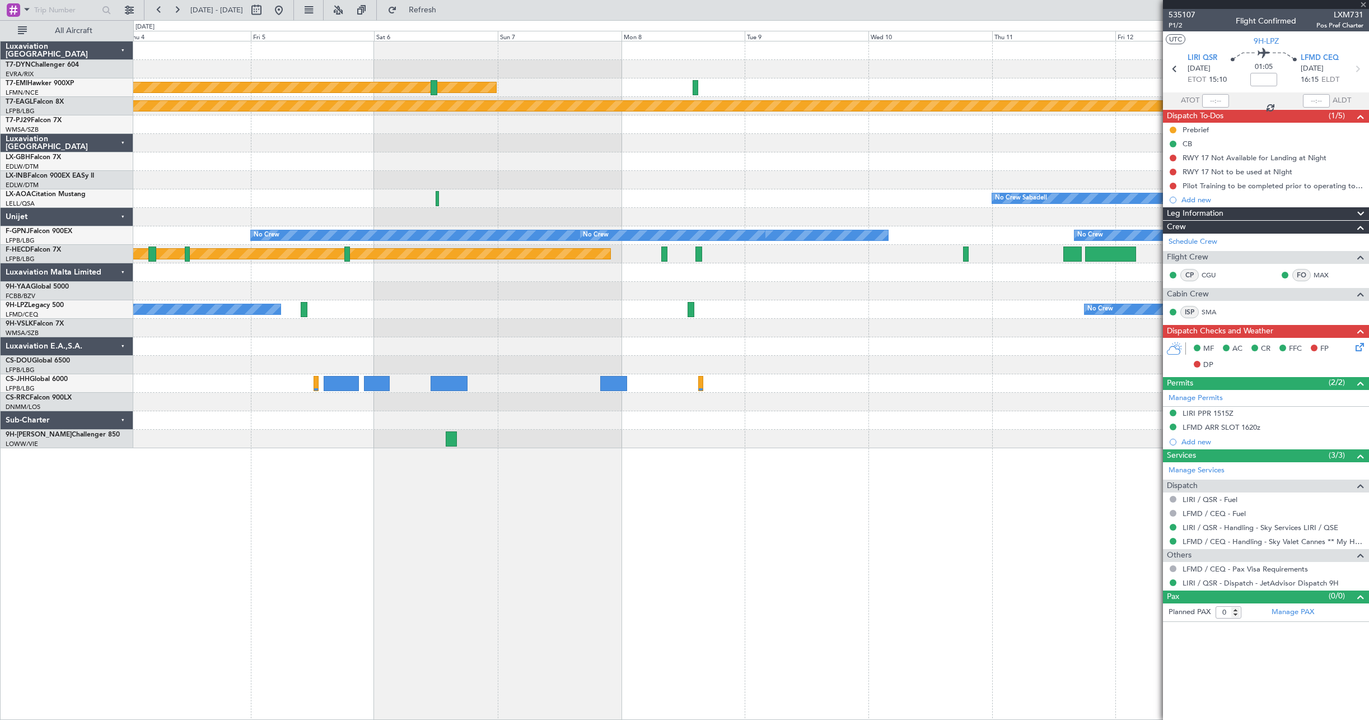
type input "14"
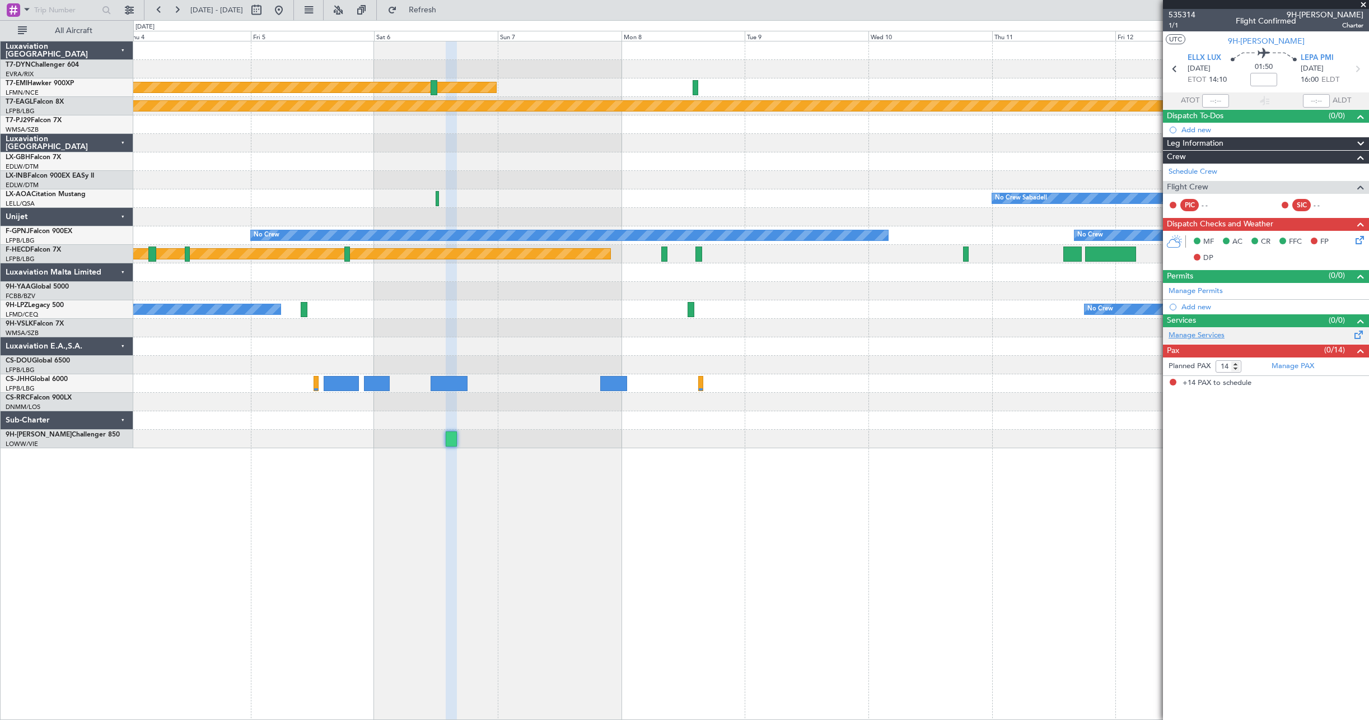
click at [1206, 339] on link "Manage Services" at bounding box center [1197, 335] width 56 height 11
drag, startPoint x: 454, startPoint y: 16, endPoint x: 461, endPoint y: 27, distance: 13.1
click at [450, 16] on button "Refresh" at bounding box center [416, 10] width 67 height 18
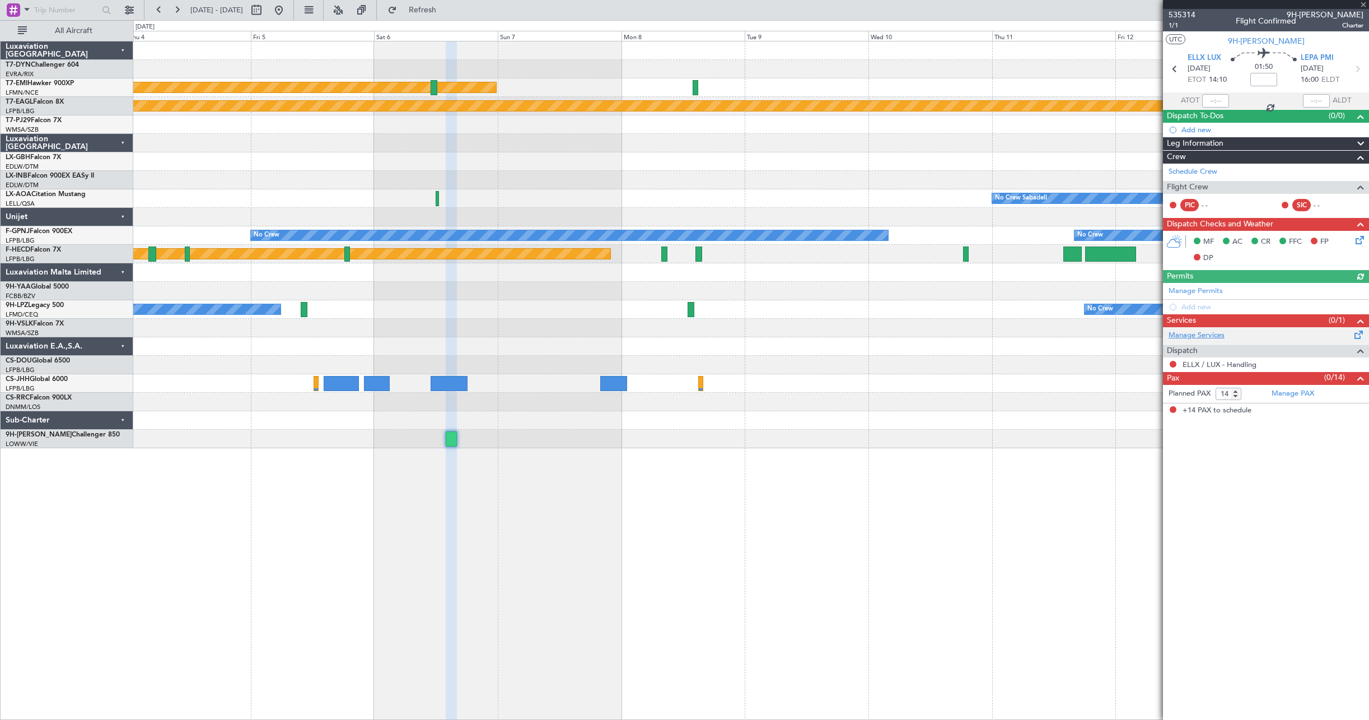
click at [1198, 334] on link "Manage Services" at bounding box center [1197, 335] width 56 height 11
click at [1218, 366] on link "ELLX / LUX - Handling" at bounding box center [1220, 365] width 74 height 10
click at [444, 2] on button "Refresh" at bounding box center [416, 10] width 67 height 18
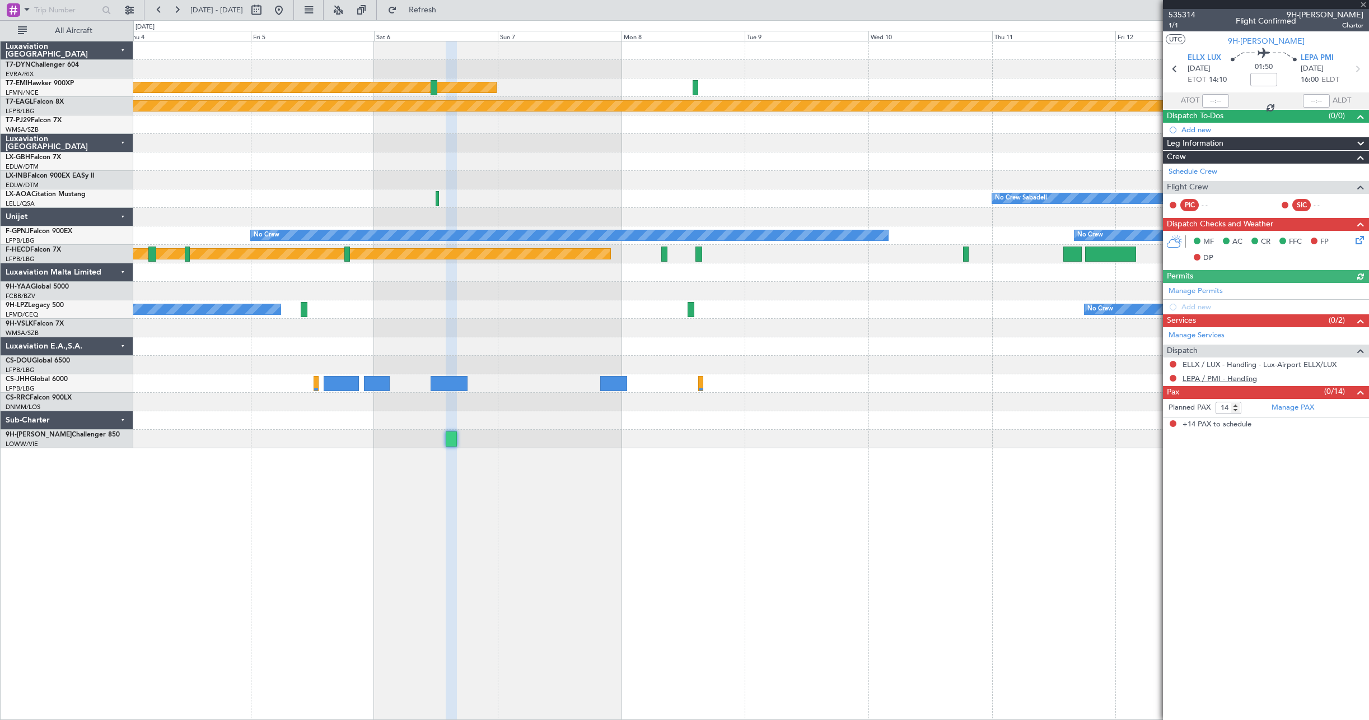
click at [1224, 380] on link "LEPA / PMI - Handling" at bounding box center [1220, 379] width 74 height 10
click at [446, 13] on span "Refresh" at bounding box center [422, 10] width 47 height 8
click at [1239, 365] on link "ELLX / LUX - Handling - Lux-Airport ELLX/LUX" at bounding box center [1260, 365] width 154 height 10
click at [1310, 408] on link "Manage PAX" at bounding box center [1293, 407] width 43 height 11
click at [1315, 177] on div "Schedule Crew" at bounding box center [1266, 172] width 206 height 17
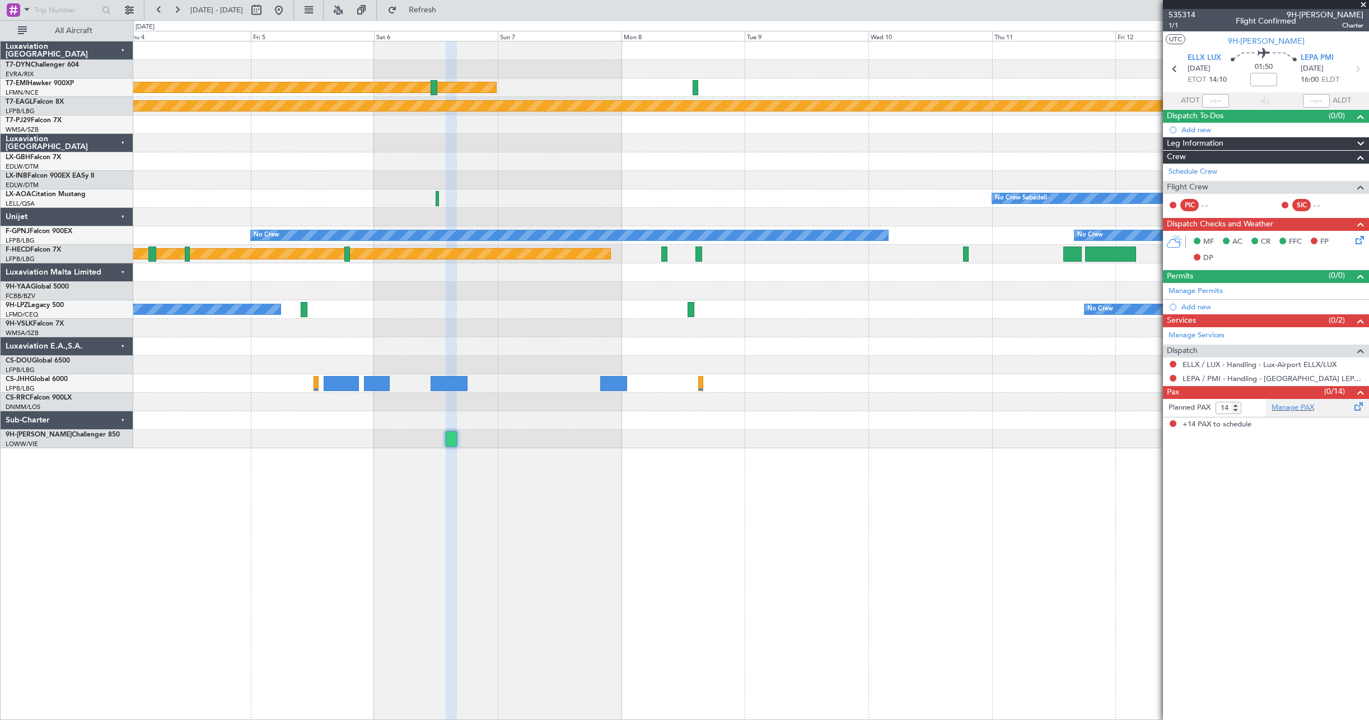
click at [1337, 409] on div "Manage PAX" at bounding box center [1317, 408] width 103 height 18
click at [1315, 410] on div "Manage PAX" at bounding box center [1317, 408] width 103 height 18
click at [446, 11] on span "Refresh" at bounding box center [422, 10] width 47 height 8
click at [1289, 405] on link "Manage PAX" at bounding box center [1293, 407] width 43 height 11
click at [450, 16] on button "Refresh" at bounding box center [416, 10] width 67 height 18
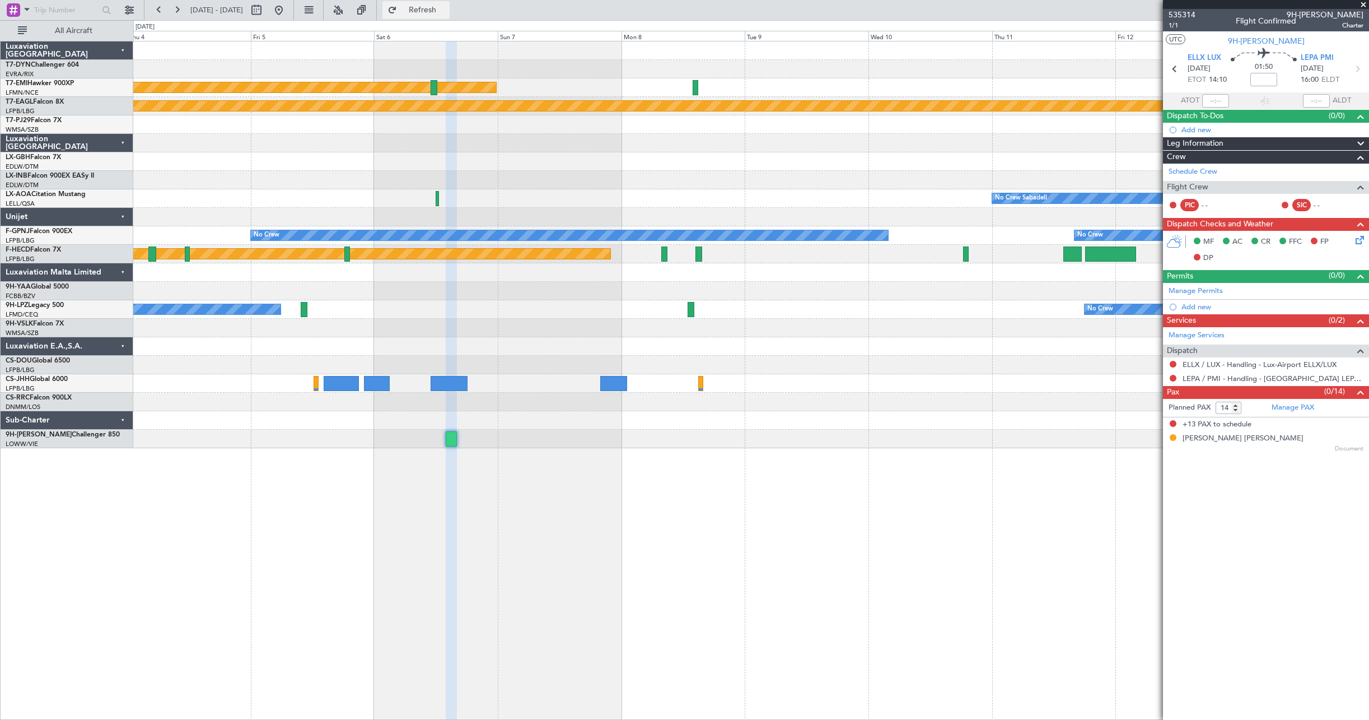
click at [450, 16] on button "Refresh" at bounding box center [416, 10] width 67 height 18
click at [288, 6] on button at bounding box center [279, 10] width 18 height 18
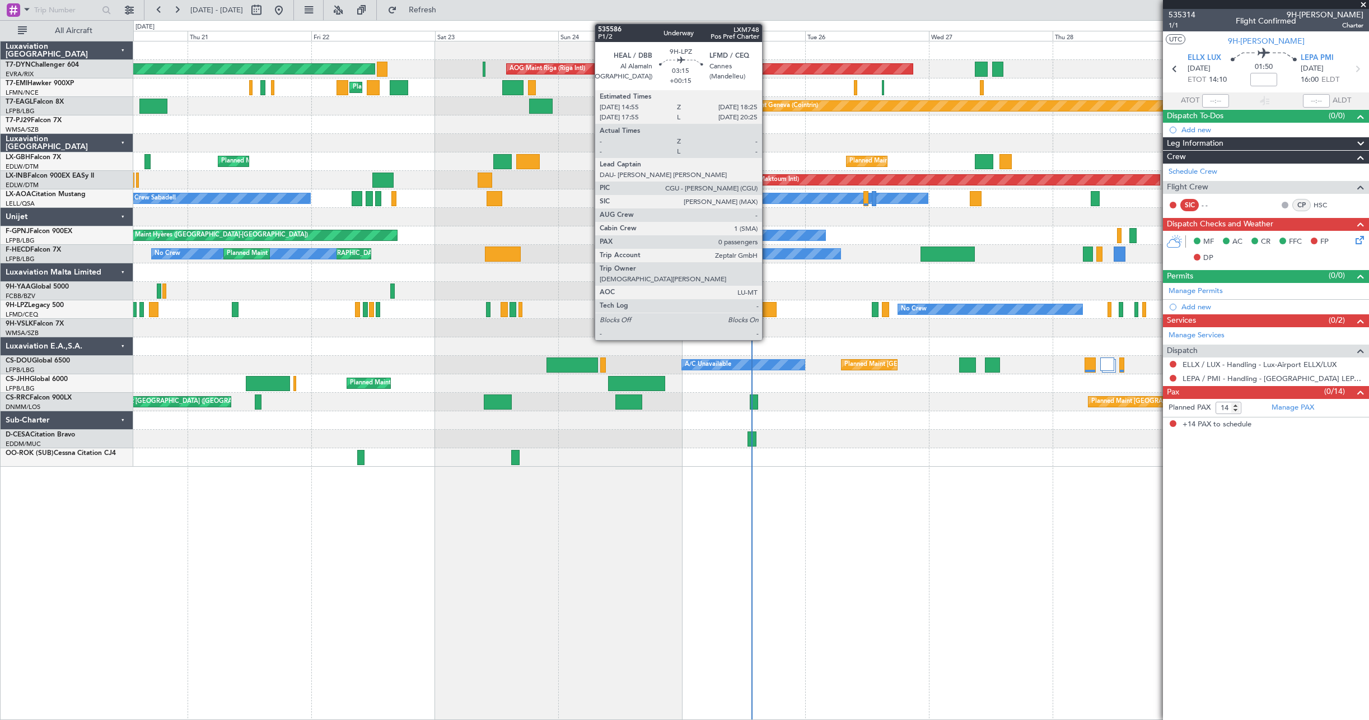
click at [767, 308] on div at bounding box center [767, 309] width 18 height 15
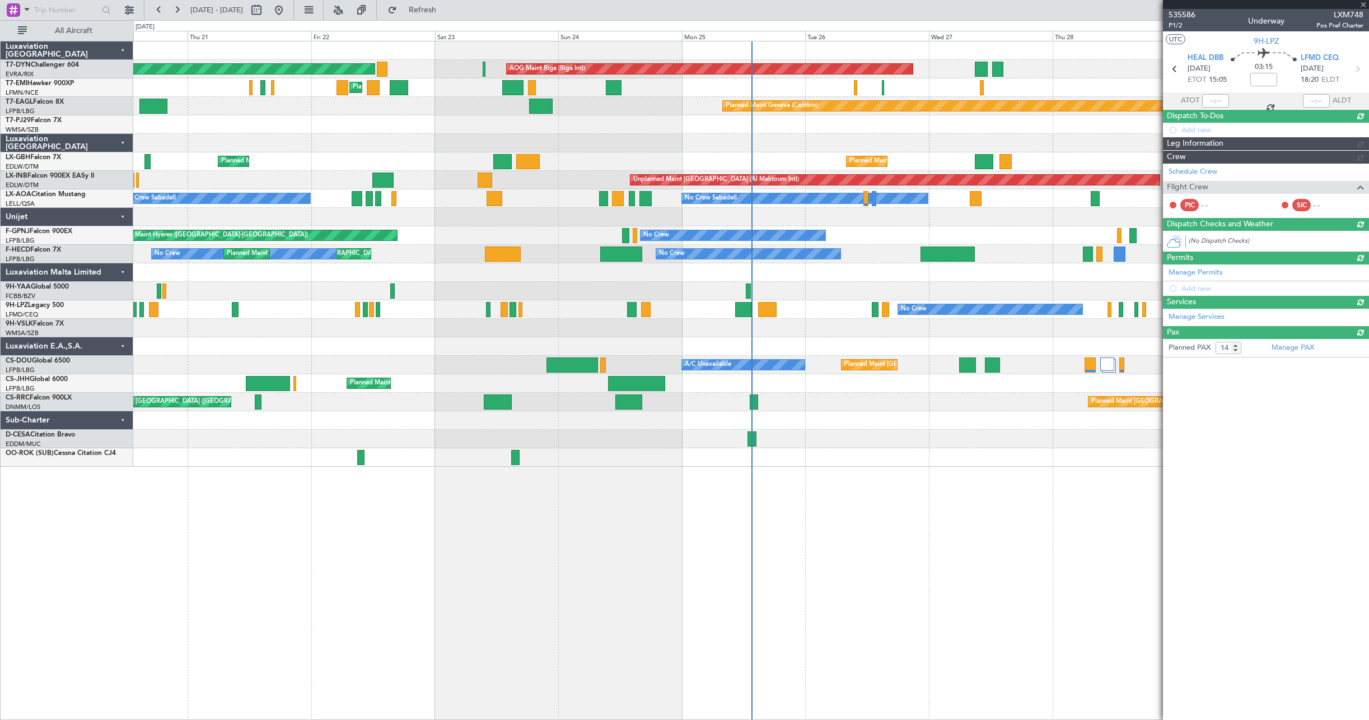
type input "+00:15"
type input "0"
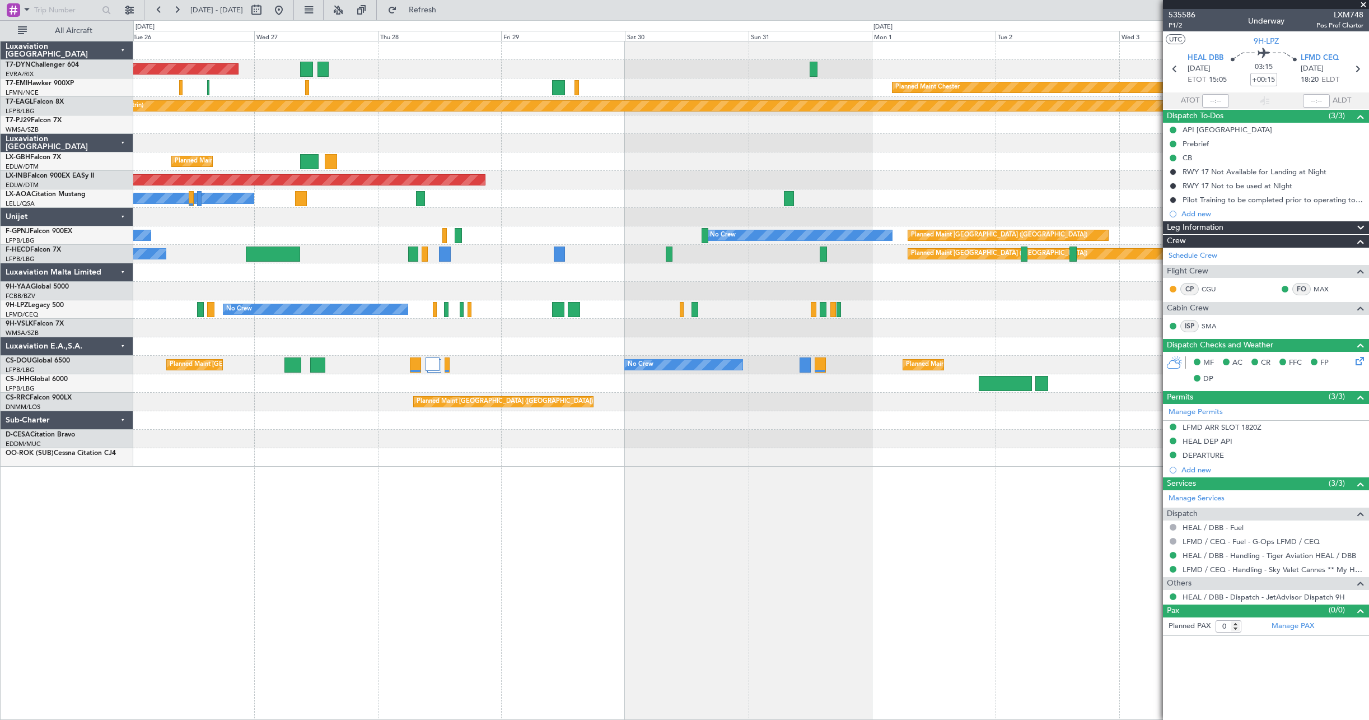
click at [412, 463] on div at bounding box center [751, 457] width 1236 height 18
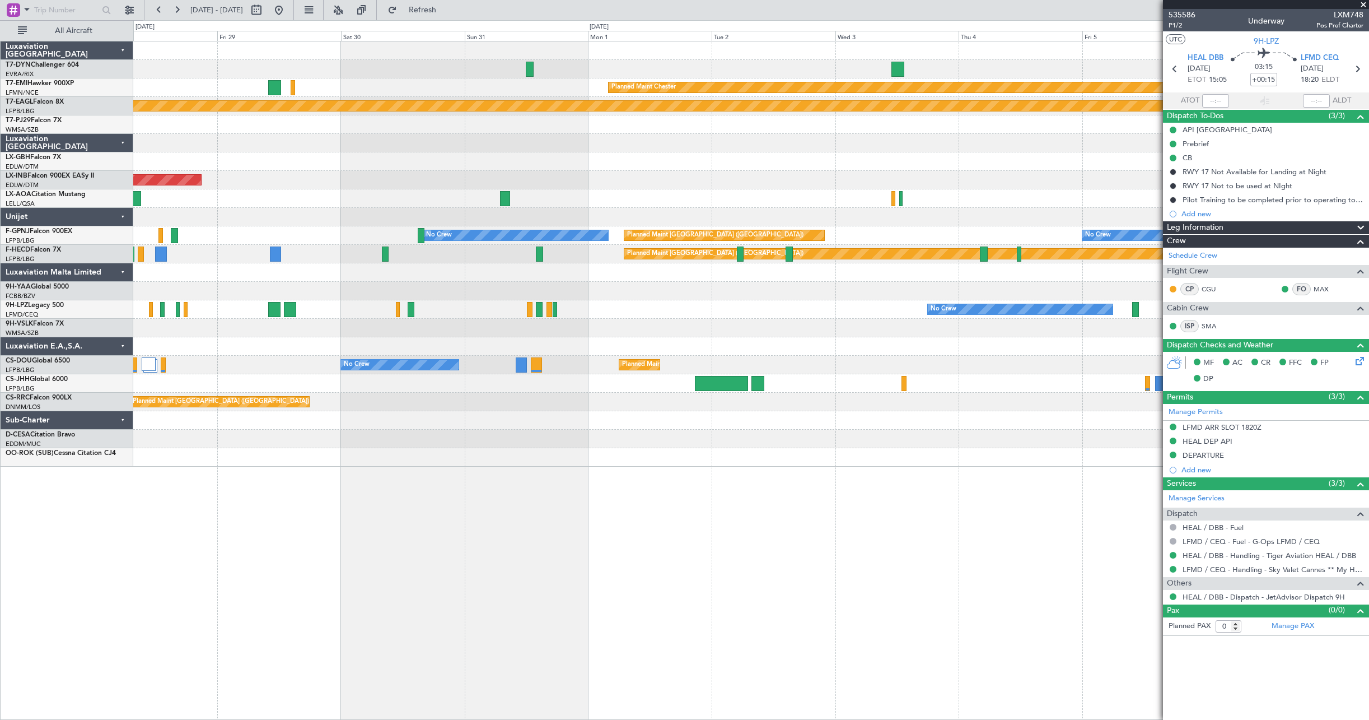
click at [442, 496] on div "AOG Maint Riga (Riga Intl) Planned Maint [PERSON_NAME] Planned Maint Geneva ([G…" at bounding box center [751, 380] width 1236 height 679
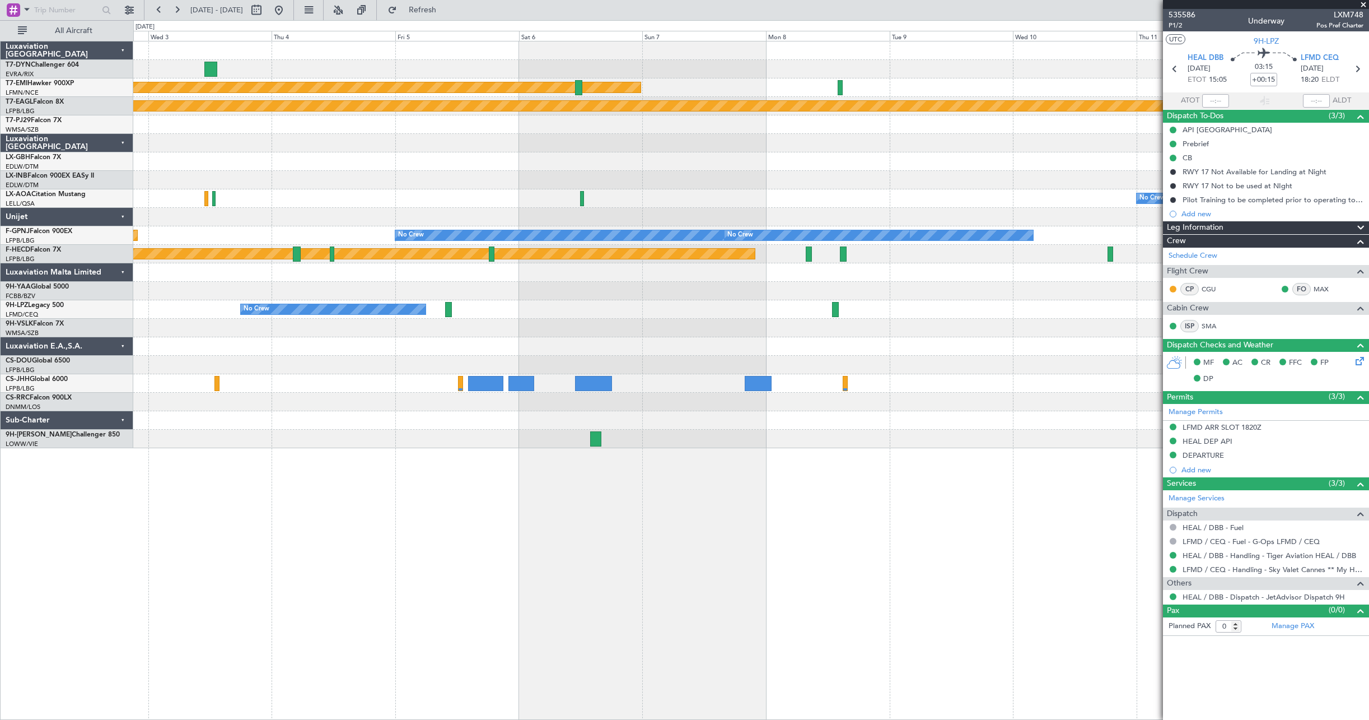
click at [78, 443] on div "Planned Maint [PERSON_NAME] Planned Maint Geneva ([GEOGRAPHIC_DATA]) No Crew Sa…" at bounding box center [684, 370] width 1369 height 700
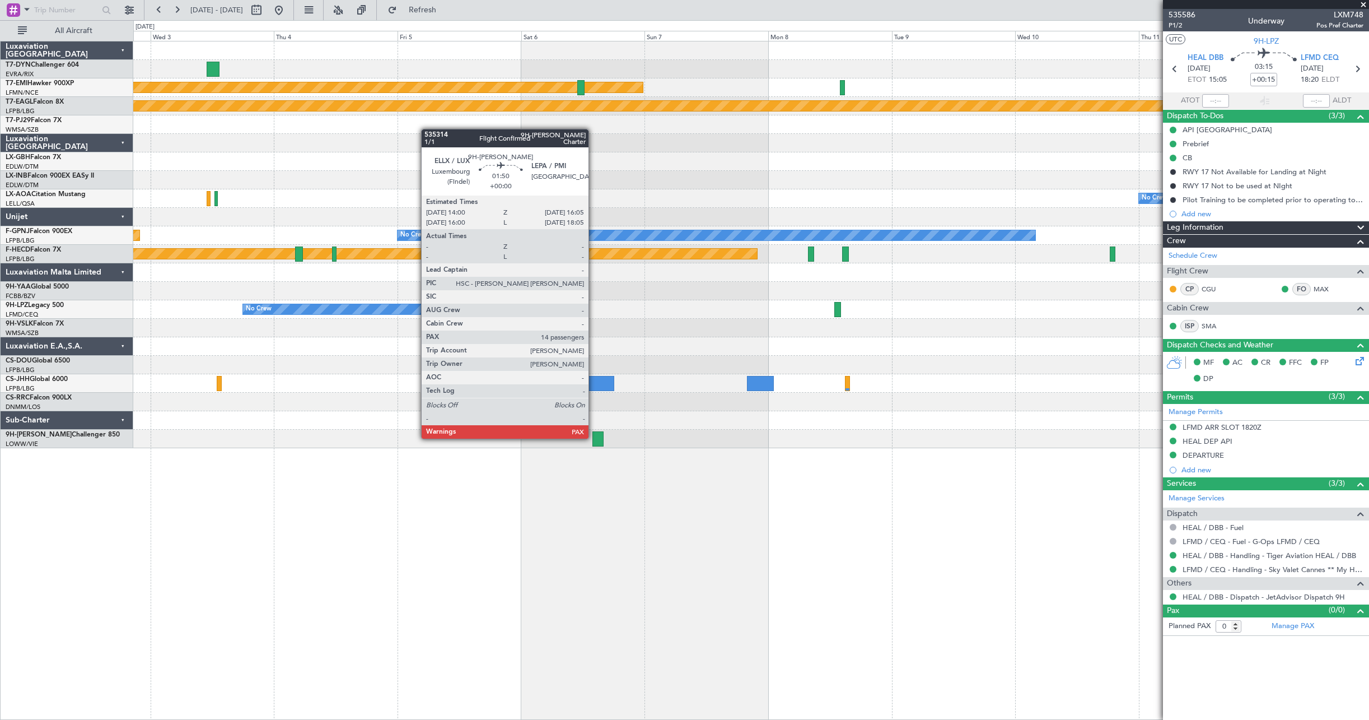
click at [594, 437] on div at bounding box center [598, 438] width 11 height 15
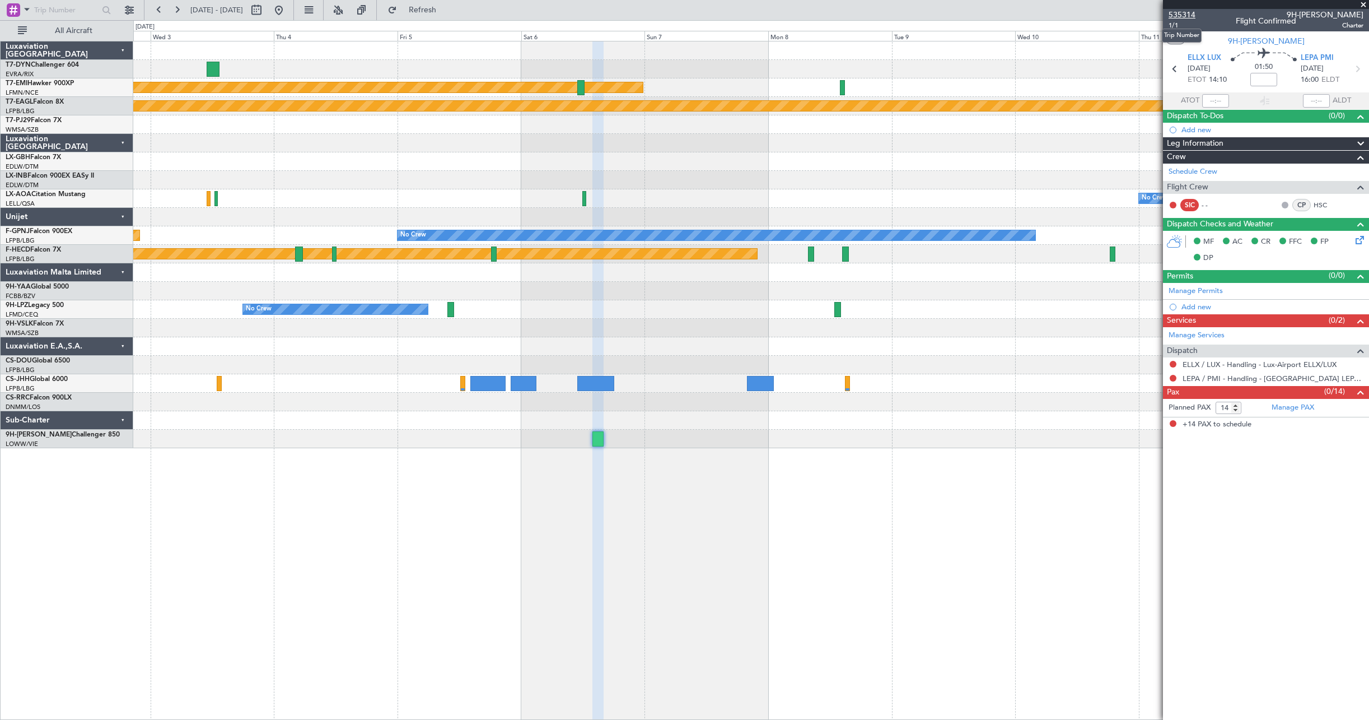
click at [1176, 15] on span "535314" at bounding box center [1182, 15] width 27 height 12
click at [288, 2] on button at bounding box center [279, 10] width 18 height 18
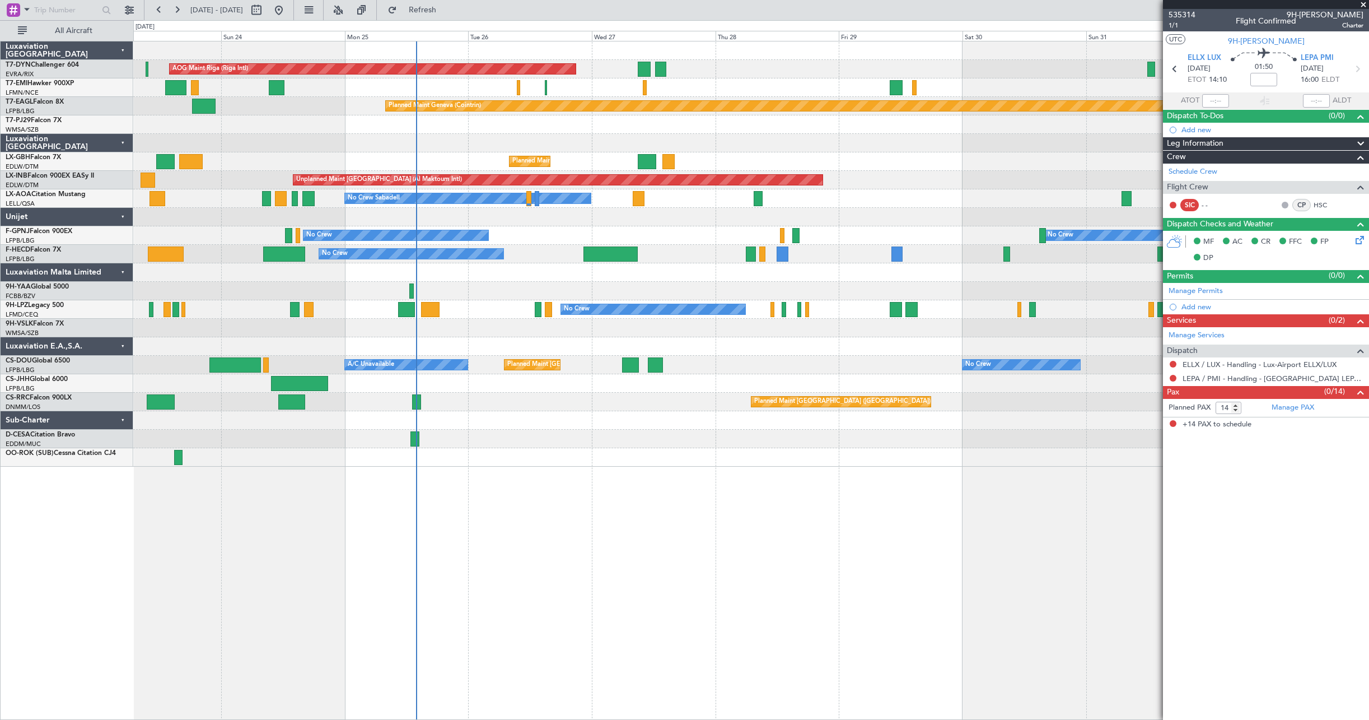
click at [641, 224] on div "AOG Maint Riga (Riga Intl) Planned Maint [GEOGRAPHIC_DATA]-[GEOGRAPHIC_DATA] Pl…" at bounding box center [751, 253] width 1236 height 425
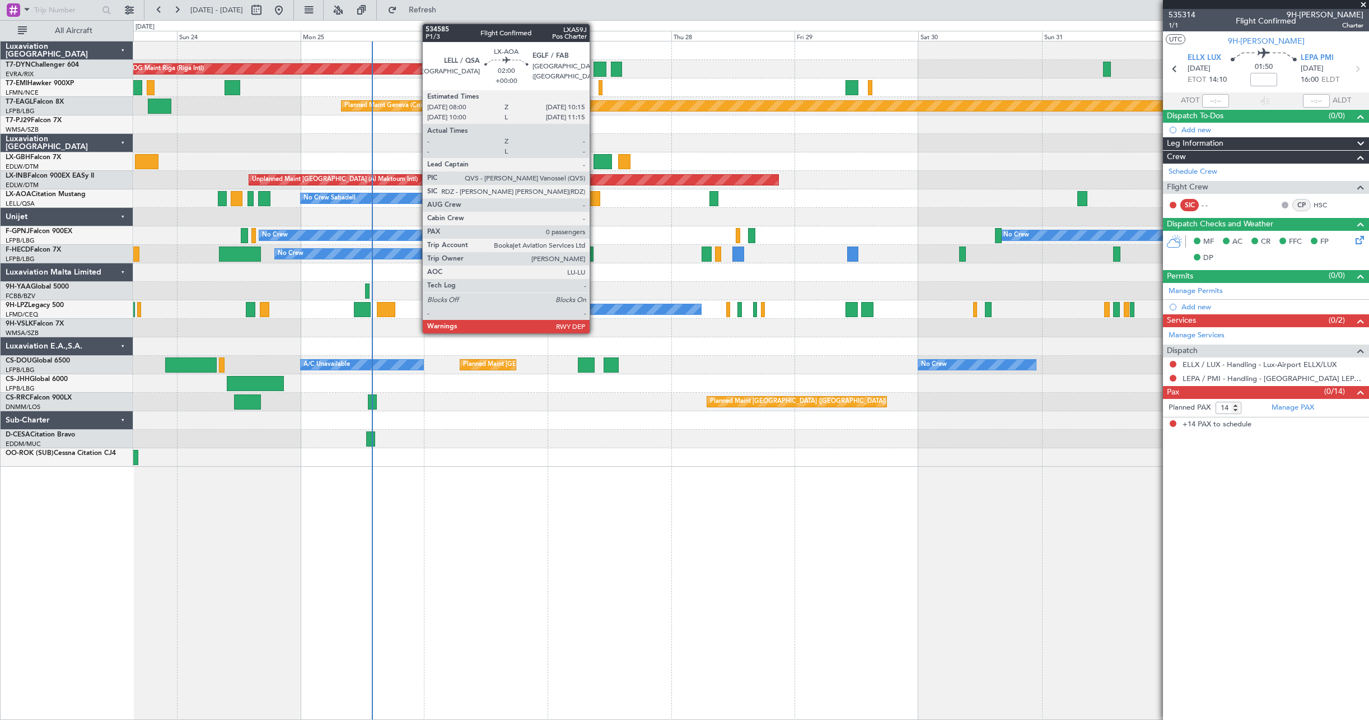
click at [595, 201] on div at bounding box center [595, 198] width 12 height 15
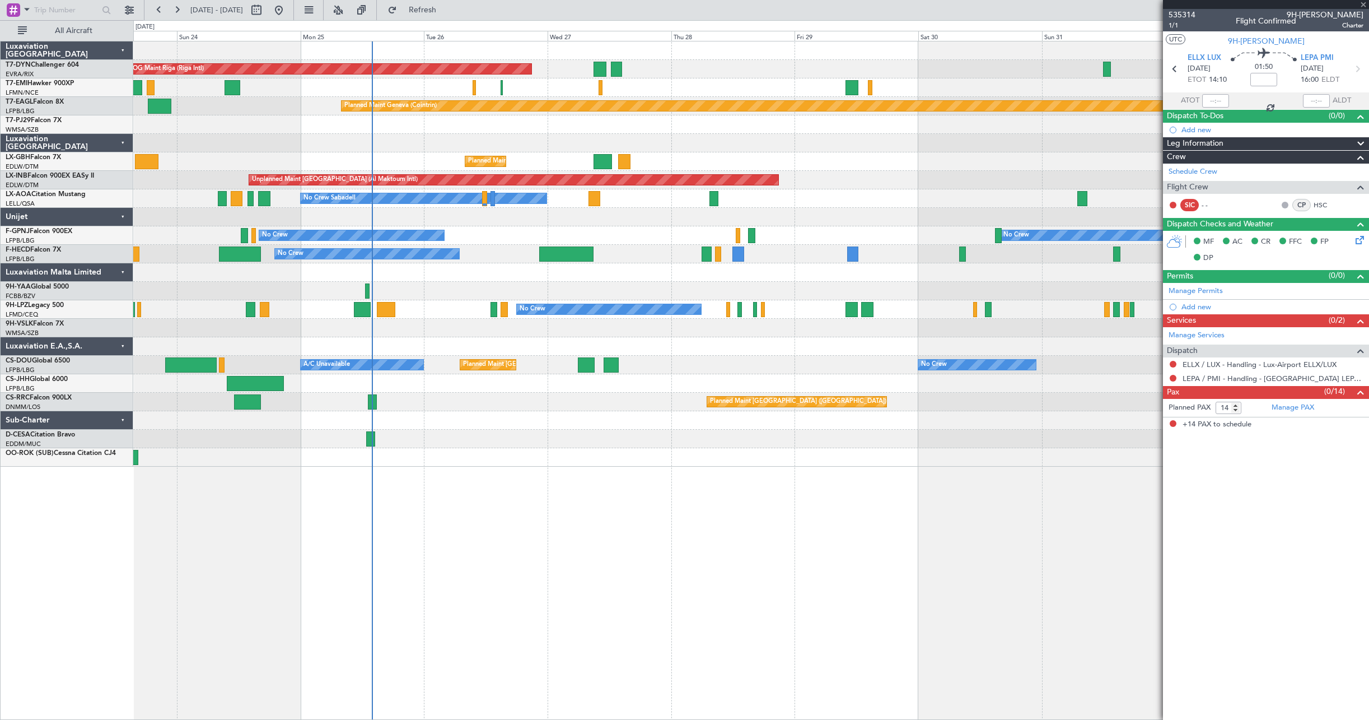
type input "0"
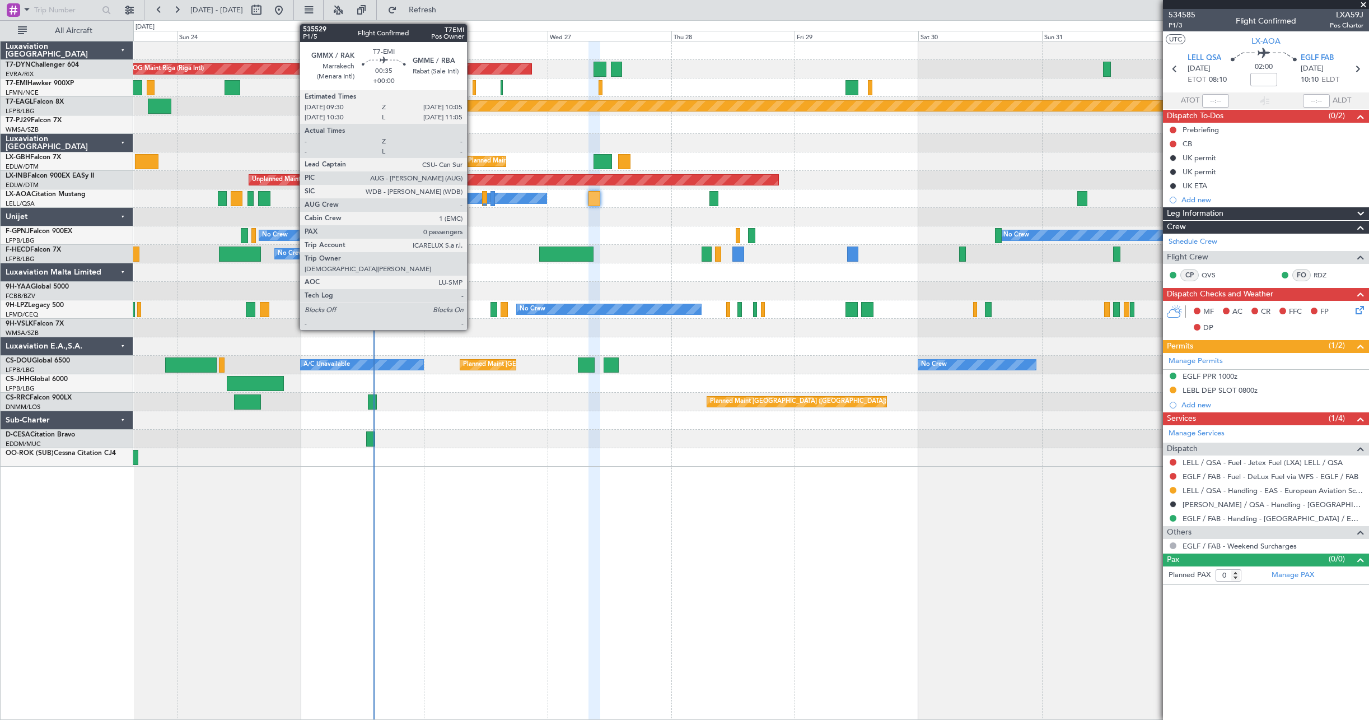
click at [473, 82] on div at bounding box center [474, 87] width 3 height 15
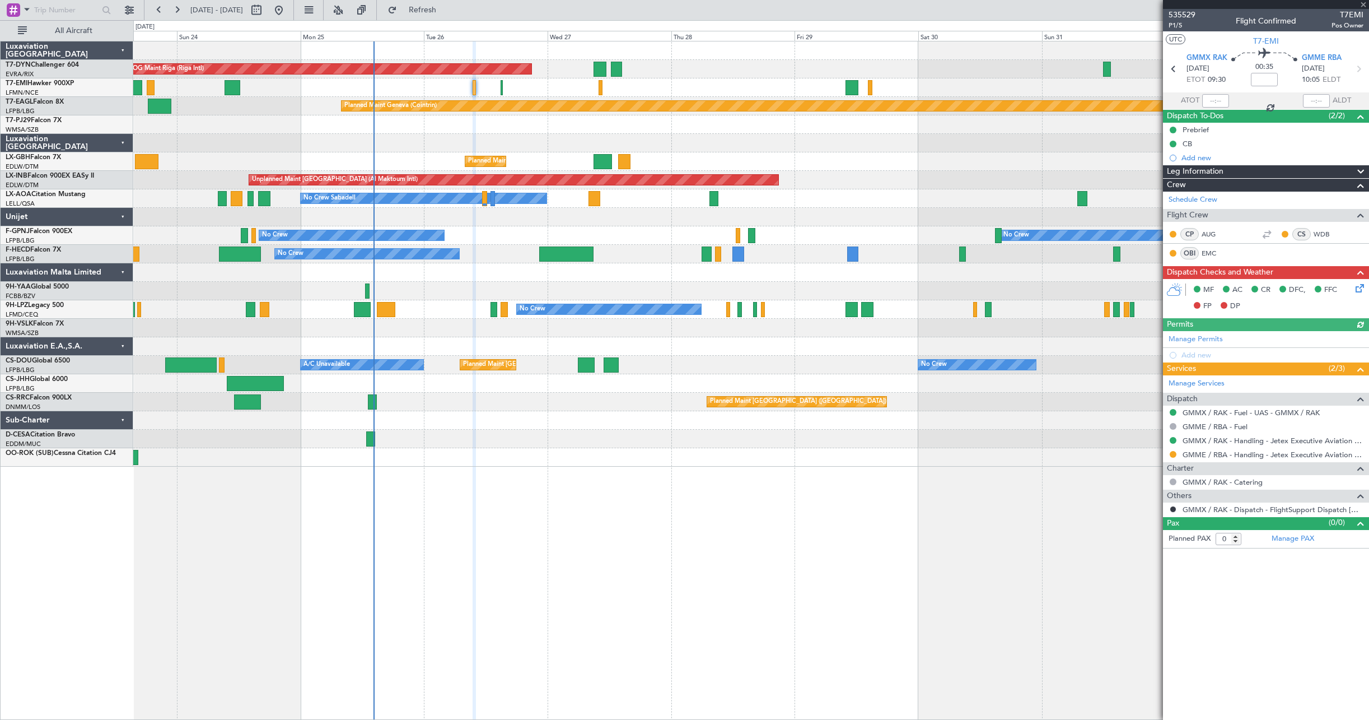
click at [500, 80] on div "Planned Maint [PERSON_NAME] Planned Maint [PERSON_NAME]" at bounding box center [751, 87] width 1236 height 18
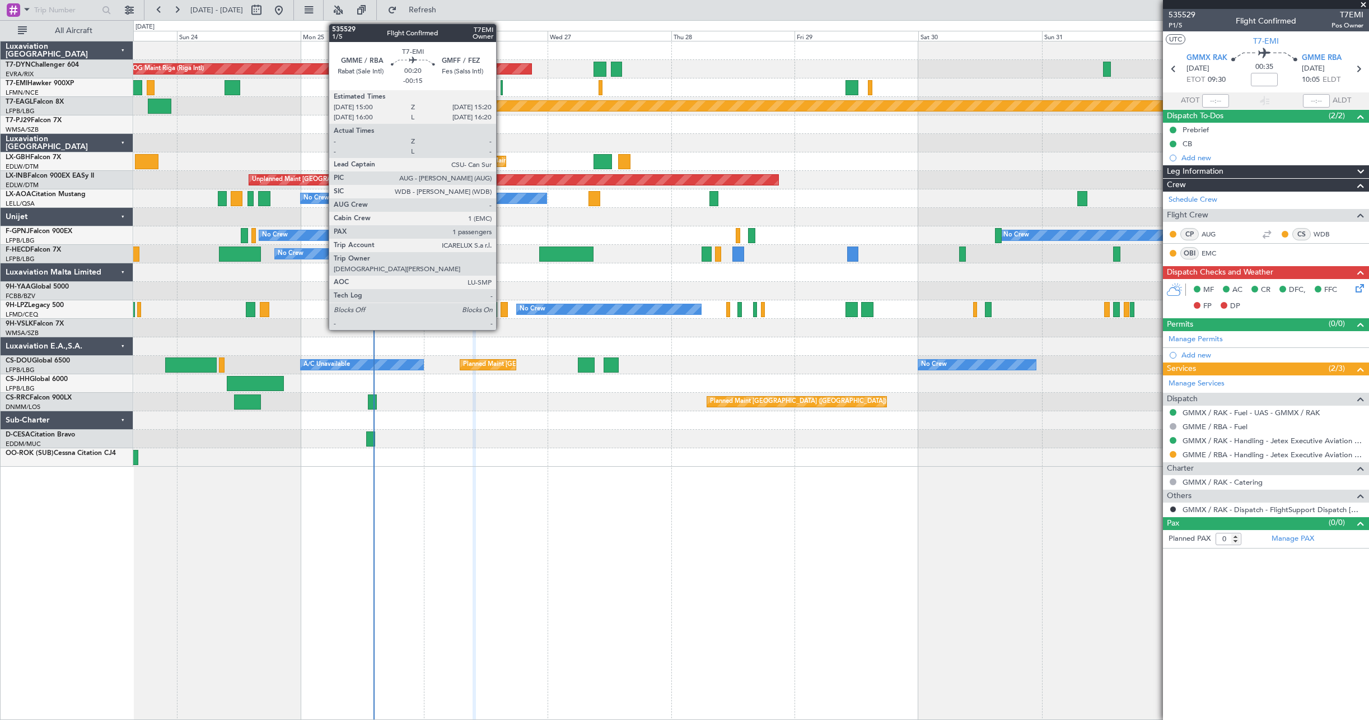
click at [501, 86] on div at bounding box center [502, 87] width 2 height 15
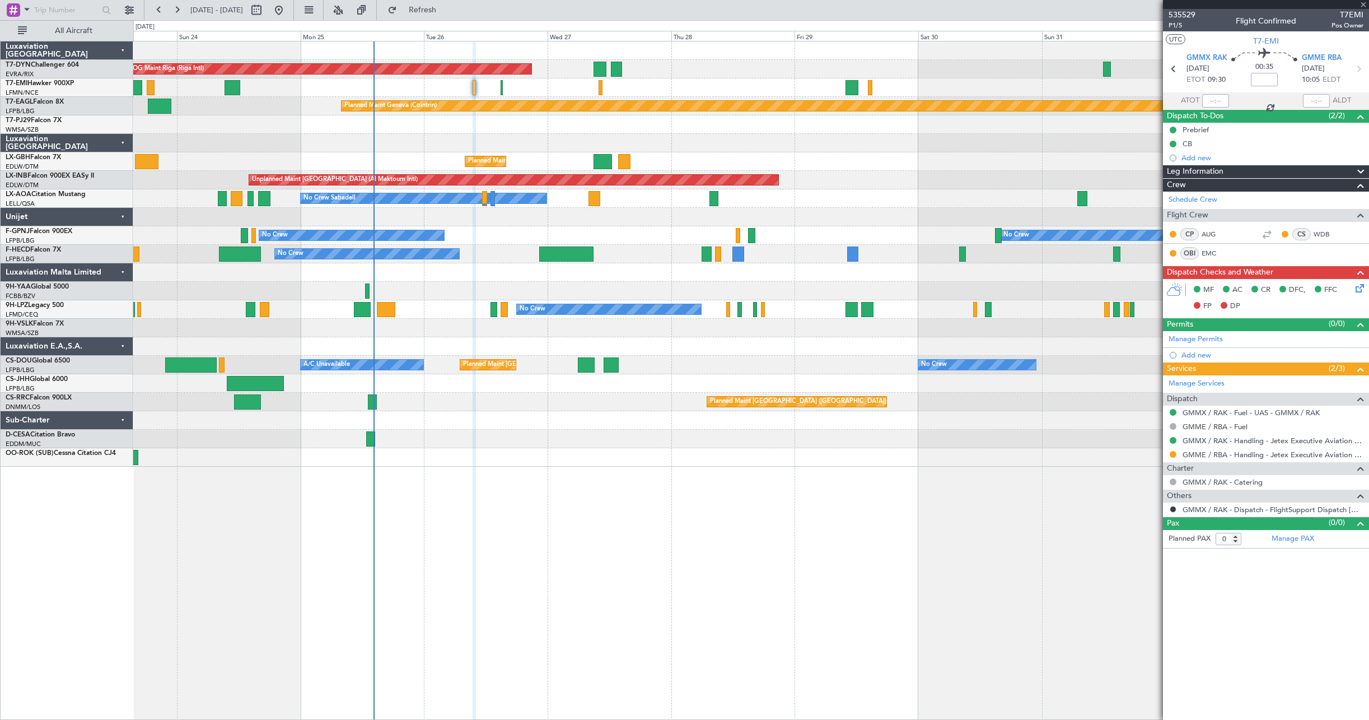
type input "-00:15"
type input "1"
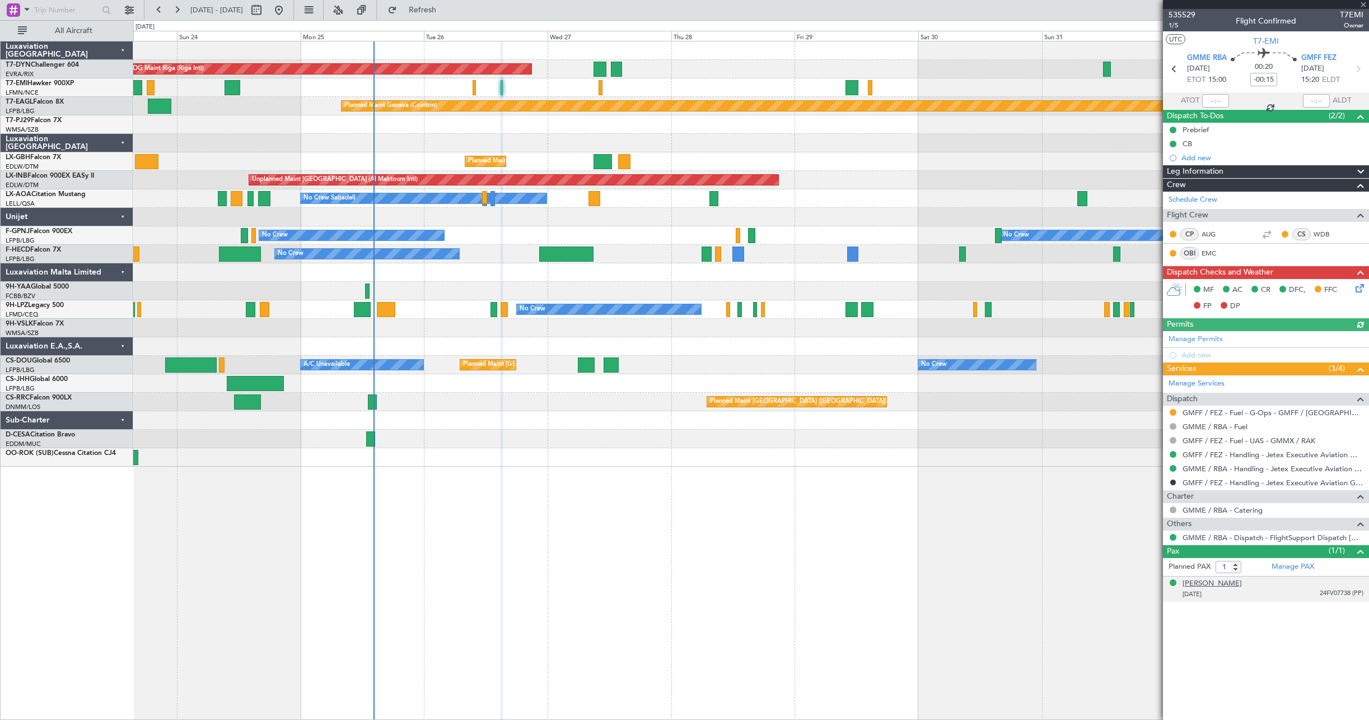
click at [1215, 582] on div "[PERSON_NAME]" at bounding box center [1212, 583] width 59 height 11
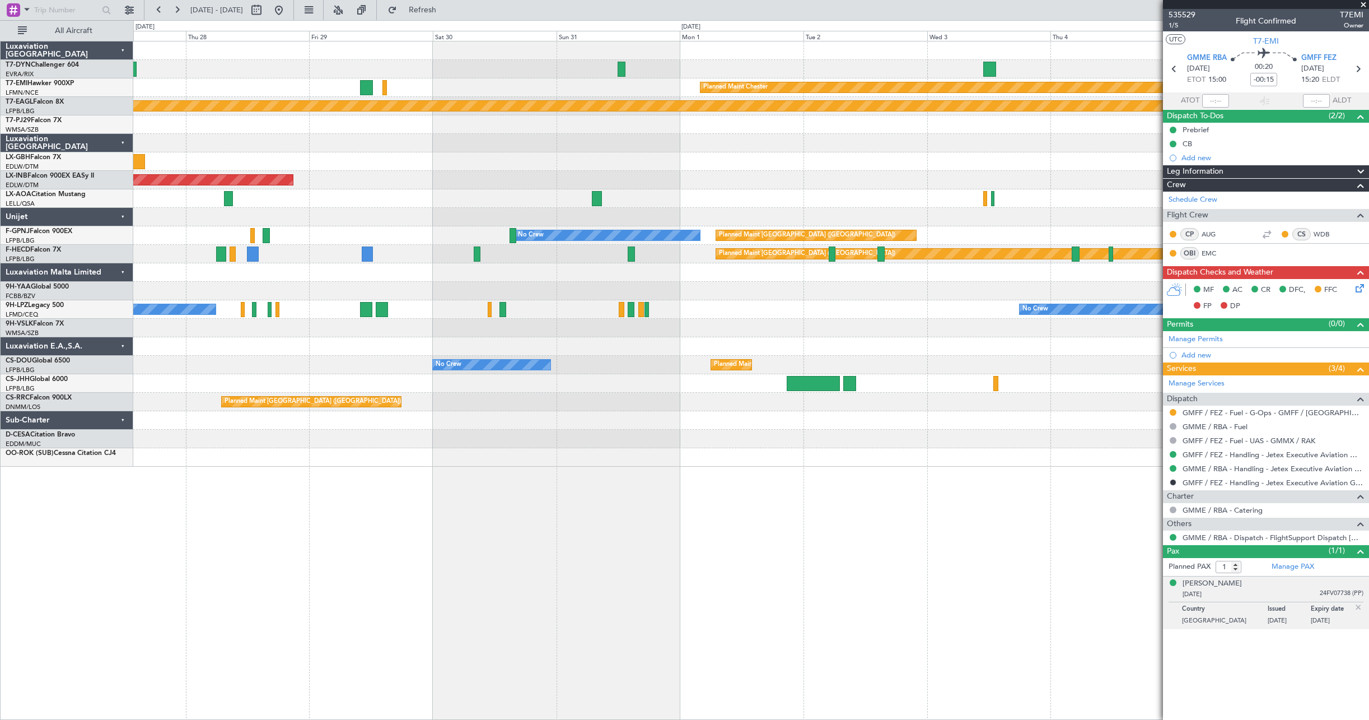
click at [506, 117] on div "AOG Maint Riga (Riga Intl) Planned Maint [PERSON_NAME] Planned Maint Geneva ([G…" at bounding box center [751, 253] width 1236 height 425
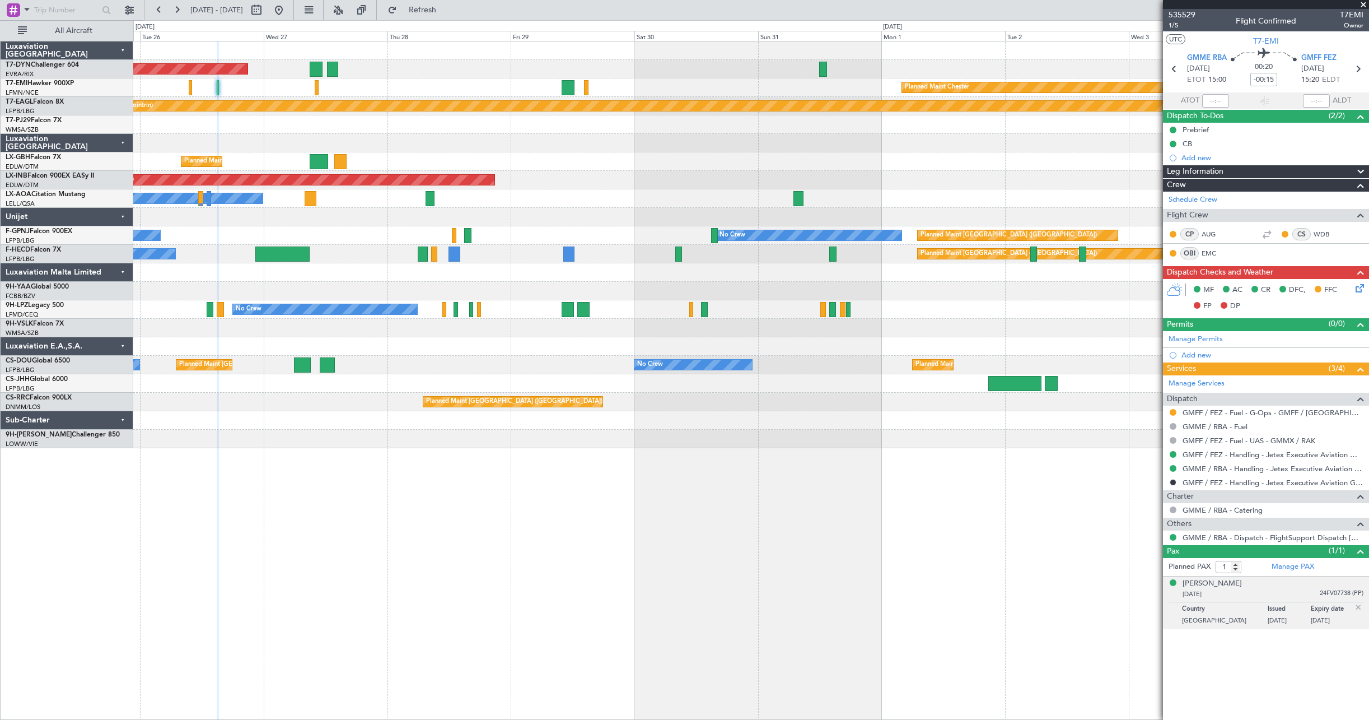
click at [991, 480] on div "AOG Maint Riga (Riga Intl) Planned Maint [PERSON_NAME] Planned Maint Geneva ([G…" at bounding box center [751, 380] width 1236 height 679
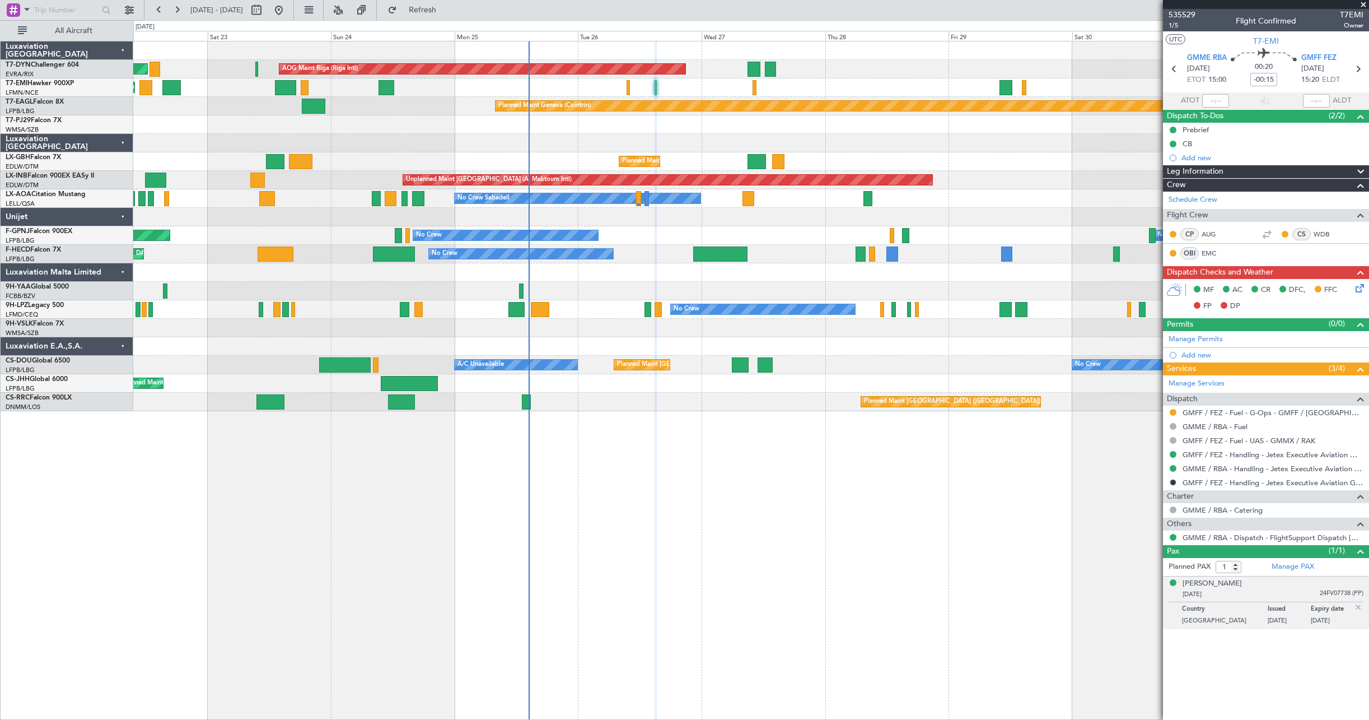
click at [819, 384] on div "AOG Maint Riga (Riga Intl) Planned Maint [GEOGRAPHIC_DATA]-[GEOGRAPHIC_DATA] Pl…" at bounding box center [751, 226] width 1236 height 370
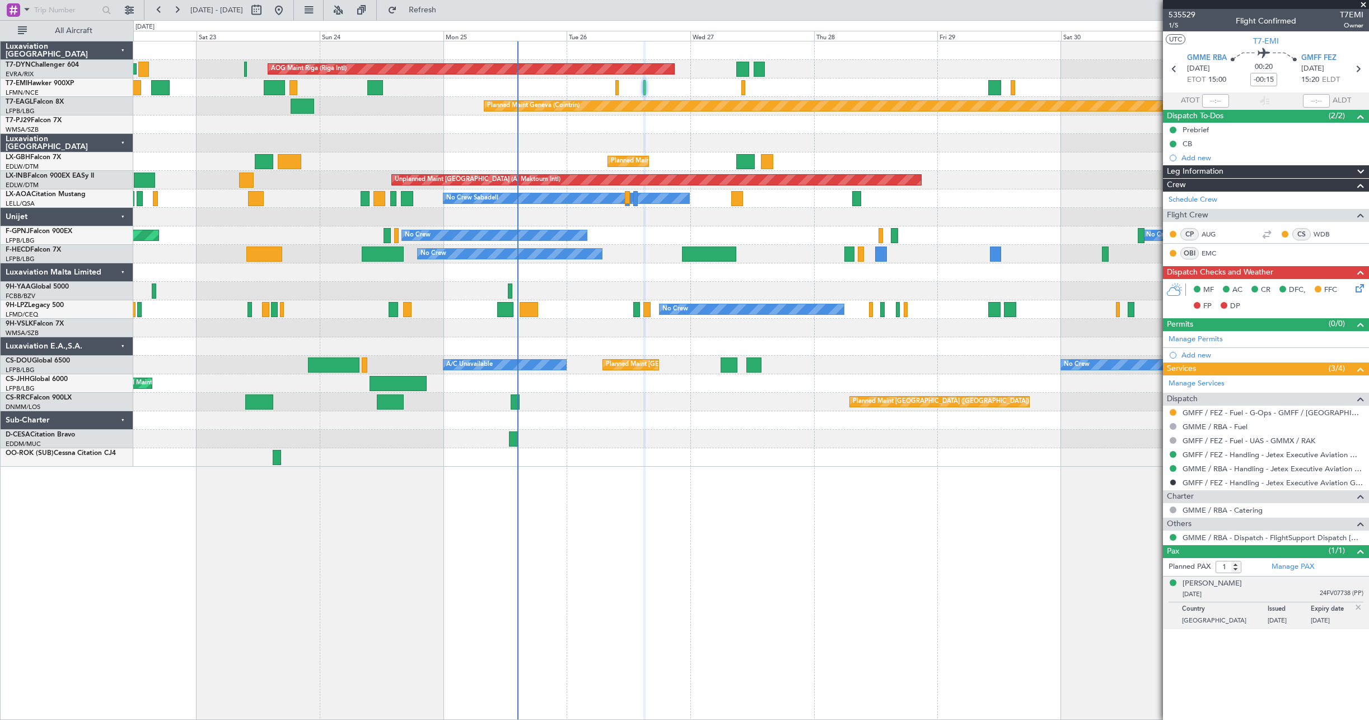
click at [737, 363] on div at bounding box center [729, 364] width 17 height 15
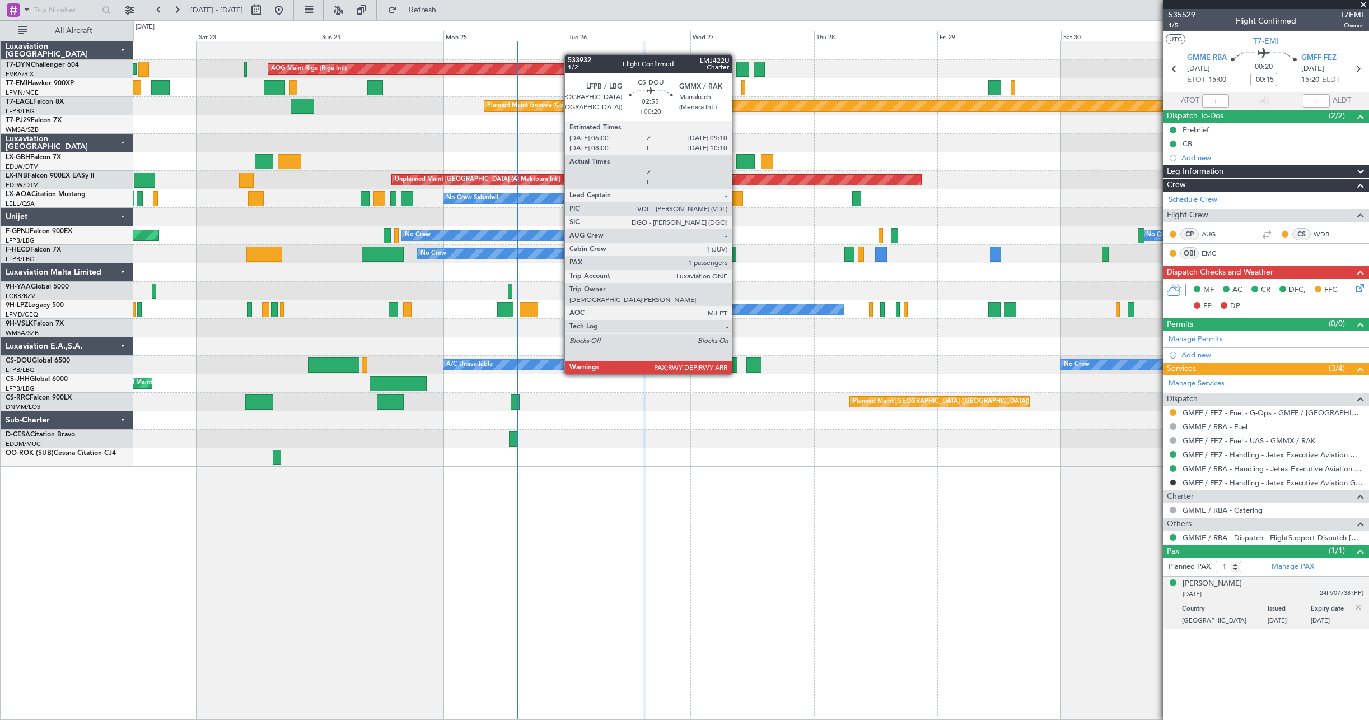
click at [736, 363] on div at bounding box center [729, 364] width 17 height 15
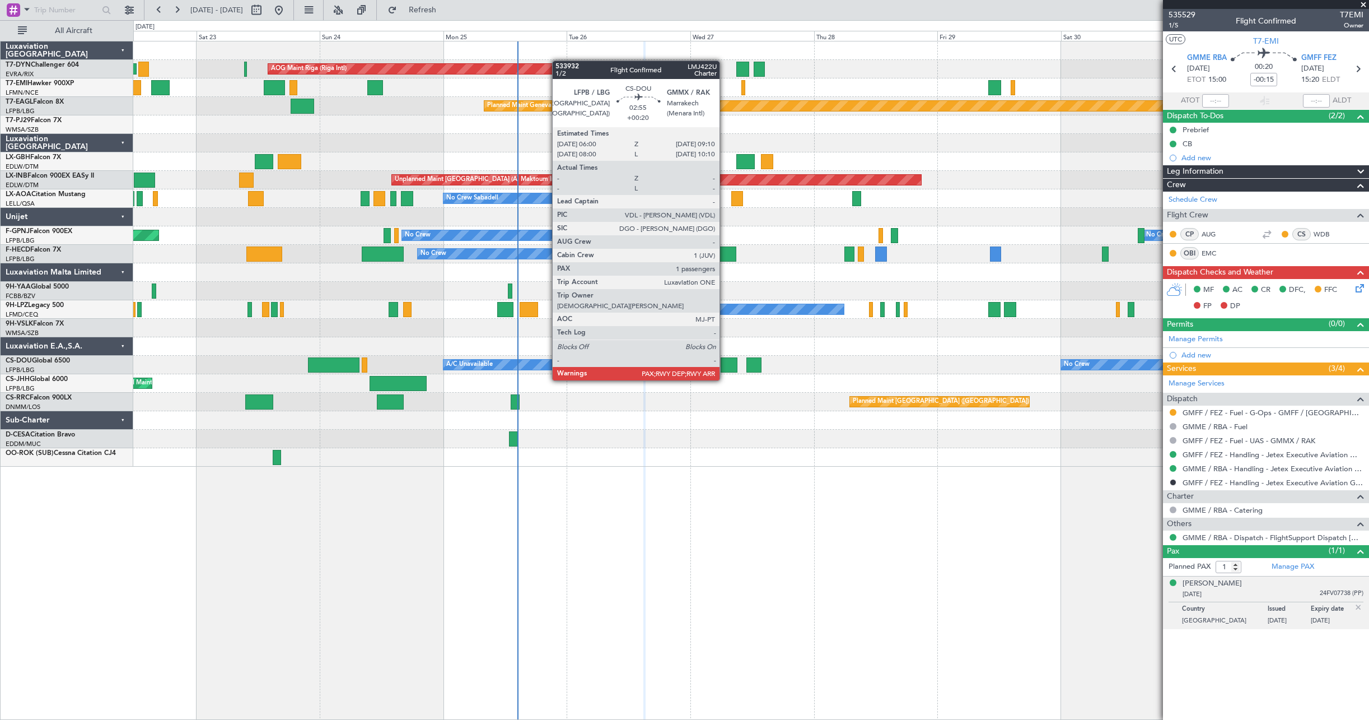
click at [725, 369] on div at bounding box center [729, 364] width 17 height 15
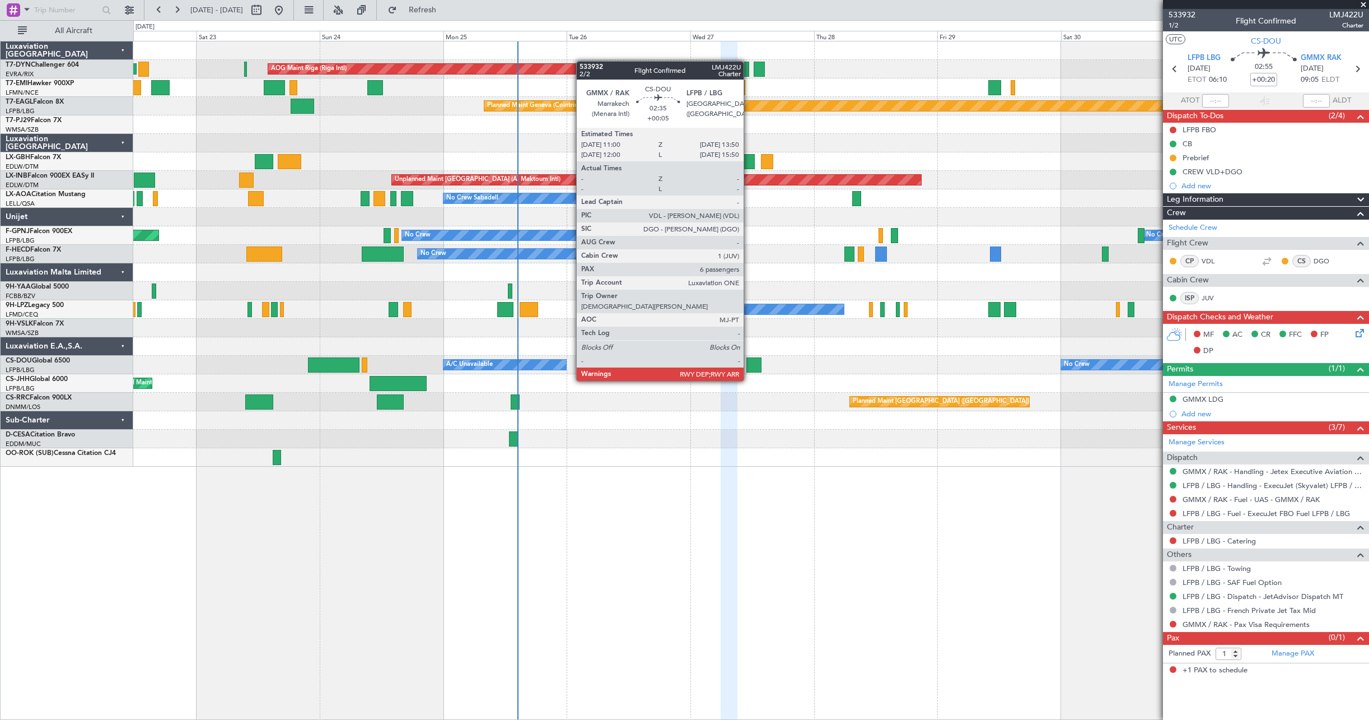
click at [749, 370] on div at bounding box center [754, 364] width 15 height 15
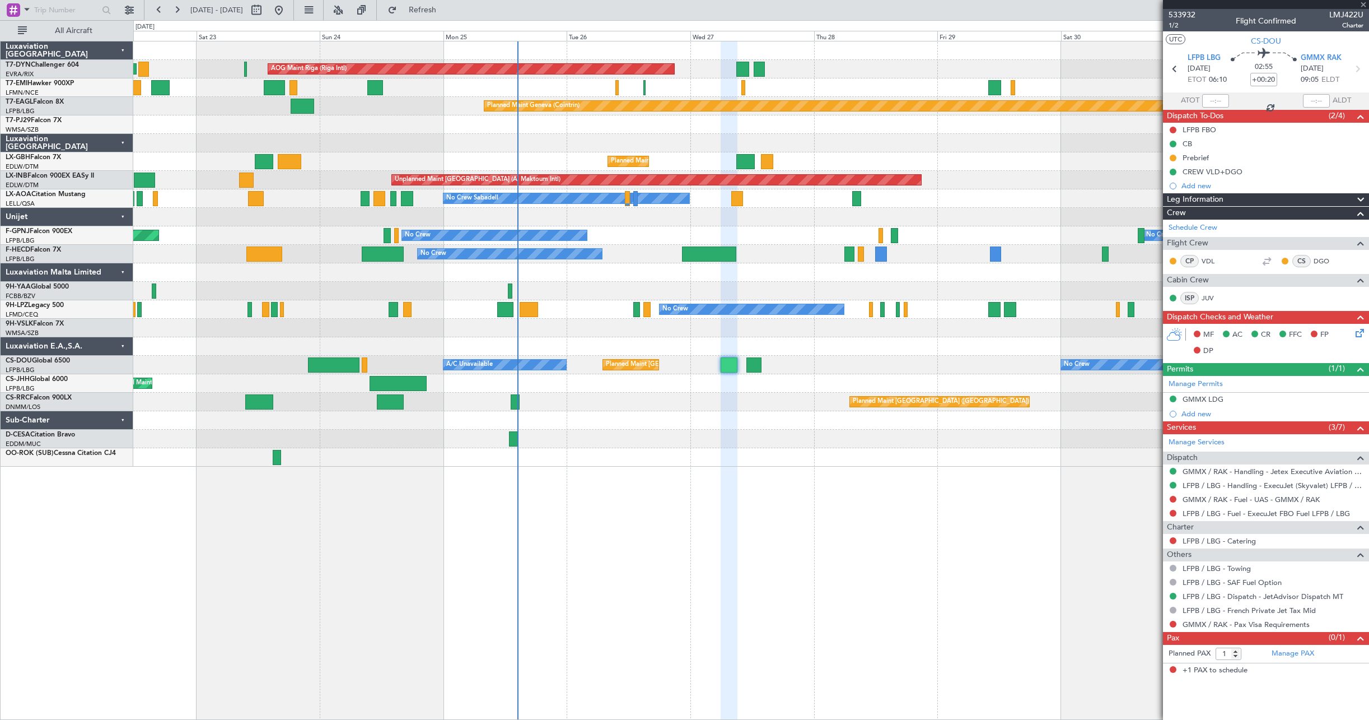
type input "+00:05"
type input "6"
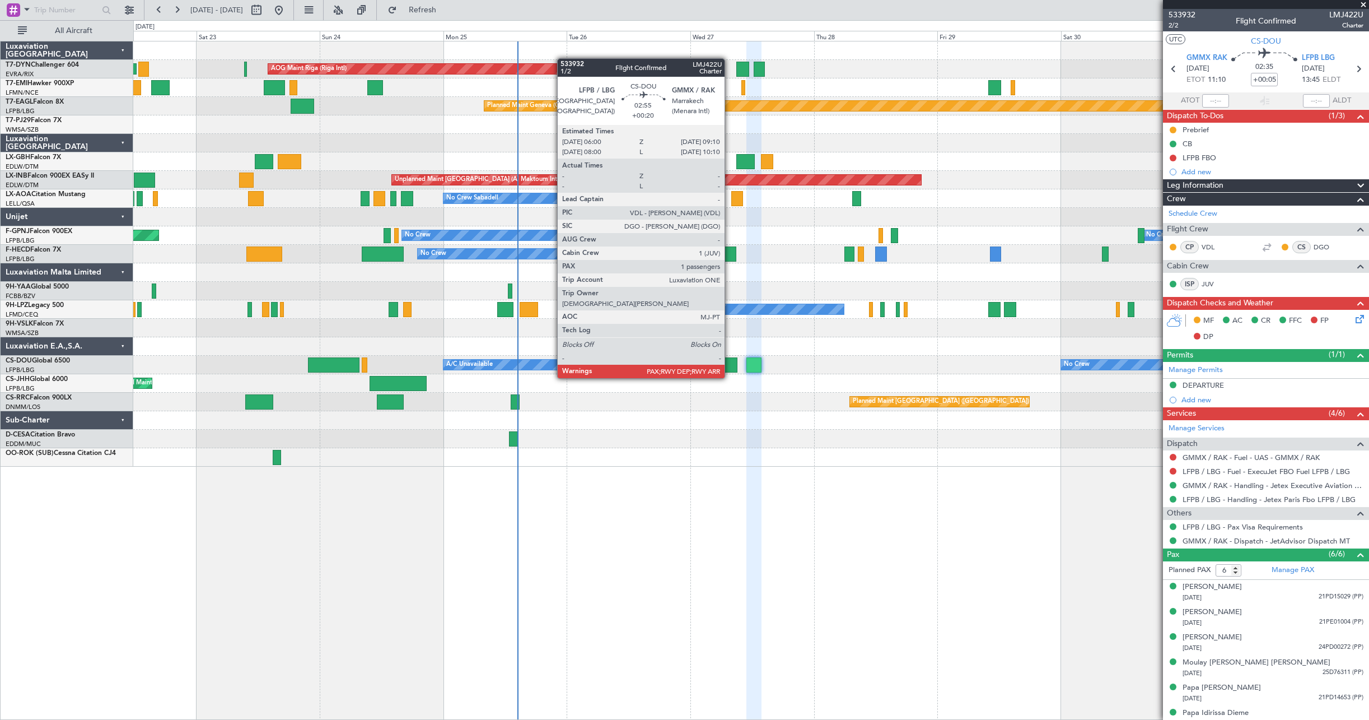
click at [730, 367] on div at bounding box center [729, 364] width 17 height 15
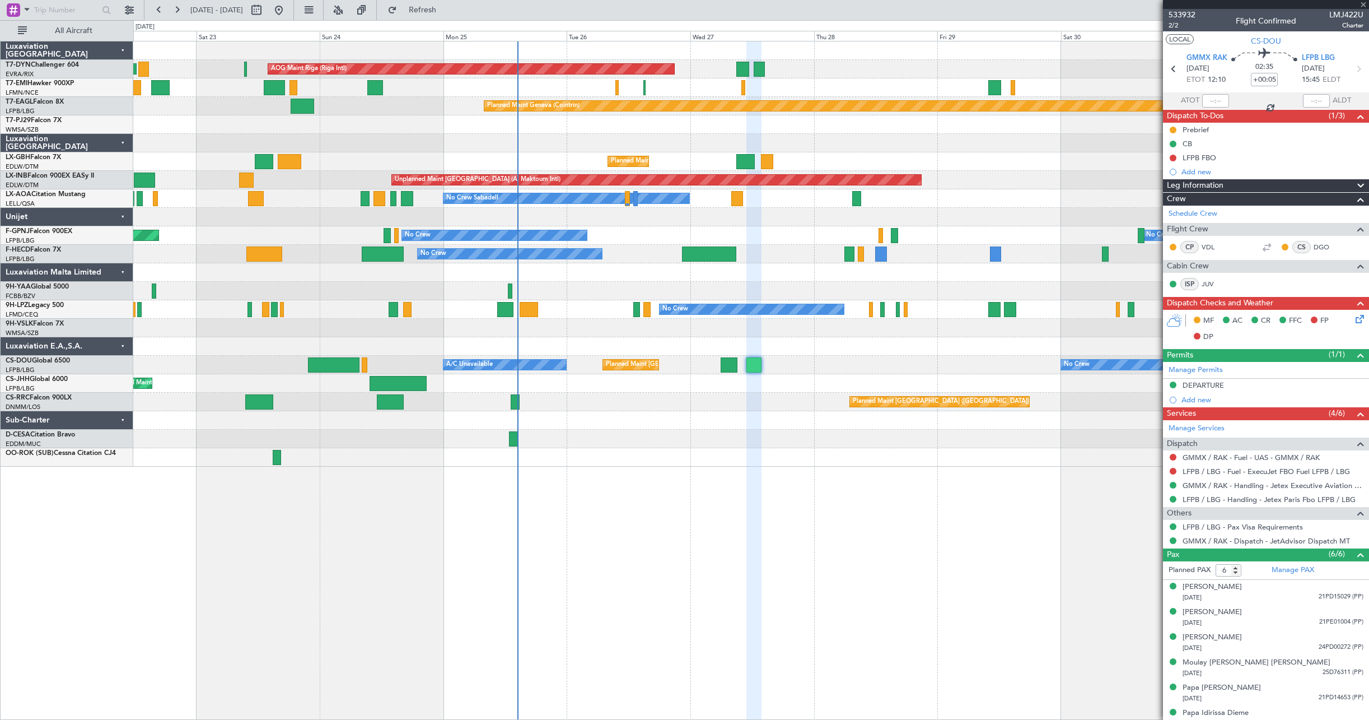
type input "+00:20"
type input "1"
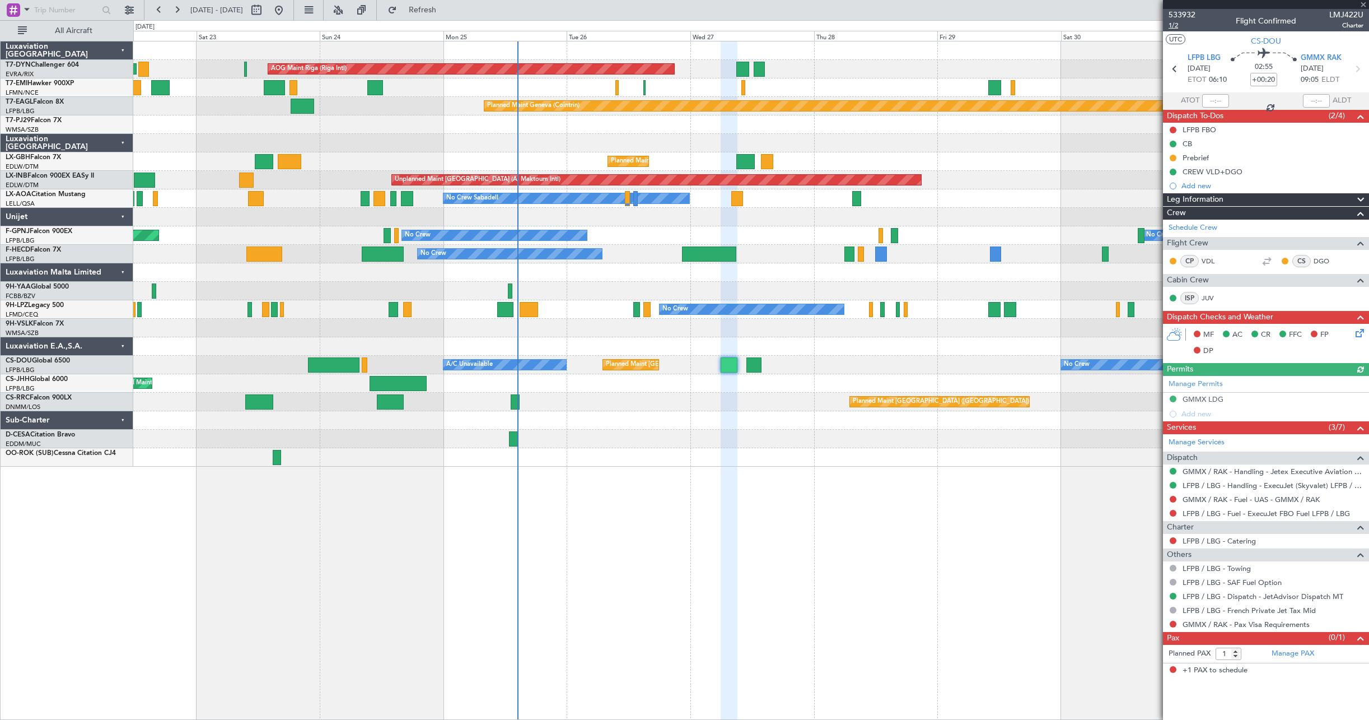
click at [1178, 24] on span "1/2" at bounding box center [1182, 26] width 27 height 10
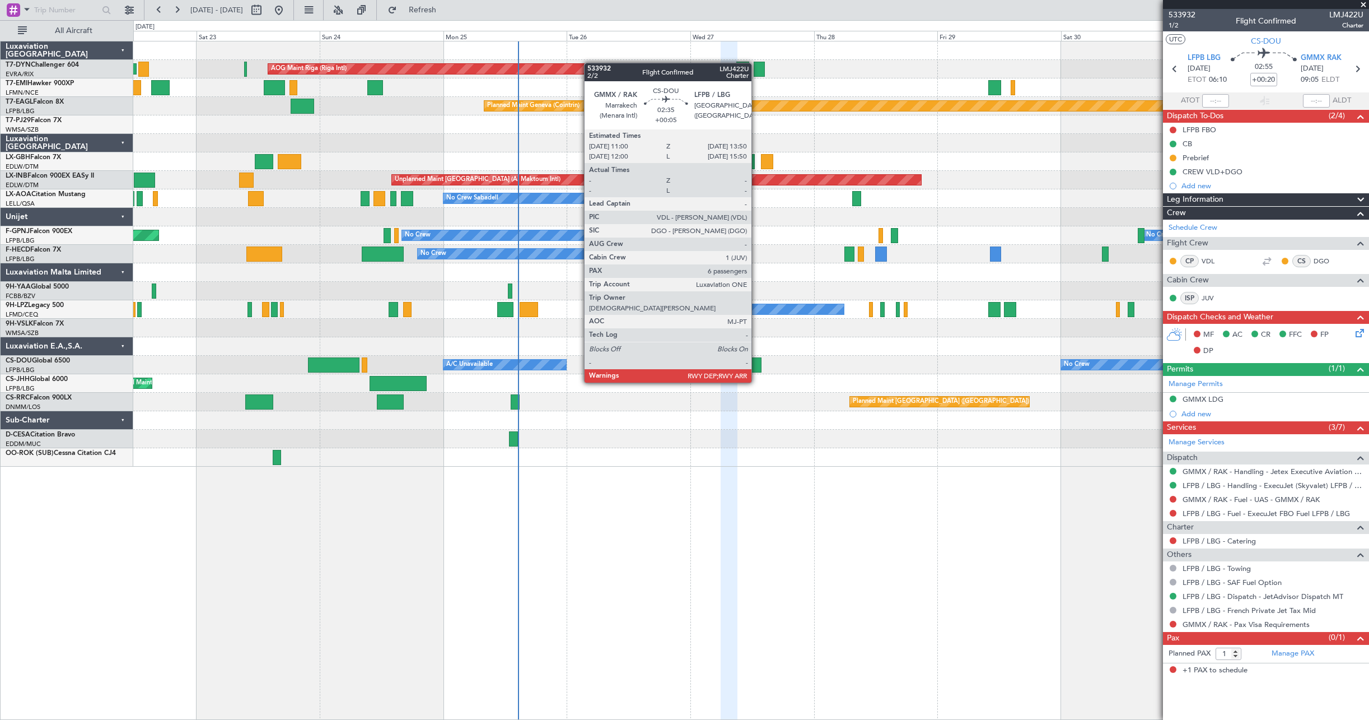
click at [757, 371] on div at bounding box center [754, 364] width 15 height 15
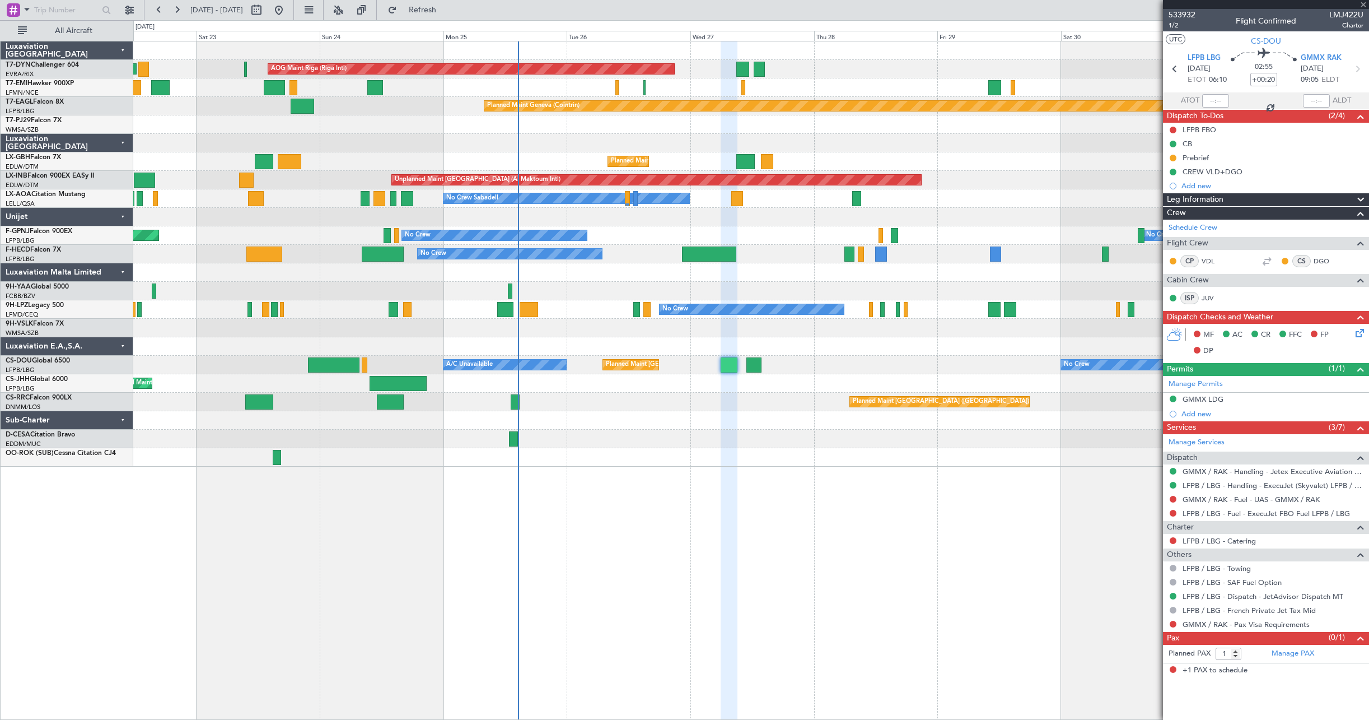
type input "+00:05"
type input "6"
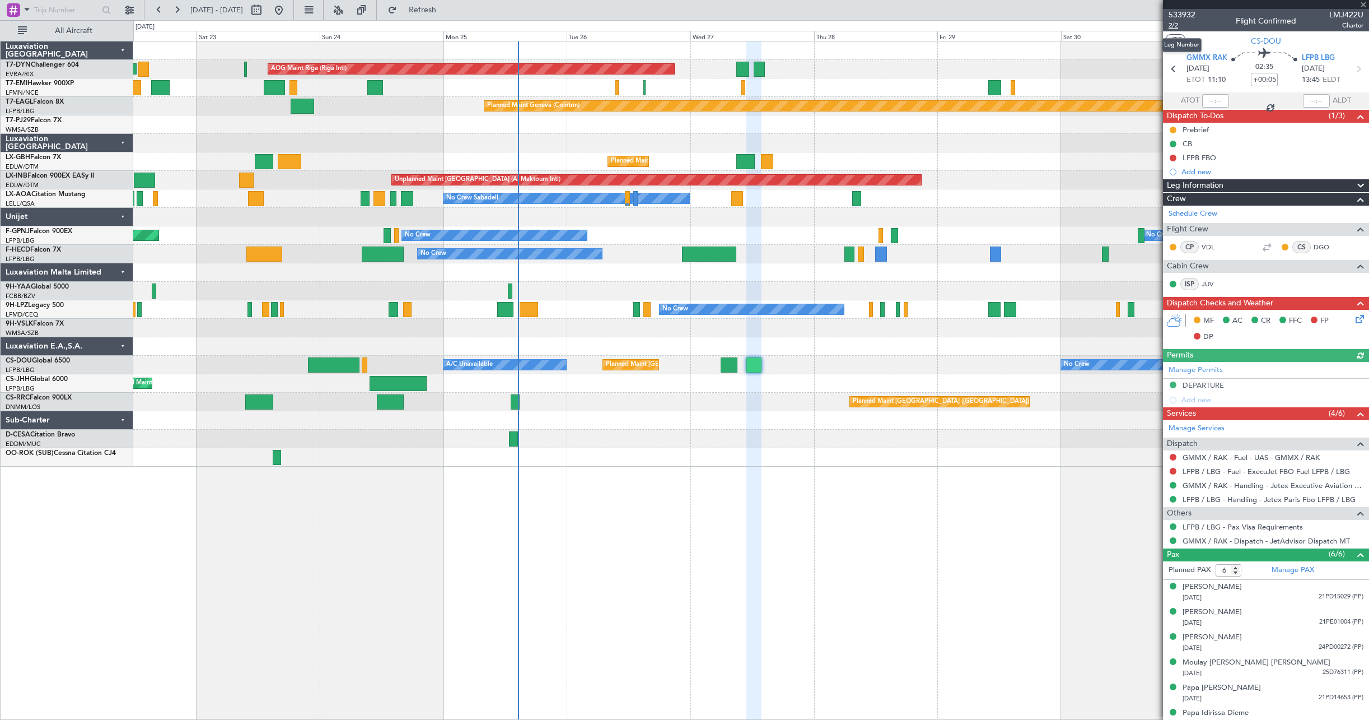
click at [1172, 25] on span "2/2" at bounding box center [1182, 26] width 27 height 10
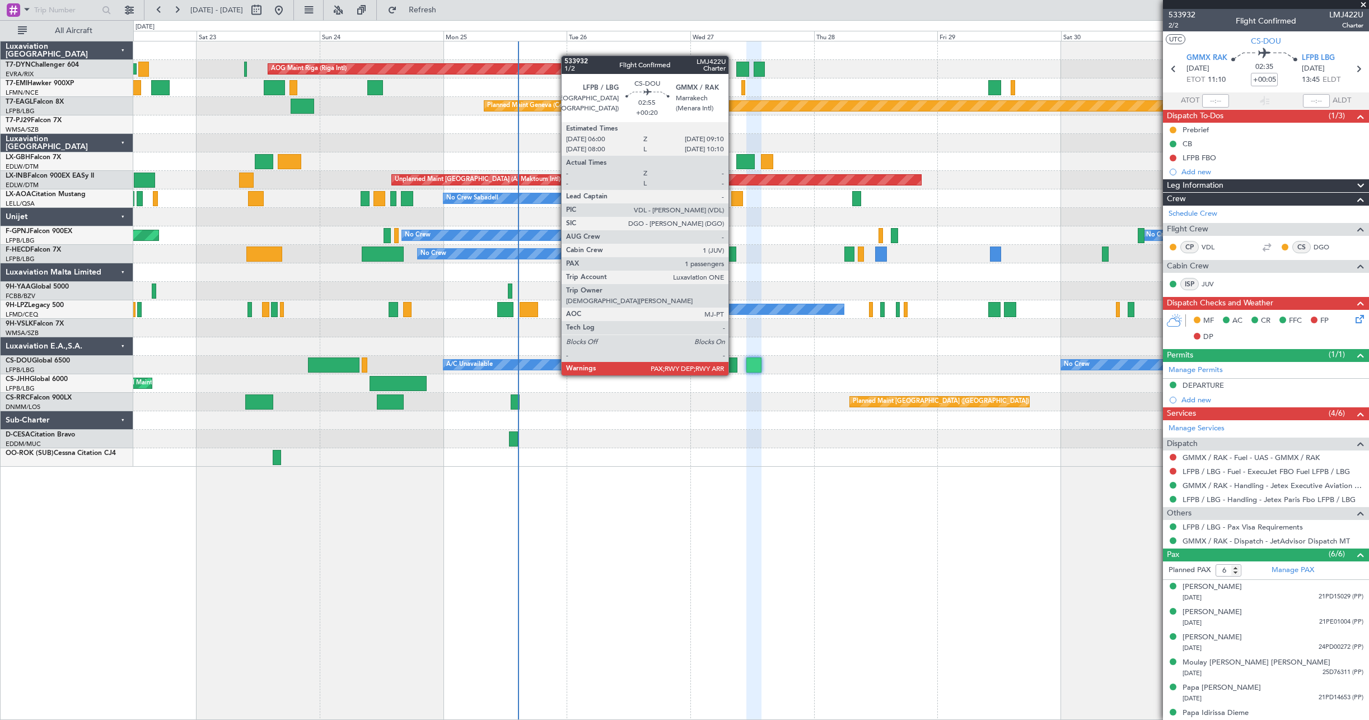
click at [734, 364] on div at bounding box center [729, 364] width 17 height 15
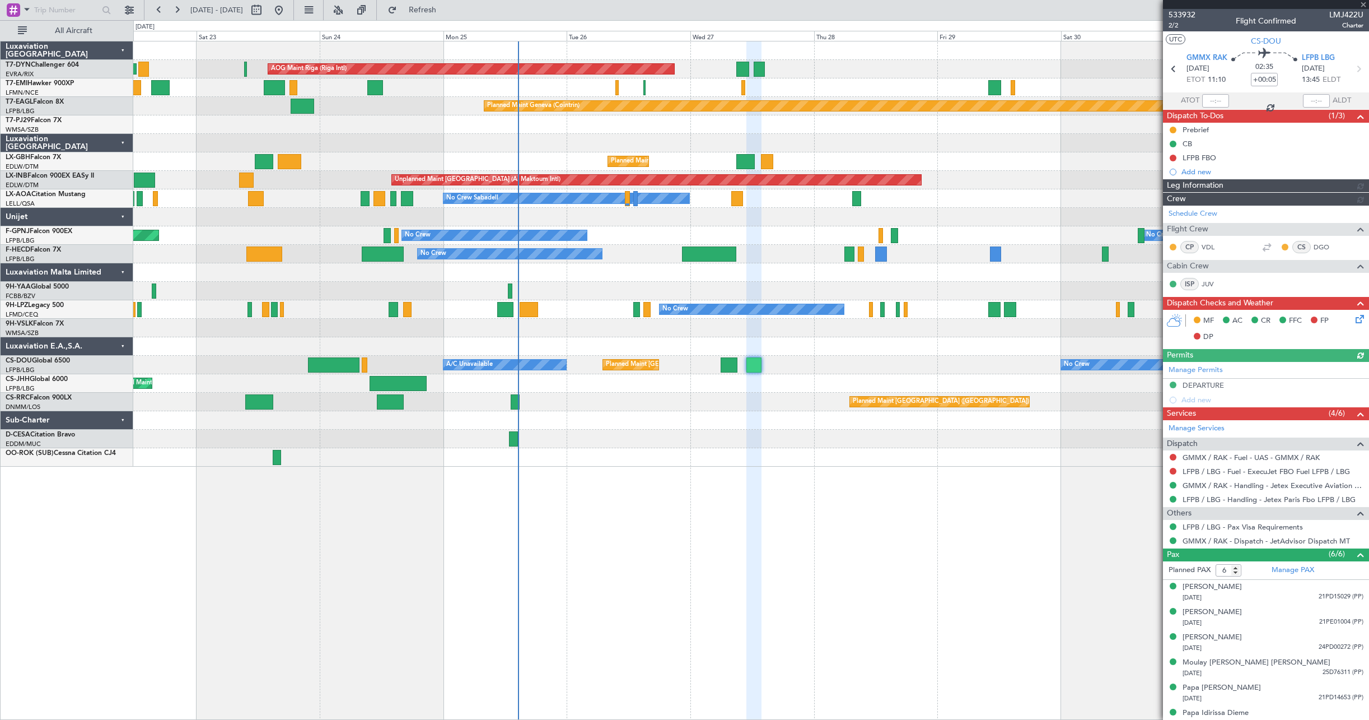
type input "+00:20"
type input "1"
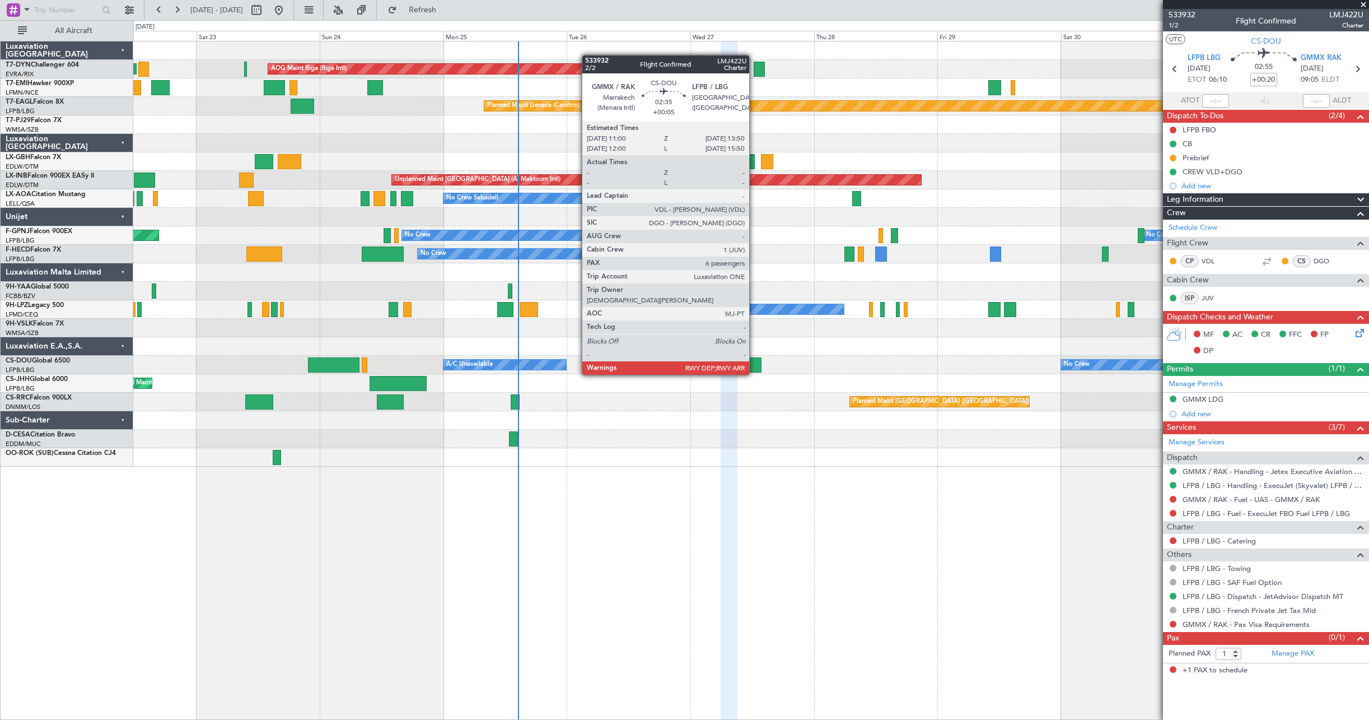
click at [754, 363] on div at bounding box center [754, 364] width 15 height 15
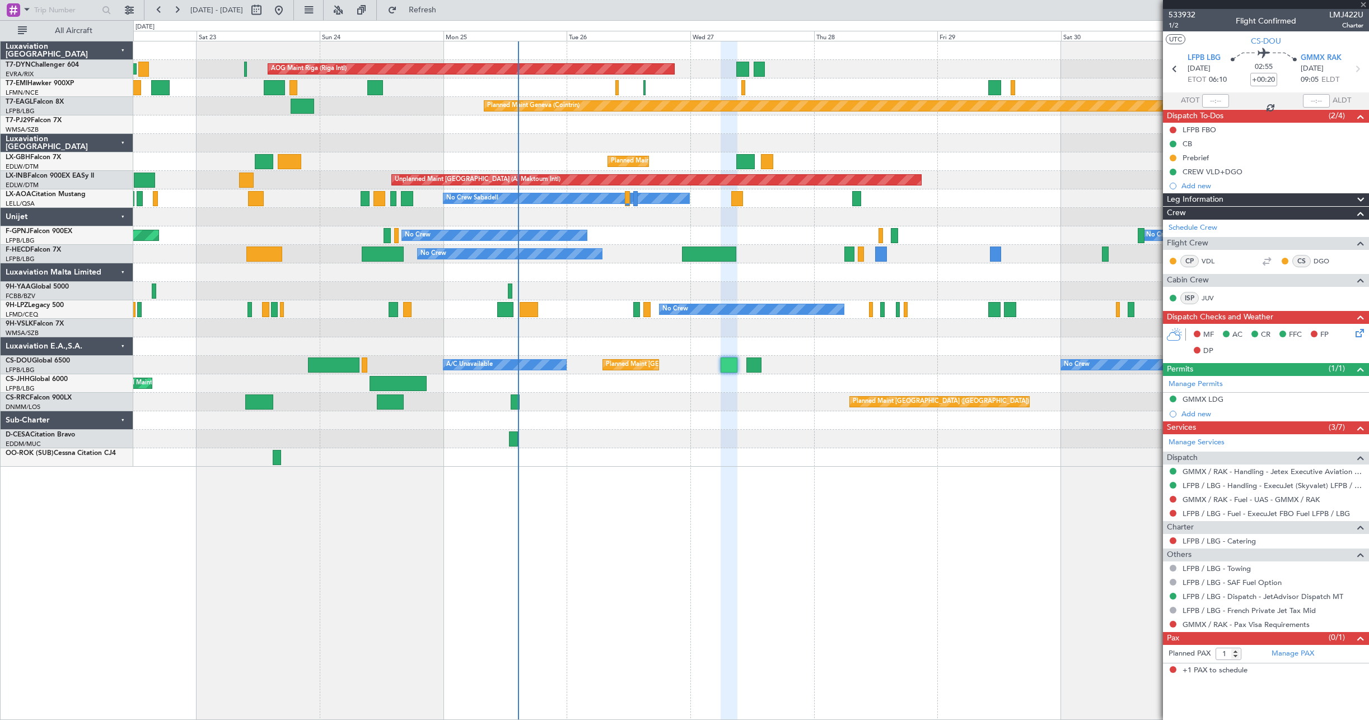
type input "+00:05"
type input "6"
